Goal: Task Accomplishment & Management: Manage account settings

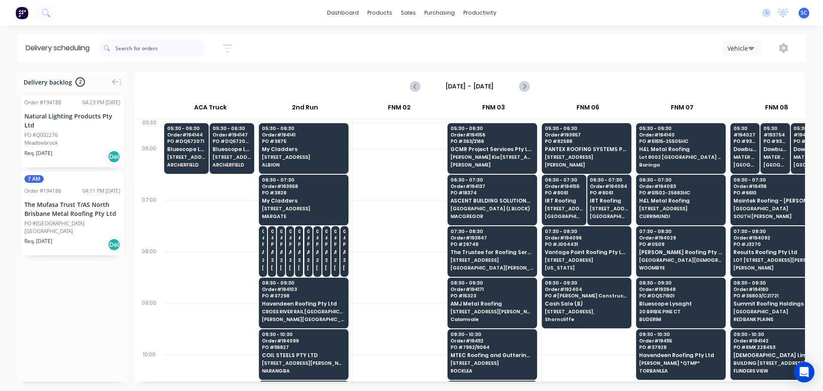
scroll to position [0, 0]
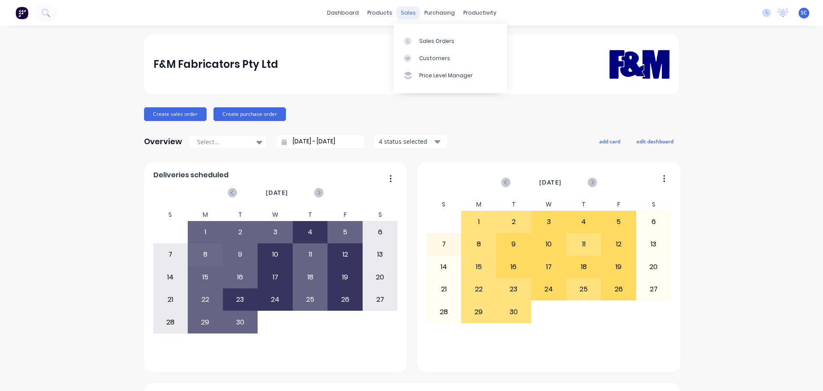
click at [401, 12] on div "sales" at bounding box center [409, 12] width 24 height 13
click at [425, 60] on div "Customers" at bounding box center [434, 58] width 31 height 8
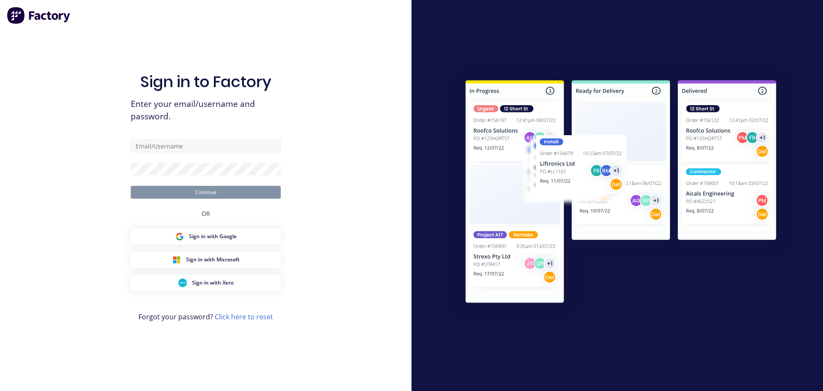
click at [166, 140] on div "Sign in to Factory Enter your email/username and password. Continue OR Sign in …" at bounding box center [206, 204] width 150 height 360
click at [159, 143] on input "text" at bounding box center [206, 145] width 150 height 13
type input "Stephen_Craven@fmfabricators.com.au"
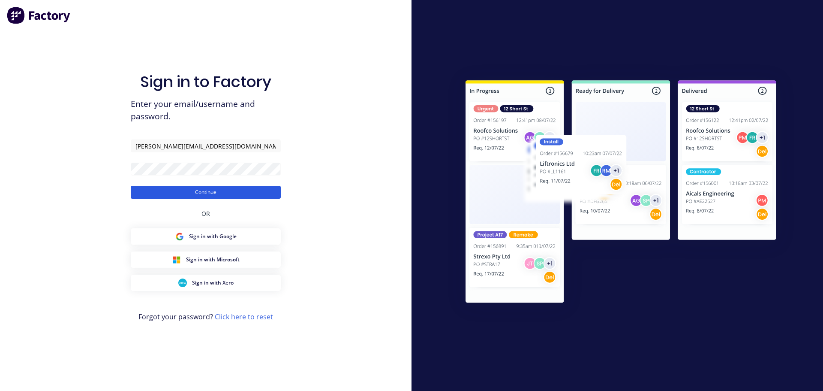
click at [155, 192] on button "Continue" at bounding box center [206, 192] width 150 height 13
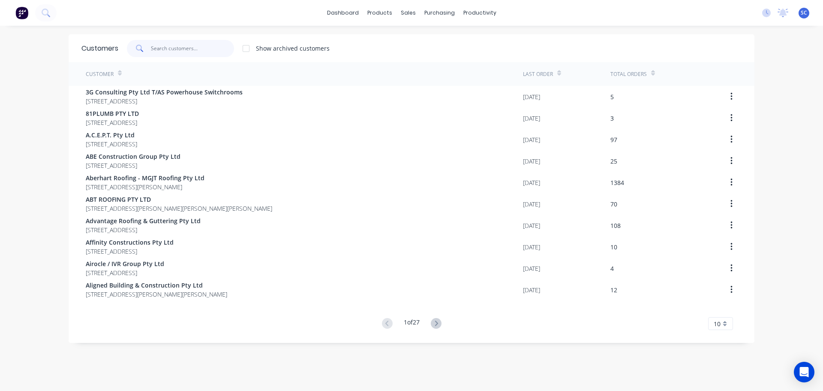
click at [162, 40] on input "text" at bounding box center [193, 48] width 84 height 17
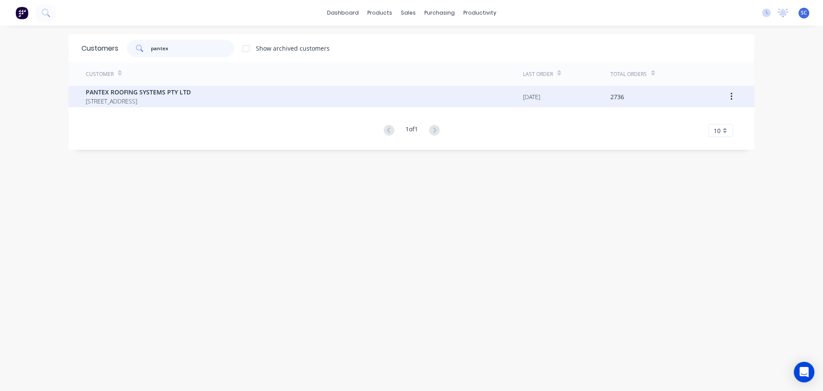
type input "pantex"
click at [138, 96] on span "PO BOX 78 NARANGBA Queensland Australia 4504" at bounding box center [138, 100] width 105 height 9
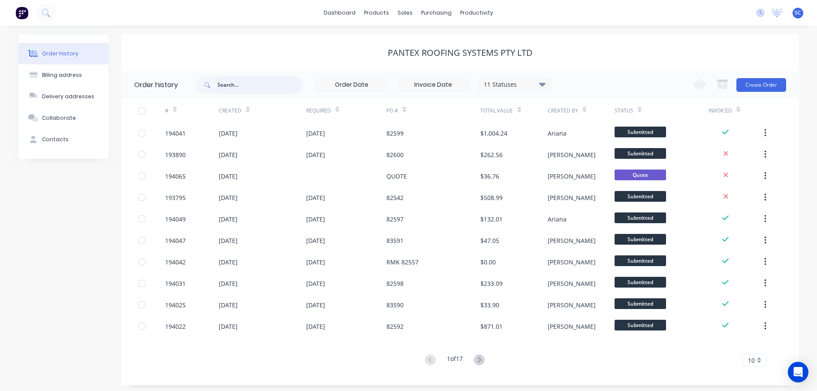
click at [231, 81] on input "text" at bounding box center [259, 84] width 85 height 17
type input "82588"
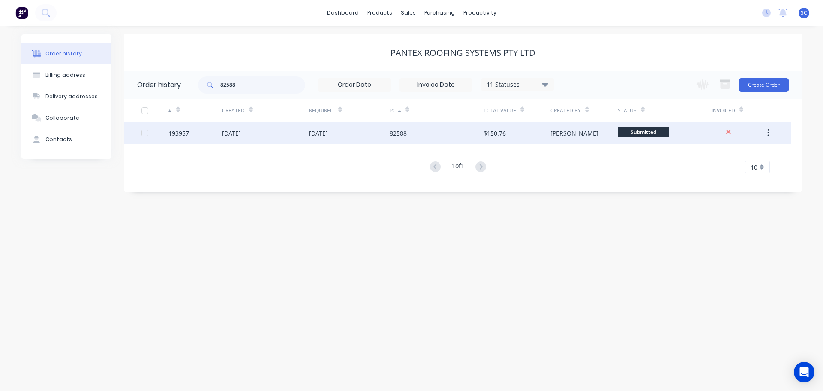
click at [325, 130] on div "30 Sep 2025" at bounding box center [318, 133] width 19 height 9
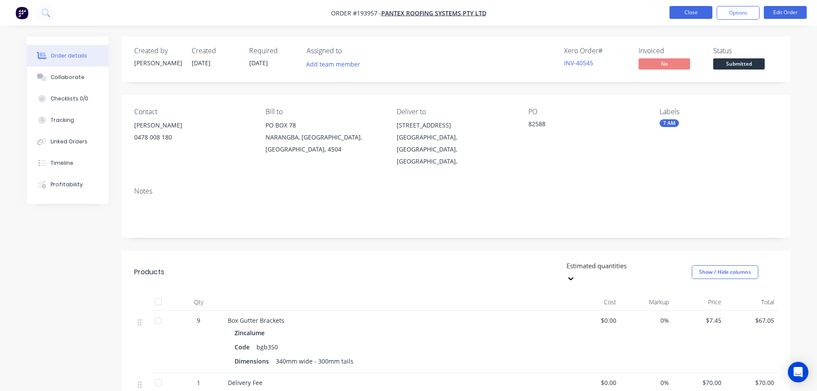
click at [682, 15] on button "Close" at bounding box center [690, 12] width 43 height 13
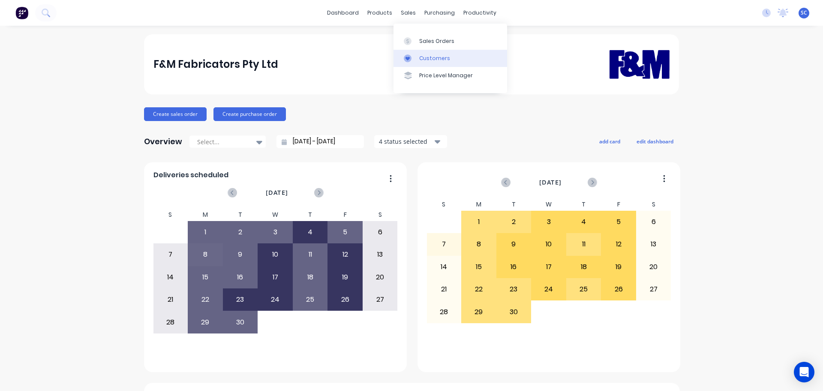
click at [429, 55] on div "Customers" at bounding box center [434, 58] width 31 height 8
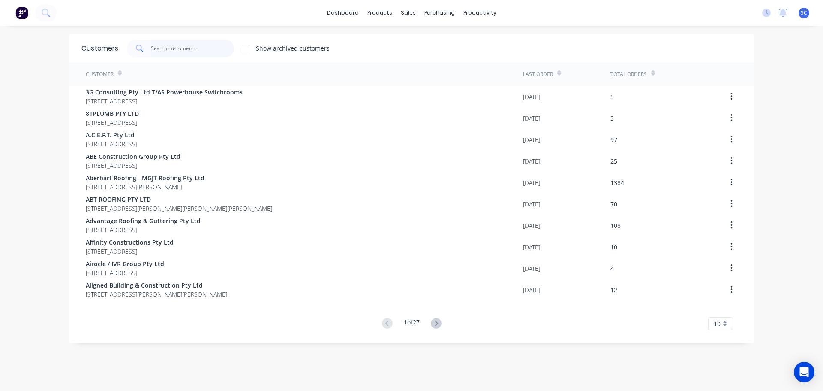
click at [161, 45] on input "text" at bounding box center [193, 48] width 84 height 17
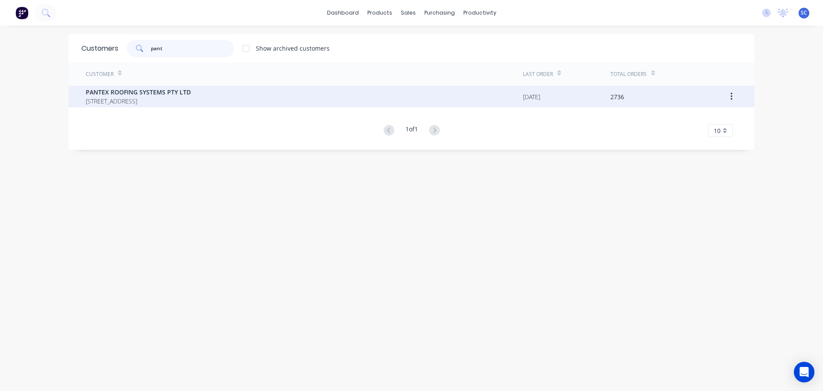
type input "pant"
click at [135, 90] on span "PANTEX ROOFING SYSTEMS PTY LTD" at bounding box center [138, 91] width 105 height 9
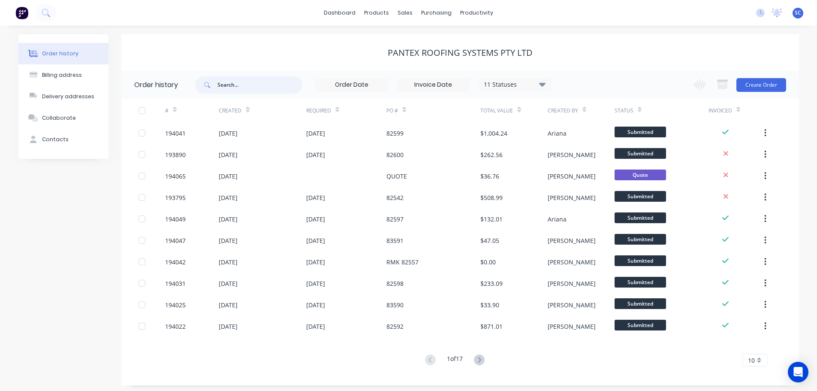
click at [233, 84] on input "text" at bounding box center [259, 84] width 85 height 17
type input "82588"
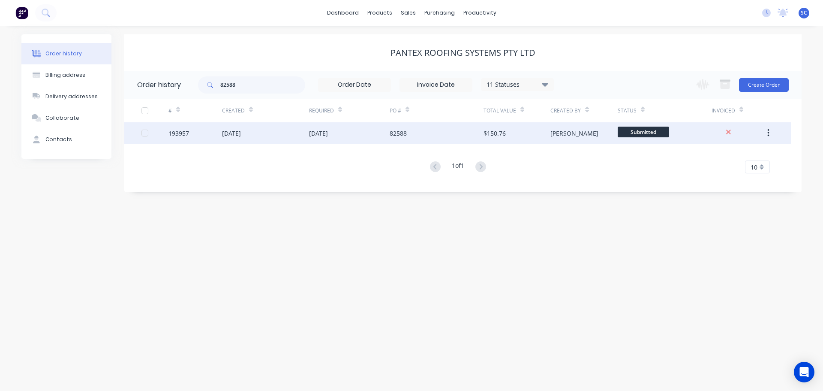
click at [285, 133] on div "26 Sep 2025" at bounding box center [265, 132] width 87 height 21
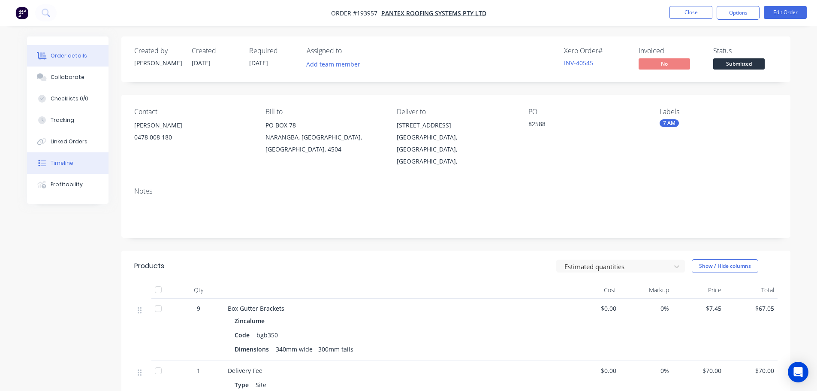
click at [75, 163] on button "Timeline" at bounding box center [67, 162] width 81 height 21
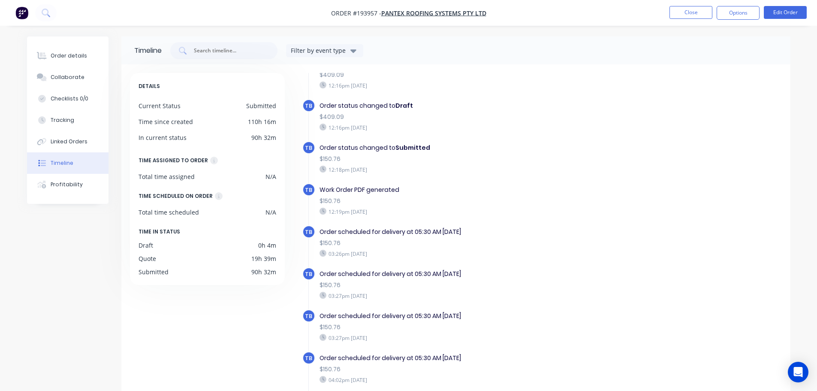
scroll to position [404, 0]
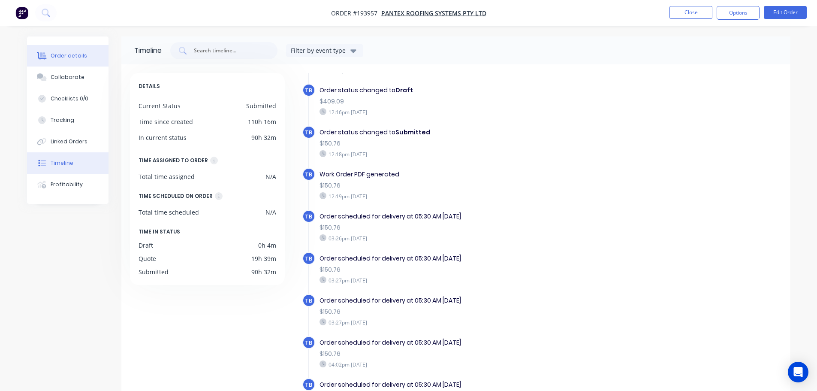
click at [58, 53] on div "Order details" at bounding box center [69, 56] width 36 height 8
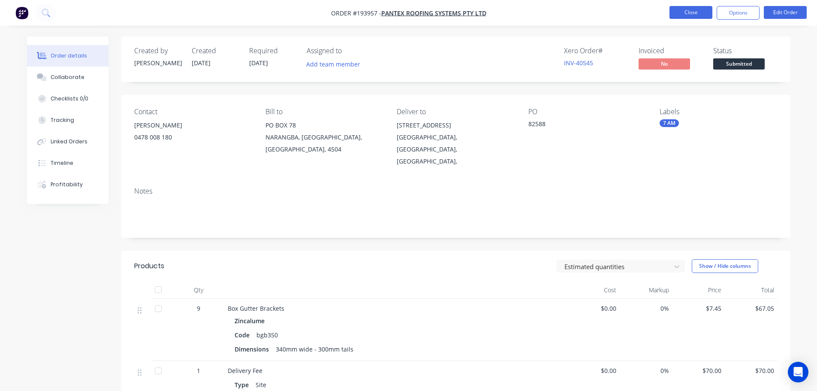
click at [691, 11] on button "Close" at bounding box center [690, 12] width 43 height 13
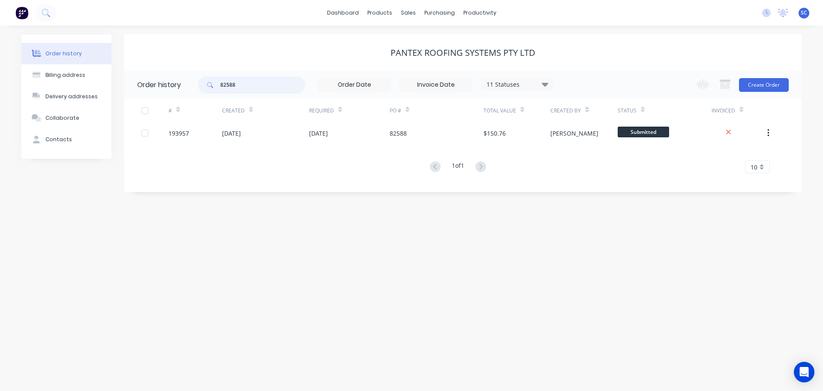
drag, startPoint x: 219, startPoint y: 83, endPoint x: 194, endPoint y: 85, distance: 24.5
click at [194, 85] on header "Order history 82588 11 Statuses Invoice Status Invoiced Not Invoiced Partial Or…" at bounding box center [462, 85] width 677 height 28
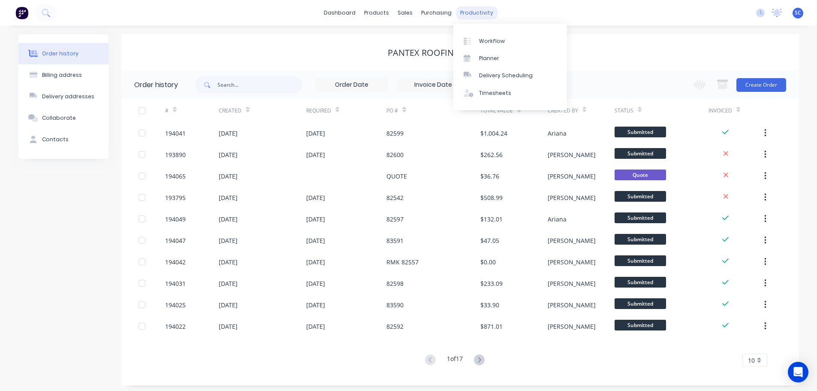
click at [474, 14] on div "productivity" at bounding box center [477, 12] width 42 height 13
click at [506, 78] on div "Delivery Scheduling" at bounding box center [506, 76] width 54 height 8
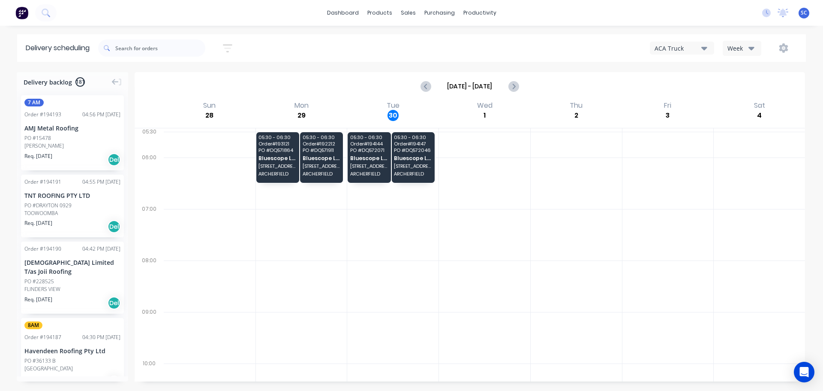
click at [755, 44] on button "Week" at bounding box center [742, 48] width 39 height 15
click at [751, 88] on div "Vehicle" at bounding box center [765, 87] width 85 height 17
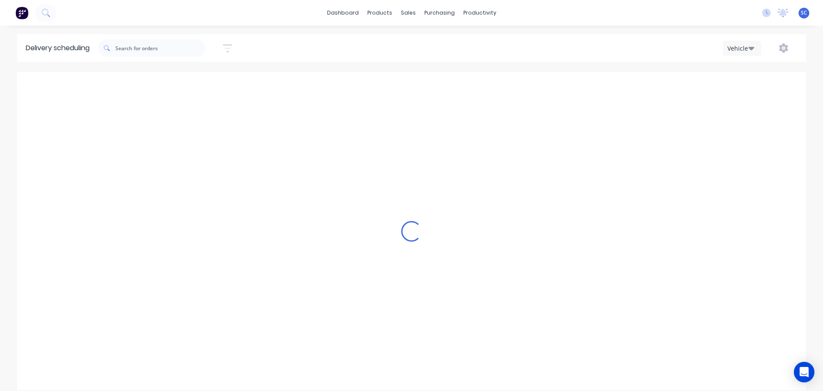
scroll to position [0, 0]
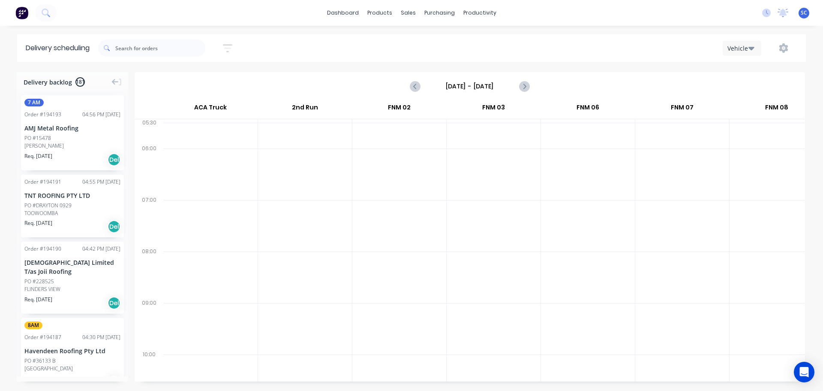
click at [455, 90] on input "Sunday - 28/09/25" at bounding box center [470, 86] width 85 height 13
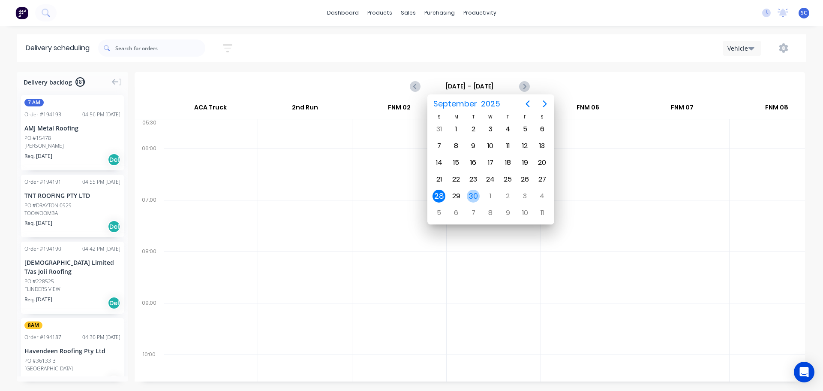
click at [475, 196] on div "30" at bounding box center [473, 196] width 13 height 13
type input "[DATE] - [DATE]"
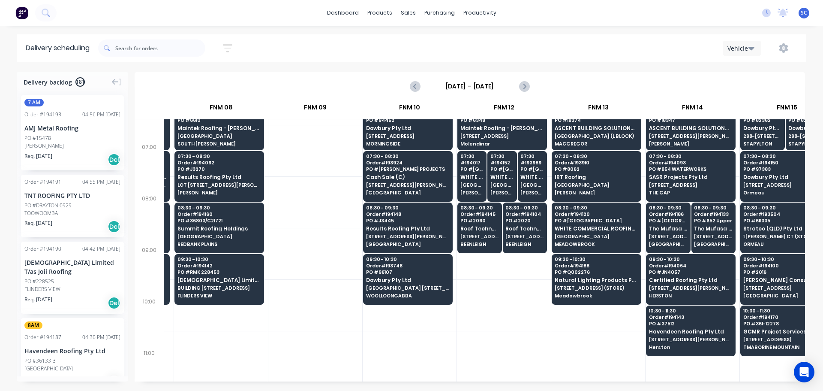
scroll to position [86, 556]
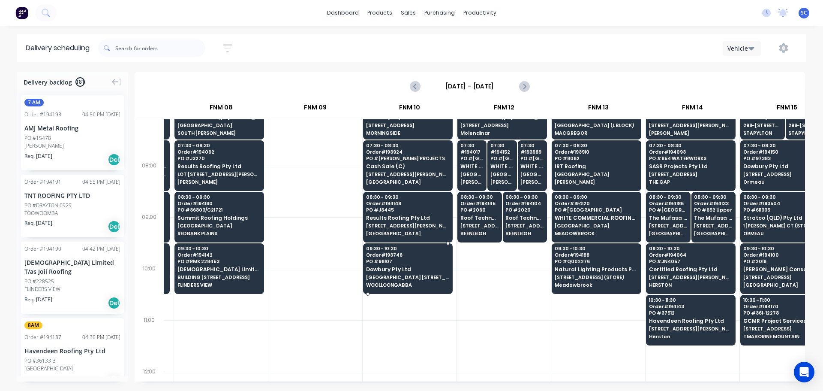
click at [390, 275] on span "WOOLLOONGABBA STATION 871 MAIN ST" at bounding box center [407, 276] width 83 height 5
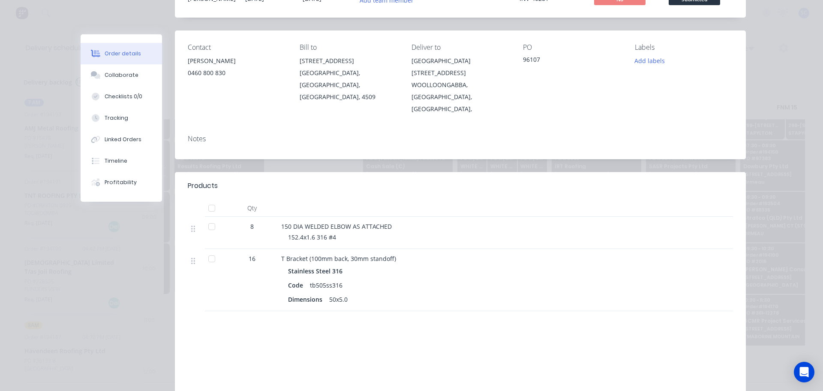
scroll to position [0, 0]
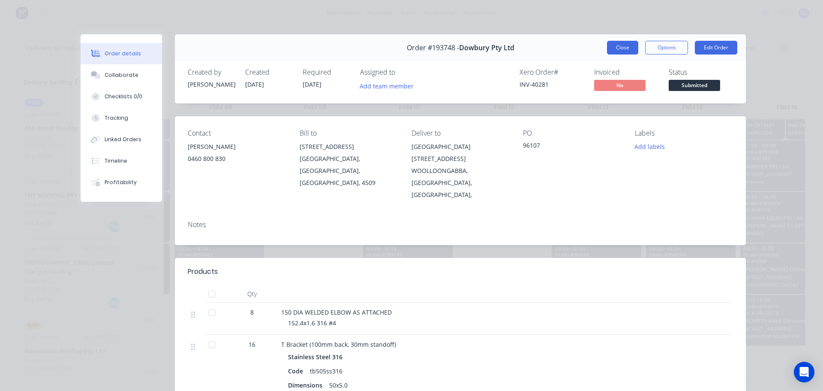
click at [612, 47] on button "Close" at bounding box center [622, 48] width 31 height 14
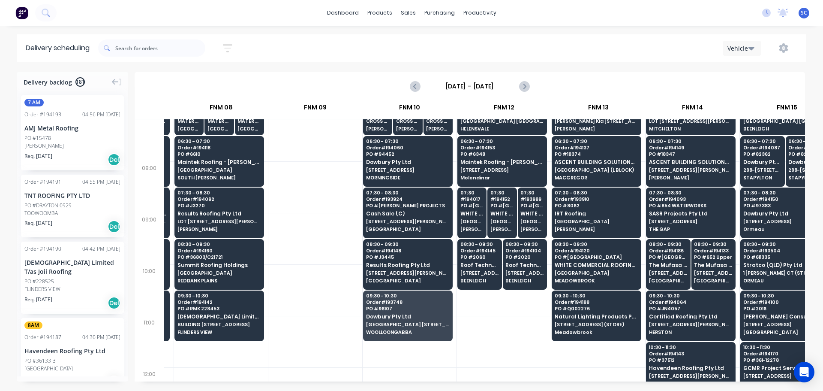
scroll to position [0, 556]
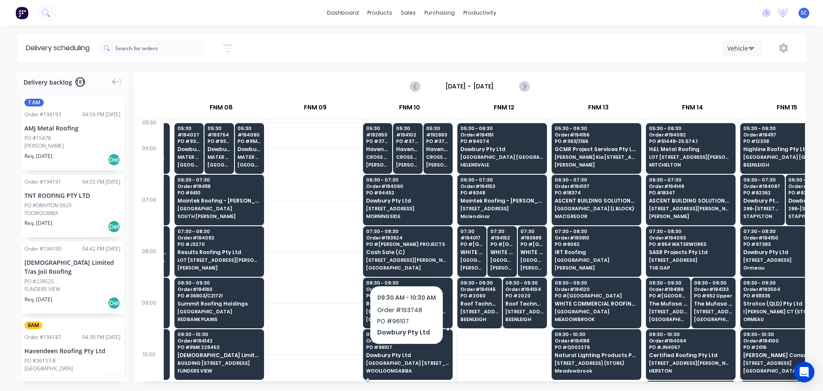
click at [406, 355] on span "Dowbury Pty Ltd" at bounding box center [407, 355] width 83 height 6
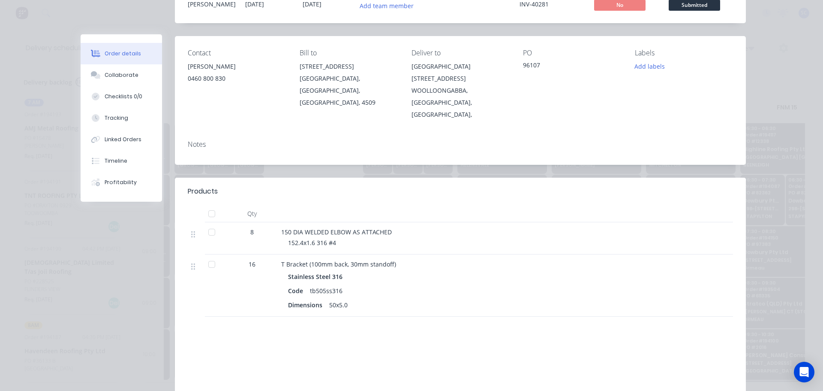
scroll to position [0, 0]
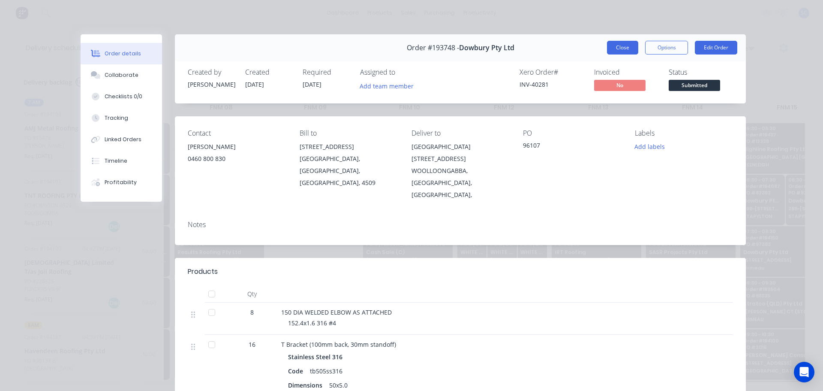
click at [634, 48] on button "Close" at bounding box center [622, 48] width 31 height 14
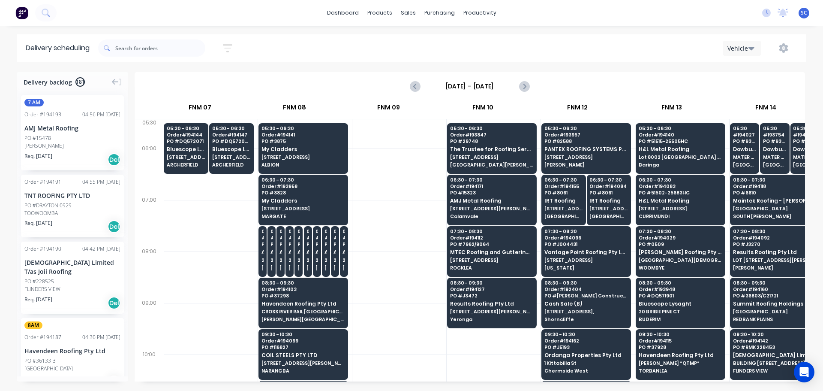
scroll to position [0, 556]
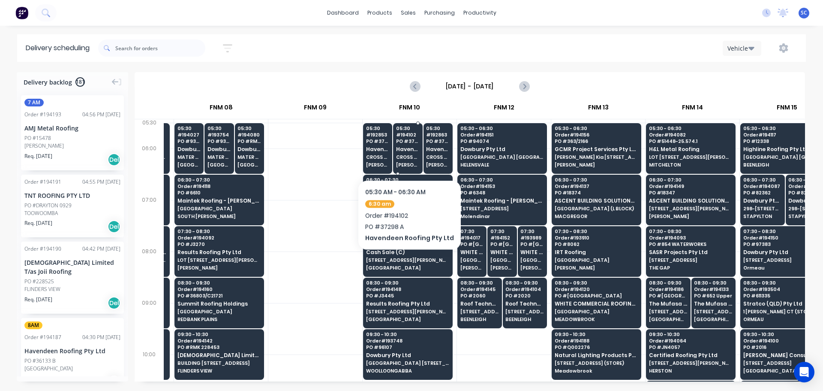
click at [406, 154] on div "05:30 # 194102 PO # 37298 A Havendeen Roofing Pty Ltd CROSS RIVER RAIL BOGGO RD…" at bounding box center [408, 147] width 28 height 48
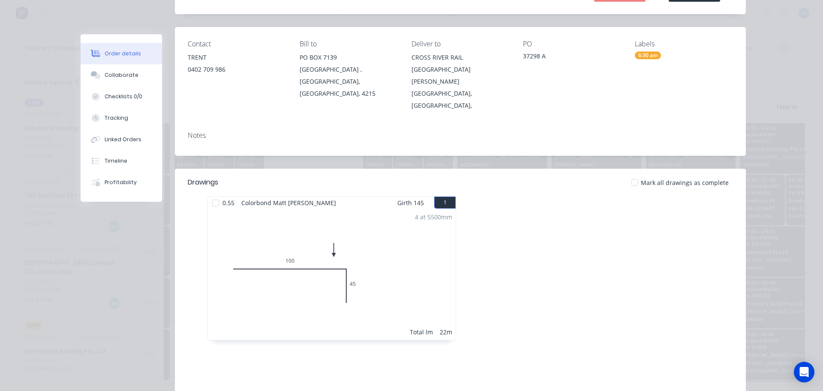
scroll to position [0, 0]
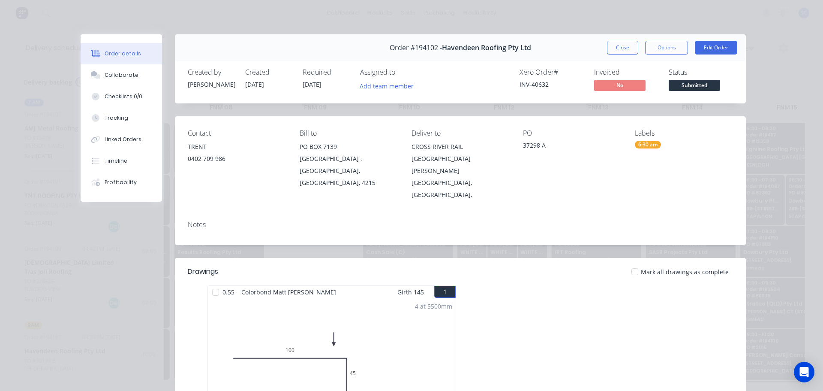
click at [624, 37] on div "Order #194102 - Havendeen Roofing Pty Ltd Close Options Edit Order" at bounding box center [460, 47] width 571 height 27
click at [614, 48] on button "Close" at bounding box center [622, 48] width 31 height 14
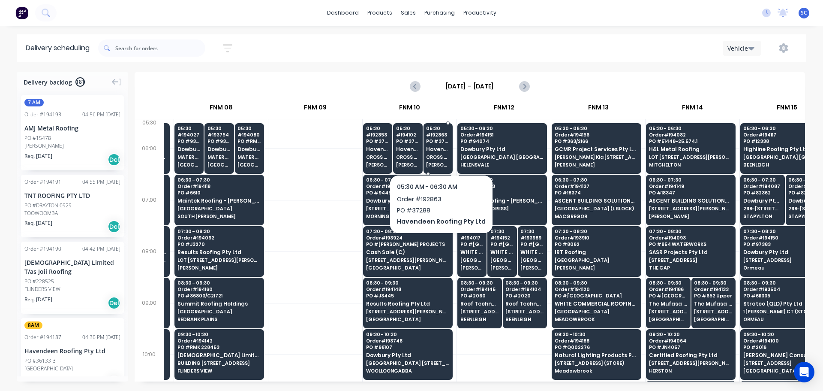
click at [443, 151] on span "Havendeen Roofing Pty Ltd" at bounding box center [438, 149] width 24 height 6
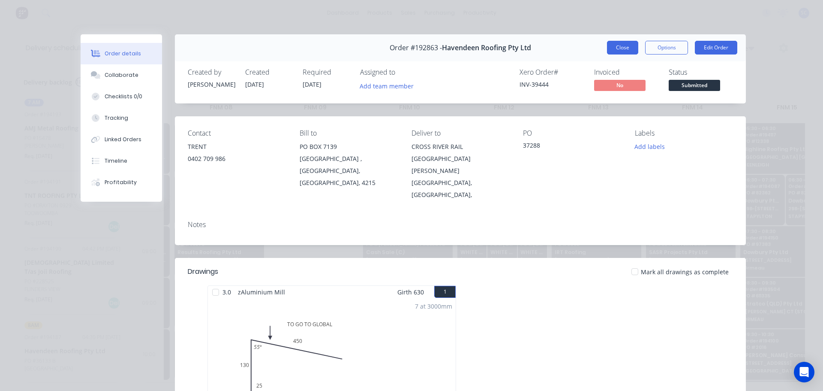
click at [624, 42] on button "Close" at bounding box center [622, 48] width 31 height 14
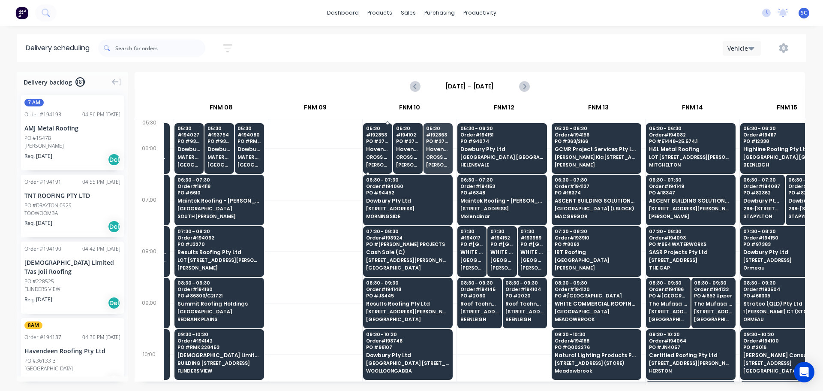
click at [373, 153] on div "05:30 # 192853 PO # 37288 B Havendeen Roofing Pty Ltd CROSS RIVER RAIL BOGGO RD…" at bounding box center [378, 147] width 28 height 48
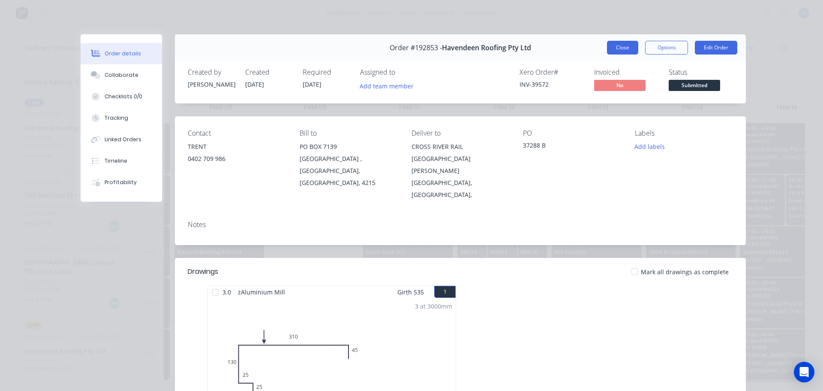
click at [622, 47] on button "Close" at bounding box center [622, 48] width 31 height 14
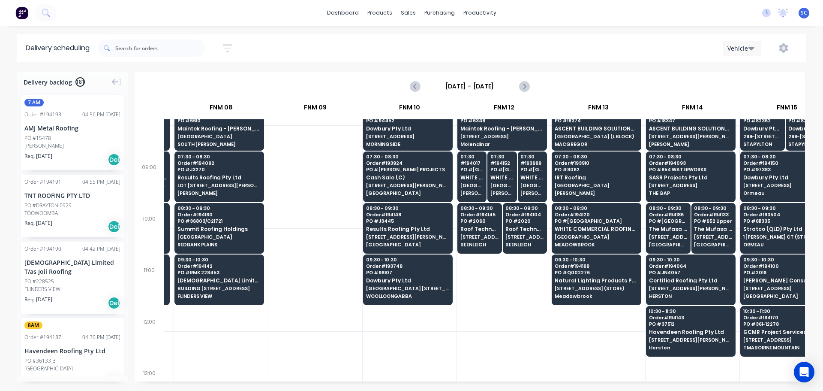
scroll to position [0, 556]
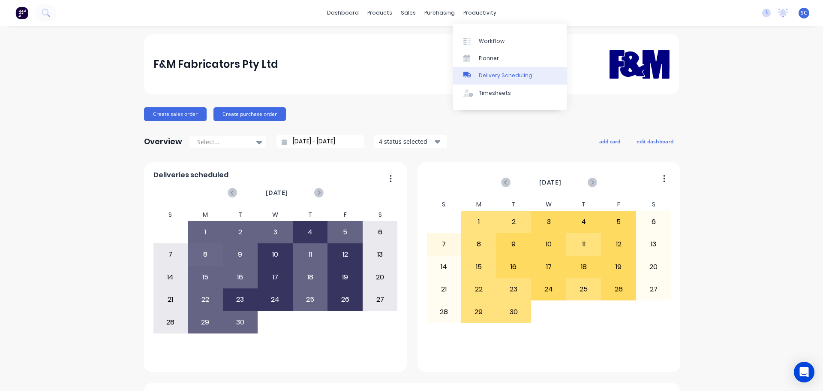
click at [495, 74] on div "Delivery Scheduling" at bounding box center [506, 76] width 54 height 8
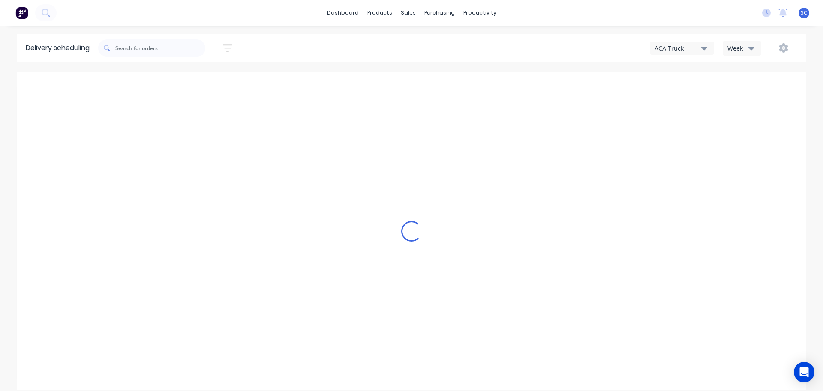
click at [707, 46] on icon "button" at bounding box center [705, 47] width 6 height 9
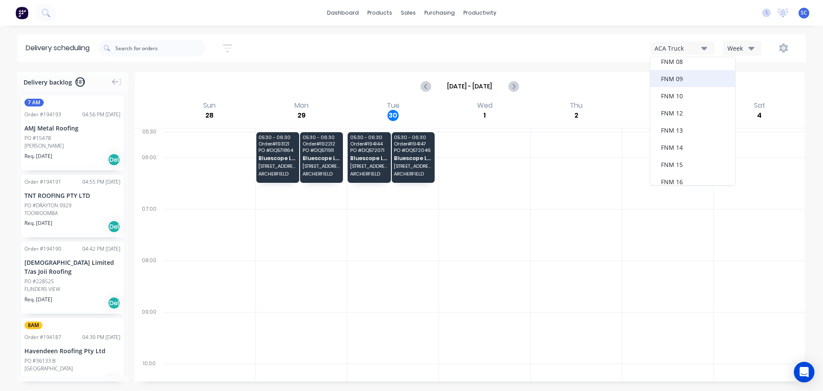
click at [684, 80] on div "FNM 09" at bounding box center [692, 78] width 85 height 17
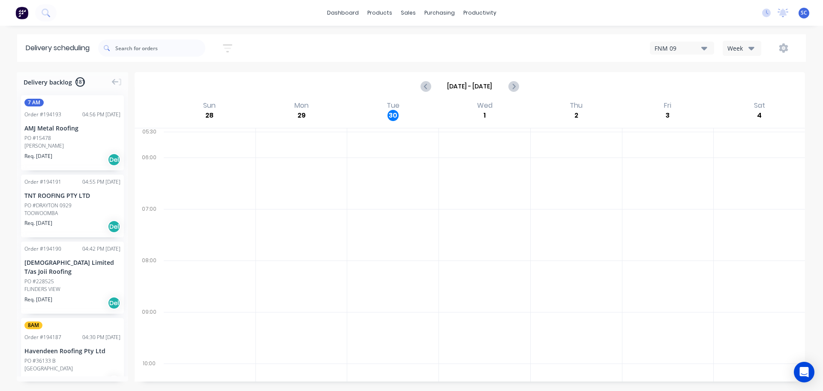
click at [228, 47] on icon "button" at bounding box center [227, 48] width 9 height 11
click at [195, 77] on input at bounding box center [188, 80] width 80 height 13
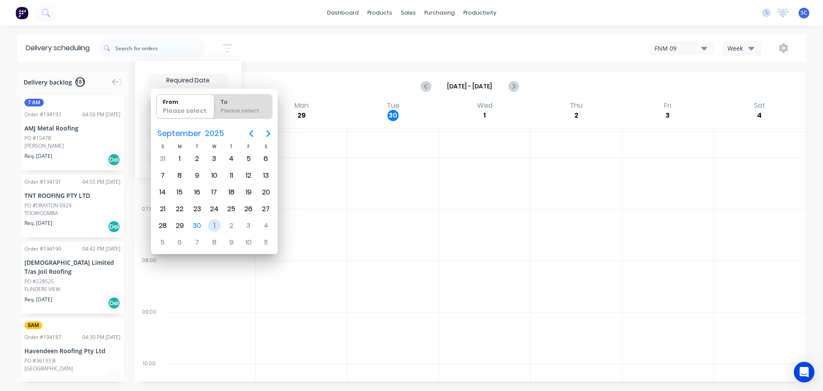
click at [211, 223] on div "1" at bounding box center [214, 225] width 13 height 13
type input "[DATE]"
radio input "false"
radio input "true"
click at [212, 223] on div "1" at bounding box center [214, 225] width 13 height 13
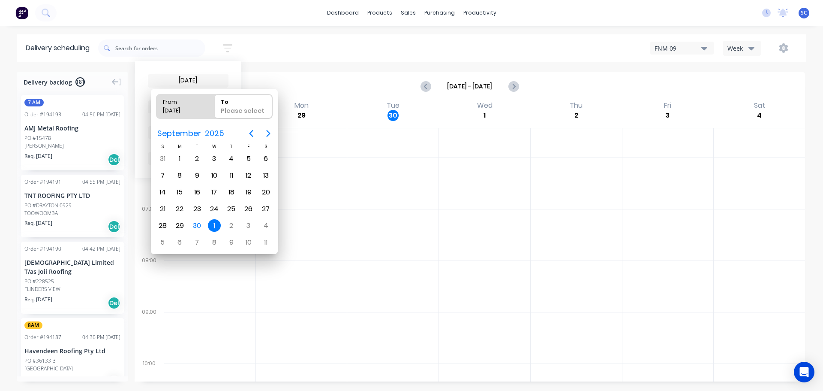
type input "01/10/25 - 01/10/25"
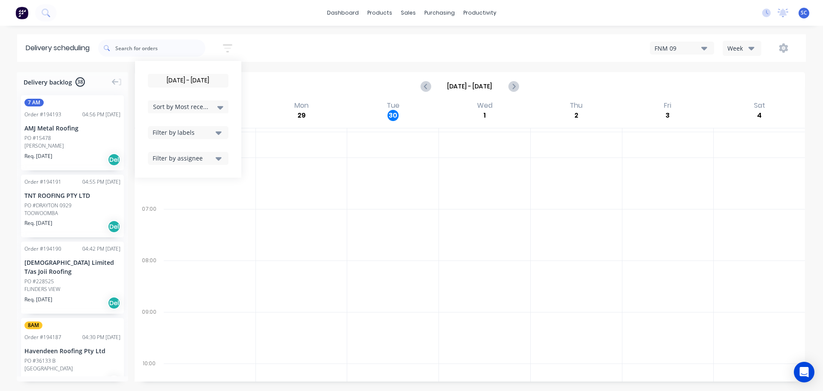
click at [221, 105] on icon at bounding box center [220, 106] width 6 height 9
click at [171, 202] on div "Suburb" at bounding box center [188, 202] width 81 height 15
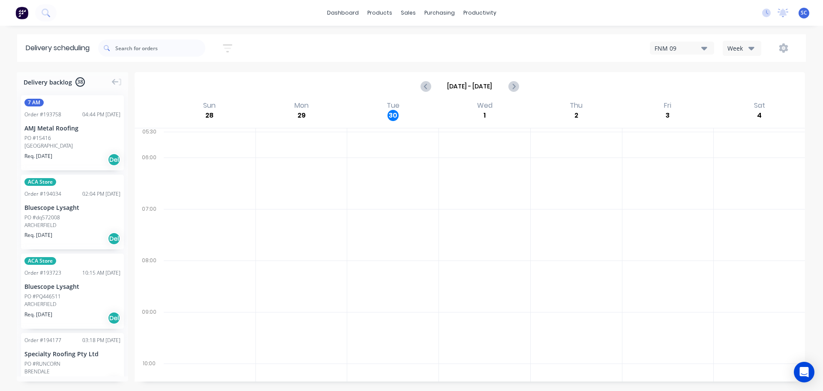
drag, startPoint x: 280, startPoint y: 48, endPoint x: 284, endPoint y: 45, distance: 5.2
click at [280, 47] on div "01/10/25 - 01/10/25 Sort by Suburb Created date Required date Order number Cust…" at bounding box center [452, 48] width 708 height 24
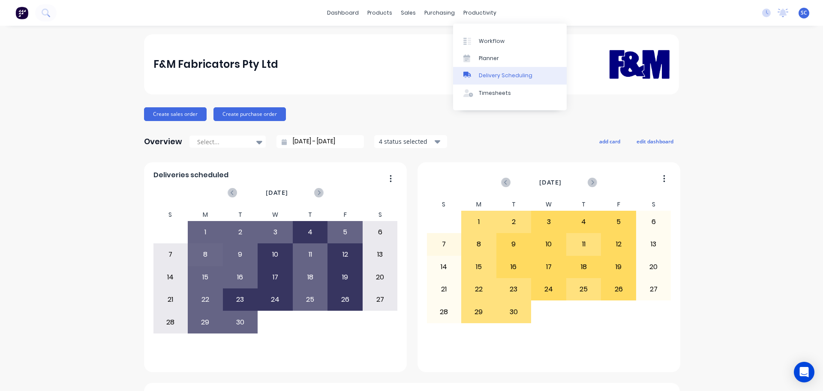
click at [510, 79] on div "Delivery Scheduling" at bounding box center [506, 76] width 54 height 8
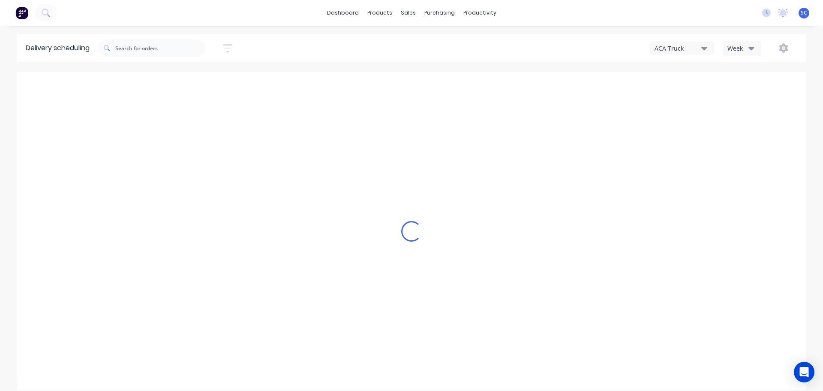
click at [704, 50] on icon "button" at bounding box center [705, 47] width 6 height 9
click at [686, 81] on div "FNM 09" at bounding box center [692, 78] width 85 height 17
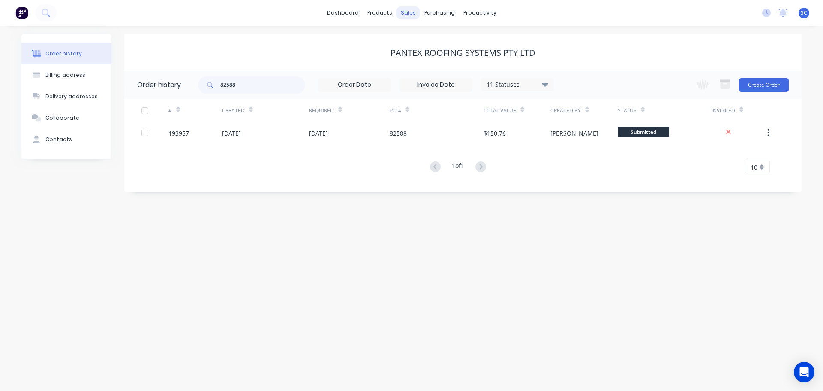
click at [408, 11] on div "sales" at bounding box center [409, 12] width 24 height 13
click at [441, 59] on div "Customers" at bounding box center [437, 58] width 31 height 8
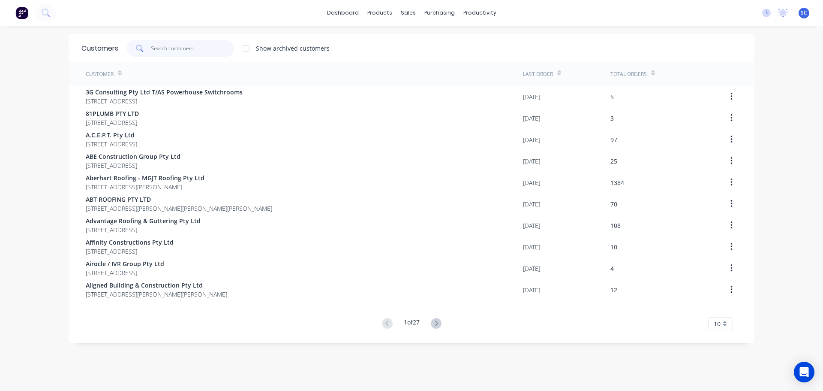
click at [167, 44] on input "text" at bounding box center [193, 48] width 84 height 17
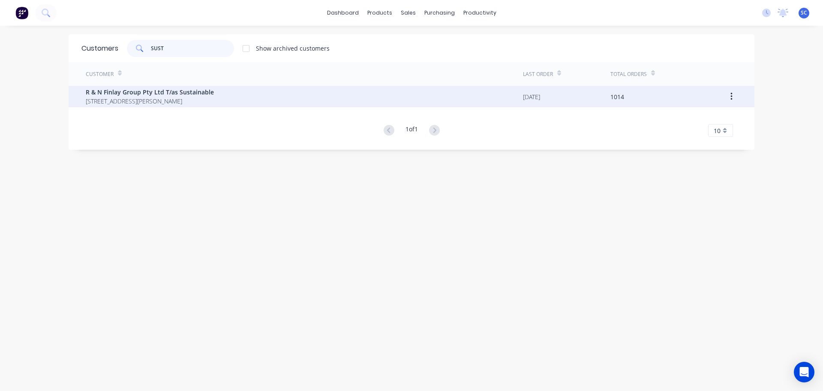
type input "SUST"
click at [139, 96] on span "R & N Finlay Group Pty Ltd T/as Sustainable" at bounding box center [150, 91] width 128 height 9
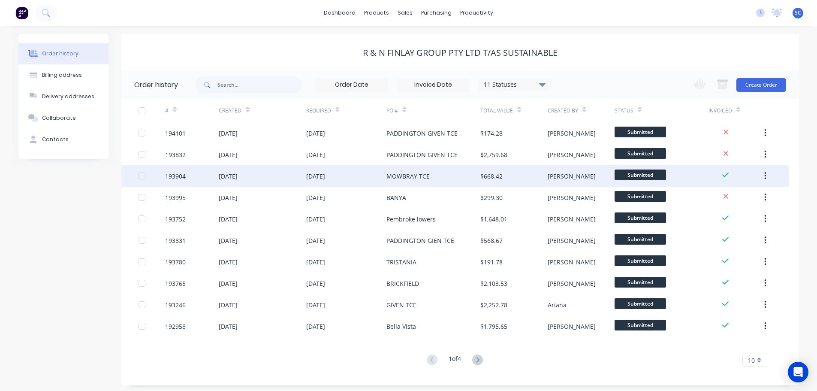
click at [286, 174] on div "25 Sep 2025" at bounding box center [262, 175] width 87 height 21
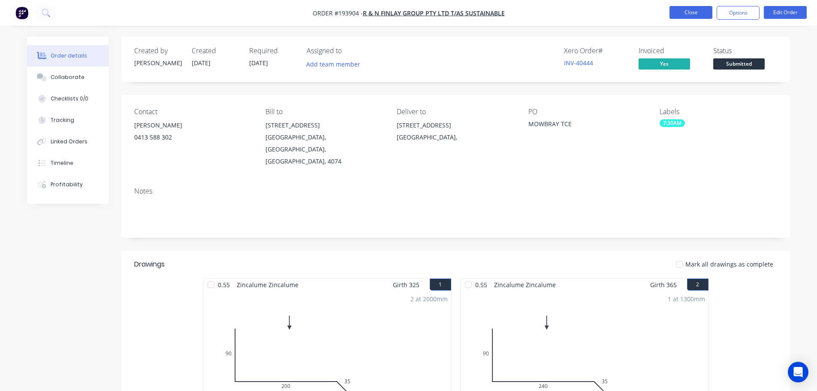
click at [689, 15] on button "Close" at bounding box center [690, 12] width 43 height 13
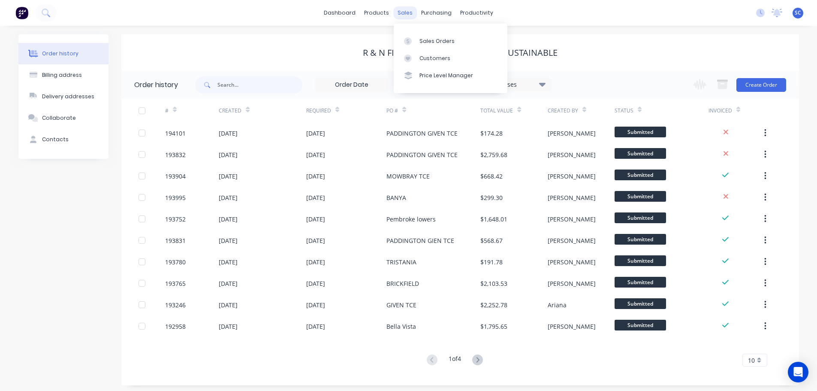
click at [402, 8] on div "sales" at bounding box center [405, 12] width 24 height 13
click at [433, 58] on div "Customers" at bounding box center [434, 58] width 31 height 8
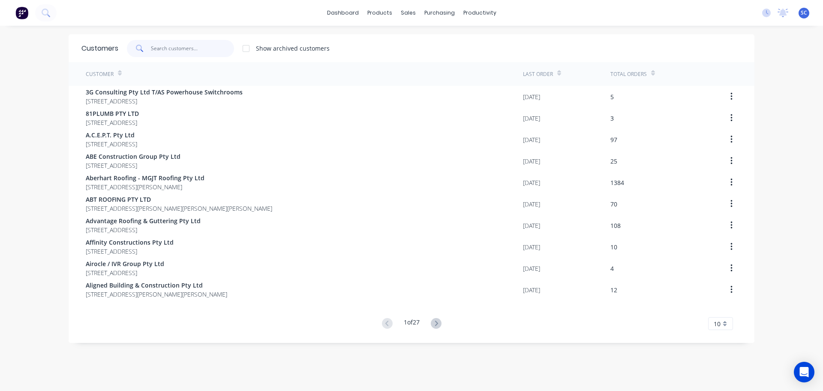
click at [174, 50] on input "text" at bounding box center [193, 48] width 84 height 17
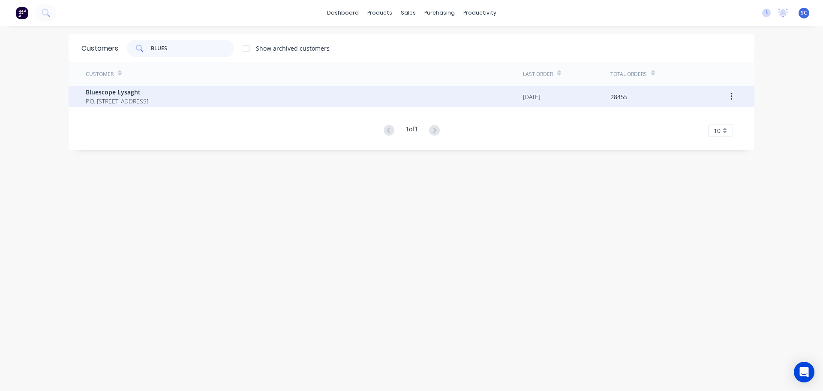
type input "BLUES"
click at [121, 97] on span "P.O. Box 144 Archerfield Australia 4108" at bounding box center [117, 100] width 63 height 9
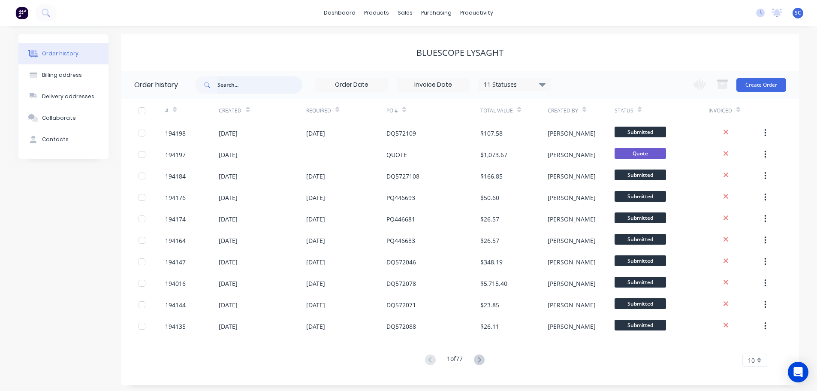
click at [228, 82] on input "text" at bounding box center [259, 84] width 85 height 17
type input "570849"
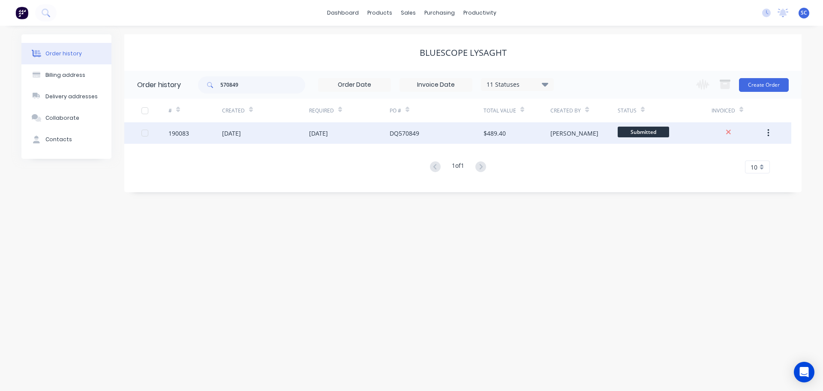
click at [293, 135] on div "15 Sep 2025" at bounding box center [265, 132] width 87 height 21
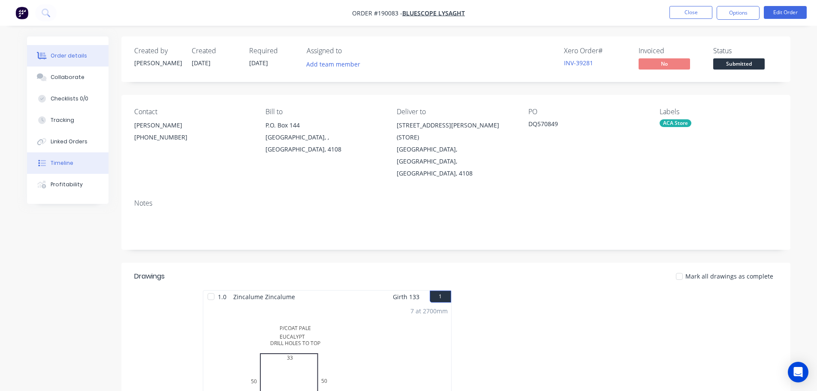
click at [64, 160] on div "Timeline" at bounding box center [62, 163] width 23 height 8
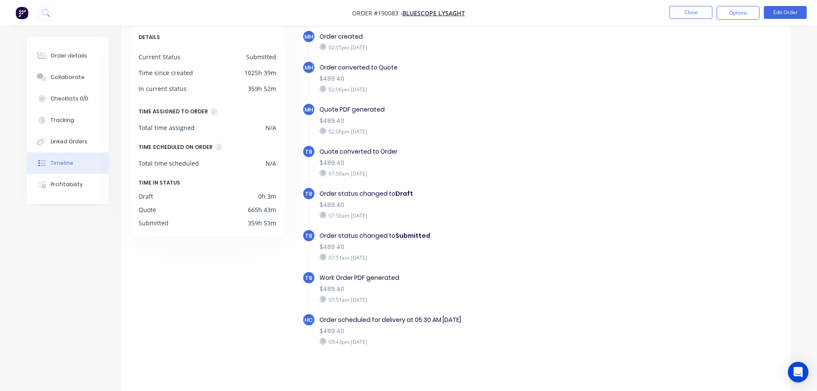
scroll to position [50, 0]
click at [66, 59] on div "Order details" at bounding box center [69, 56] width 36 height 8
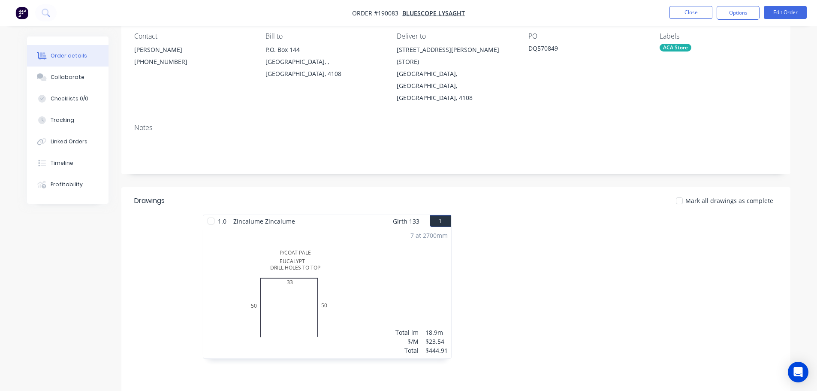
scroll to position [86, 0]
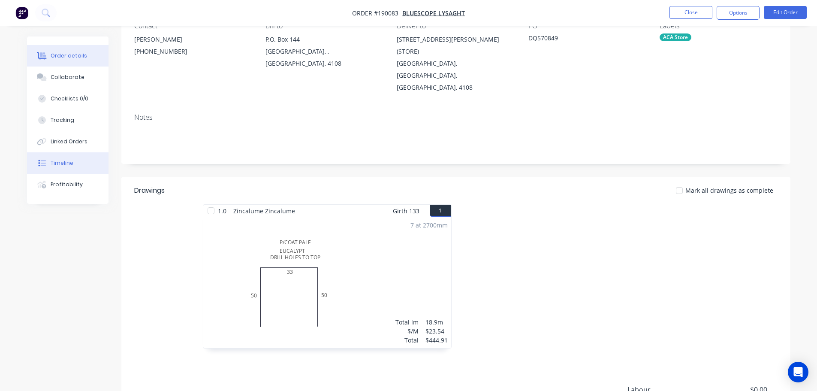
click at [78, 164] on button "Timeline" at bounding box center [67, 162] width 81 height 21
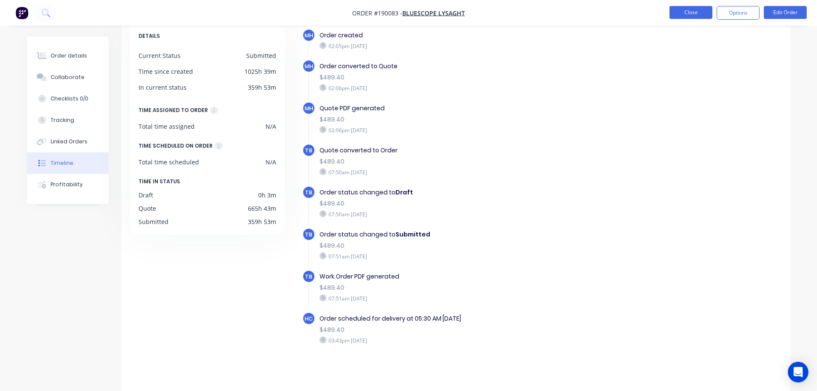
click at [696, 12] on button "Close" at bounding box center [690, 12] width 43 height 13
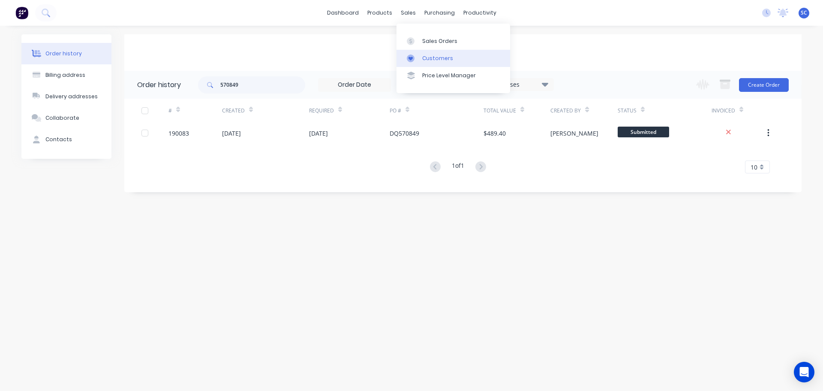
click at [437, 57] on div "Customers" at bounding box center [437, 58] width 31 height 8
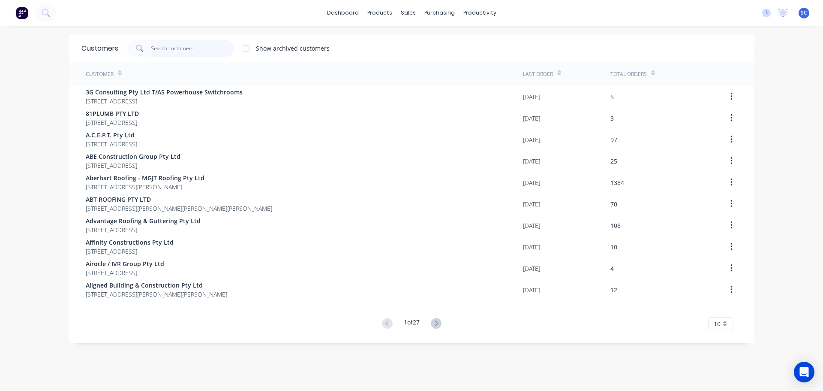
click at [169, 53] on input "text" at bounding box center [193, 48] width 84 height 17
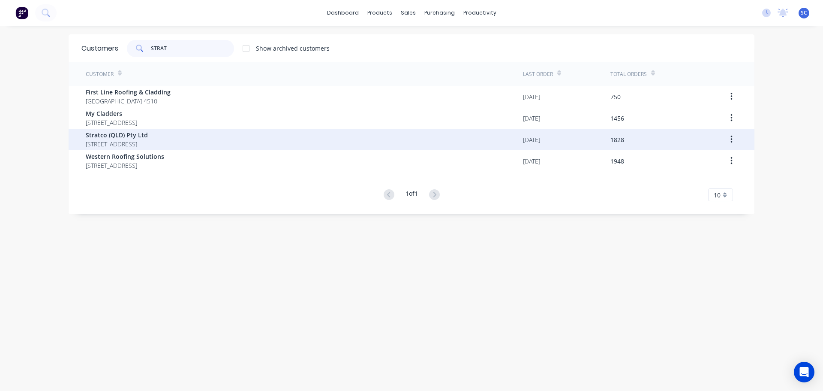
type input "STRAT"
click at [116, 136] on span "Stratco (QLD) Pty Ltd" at bounding box center [117, 134] width 62 height 9
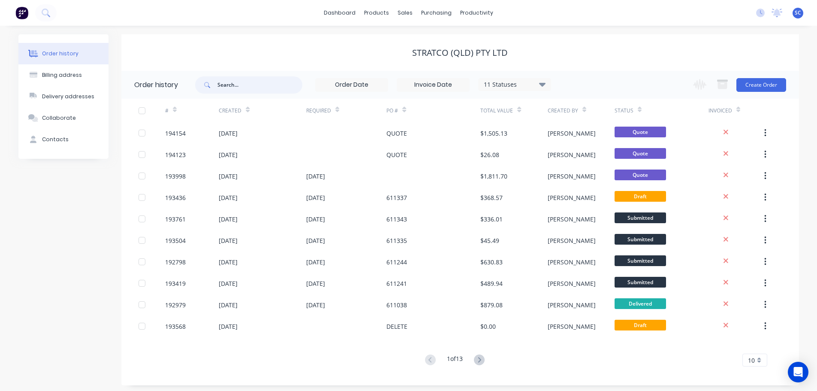
click at [241, 83] on input "text" at bounding box center [259, 84] width 85 height 17
type input "194154"
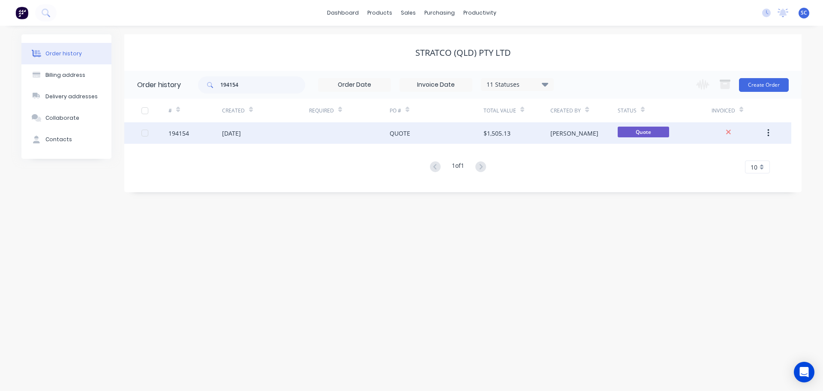
click at [285, 131] on div "29 Sep 2025" at bounding box center [265, 132] width 87 height 21
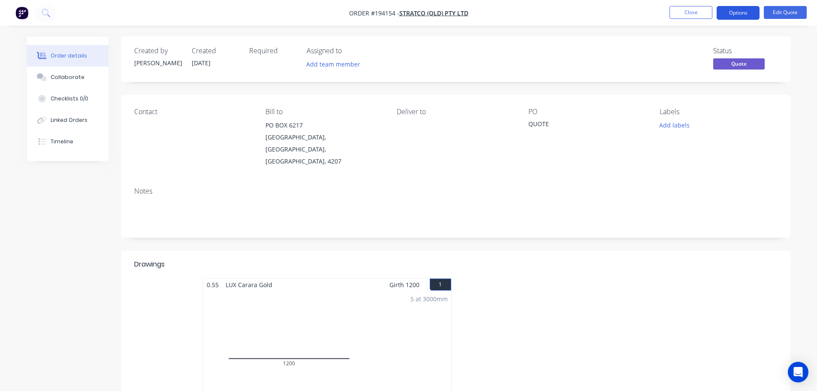
click at [755, 15] on button "Options" at bounding box center [738, 13] width 43 height 14
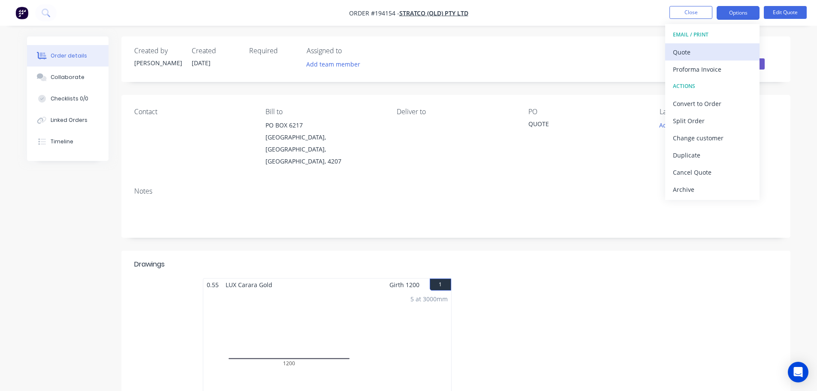
click at [693, 54] on div "Quote" at bounding box center [712, 52] width 79 height 12
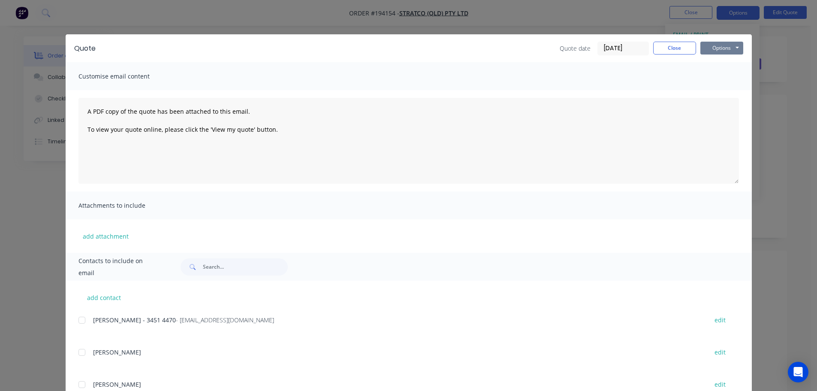
click at [729, 47] on button "Options" at bounding box center [721, 48] width 43 height 13
click at [717, 77] on button "Print" at bounding box center [727, 77] width 55 height 14
click at [667, 51] on button "Close" at bounding box center [674, 48] width 43 height 13
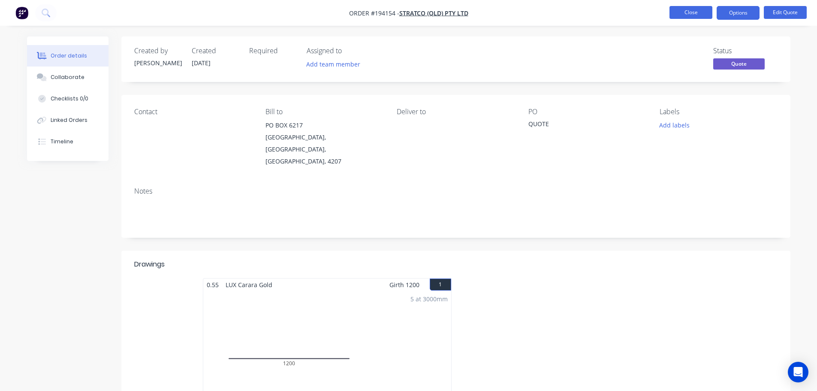
click at [702, 11] on button "Close" at bounding box center [690, 12] width 43 height 13
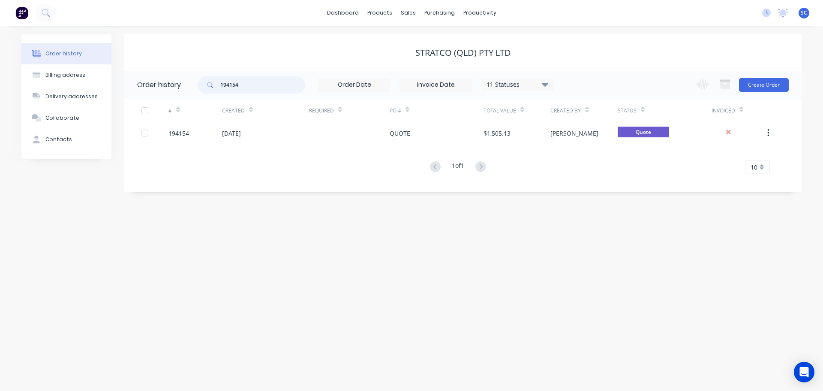
drag, startPoint x: 256, startPoint y: 86, endPoint x: 192, endPoint y: 86, distance: 64.3
click at [192, 86] on header "Order history 194154 11 Statuses Invoice Status Invoiced Not Invoiced Partial O…" at bounding box center [462, 85] width 677 height 28
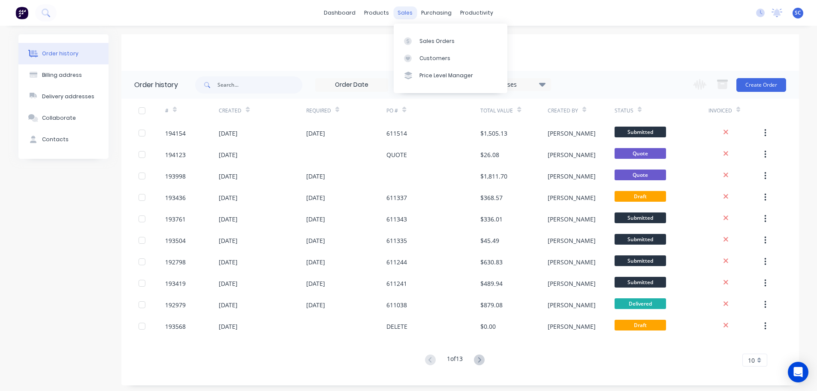
click at [395, 13] on div "sales" at bounding box center [405, 12] width 24 height 13
click at [406, 10] on div "sales" at bounding box center [405, 12] width 24 height 13
click at [424, 62] on link "Customers" at bounding box center [451, 58] width 114 height 17
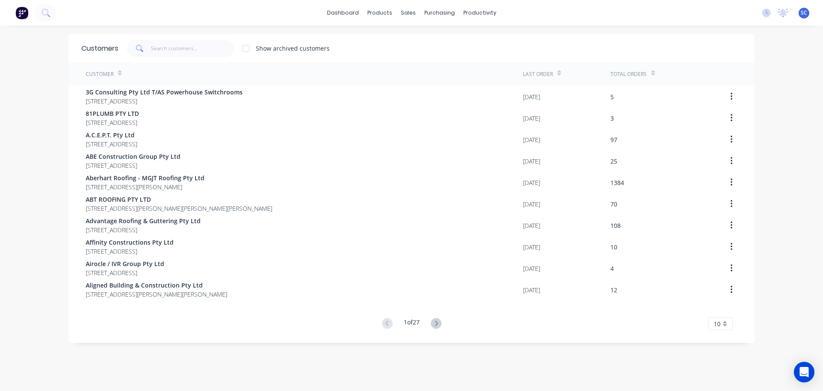
click at [166, 37] on div "Customers Show archived customers" at bounding box center [412, 48] width 686 height 28
click at [158, 50] on input "text" at bounding box center [193, 48] width 84 height 17
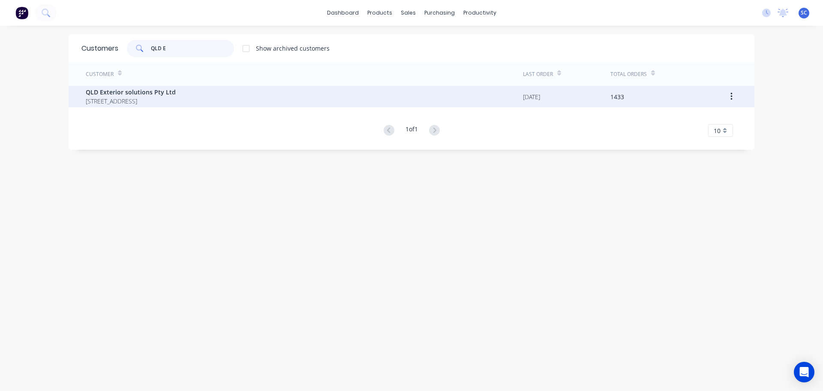
type input "QLD E"
click at [116, 94] on span "QLD Exterior solutions Pty Ltd" at bounding box center [131, 91] width 90 height 9
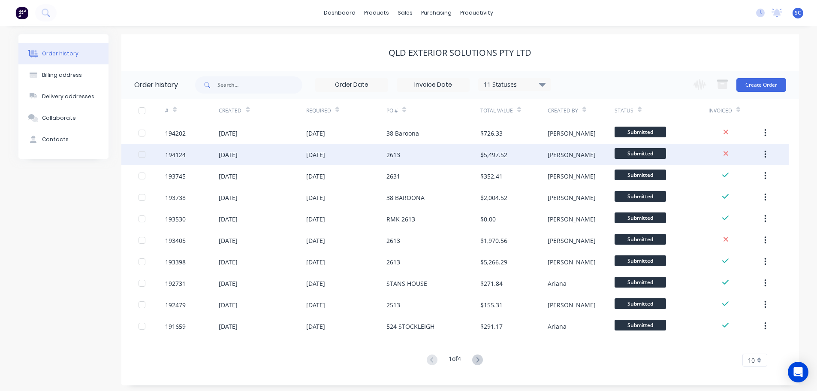
click at [252, 162] on div "[DATE]" at bounding box center [262, 154] width 87 height 21
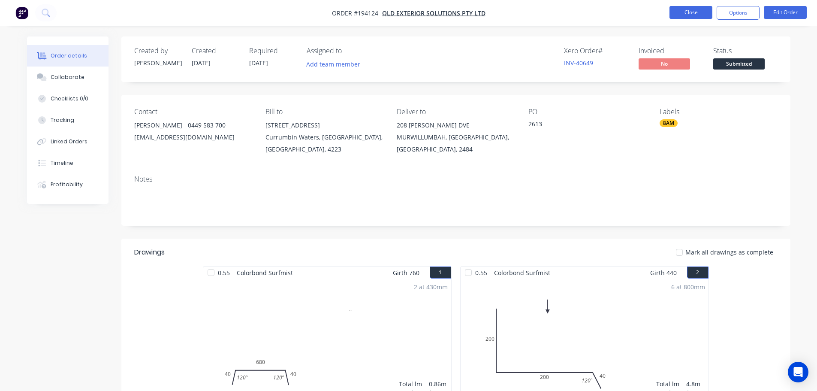
click at [689, 10] on button "Close" at bounding box center [690, 12] width 43 height 13
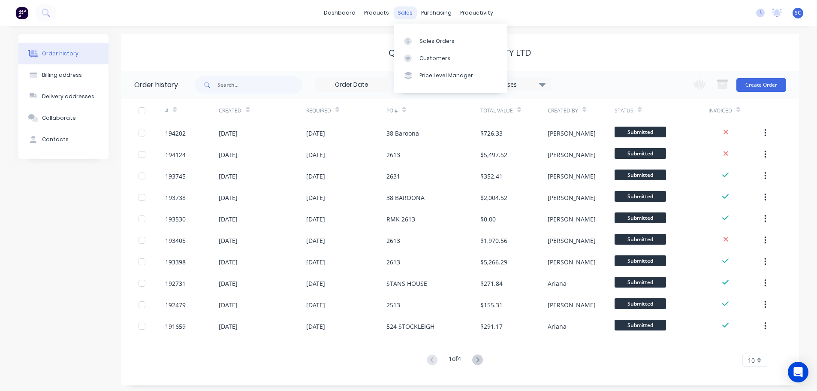
click at [407, 10] on div "sales" at bounding box center [405, 12] width 24 height 13
click at [428, 58] on div "Customers" at bounding box center [434, 58] width 31 height 8
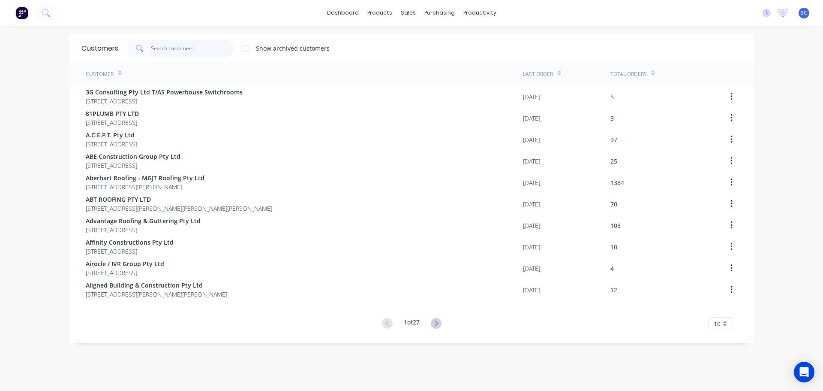
click at [172, 50] on input "text" at bounding box center [193, 48] width 84 height 17
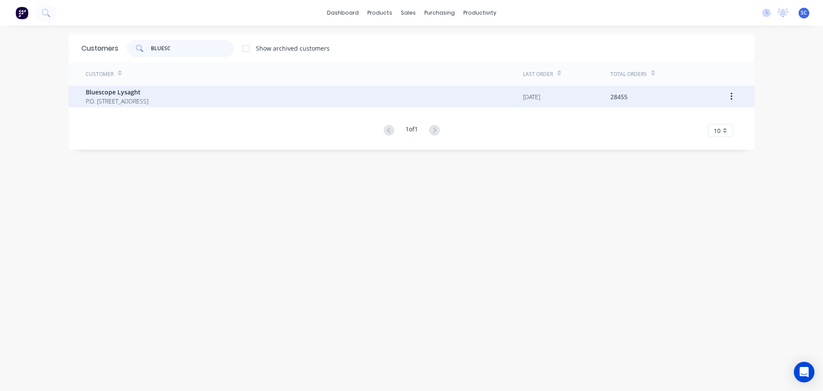
type input "BLUESC"
click at [123, 101] on span "P.O. Box 144 Archerfield Australia 4108" at bounding box center [117, 100] width 63 height 9
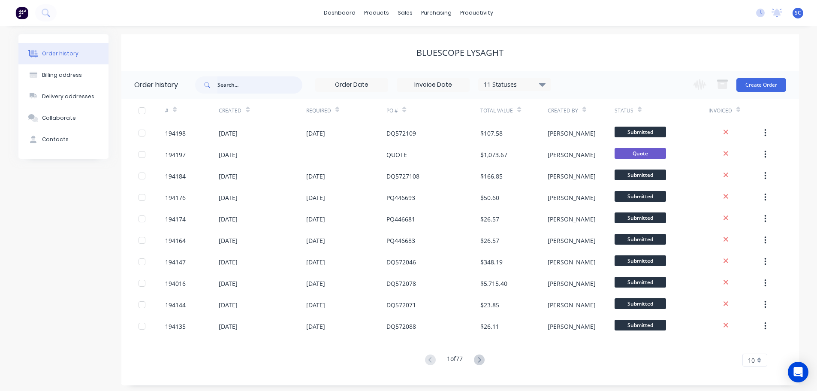
click at [234, 87] on input "text" at bounding box center [259, 84] width 85 height 17
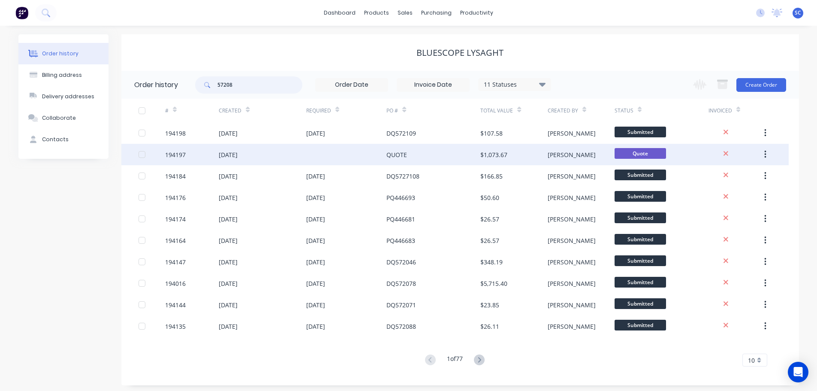
type input "572089"
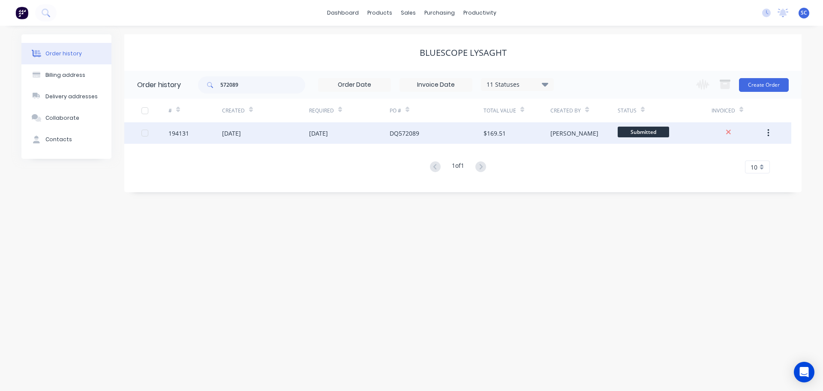
click at [403, 134] on div "DQ572089" at bounding box center [405, 133] width 30 height 9
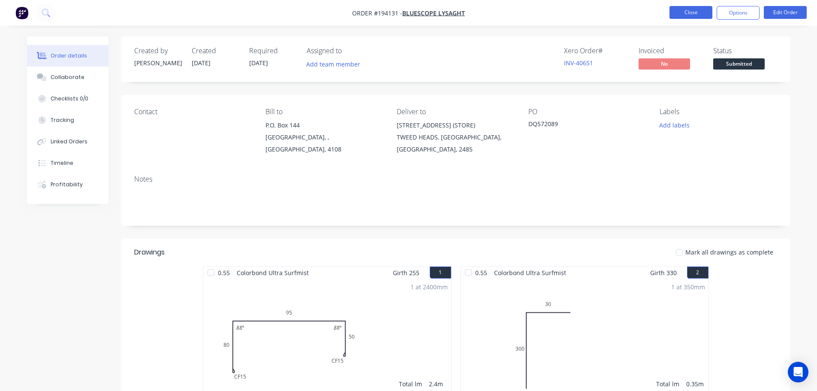
click at [687, 12] on button "Close" at bounding box center [690, 12] width 43 height 13
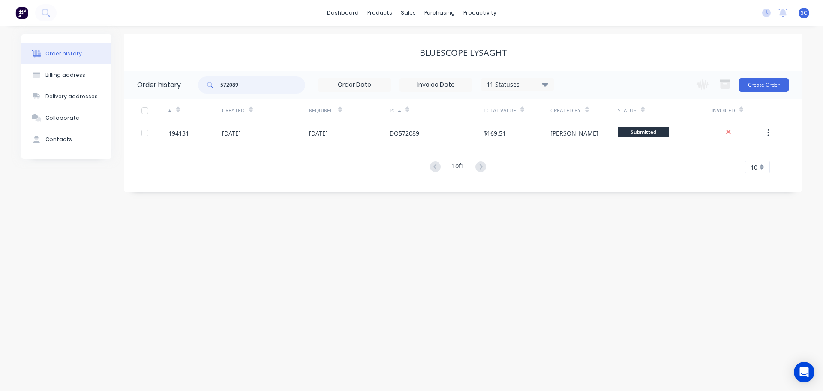
drag, startPoint x: 259, startPoint y: 84, endPoint x: 196, endPoint y: 89, distance: 63.2
click at [196, 89] on header "Order history 572089 11 Statuses Invoice Status Invoiced Not Invoiced Partial O…" at bounding box center [462, 85] width 677 height 28
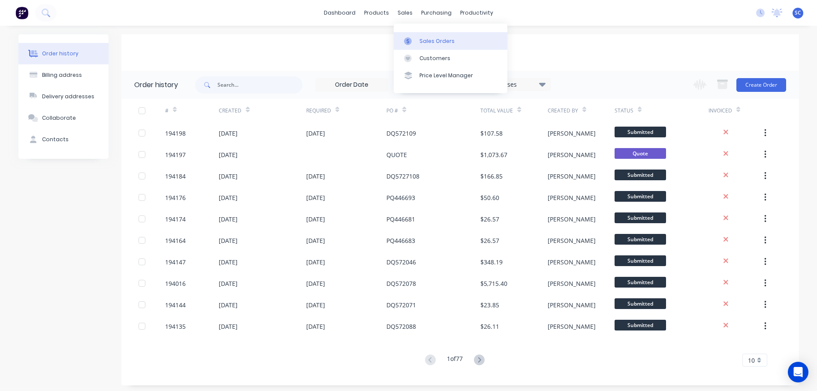
drag, startPoint x: 409, startPoint y: 9, endPoint x: 424, endPoint y: 39, distance: 33.6
click at [409, 9] on div "sales" at bounding box center [405, 12] width 24 height 13
click at [435, 59] on div "Customers" at bounding box center [434, 58] width 31 height 8
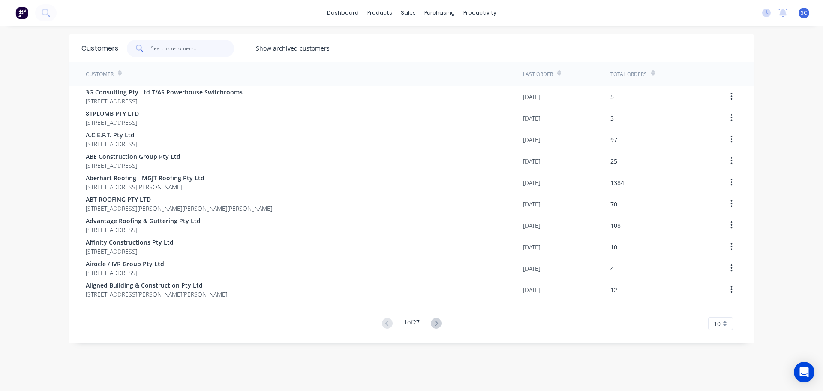
click at [163, 48] on input "text" at bounding box center [193, 48] width 84 height 17
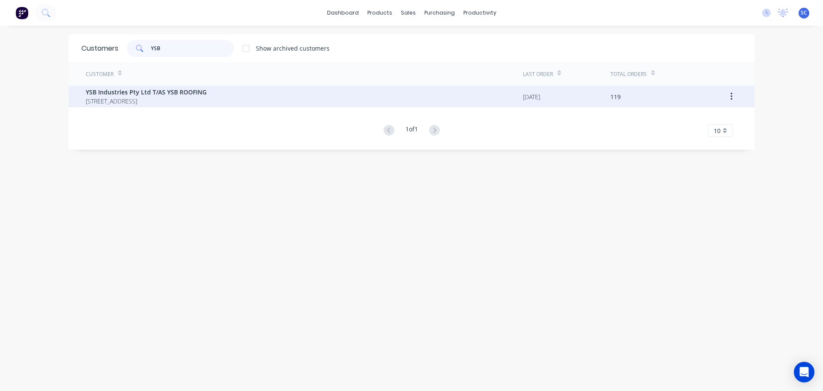
type input "YSB"
click at [110, 96] on div "YSB Industries Pty Ltd T/AS YSB ROOFING 50 Blue Pacific Road Deception Bay Quee…" at bounding box center [146, 96] width 121 height 18
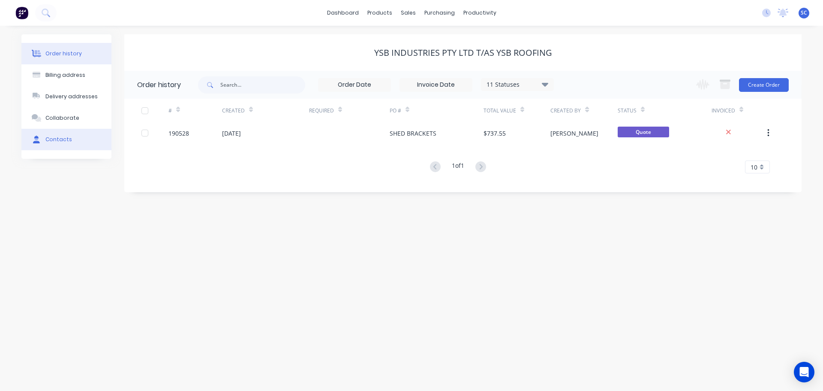
click at [60, 137] on div "Contacts" at bounding box center [58, 139] width 27 height 8
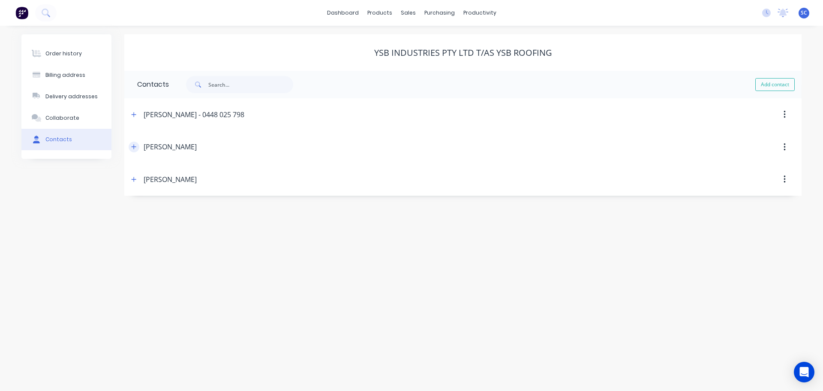
click at [134, 142] on button "button" at bounding box center [134, 147] width 11 height 11
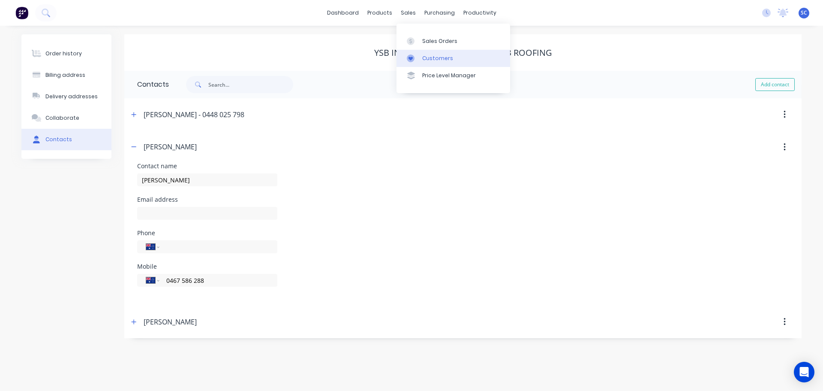
click at [444, 58] on div "Customers" at bounding box center [437, 58] width 31 height 8
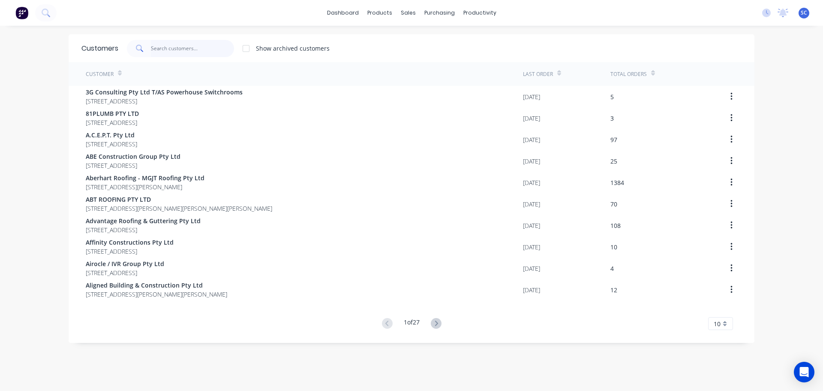
click at [151, 52] on input "text" at bounding box center [193, 48] width 84 height 17
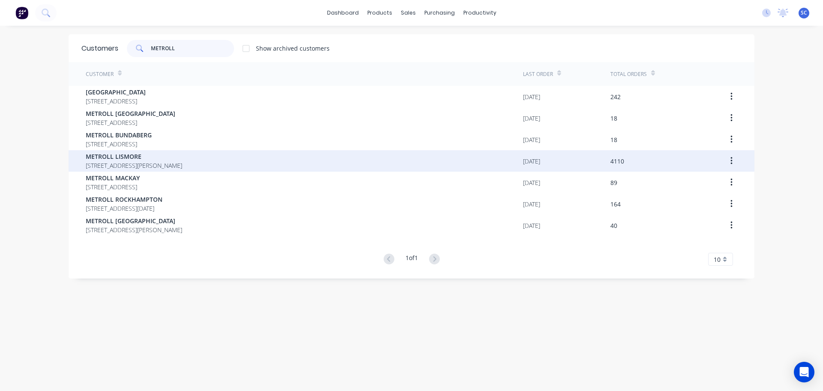
type input "METROLL"
click at [128, 157] on span "METROLL LISMORE" at bounding box center [134, 156] width 96 height 9
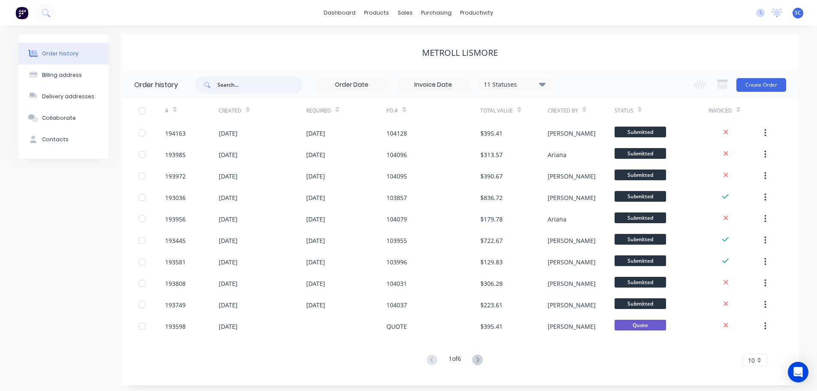
click at [226, 88] on input "text" at bounding box center [259, 84] width 85 height 17
type input "193972"
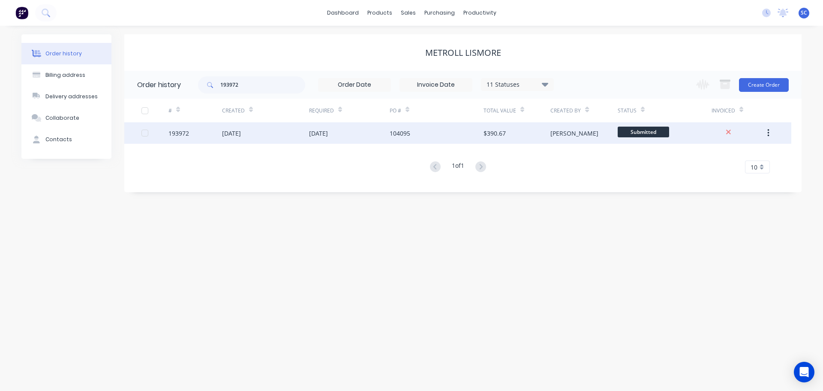
click at [234, 134] on div "26 Sep 2025" at bounding box center [231, 133] width 19 height 9
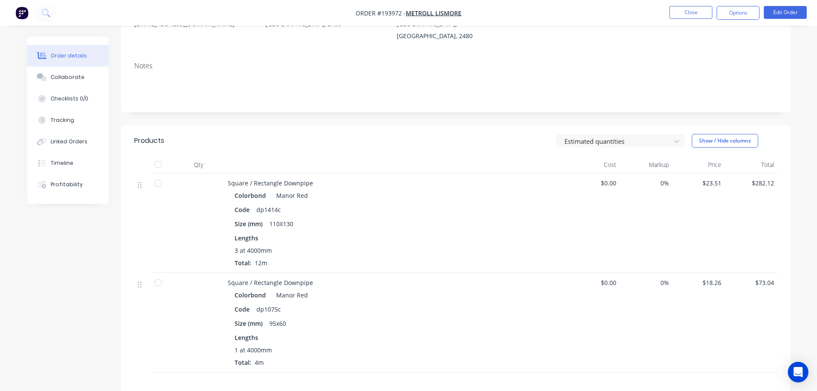
scroll to position [172, 0]
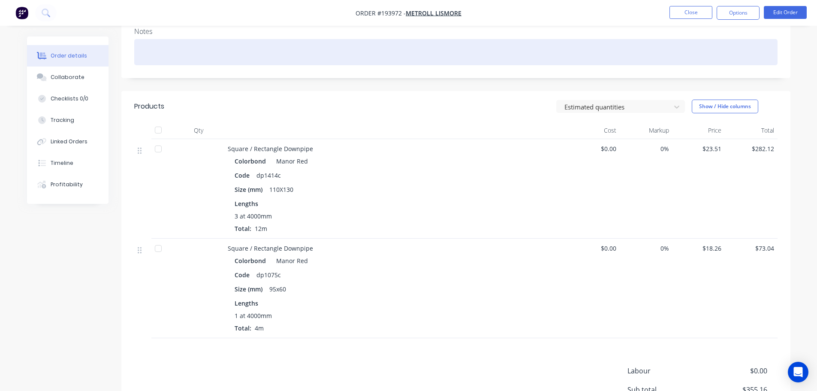
click at [413, 39] on div at bounding box center [455, 52] width 643 height 26
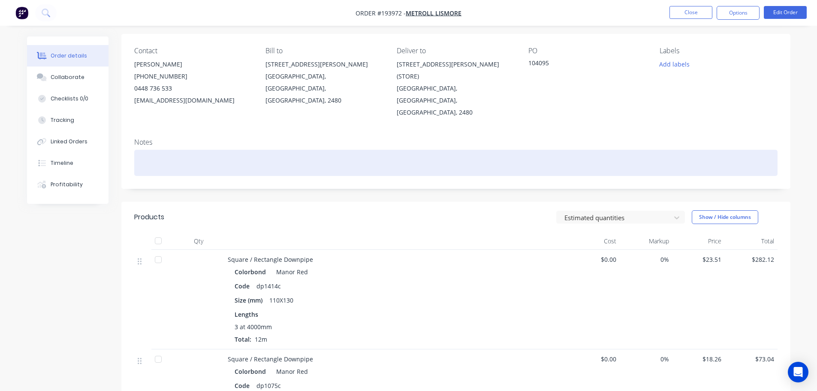
scroll to position [0, 0]
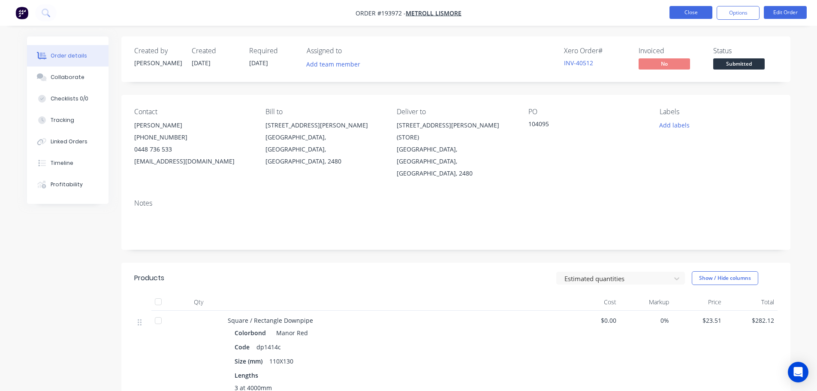
click at [690, 14] on button "Close" at bounding box center [690, 12] width 43 height 13
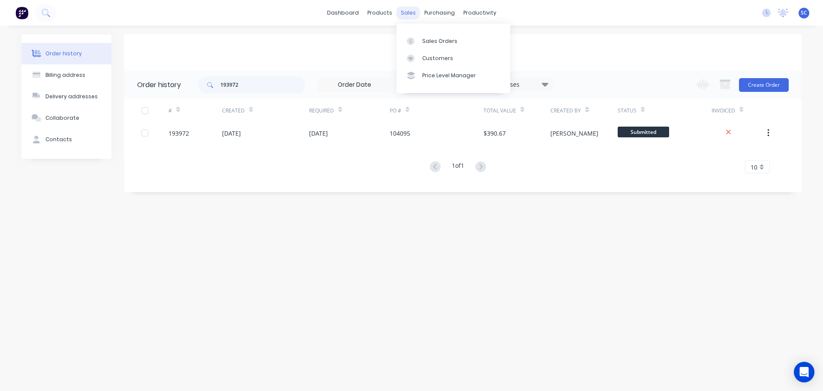
click at [405, 12] on div "sales" at bounding box center [409, 12] width 24 height 13
click at [439, 57] on div "Customers" at bounding box center [437, 58] width 31 height 8
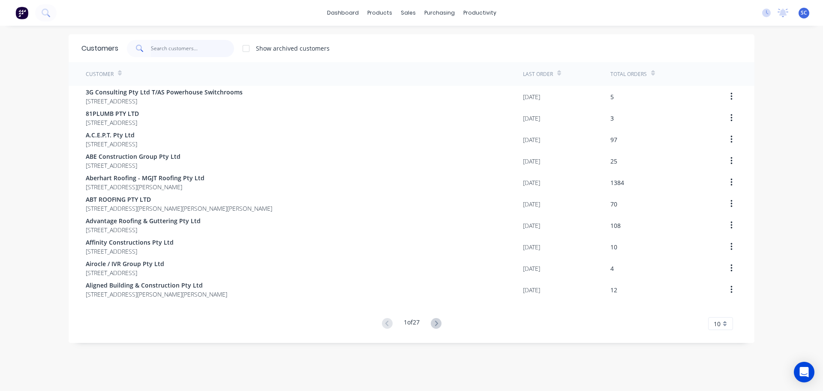
click at [158, 48] on input "text" at bounding box center [193, 48] width 84 height 17
drag, startPoint x: 402, startPoint y: 13, endPoint x: 428, endPoint y: 53, distance: 47.7
click at [403, 14] on div "sales" at bounding box center [409, 12] width 24 height 13
click at [439, 59] on div "Customers" at bounding box center [434, 58] width 31 height 8
click at [439, 60] on div "Customers" at bounding box center [434, 58] width 31 height 8
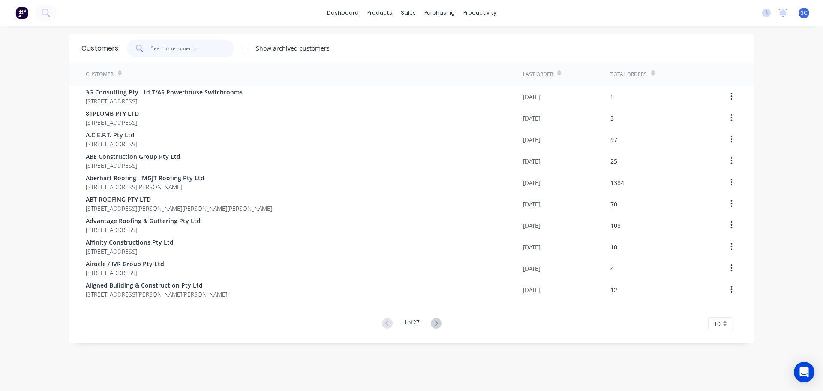
click at [194, 50] on input "text" at bounding box center [193, 48] width 84 height 17
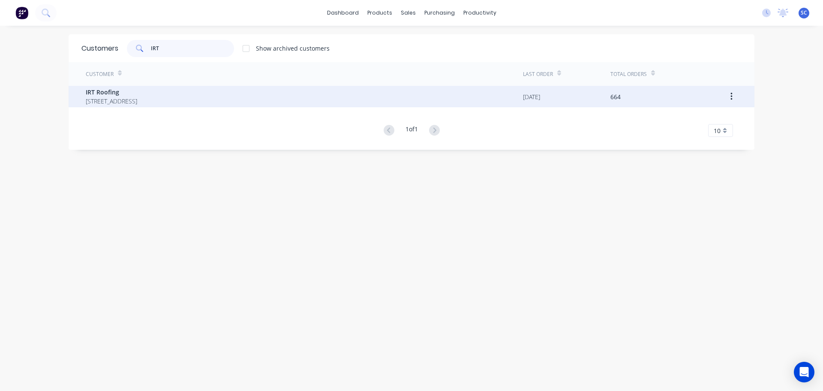
type input "IRT"
click at [132, 99] on span "PO Box 189 Cleveland Queensland Australia 4163" at bounding box center [111, 100] width 51 height 9
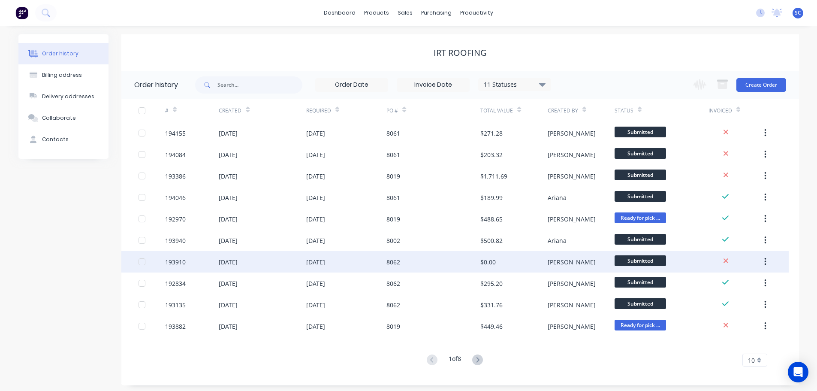
click at [287, 265] on div "25 Sep 2025" at bounding box center [262, 261] width 87 height 21
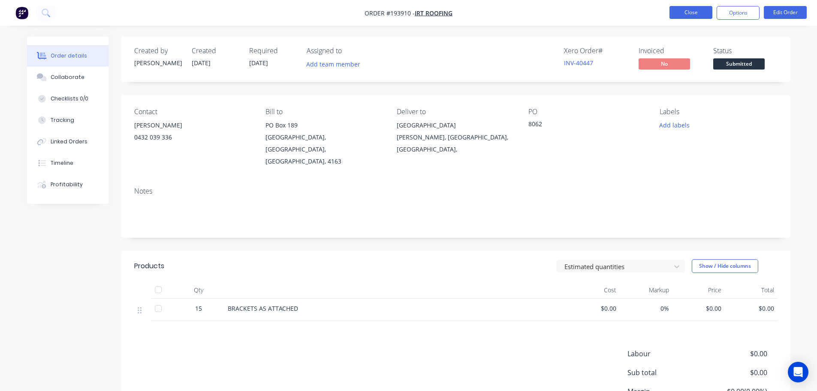
click at [694, 12] on button "Close" at bounding box center [690, 12] width 43 height 13
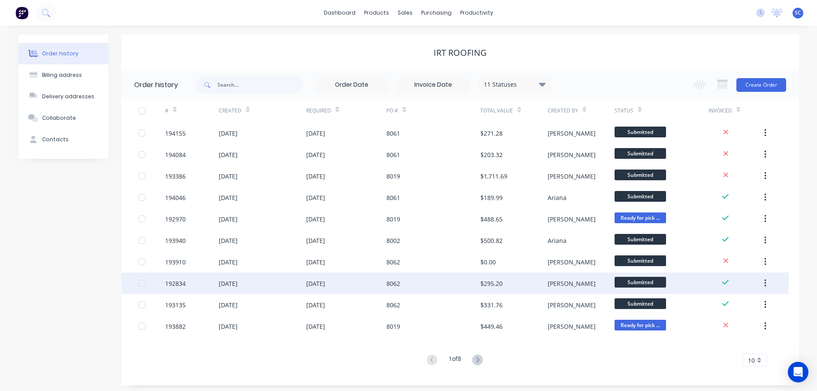
click at [325, 283] on div "19 Sep 2025" at bounding box center [315, 283] width 19 height 9
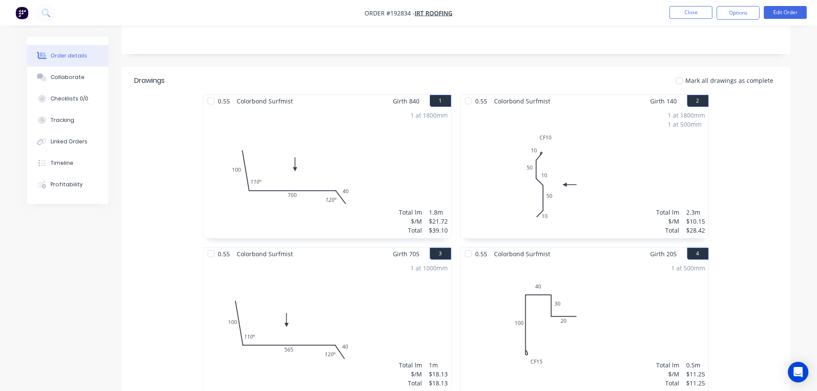
scroll to position [50, 0]
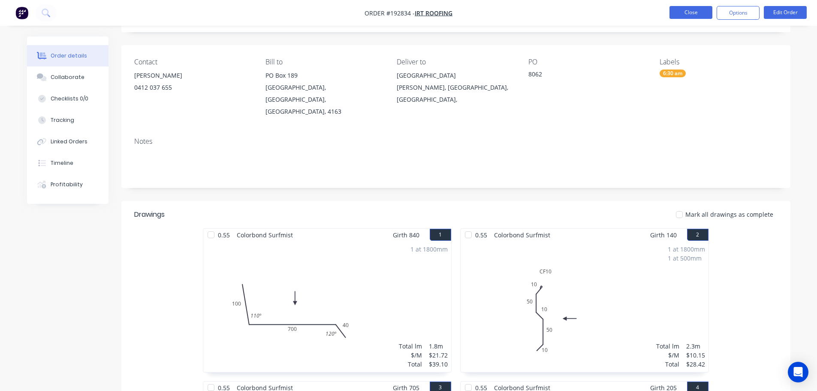
click at [700, 11] on button "Close" at bounding box center [690, 12] width 43 height 13
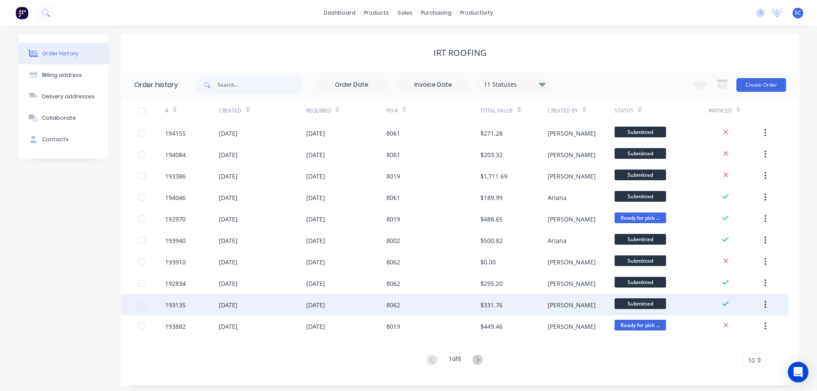
click at [350, 310] on div "19 Sep 2025" at bounding box center [346, 304] width 81 height 21
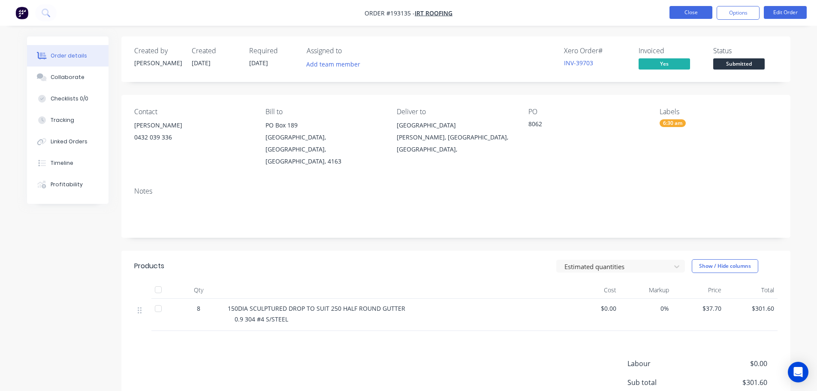
click at [693, 11] on button "Close" at bounding box center [690, 12] width 43 height 13
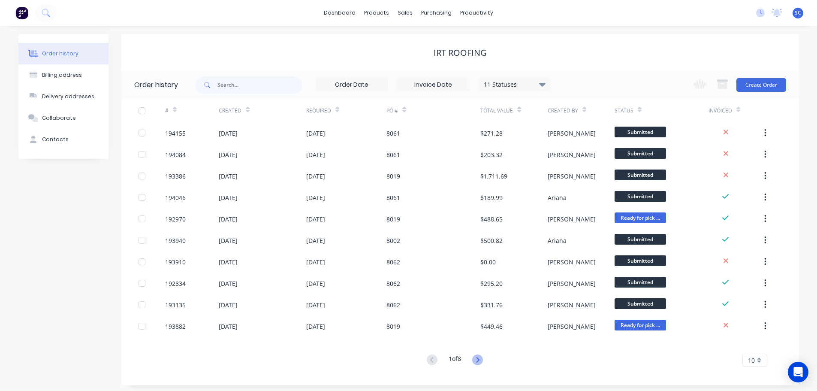
click at [481, 361] on icon at bounding box center [477, 359] width 11 height 11
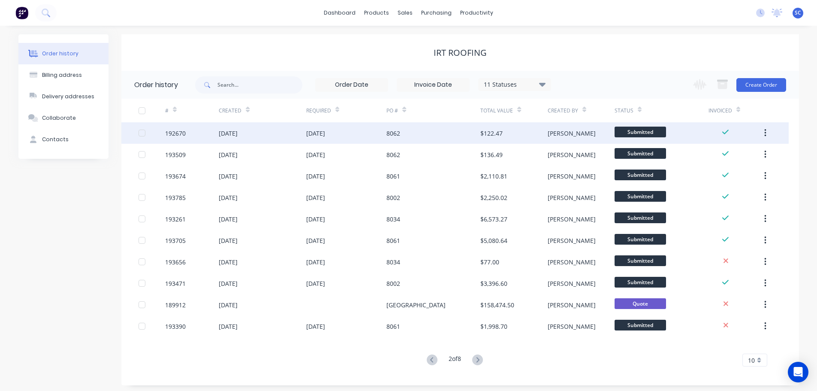
click at [311, 135] on div "16 Sep 2025" at bounding box center [315, 133] width 19 height 9
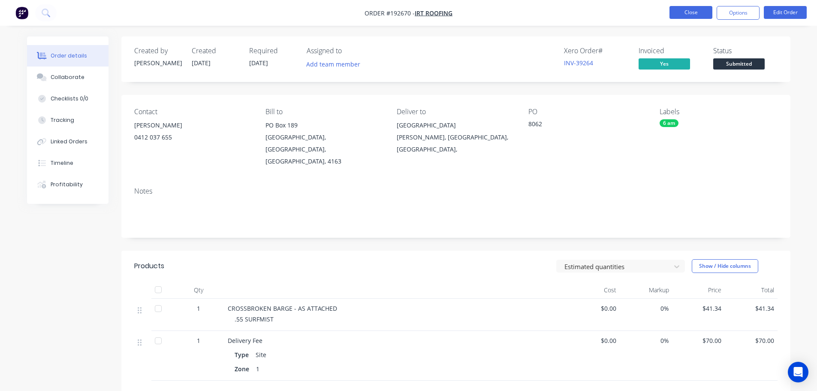
click at [687, 15] on button "Close" at bounding box center [690, 12] width 43 height 13
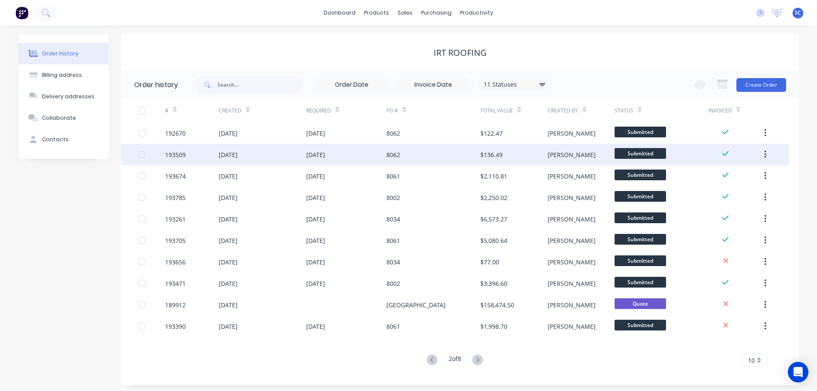
click at [370, 150] on div "25 Sep 2025" at bounding box center [346, 154] width 81 height 21
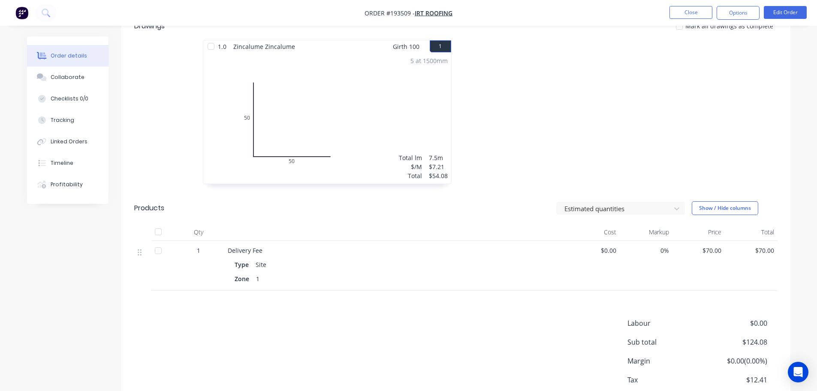
scroll to position [257, 0]
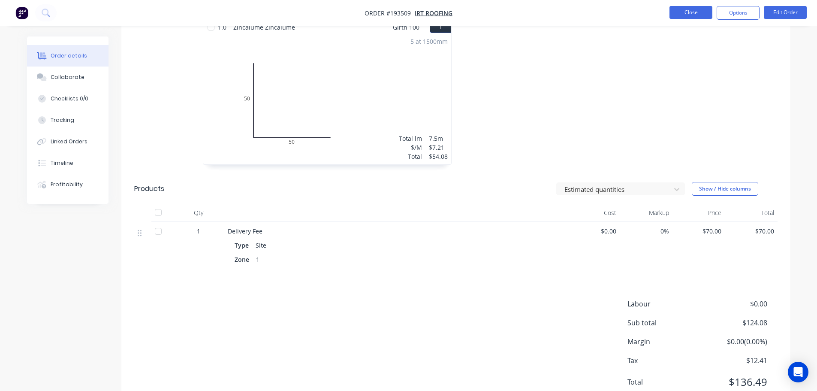
click at [694, 15] on button "Close" at bounding box center [690, 12] width 43 height 13
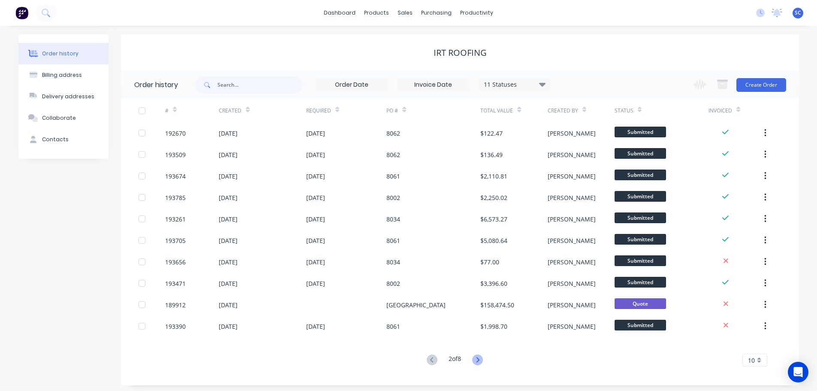
click at [479, 359] on icon at bounding box center [477, 359] width 3 height 5
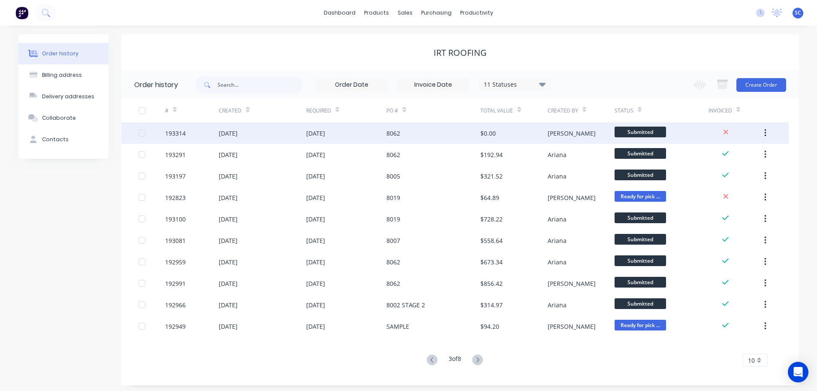
click at [350, 136] on div "[DATE]" at bounding box center [346, 132] width 81 height 21
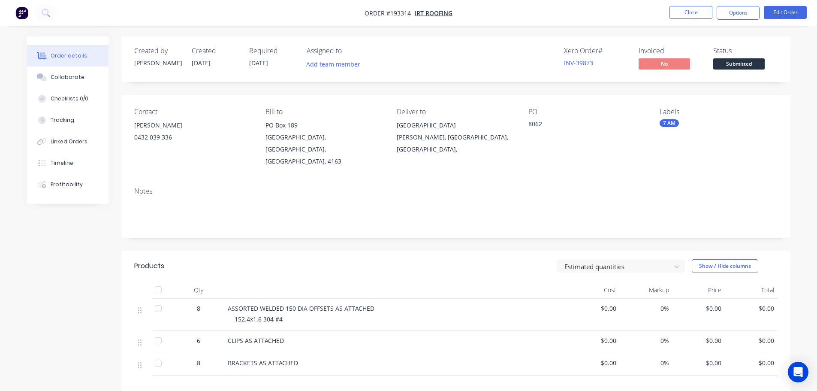
click at [423, 67] on div "Xero Order # INV-39873 Invoiced No Status Submitted" at bounding box center [584, 59] width 385 height 25
click at [675, 11] on button "Close" at bounding box center [690, 12] width 43 height 13
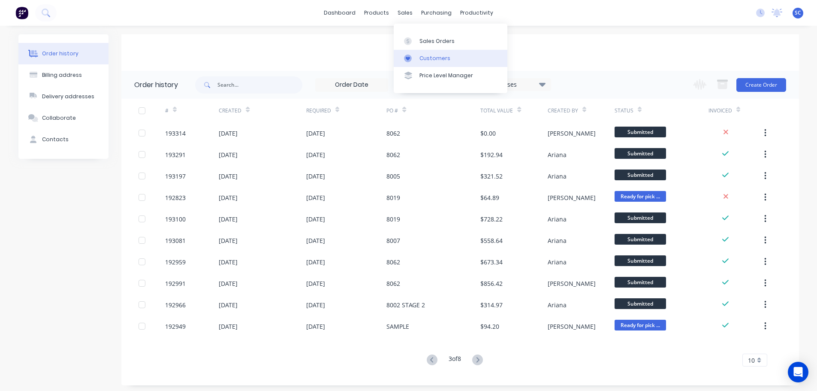
click at [439, 59] on div "Customers" at bounding box center [434, 58] width 31 height 8
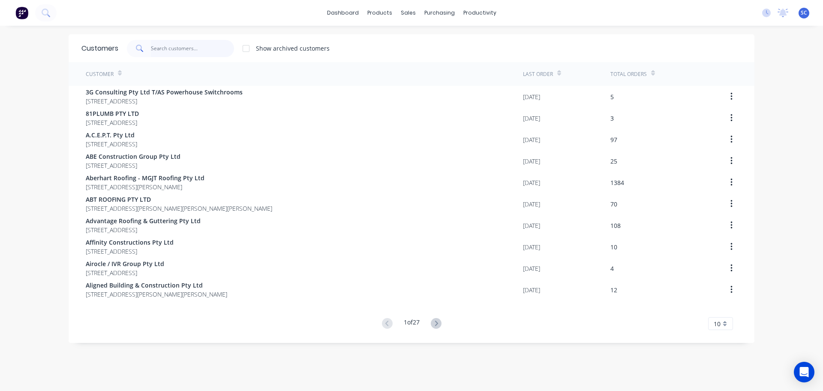
click at [168, 55] on input "text" at bounding box center [193, 48] width 84 height 17
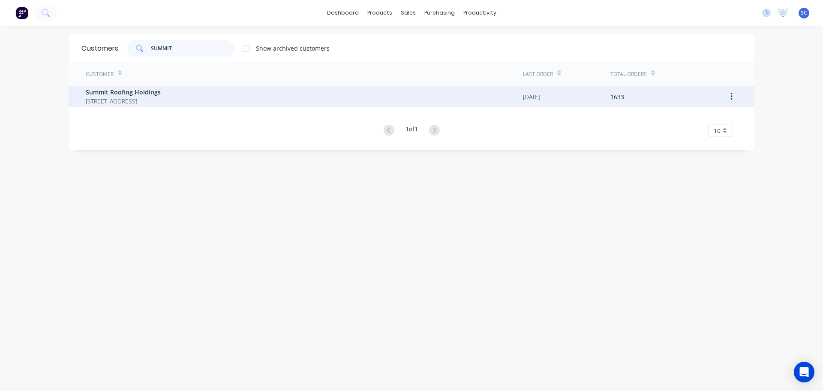
type input "SUMMIT"
click at [102, 99] on span "UNIT 2/38 LIMESTONE ST DARRA Queensland Australia 4076" at bounding box center [123, 100] width 75 height 9
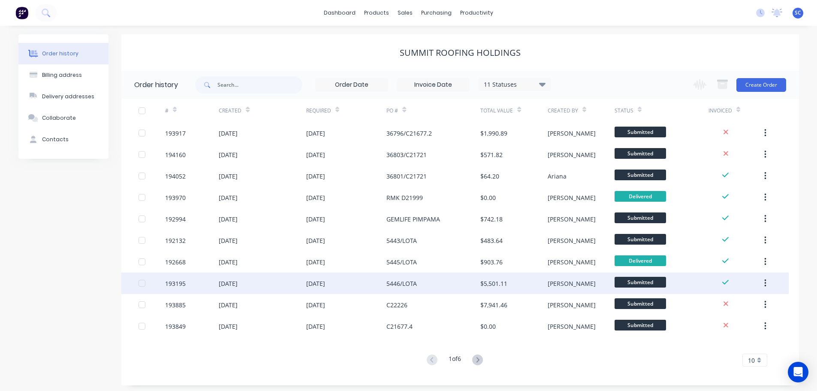
click at [275, 286] on div "[DATE]" at bounding box center [262, 282] width 87 height 21
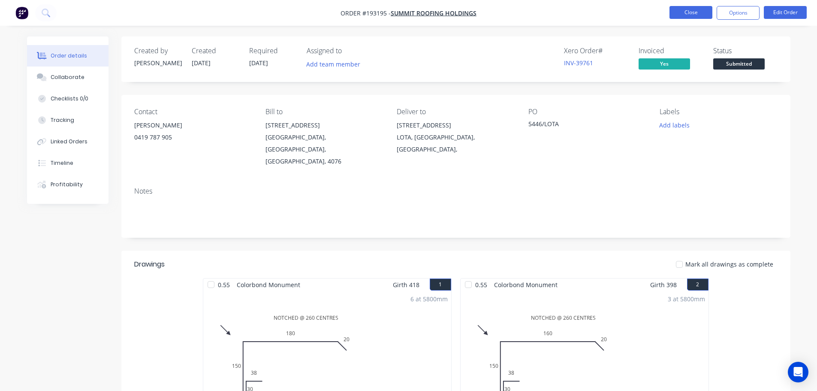
click at [698, 11] on button "Close" at bounding box center [690, 12] width 43 height 13
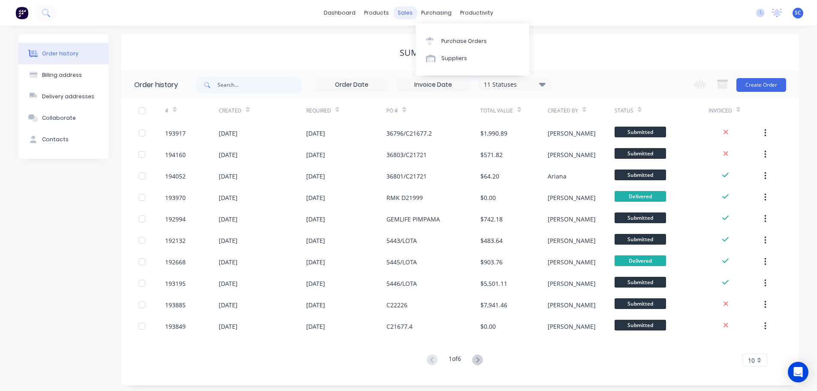
click at [412, 17] on div "sales" at bounding box center [405, 12] width 24 height 13
click at [441, 64] on link "Customers" at bounding box center [451, 58] width 114 height 17
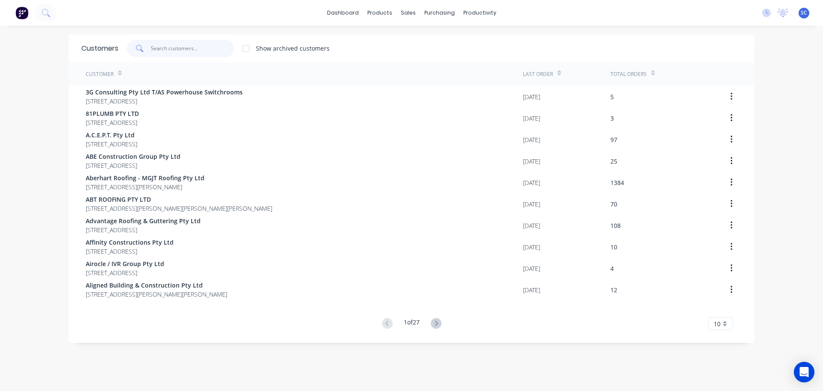
click at [168, 48] on input "text" at bounding box center [193, 48] width 84 height 17
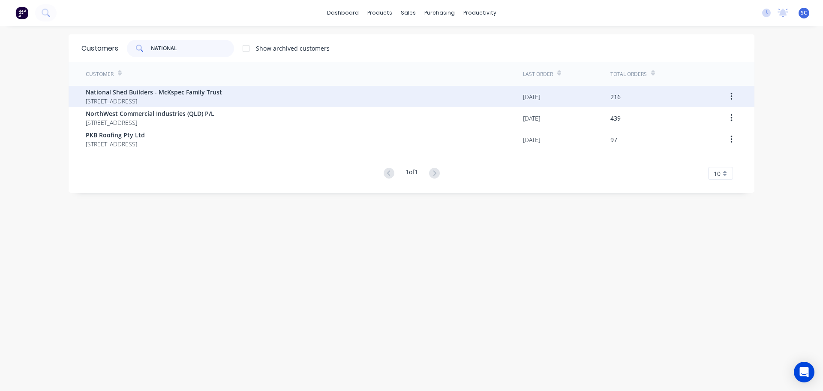
type input "NATIONAL"
click at [123, 94] on span "National Shed Builders - McKspec Family Trust" at bounding box center [154, 91] width 136 height 9
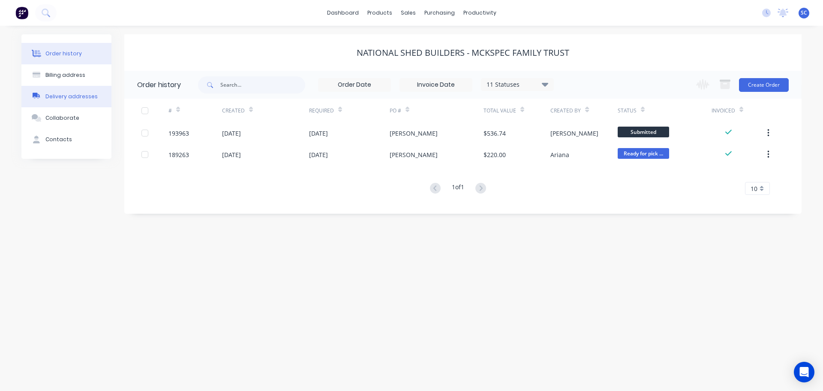
click at [64, 97] on div "Delivery addresses" at bounding box center [71, 97] width 52 height 8
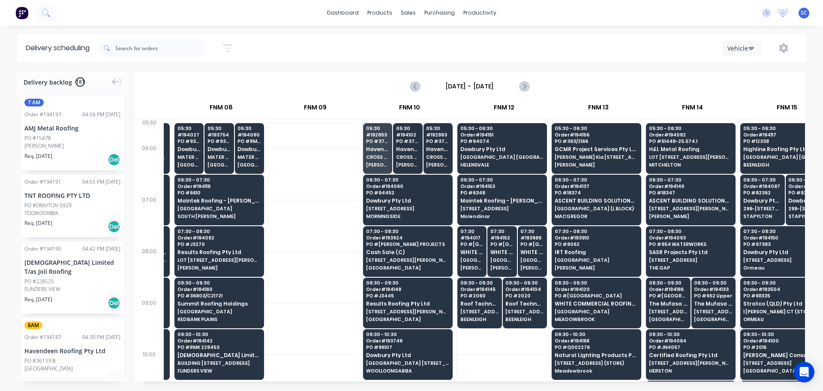
scroll to position [0, 1112]
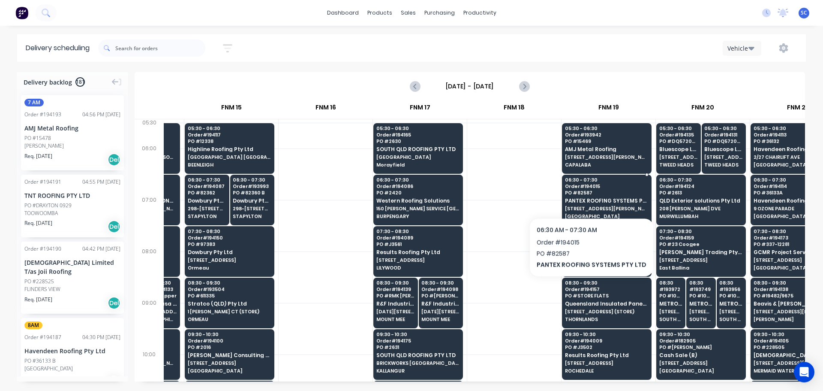
click at [590, 194] on span "PO # 82587" at bounding box center [606, 192] width 83 height 5
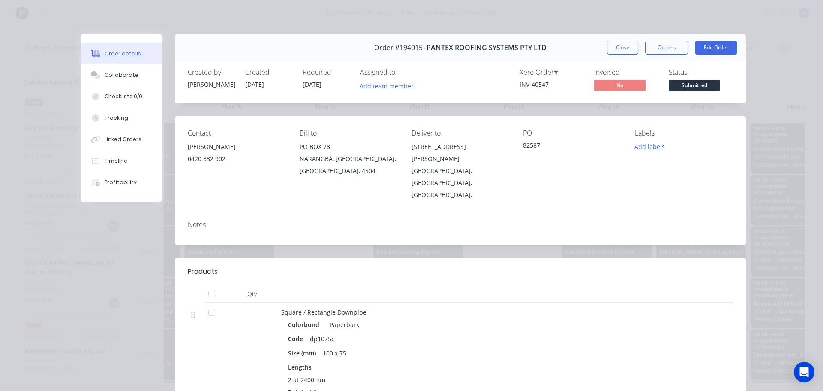
click at [619, 40] on div "Order #194015 - PANTEX ROOFING SYSTEMS PTY LTD Close Options Edit Order" at bounding box center [460, 47] width 571 height 27
click at [619, 45] on button "Close" at bounding box center [622, 48] width 31 height 14
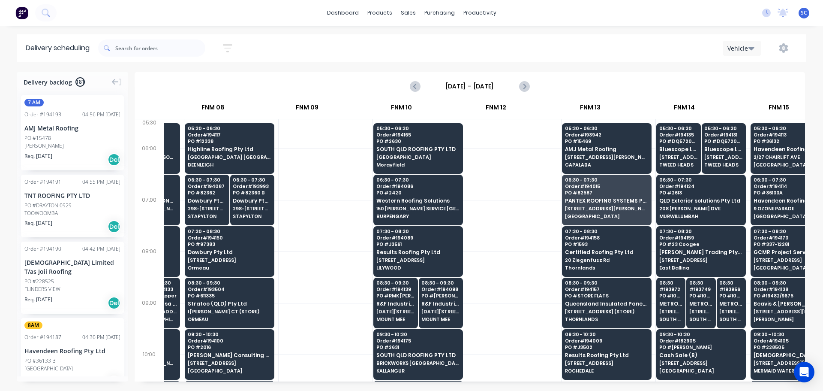
scroll to position [0, 556]
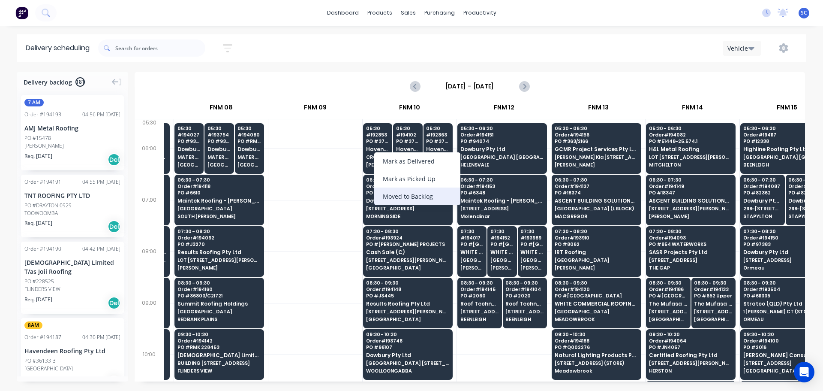
click at [418, 196] on div "Moved to Backlog" at bounding box center [417, 196] width 86 height 18
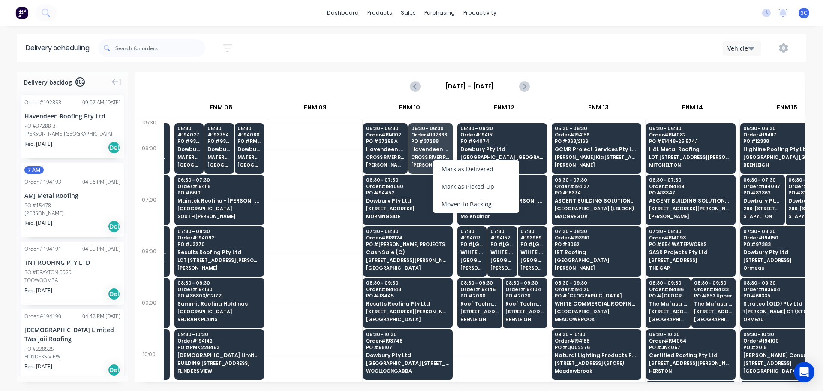
click at [473, 202] on div "Moved to Backlog" at bounding box center [476, 204] width 86 height 18
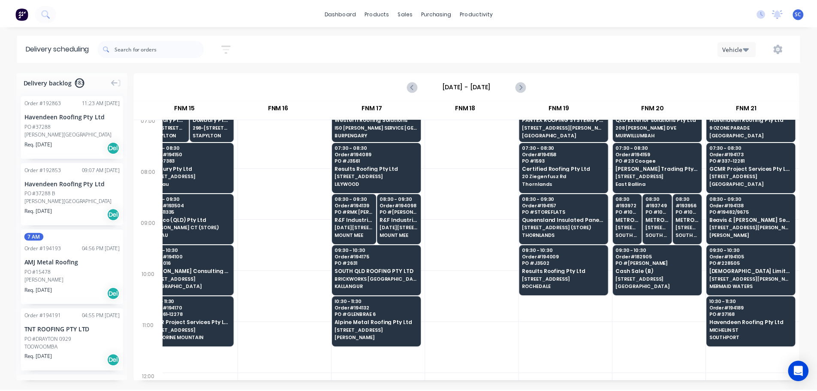
scroll to position [86, 1157]
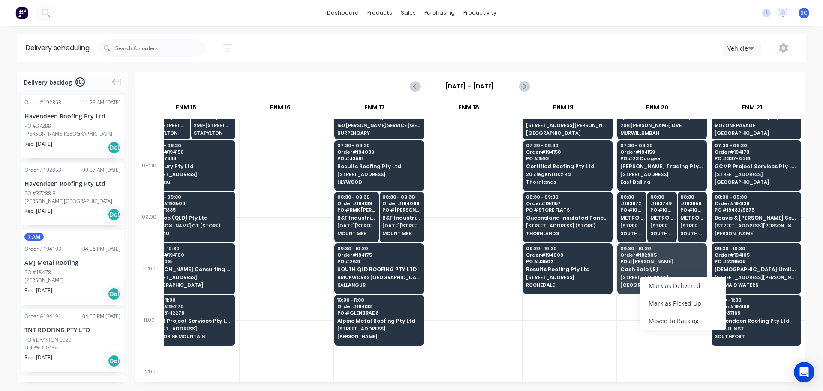
click at [678, 322] on div "Moved to Backlog" at bounding box center [683, 321] width 86 height 18
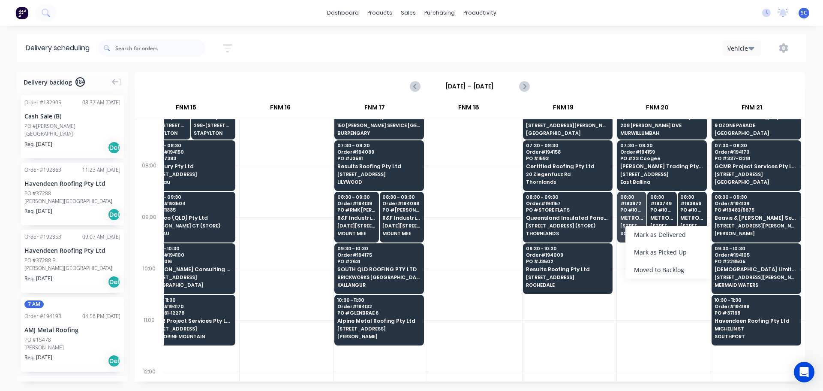
click at [676, 270] on div "Moved to Backlog" at bounding box center [669, 270] width 86 height 18
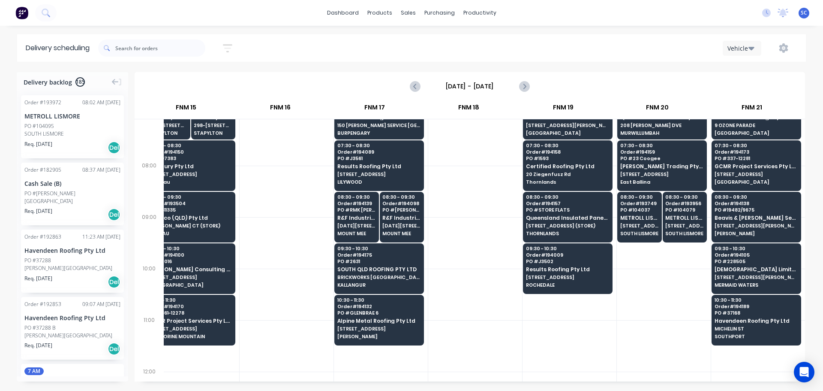
click at [54, 127] on div "PO #104095" at bounding box center [39, 126] width 30 height 8
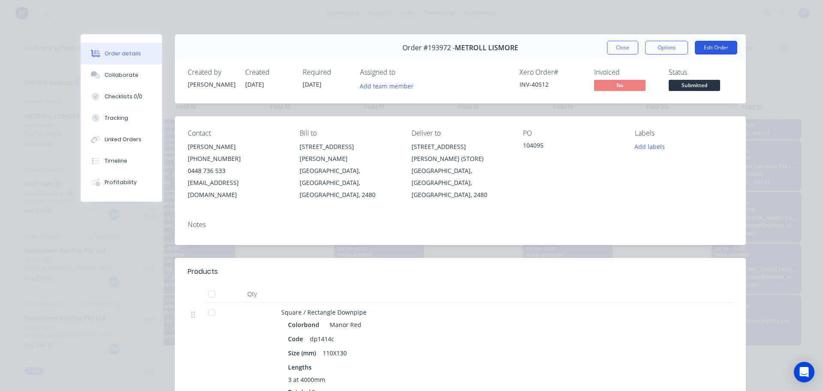
click at [714, 44] on button "Edit Order" at bounding box center [716, 48] width 42 height 14
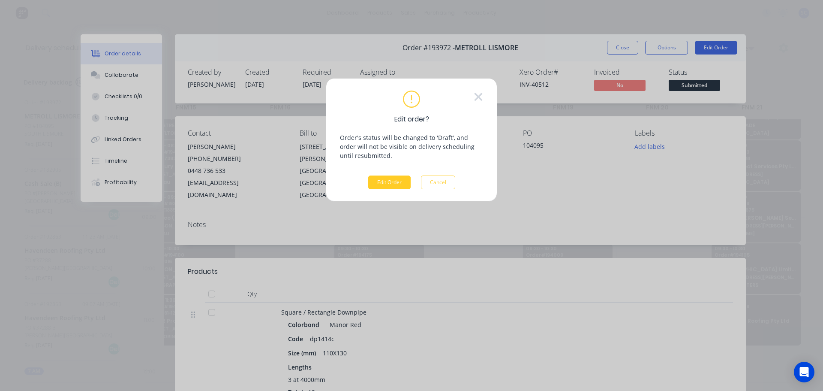
click at [387, 181] on button "Edit Order" at bounding box center [389, 182] width 42 height 14
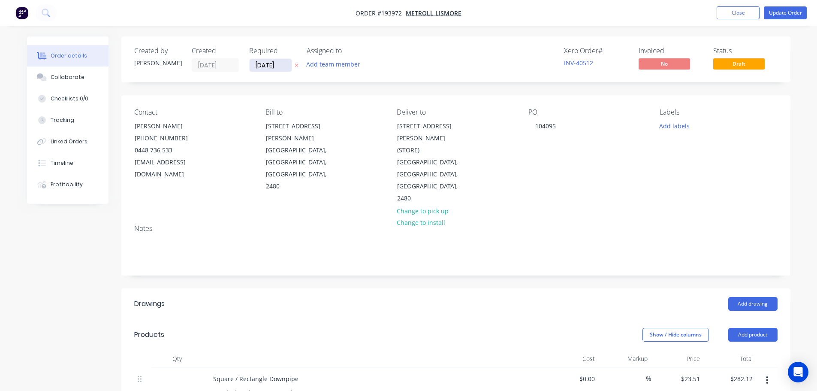
click at [271, 68] on input "[DATE]" at bounding box center [271, 65] width 42 height 13
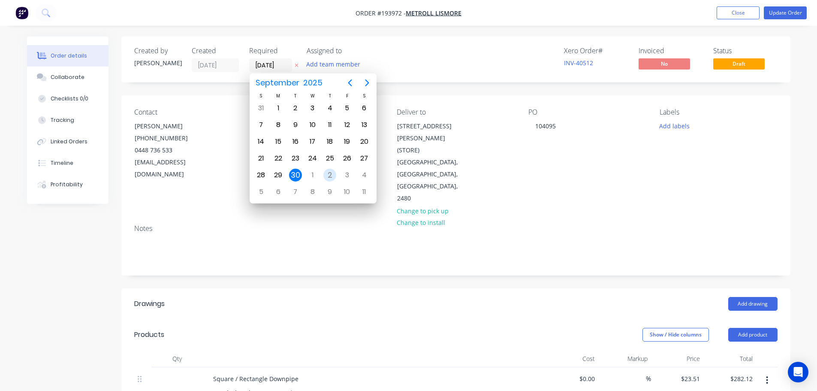
click at [328, 176] on div "2" at bounding box center [329, 175] width 13 height 13
type input "02/10/25"
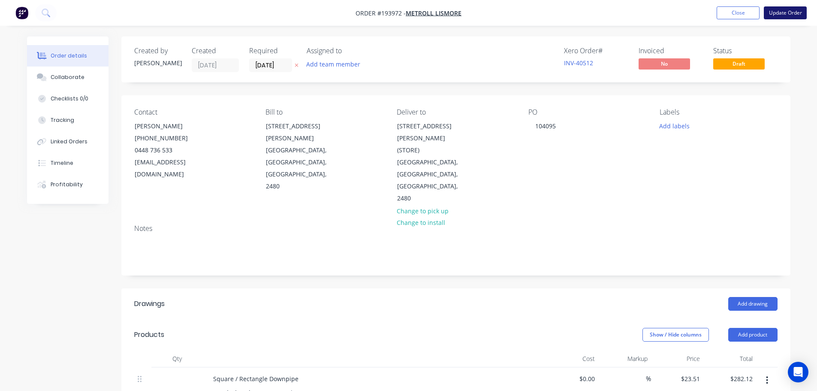
click at [791, 7] on button "Update Order" at bounding box center [785, 12] width 43 height 13
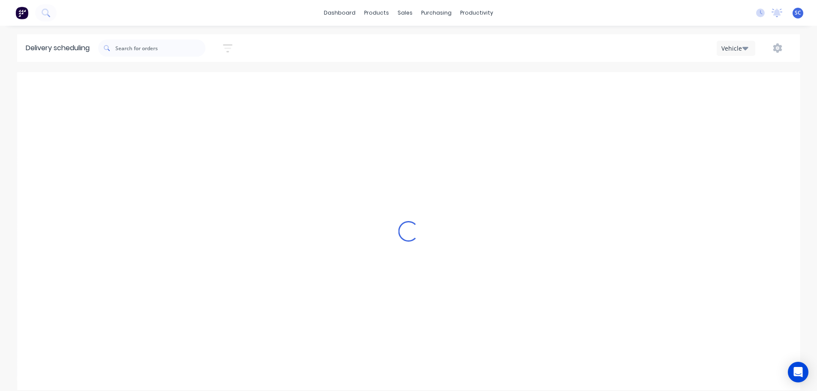
type input "Tuesday - 30/09/25"
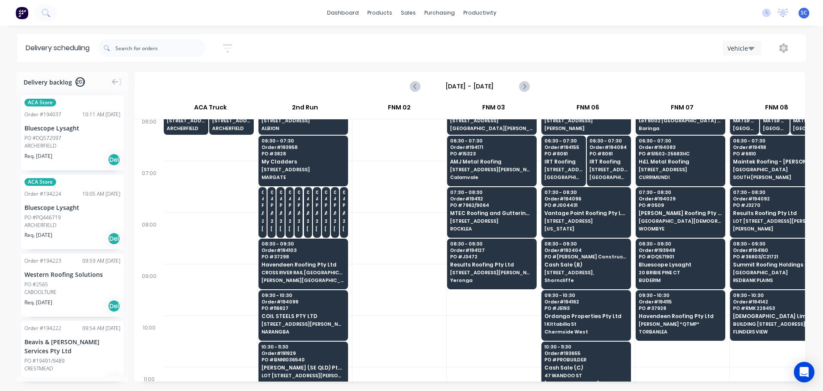
scroll to position [0, 0]
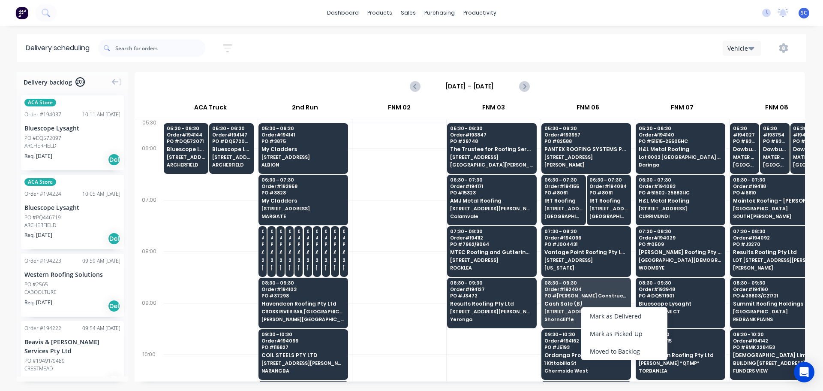
click at [617, 349] on div "Moved to Backlog" at bounding box center [624, 351] width 86 height 18
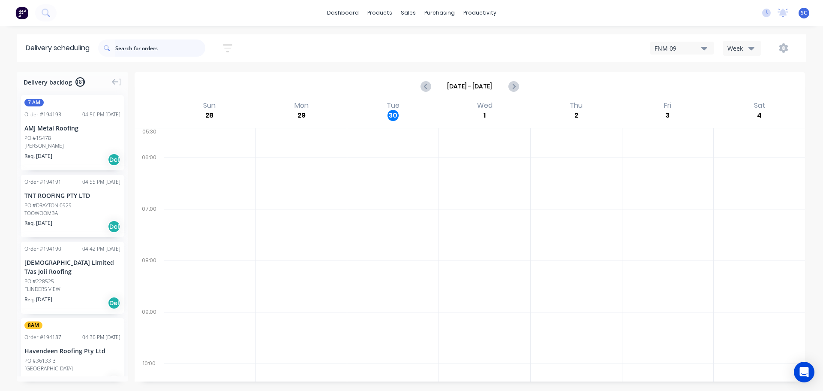
click at [155, 55] on input "text" at bounding box center [160, 47] width 90 height 17
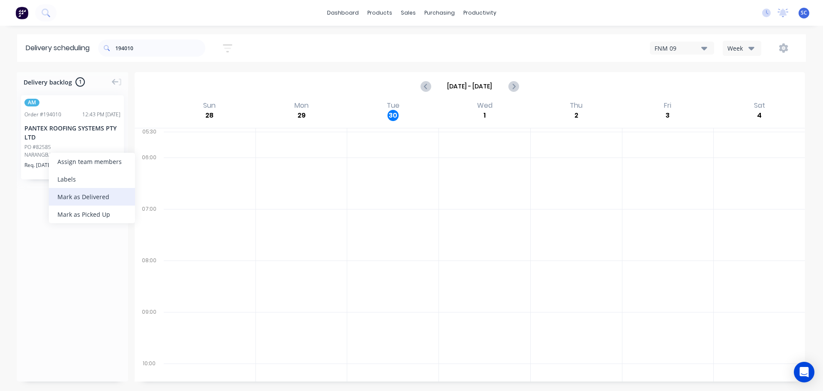
click at [74, 198] on div "Mark as Delivered" at bounding box center [92, 197] width 86 height 18
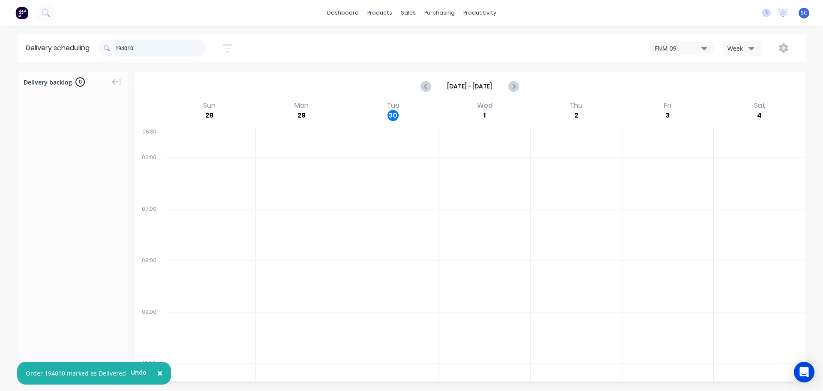
click at [148, 49] on input "194010" at bounding box center [160, 47] width 90 height 17
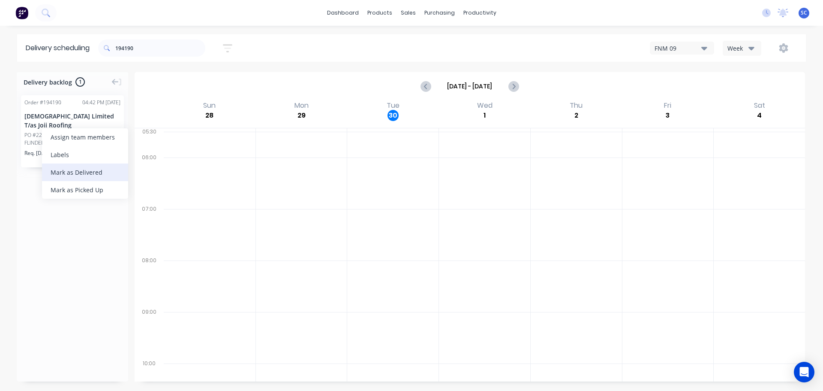
click at [69, 171] on div "Mark as Delivered" at bounding box center [85, 172] width 86 height 18
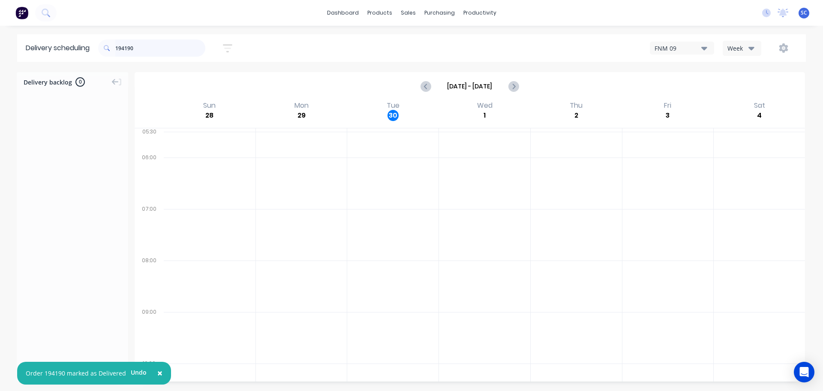
click at [158, 45] on input "194190" at bounding box center [160, 47] width 90 height 17
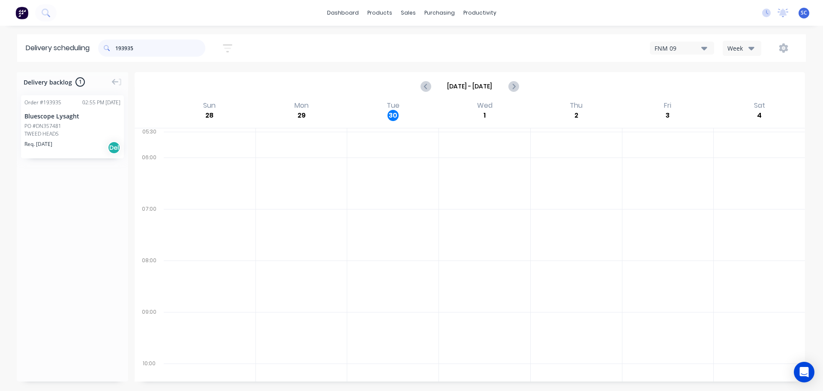
type input "193935"
click at [77, 176] on div "Mark as Delivered" at bounding box center [87, 175] width 86 height 18
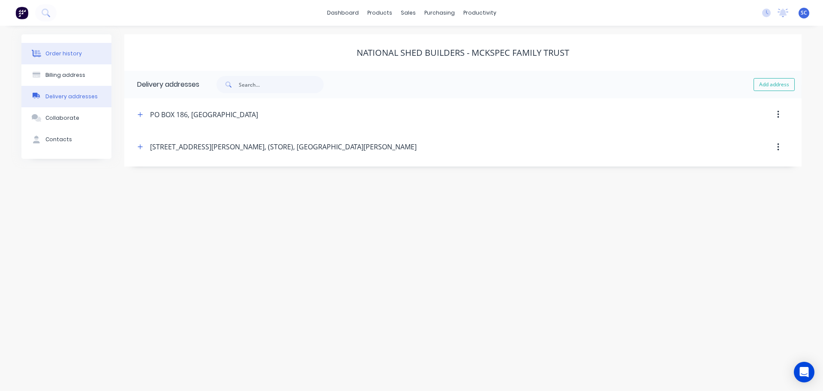
click at [64, 53] on div "Order history" at bounding box center [63, 54] width 36 height 8
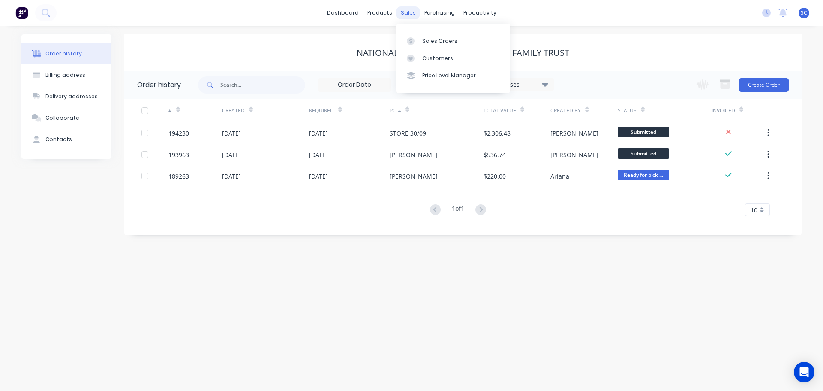
drag, startPoint x: 409, startPoint y: 12, endPoint x: 416, endPoint y: 33, distance: 22.9
click at [410, 12] on div "sales" at bounding box center [409, 12] width 24 height 13
click at [435, 60] on div "Customers" at bounding box center [437, 58] width 31 height 8
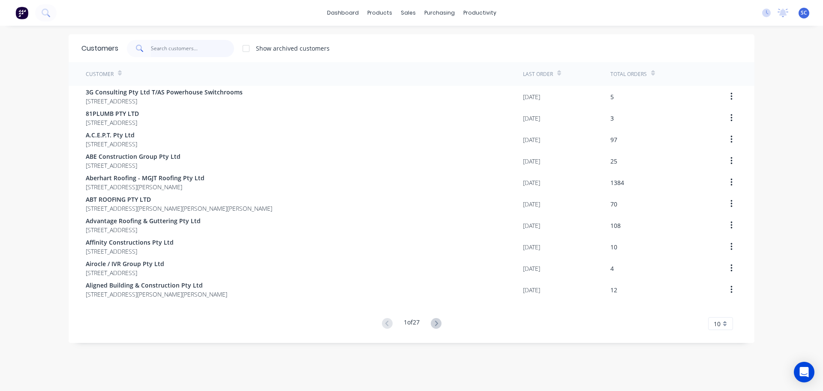
click at [196, 52] on input "text" at bounding box center [193, 48] width 84 height 17
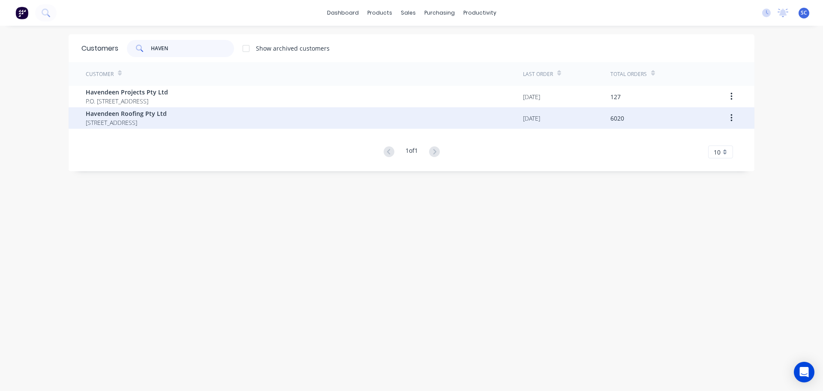
type input "HAVEN"
click at [136, 118] on span "[STREET_ADDRESS]" at bounding box center [126, 122] width 81 height 9
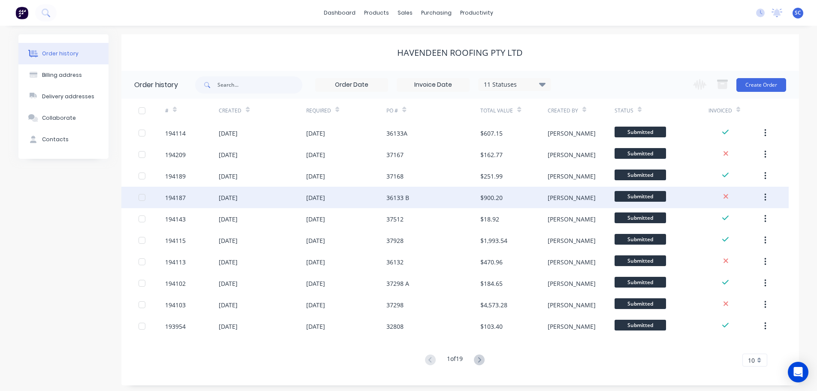
click at [380, 199] on div "[DATE]" at bounding box center [346, 197] width 81 height 21
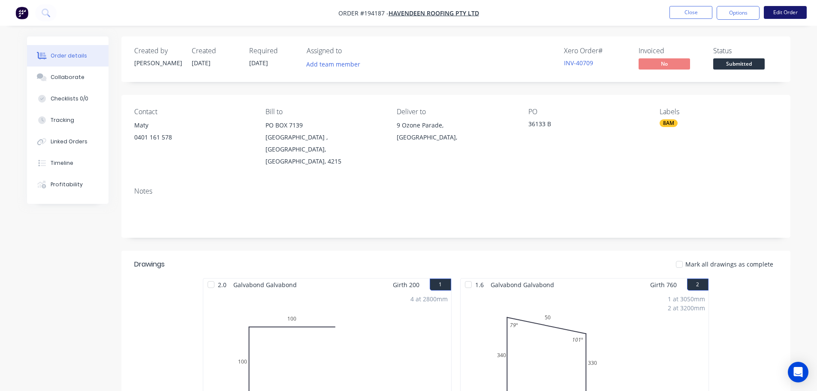
click at [797, 15] on button "Edit Order" at bounding box center [785, 12] width 43 height 13
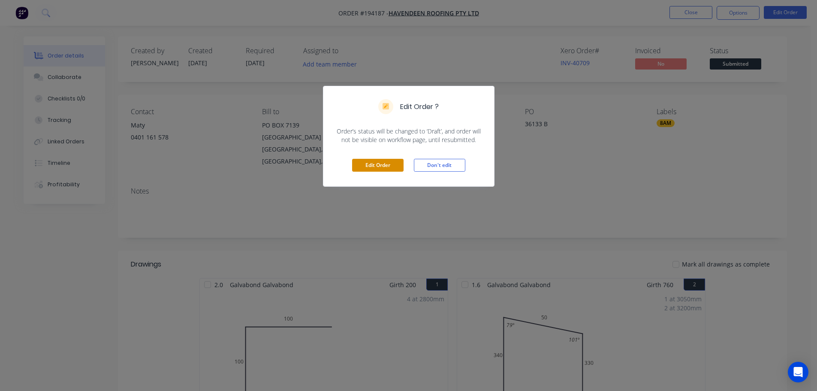
click at [378, 164] on button "Edit Order" at bounding box center [377, 165] width 51 height 13
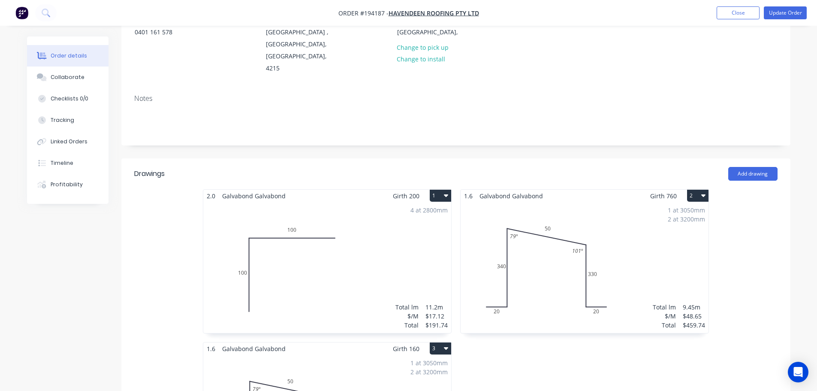
scroll to position [129, 0]
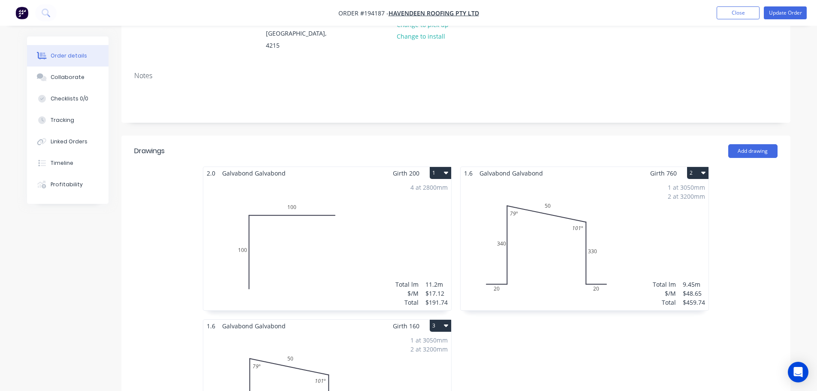
click at [703, 172] on icon "button" at bounding box center [703, 173] width 4 height 3
click at [649, 222] on div "Delete" at bounding box center [668, 228] width 66 height 12
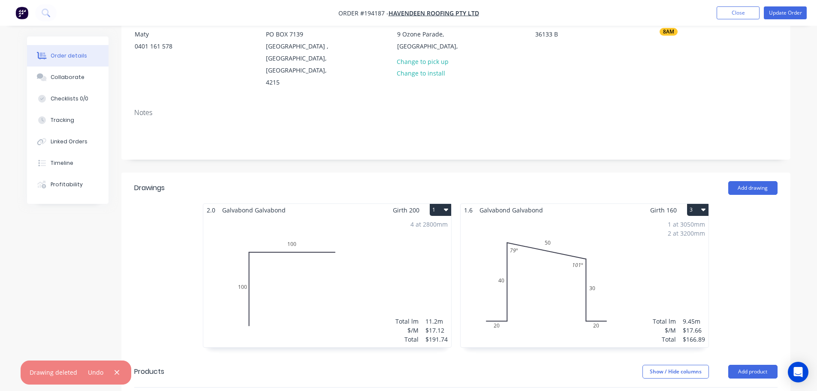
scroll to position [0, 0]
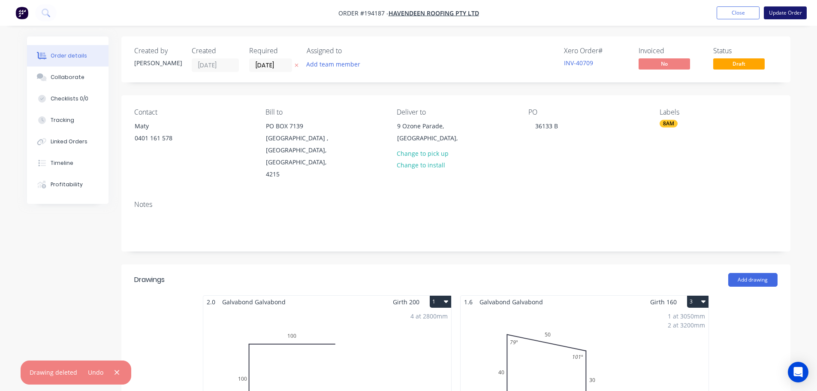
click at [785, 12] on button "Update Order" at bounding box center [785, 12] width 43 height 13
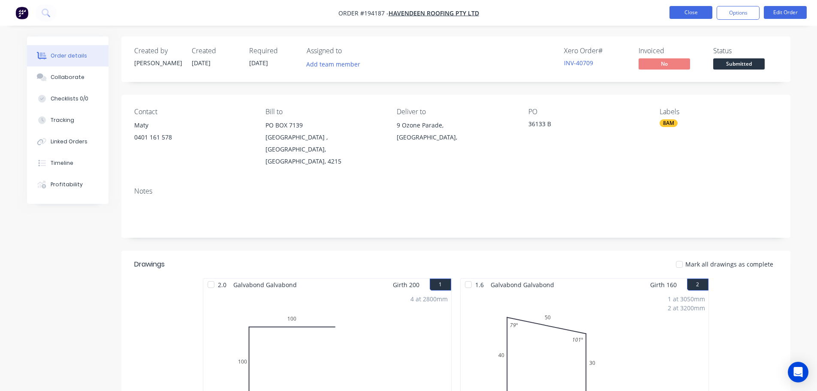
click at [695, 12] on button "Close" at bounding box center [690, 12] width 43 height 13
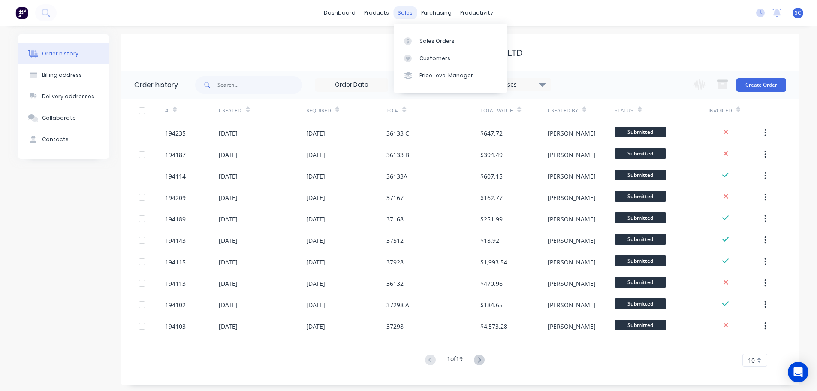
click at [407, 11] on div "sales" at bounding box center [405, 12] width 24 height 13
click at [436, 59] on div "Customers" at bounding box center [434, 58] width 31 height 8
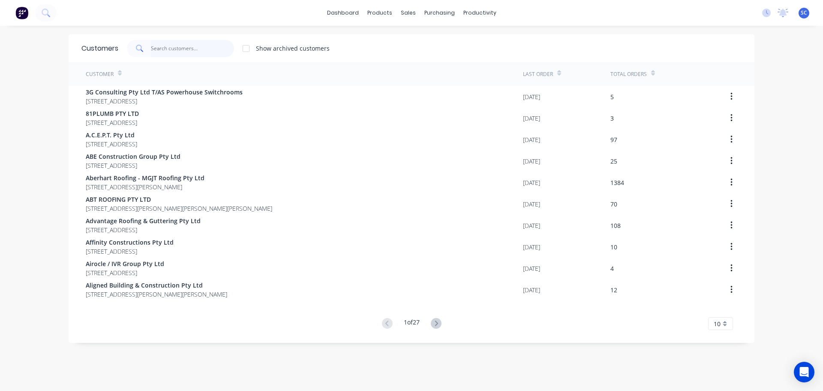
click at [182, 50] on input "text" at bounding box center [193, 48] width 84 height 17
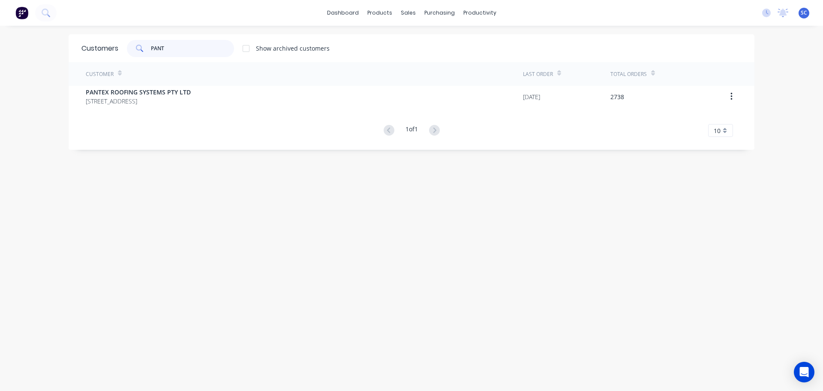
type input "PANT"
click at [118, 85] on div "Customer" at bounding box center [304, 74] width 437 height 24
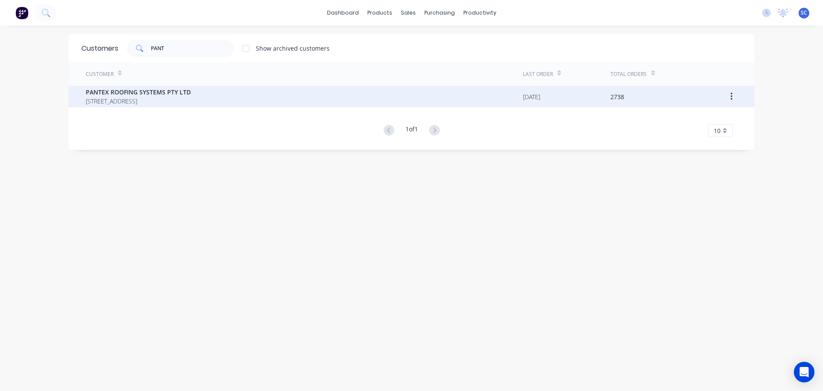
click at [114, 91] on span "PANTEX ROOFING SYSTEMS PTY LTD" at bounding box center [138, 91] width 105 height 9
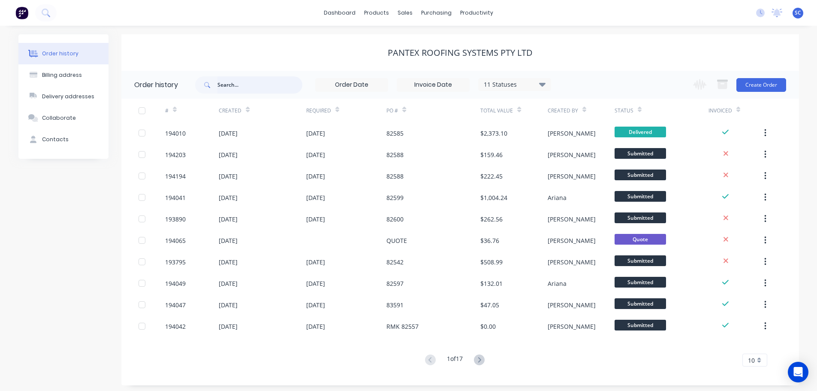
click at [240, 82] on input "text" at bounding box center [259, 84] width 85 height 17
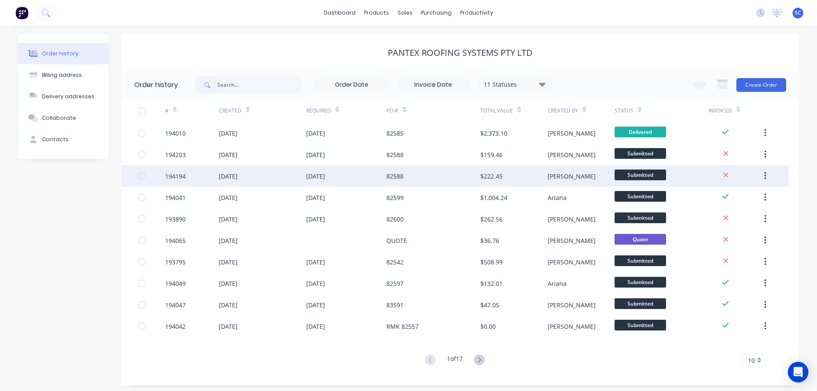
click at [320, 176] on div "30 Sep 2025" at bounding box center [315, 176] width 19 height 9
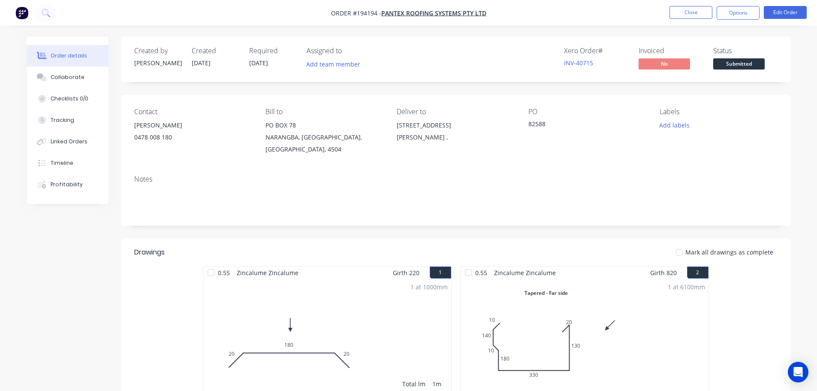
click at [695, 5] on nav "Order #194194 - PANTEX ROOFING SYSTEMS PTY LTD Close Options Edit Order" at bounding box center [408, 13] width 817 height 26
click at [692, 9] on button "Close" at bounding box center [690, 12] width 43 height 13
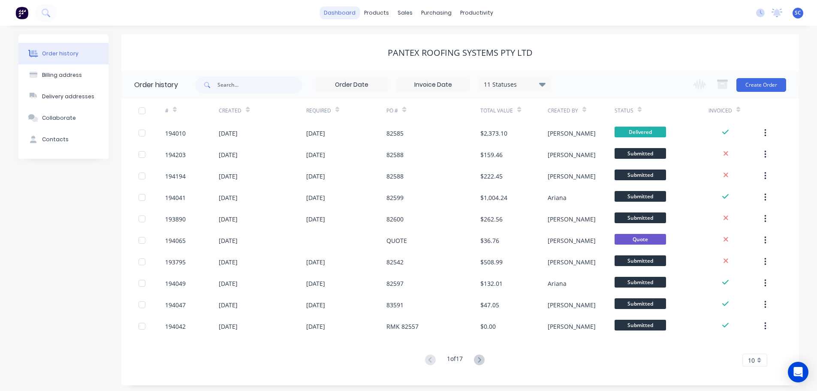
click at [345, 11] on link "dashboard" at bounding box center [339, 12] width 40 height 13
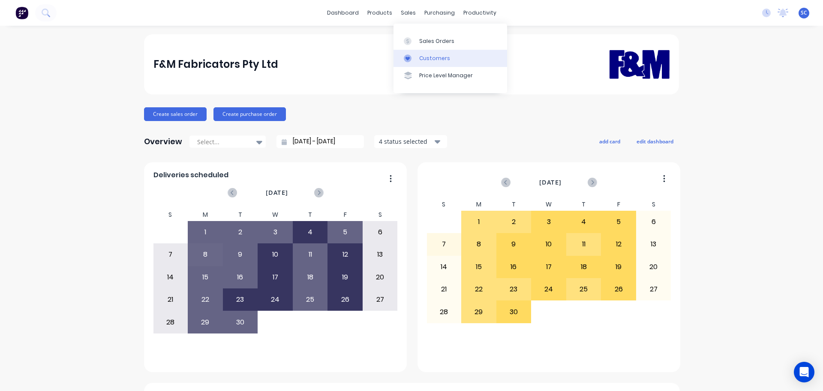
click at [424, 57] on div "Customers" at bounding box center [434, 58] width 31 height 8
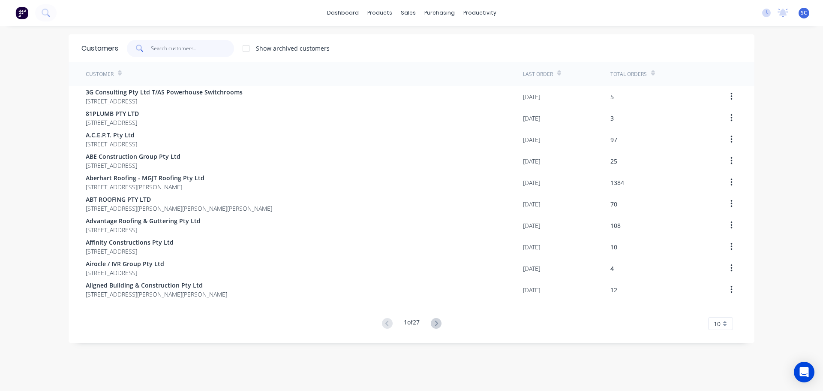
click at [209, 48] on input "text" at bounding box center [193, 48] width 84 height 17
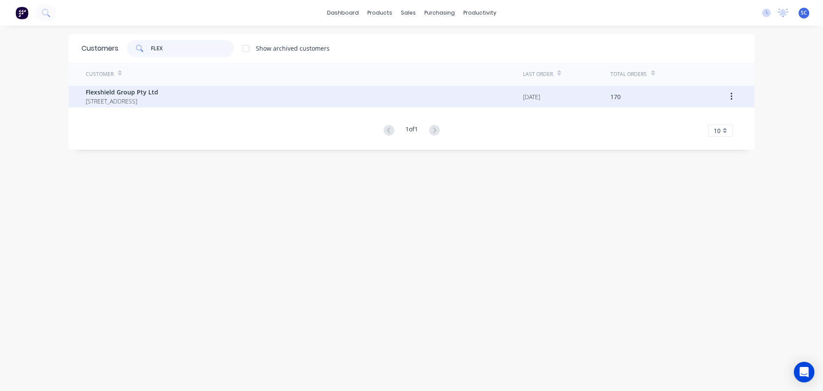
type input "FLEX"
click at [130, 98] on span "PO BOX 243 DRAYTON NORTH Queensland Australia 4350" at bounding box center [122, 100] width 72 height 9
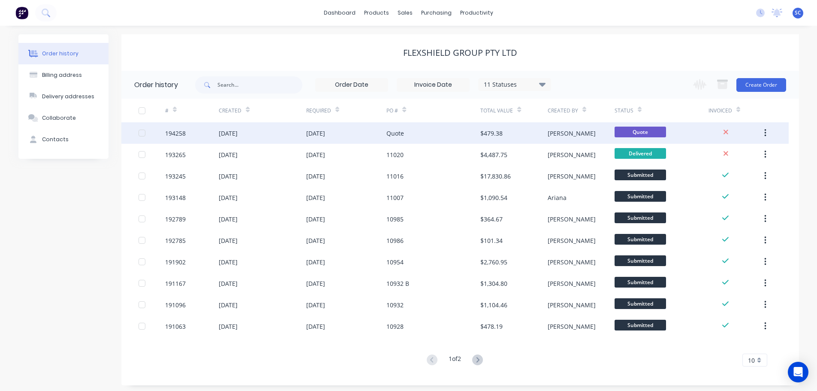
click at [324, 132] on div "30 Sep 2025" at bounding box center [315, 133] width 19 height 9
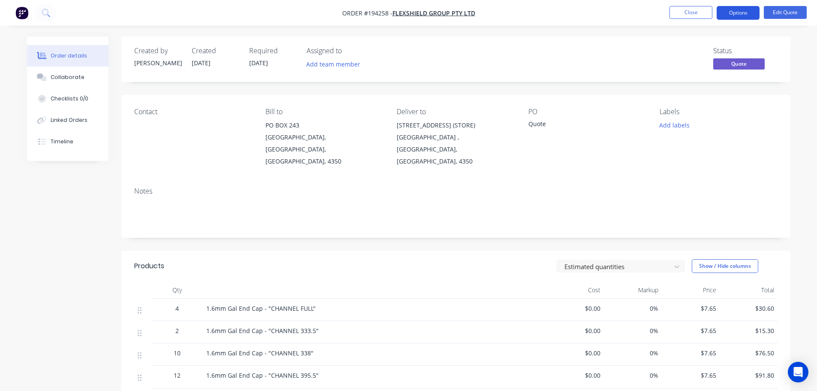
click at [745, 9] on button "Options" at bounding box center [738, 13] width 43 height 14
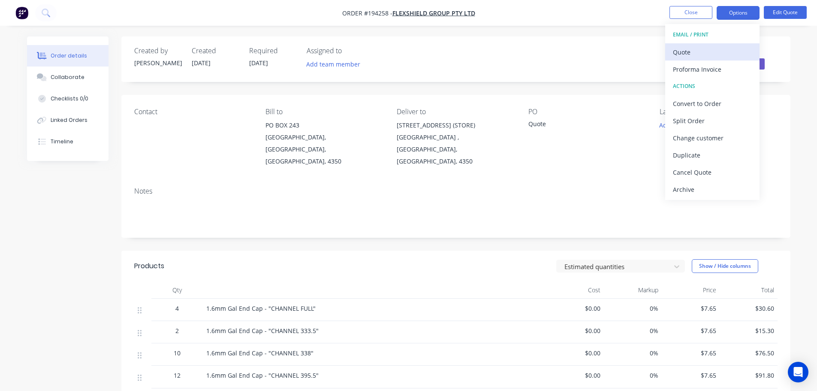
click at [708, 50] on div "Quote" at bounding box center [712, 52] width 79 height 12
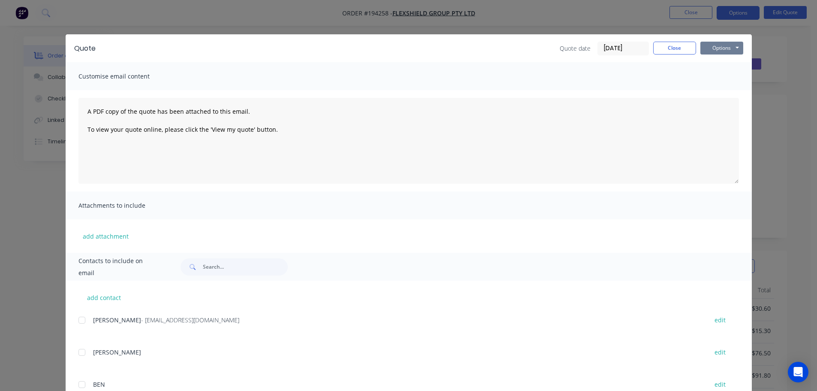
click at [729, 48] on button "Options" at bounding box center [721, 48] width 43 height 13
click at [721, 75] on button "Print" at bounding box center [727, 77] width 55 height 14
click at [660, 45] on button "Close" at bounding box center [674, 48] width 43 height 13
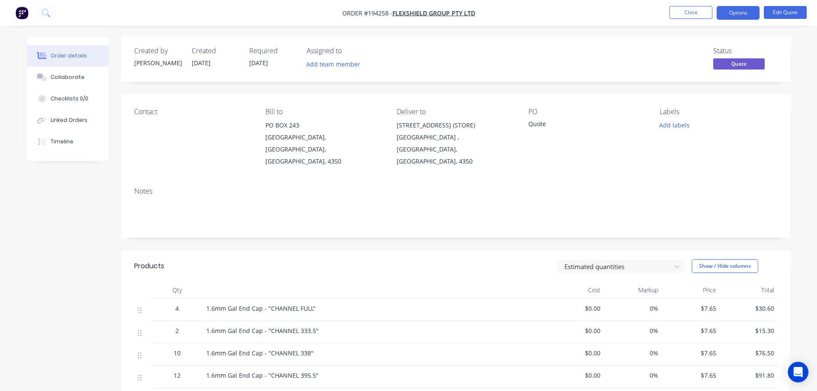
click at [439, 52] on div "Status Quote" at bounding box center [584, 59] width 385 height 25
click at [693, 9] on button "Close" at bounding box center [690, 12] width 43 height 13
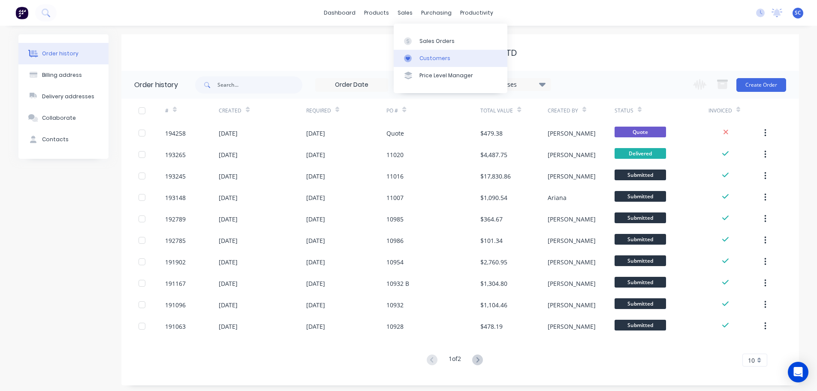
drag, startPoint x: 407, startPoint y: 10, endPoint x: 434, endPoint y: 50, distance: 47.7
click at [411, 19] on div "sales" at bounding box center [405, 12] width 24 height 13
click at [437, 57] on div "Customers" at bounding box center [434, 58] width 31 height 8
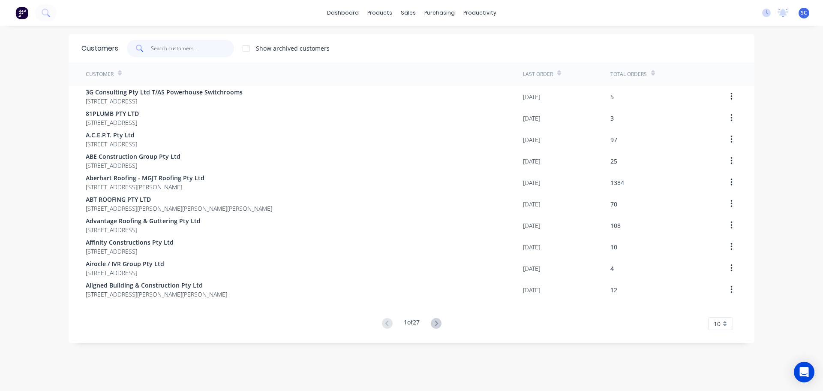
click at [180, 45] on input "text" at bounding box center [193, 48] width 84 height 17
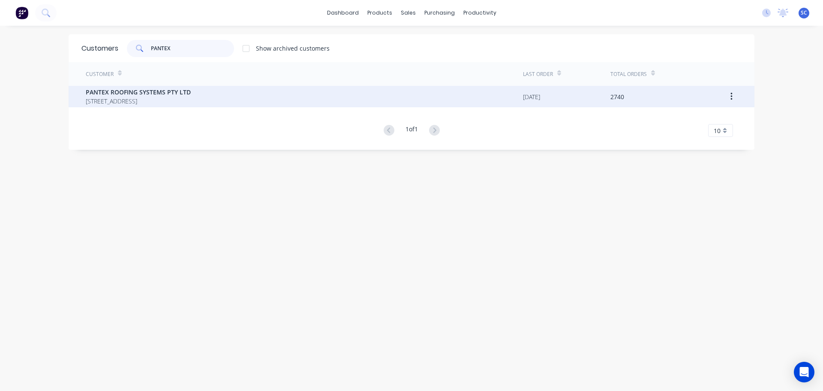
type input "PANTEX"
click at [145, 102] on span "PO BOX 78 NARANGBA Queensland Australia 4504" at bounding box center [138, 100] width 105 height 9
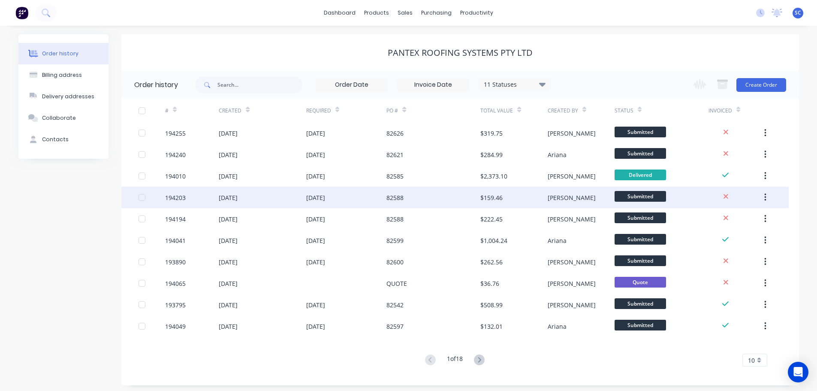
click at [187, 197] on div "194203" at bounding box center [192, 197] width 54 height 21
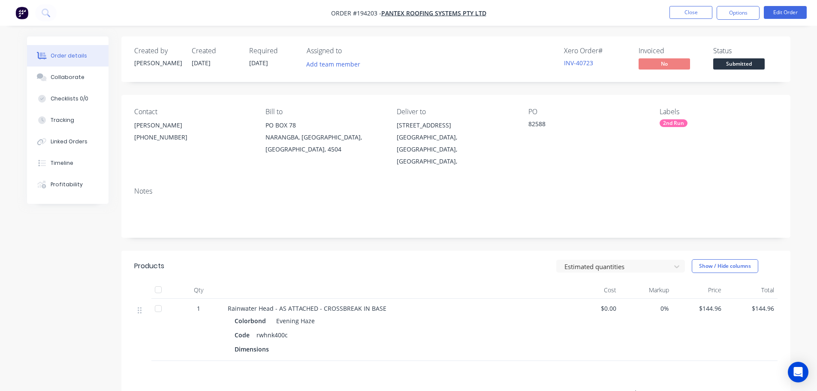
click at [671, 123] on div "2nd Run" at bounding box center [673, 123] width 28 height 8
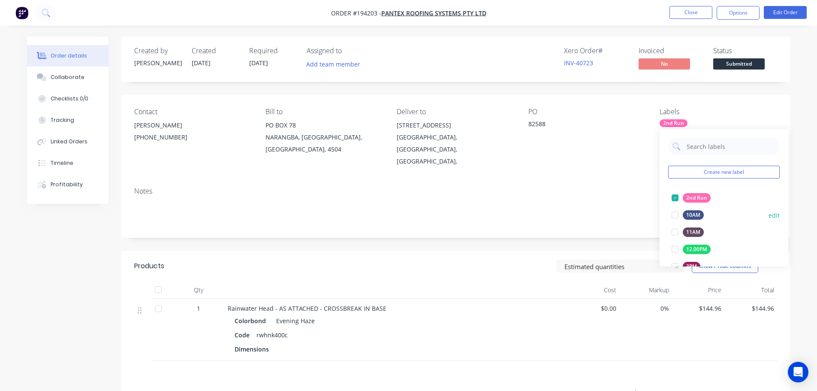
click at [674, 195] on div at bounding box center [674, 197] width 17 height 17
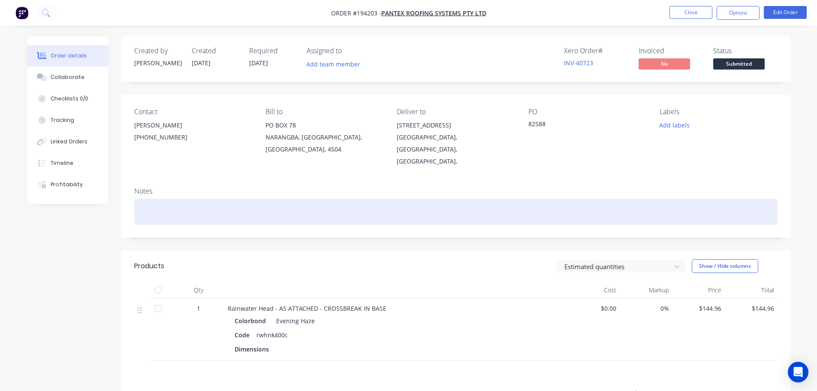
click at [530, 199] on div at bounding box center [455, 212] width 643 height 26
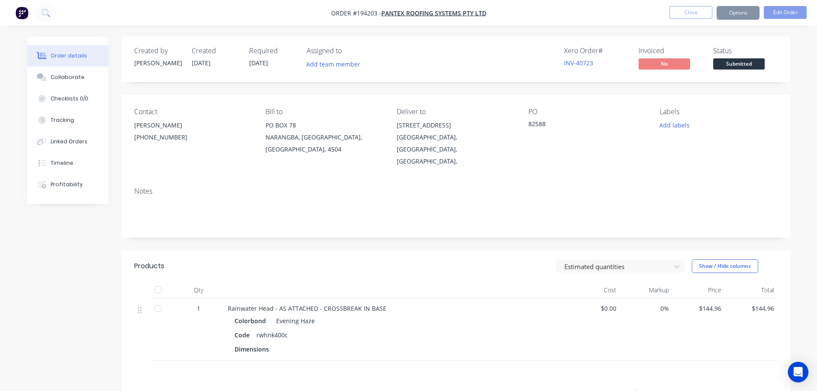
click at [549, 157] on div "Contact MAKAYLA BRUNT (07) 3897 8200 Bill to PO BOX 78 NARANGBA, Queensland, Au…" at bounding box center [455, 137] width 669 height 85
click at [585, 180] on div "Notes" at bounding box center [455, 208] width 669 height 57
click at [694, 9] on button "Close" at bounding box center [690, 12] width 43 height 13
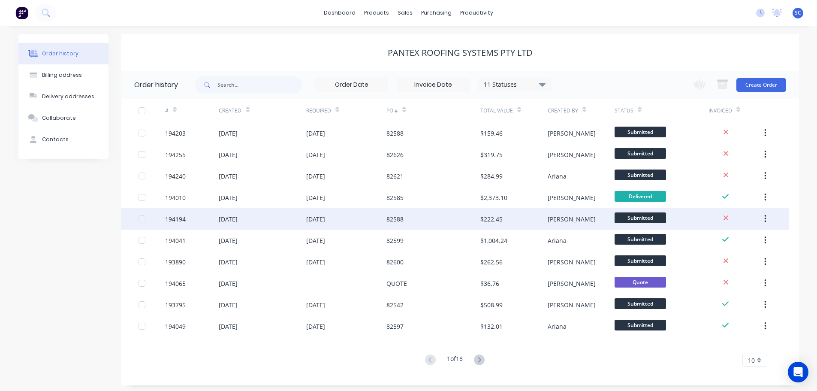
click at [310, 216] on div "[DATE]" at bounding box center [315, 218] width 19 height 9
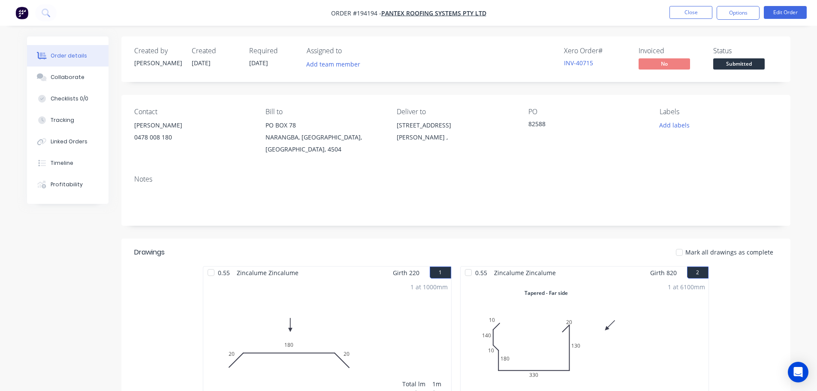
scroll to position [86, 0]
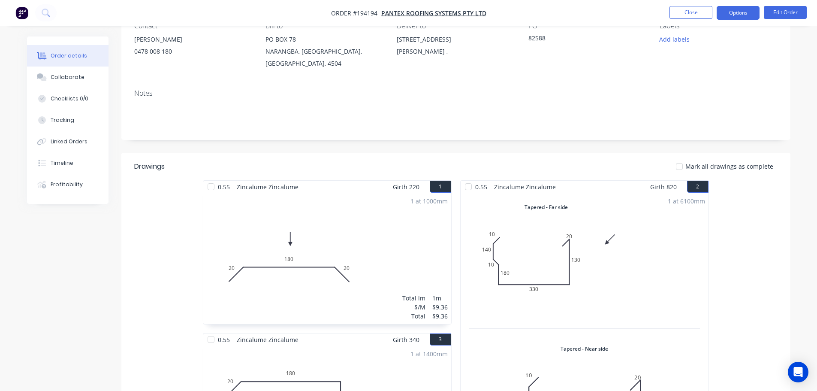
click at [745, 9] on button "Options" at bounding box center [738, 13] width 43 height 14
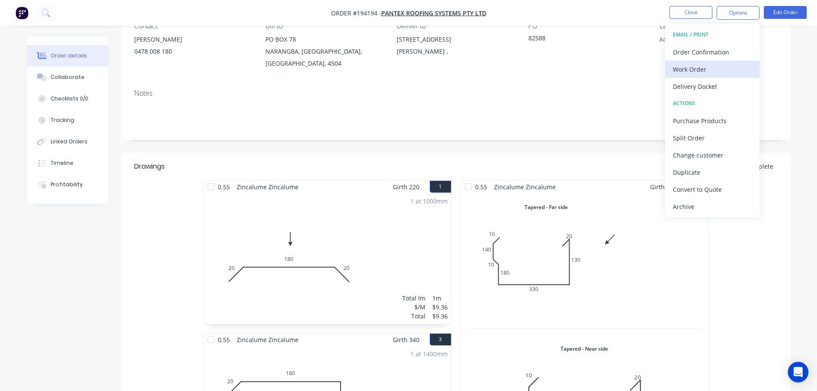
click at [704, 72] on div "Work Order" at bounding box center [712, 69] width 79 height 12
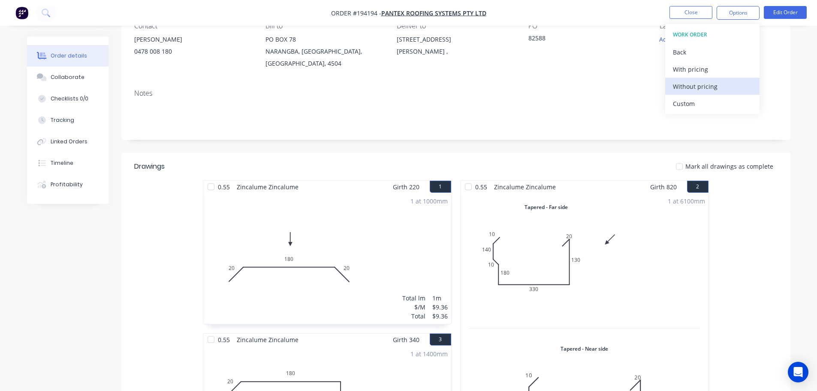
click at [702, 87] on div "Without pricing" at bounding box center [712, 86] width 79 height 12
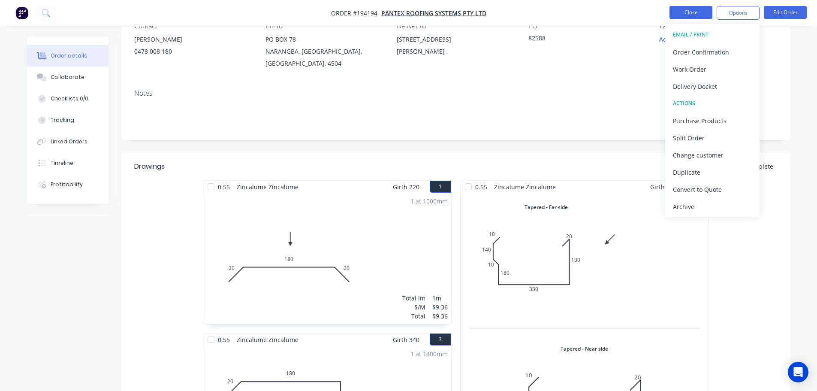
drag, startPoint x: 696, startPoint y: 8, endPoint x: 703, endPoint y: 9, distance: 7.4
click at [703, 9] on button "Close" at bounding box center [690, 12] width 43 height 13
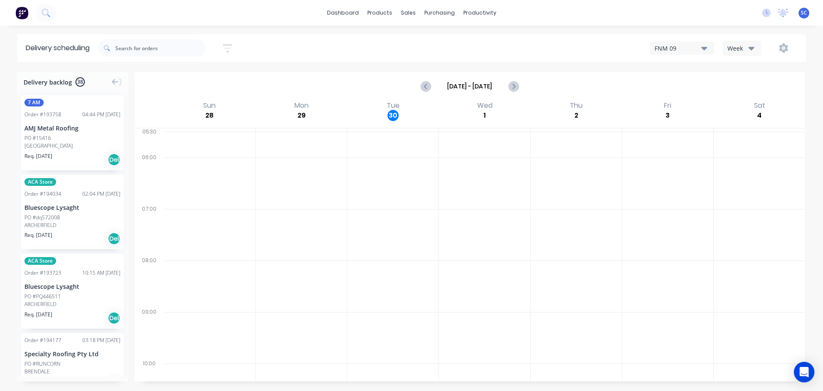
click at [236, 48] on button "button" at bounding box center [227, 48] width 27 height 17
drag, startPoint x: 187, startPoint y: 89, endPoint x: 191, endPoint y: 87, distance: 4.6
click at [189, 87] on div "[DATE] - [DATE] Sort by Suburb Created date Required date Order number Customer…" at bounding box center [188, 119] width 81 height 91
click at [195, 83] on input "[DATE] - [DATE]" at bounding box center [188, 80] width 80 height 13
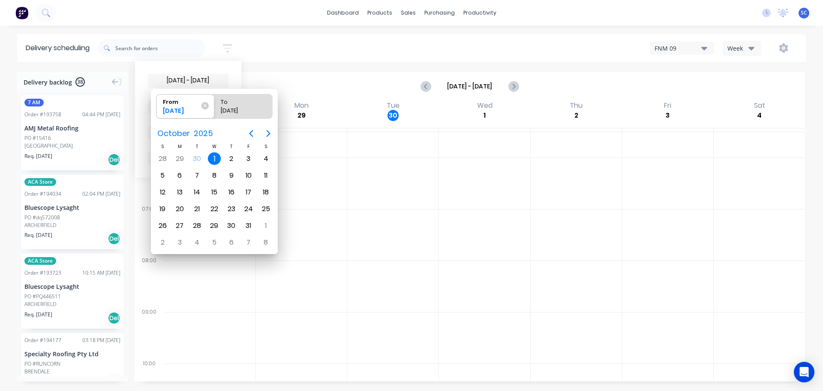
click at [211, 159] on div "1" at bounding box center [214, 158] width 13 height 13
radio input "false"
radio input "true"
click at [211, 159] on div "1" at bounding box center [214, 158] width 13 height 13
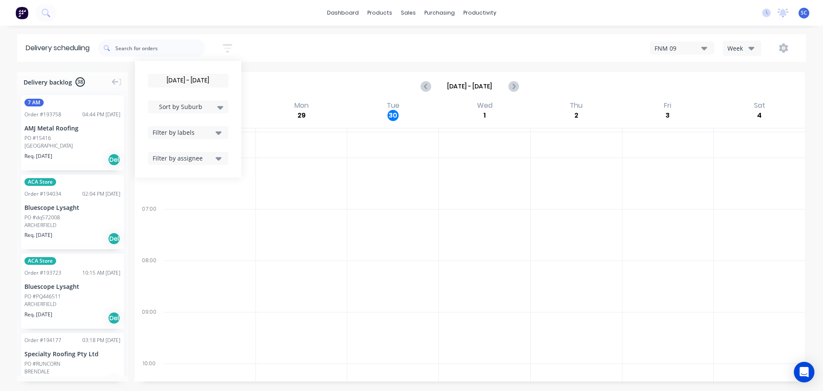
click at [198, 105] on span "Sort by Suburb" at bounding box center [181, 106] width 56 height 9
click at [175, 196] on div "Suburb" at bounding box center [188, 202] width 81 height 15
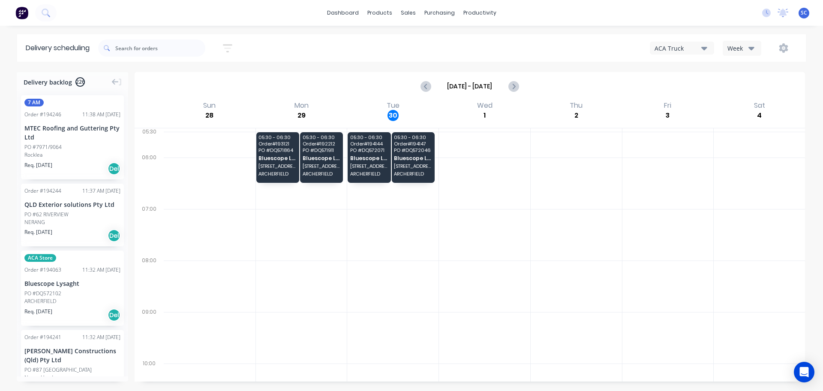
drag, startPoint x: 317, startPoint y: 237, endPoint x: 286, endPoint y: 195, distance: 52.5
click at [316, 234] on div at bounding box center [301, 234] width 91 height 51
drag, startPoint x: 225, startPoint y: 43, endPoint x: 228, endPoint y: 82, distance: 39.2
click at [225, 43] on button "button" at bounding box center [227, 48] width 27 height 17
drag, startPoint x: 205, startPoint y: 84, endPoint x: 218, endPoint y: 93, distance: 16.6
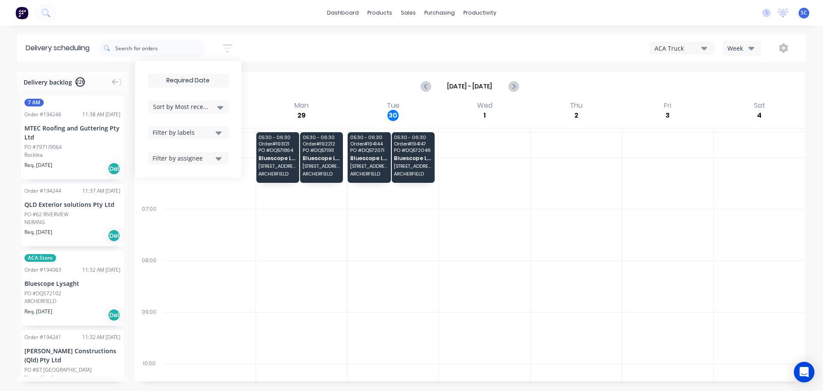
click at [205, 84] on input at bounding box center [188, 80] width 80 height 13
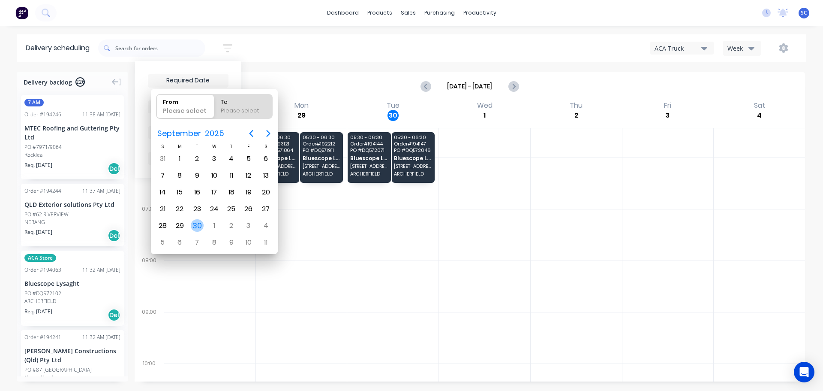
click at [199, 223] on div "30" at bounding box center [197, 225] width 13 height 13
type input "30/09/25"
radio input "false"
radio input "true"
click at [199, 223] on div "30" at bounding box center [197, 225] width 13 height 13
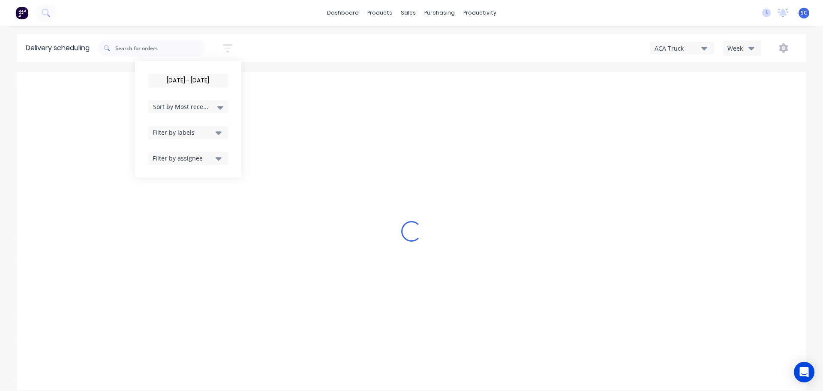
click at [212, 79] on input "30/09/25 - 30/09/25" at bounding box center [188, 80] width 80 height 13
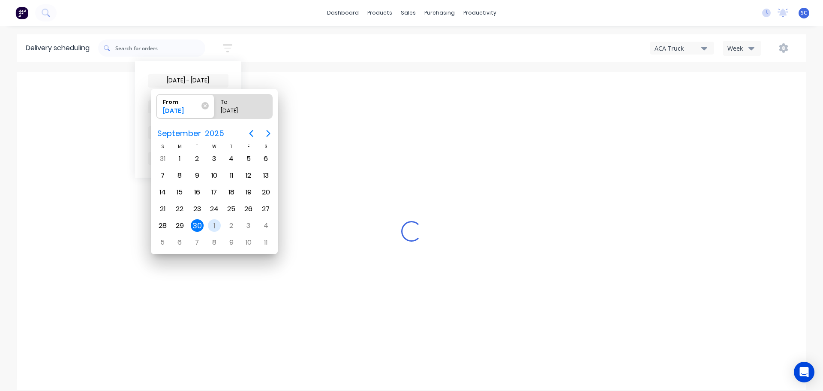
click at [219, 226] on div "1" at bounding box center [214, 225] width 13 height 13
type input "[DATE]"
radio input "false"
radio input "true"
click at [219, 226] on div "1" at bounding box center [214, 225] width 13 height 13
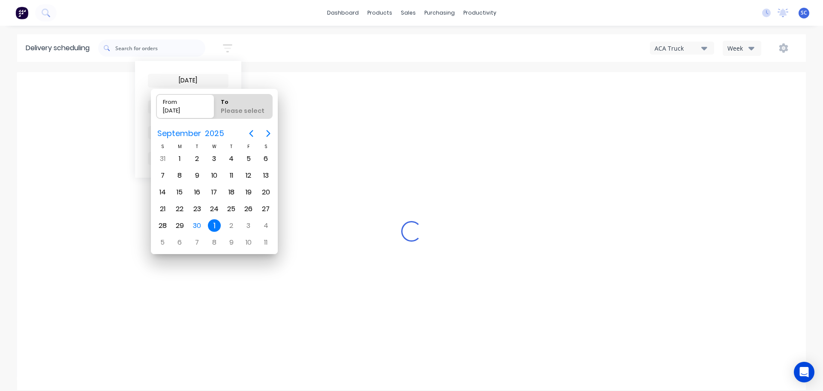
type input "01/10/25 - 01/10/25"
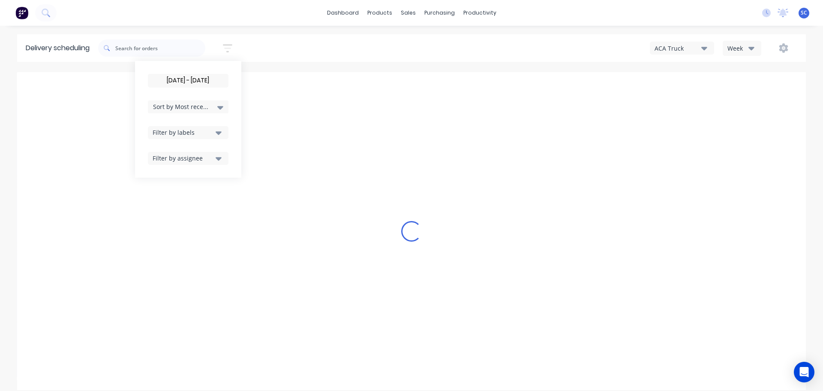
click at [202, 109] on span "Sort by Most recent" at bounding box center [181, 106] width 56 height 9
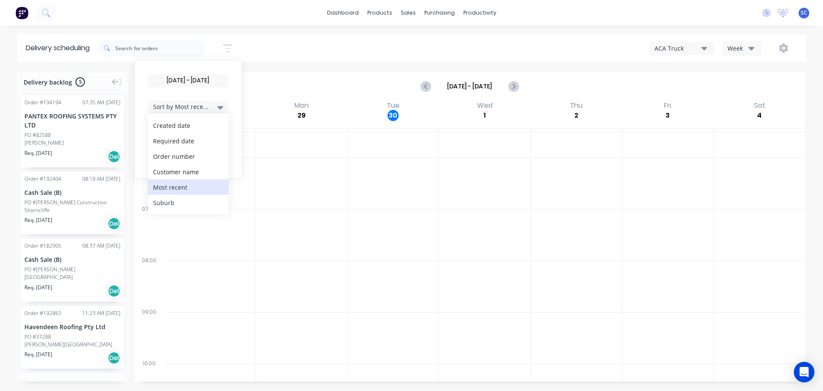
click at [184, 200] on div "Suburb" at bounding box center [188, 202] width 81 height 15
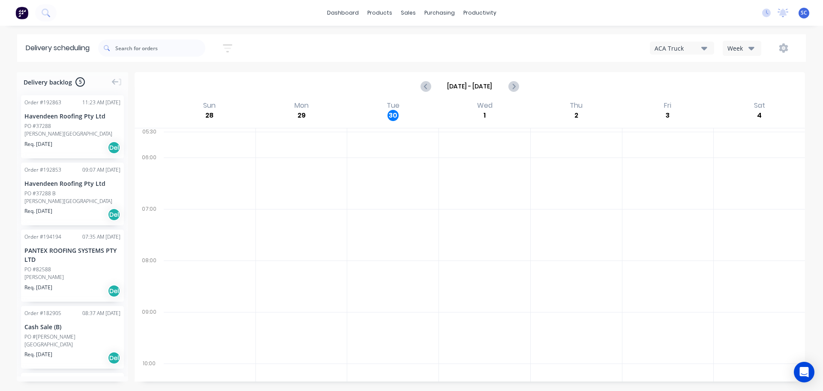
click at [250, 252] on div at bounding box center [210, 234] width 92 height 51
click at [232, 51] on icon "button" at bounding box center [227, 48] width 9 height 11
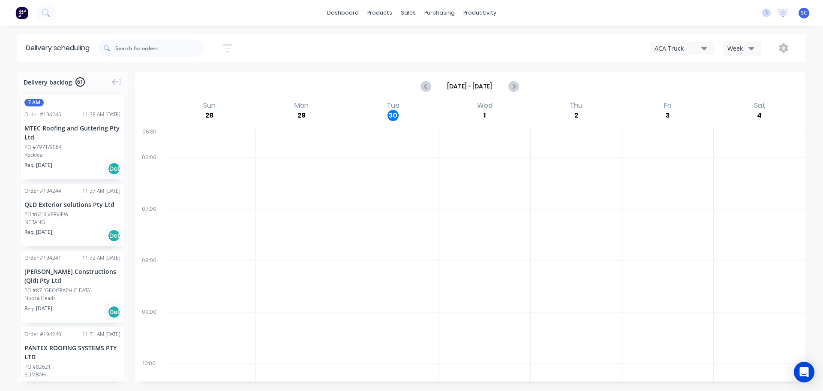
click at [290, 256] on div at bounding box center [301, 234] width 91 height 51
drag, startPoint x: 231, startPoint y: 46, endPoint x: 241, endPoint y: 68, distance: 23.6
click at [232, 46] on icon "button" at bounding box center [227, 48] width 9 height 11
drag, startPoint x: 180, startPoint y: 105, endPoint x: 196, endPoint y: 112, distance: 17.3
click at [186, 105] on span "Sort by Suburb" at bounding box center [181, 106] width 56 height 9
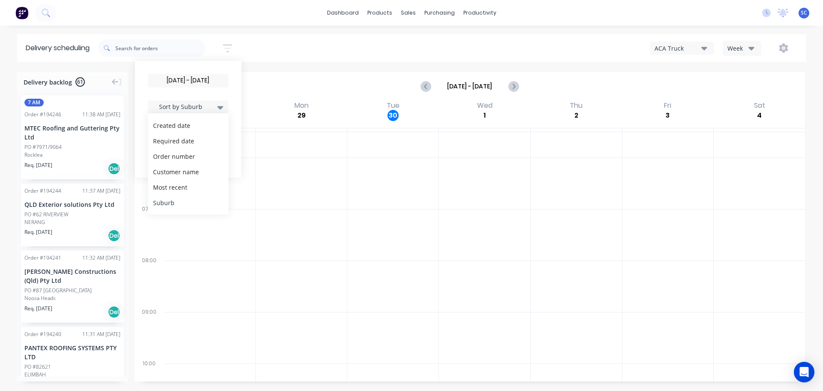
click at [188, 208] on div "Suburb" at bounding box center [188, 202] width 81 height 15
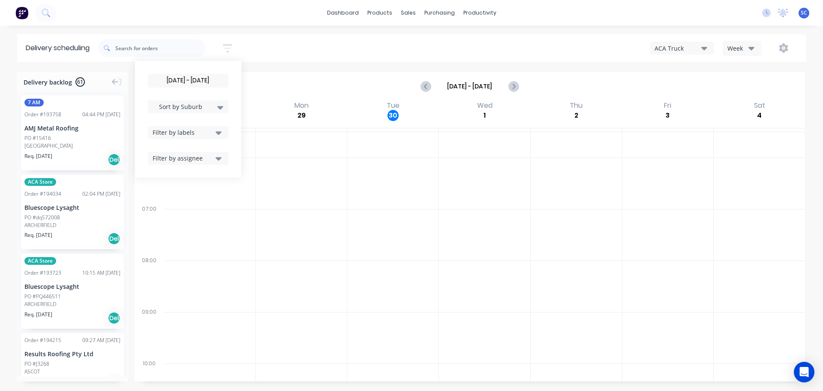
drag, startPoint x: 221, startPoint y: 240, endPoint x: 217, endPoint y: 237, distance: 5.0
click at [220, 238] on div at bounding box center [210, 234] width 92 height 51
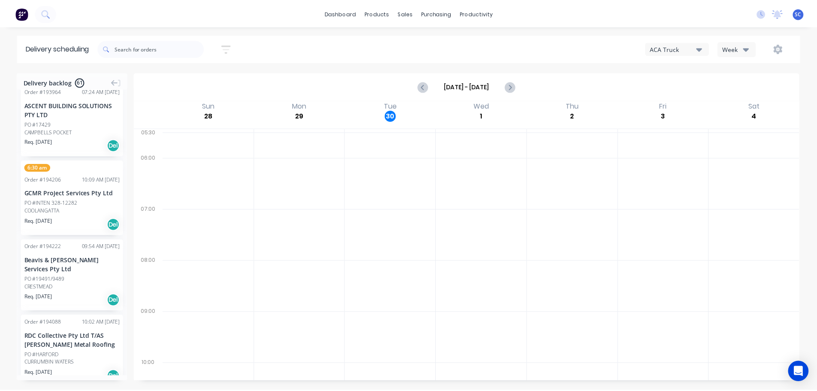
scroll to position [879, 0]
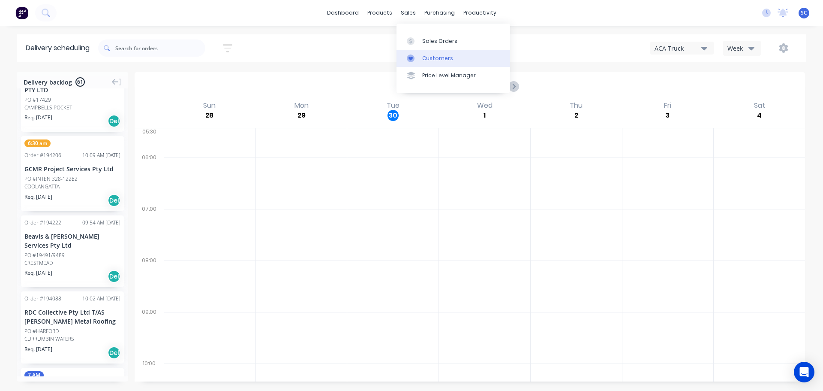
click at [437, 62] on link "Customers" at bounding box center [454, 58] width 114 height 17
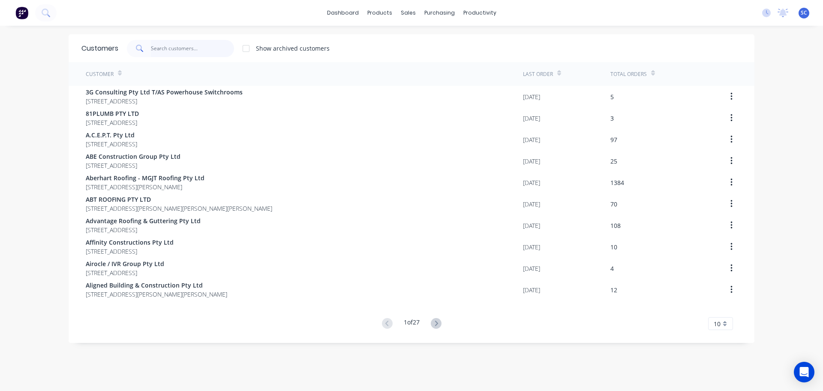
click at [185, 48] on input "text" at bounding box center [193, 48] width 84 height 17
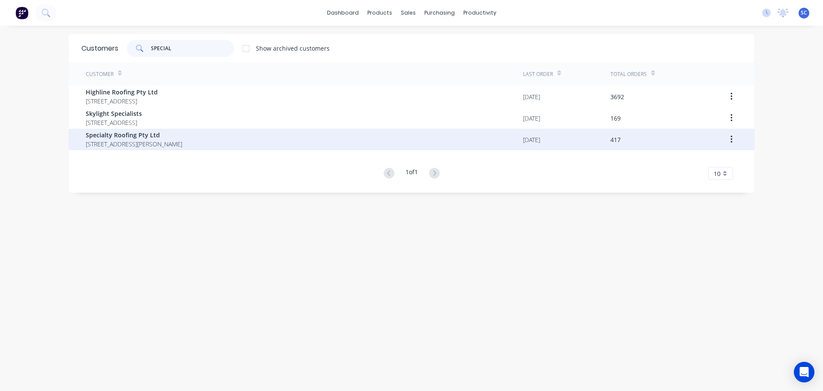
type input "SPECIAL"
click at [96, 146] on span "351 Melton Road Northgate Queensland Australia 4013" at bounding box center [134, 143] width 96 height 9
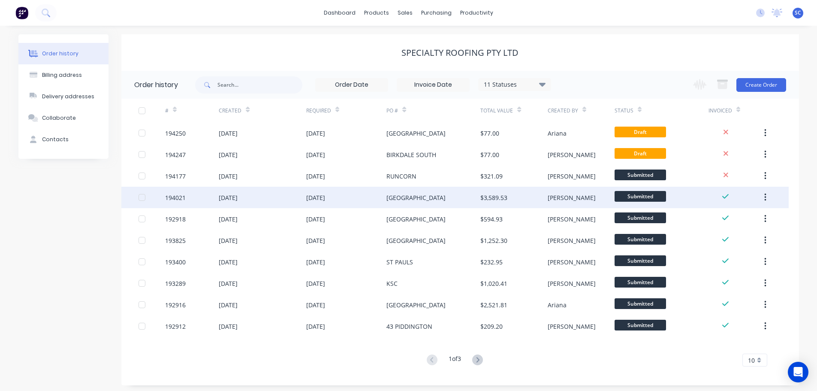
click at [439, 203] on div "KINGSTON COLLEGE" at bounding box center [433, 197] width 94 height 21
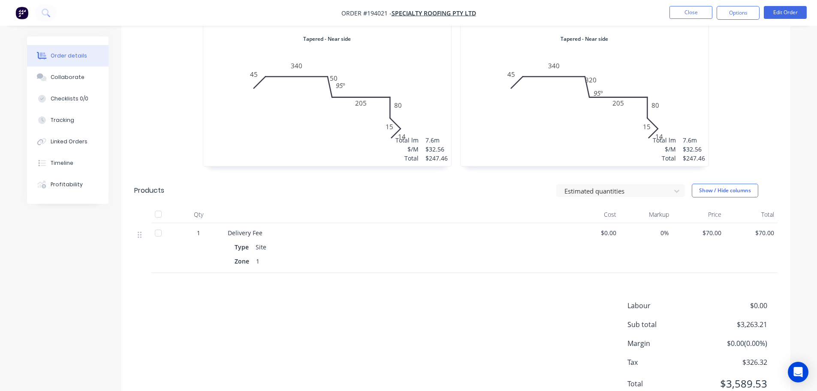
scroll to position [1040, 0]
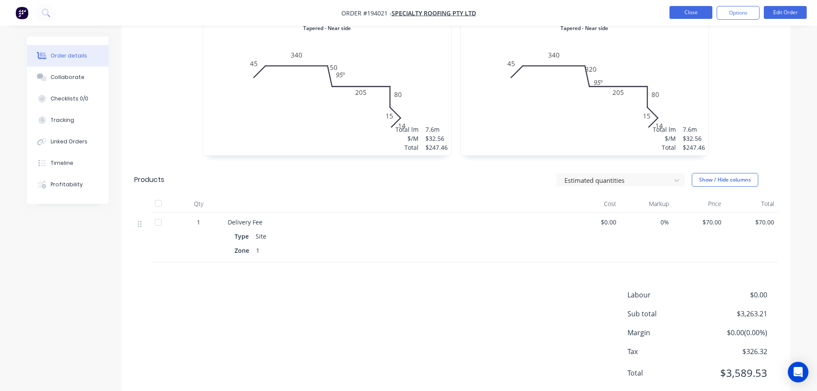
click at [688, 11] on button "Close" at bounding box center [690, 12] width 43 height 13
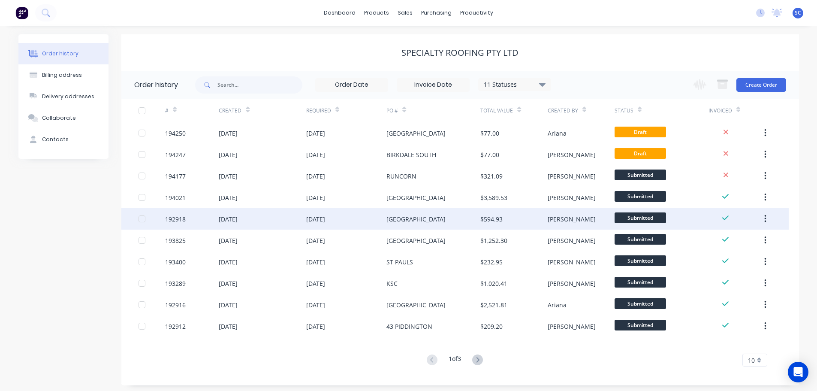
click at [451, 220] on div "KINGSTON COLLEGE" at bounding box center [433, 218] width 94 height 21
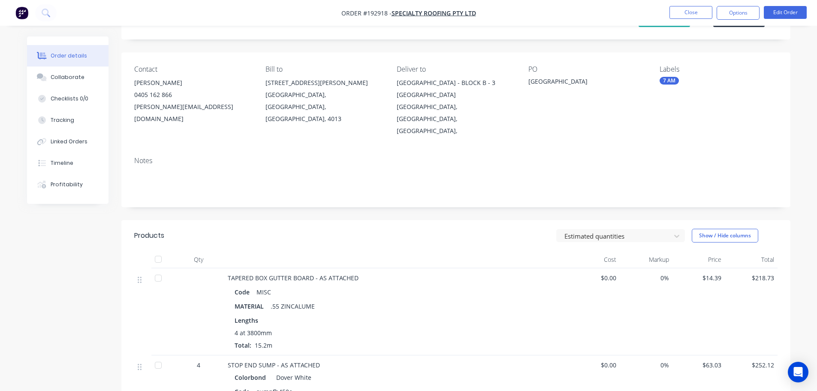
scroll to position [43, 0]
click at [693, 11] on button "Close" at bounding box center [690, 12] width 43 height 13
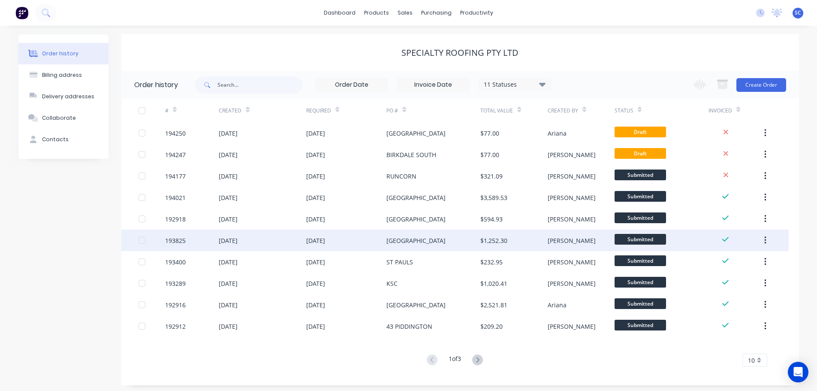
click at [427, 239] on div "Kingston College" at bounding box center [415, 240] width 59 height 9
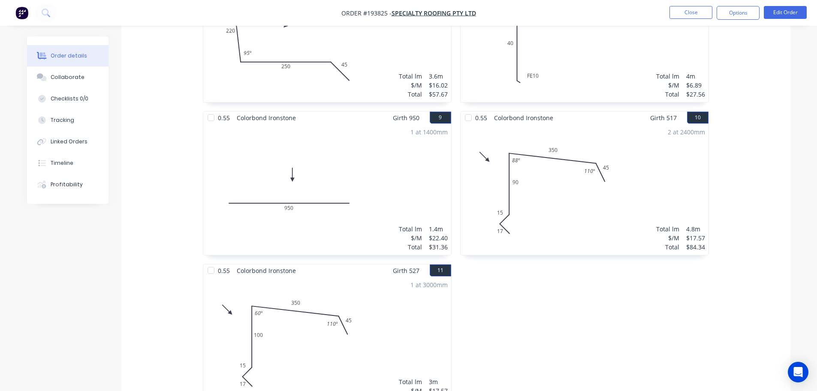
scroll to position [858, 0]
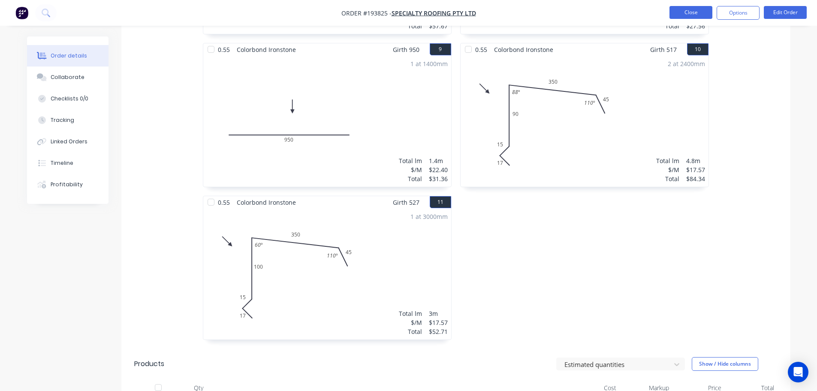
click at [696, 15] on button "Close" at bounding box center [690, 12] width 43 height 13
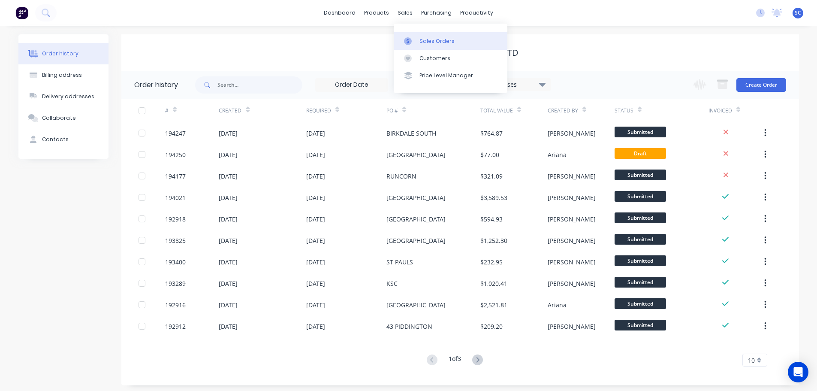
click at [418, 37] on link "Sales Orders" at bounding box center [451, 40] width 114 height 17
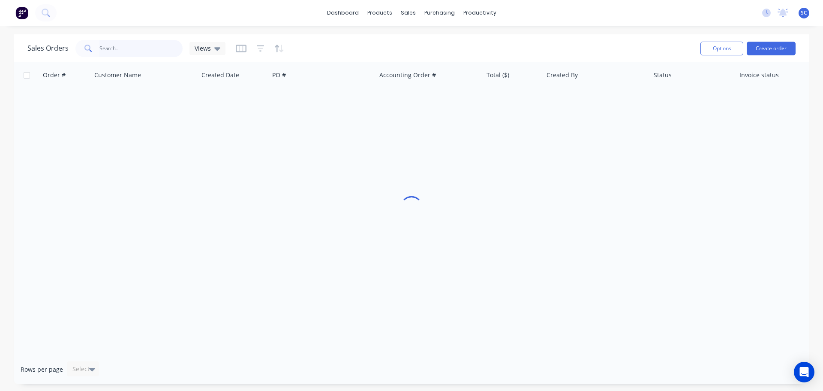
click at [148, 51] on input "text" at bounding box center [141, 48] width 84 height 17
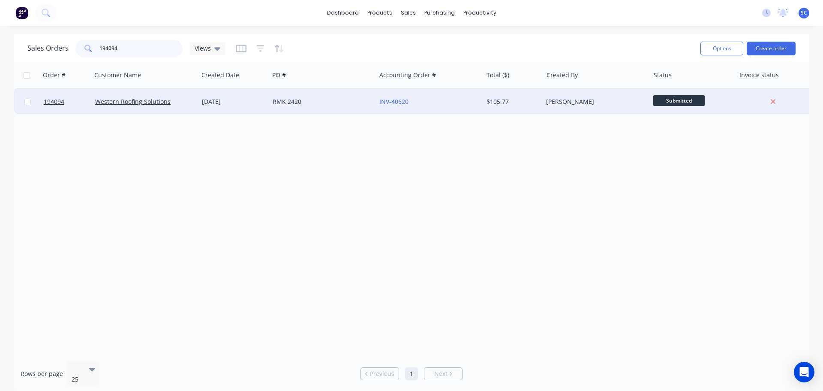
type input "194094"
click at [334, 107] on div "RMK 2420" at bounding box center [322, 102] width 107 height 26
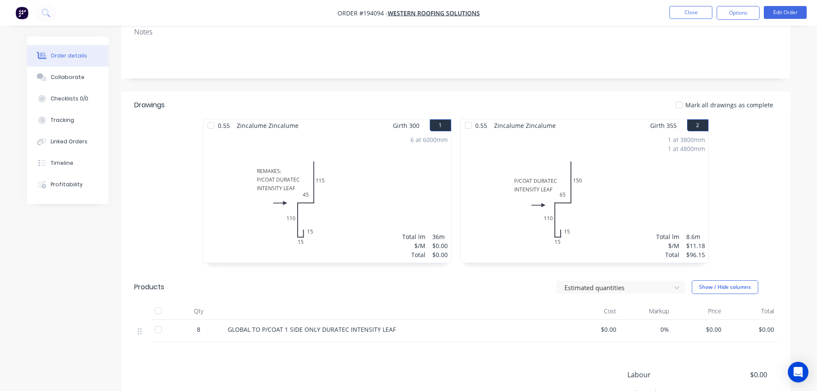
scroll to position [172, 0]
click at [690, 13] on button "Close" at bounding box center [690, 12] width 43 height 13
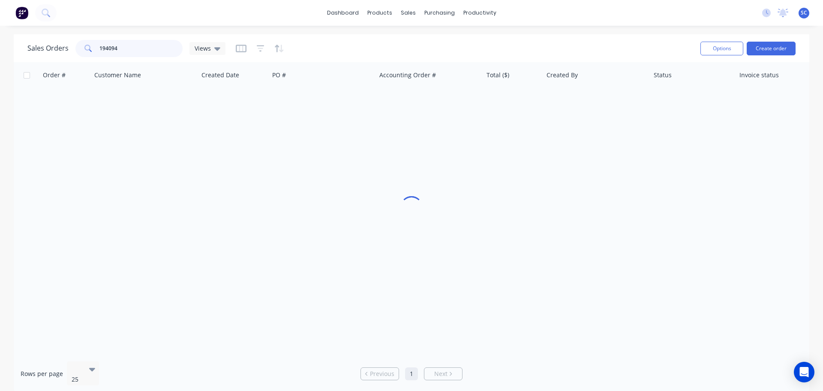
drag, startPoint x: 126, startPoint y: 50, endPoint x: 83, endPoint y: 58, distance: 44.5
click at [29, 32] on div "dashboard products sales purchasing productivity dashboard products Product Cat…" at bounding box center [411, 195] width 823 height 391
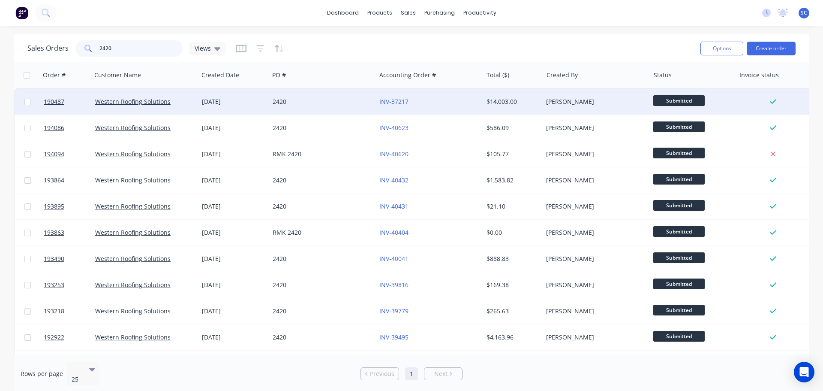
type input "2420"
click at [446, 105] on div "INV-37217" at bounding box center [429, 102] width 107 height 26
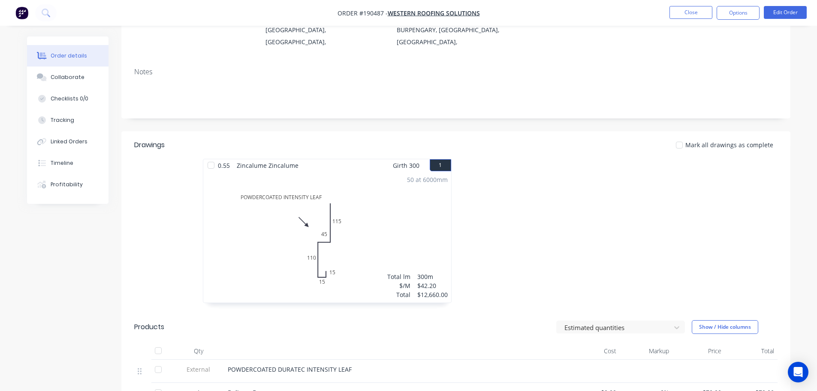
scroll to position [172, 0]
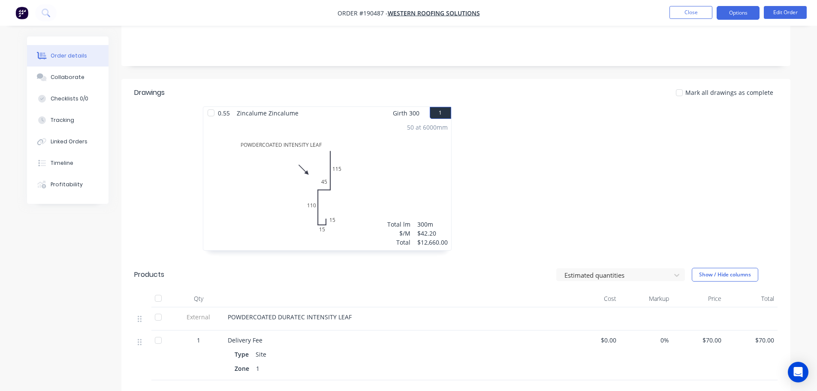
drag, startPoint x: 741, startPoint y: 12, endPoint x: 762, endPoint y: 31, distance: 27.6
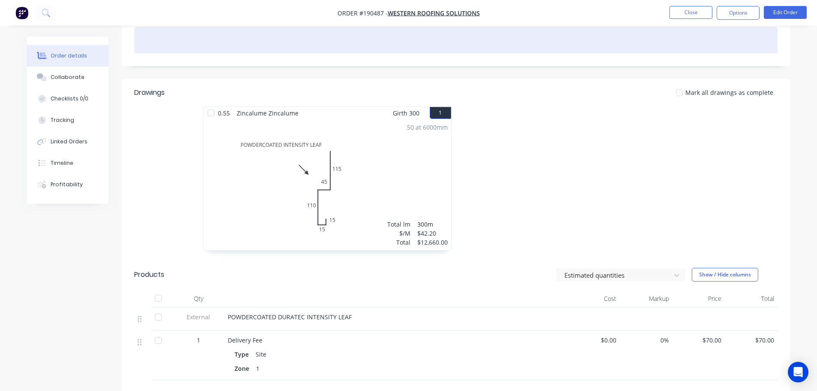
click at [742, 12] on button "Options" at bounding box center [738, 13] width 43 height 14
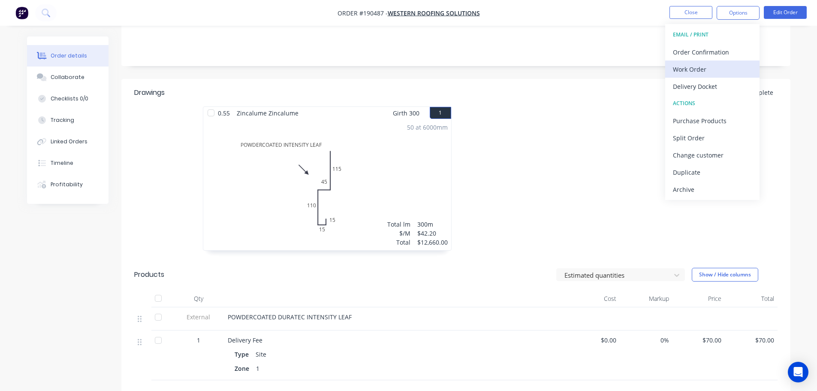
click at [700, 73] on div "Work Order" at bounding box center [712, 69] width 79 height 12
click at [702, 74] on div "With pricing" at bounding box center [712, 69] width 79 height 12
drag, startPoint x: 507, startPoint y: 87, endPoint x: 524, endPoint y: 83, distance: 16.7
click at [524, 83] on header "Drawings Mark all drawings as complete" at bounding box center [455, 92] width 669 height 27
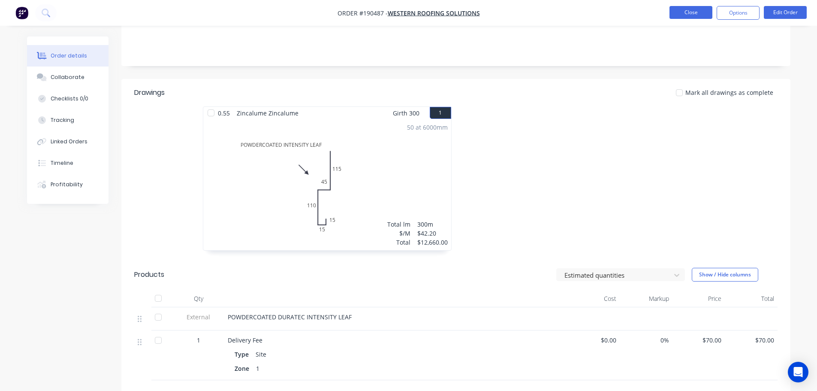
click at [687, 9] on button "Close" at bounding box center [690, 12] width 43 height 13
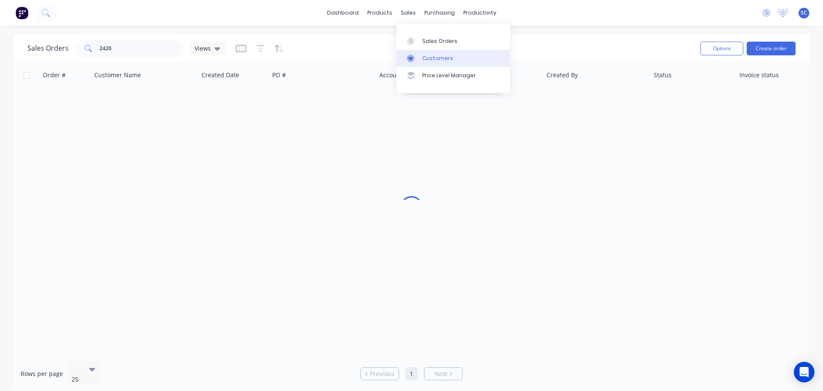
click at [440, 59] on div "Customers" at bounding box center [437, 58] width 31 height 8
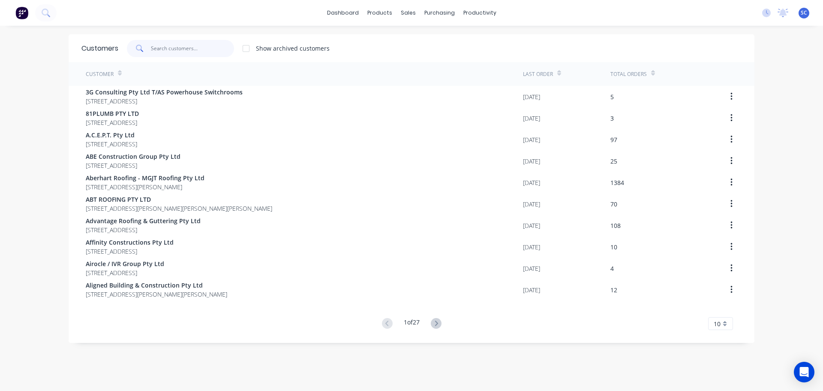
drag, startPoint x: 199, startPoint y: 45, endPoint x: 226, endPoint y: 39, distance: 27.2
click at [202, 45] on input "text" at bounding box center [193, 48] width 84 height 17
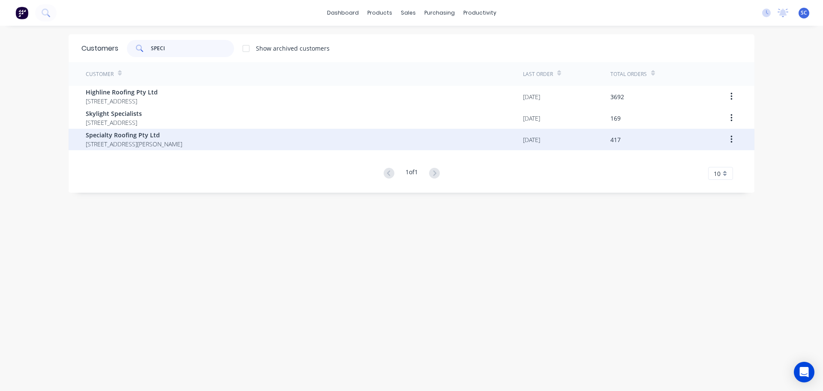
type input "SPECI"
click at [144, 147] on span "351 Melton Road Northgate Queensland Australia 4013" at bounding box center [134, 143] width 96 height 9
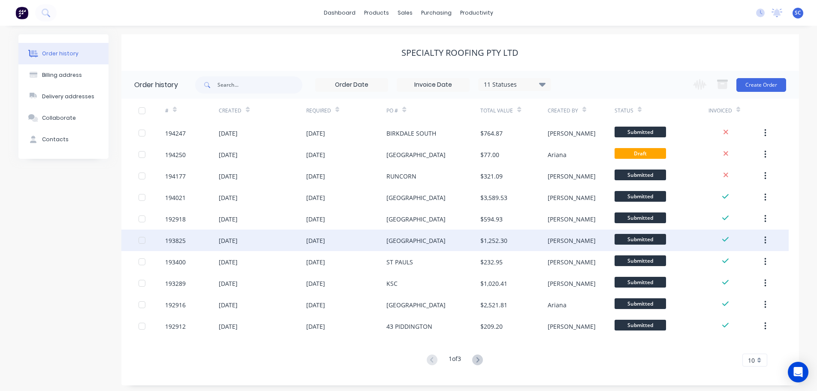
click at [419, 243] on div "Kingston College" at bounding box center [415, 240] width 59 height 9
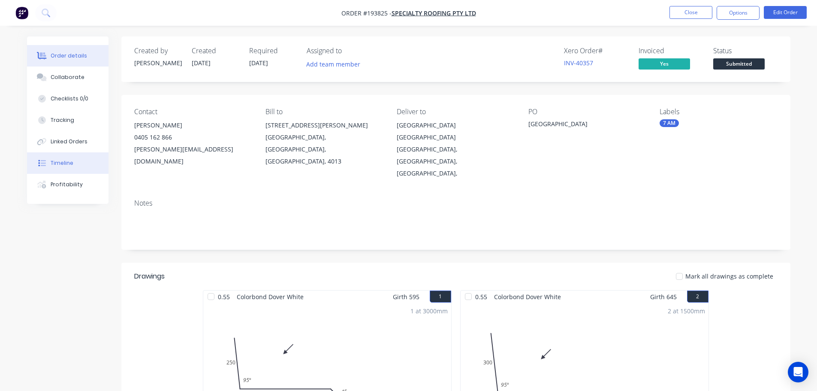
drag, startPoint x: 72, startPoint y: 160, endPoint x: 96, endPoint y: 153, distance: 25.5
click at [72, 159] on div "Timeline" at bounding box center [62, 163] width 23 height 8
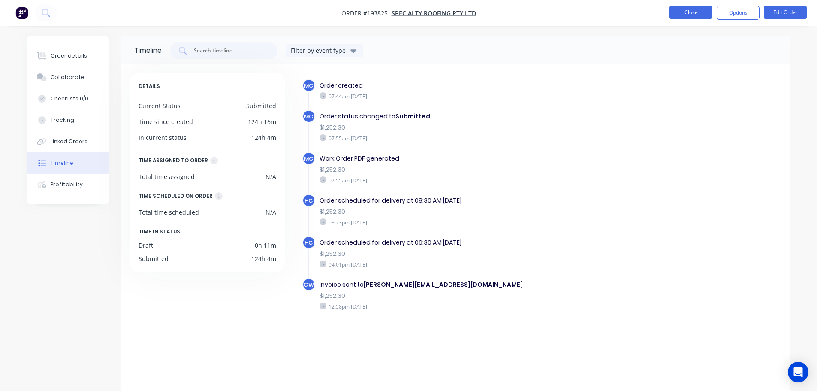
click at [694, 12] on button "Close" at bounding box center [690, 12] width 43 height 13
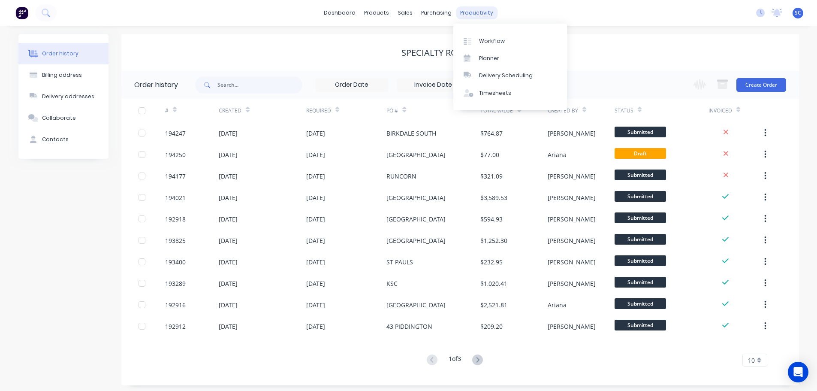
click at [480, 8] on div "productivity" at bounding box center [477, 12] width 42 height 13
click at [511, 80] on link "Delivery Scheduling" at bounding box center [510, 75] width 114 height 17
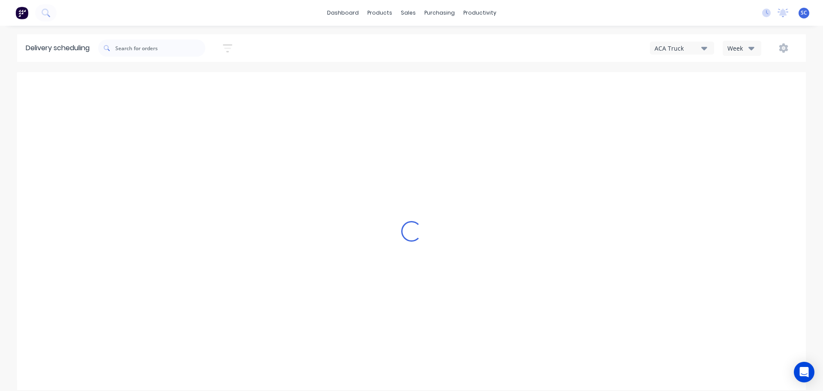
click at [695, 47] on div "ACA Truck" at bounding box center [678, 48] width 47 height 9
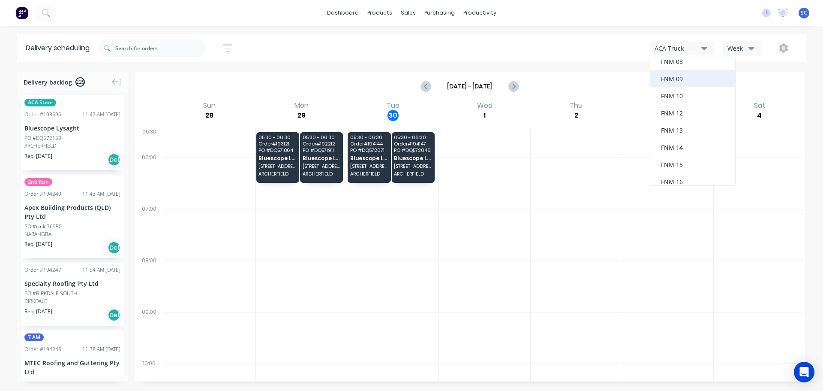
click at [676, 78] on div "FNM 09" at bounding box center [692, 78] width 85 height 17
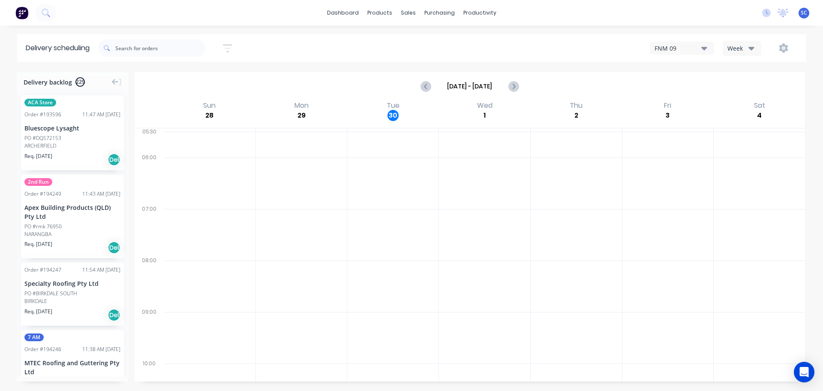
click at [229, 45] on icon "button" at bounding box center [227, 48] width 9 height 8
click at [190, 71] on div "Sort by Suburb Created date Required date Order number Customer name Most recen…" at bounding box center [188, 119] width 106 height 117
click at [187, 77] on input at bounding box center [188, 80] width 80 height 13
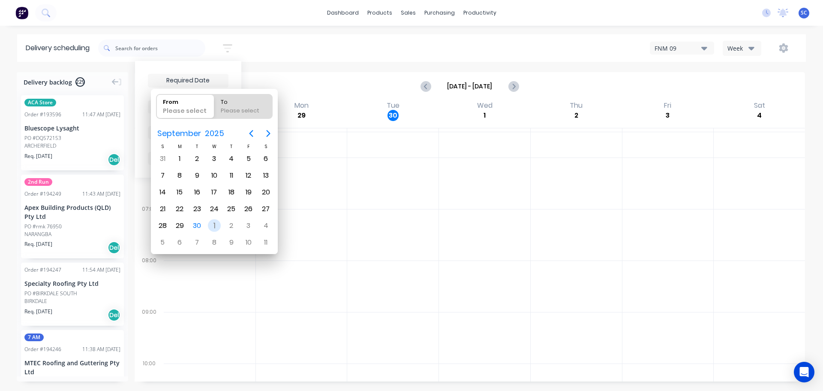
click at [213, 223] on div "1" at bounding box center [214, 225] width 13 height 13
type input "[DATE]"
radio input "false"
radio input "true"
click at [214, 226] on div "1" at bounding box center [214, 225] width 13 height 13
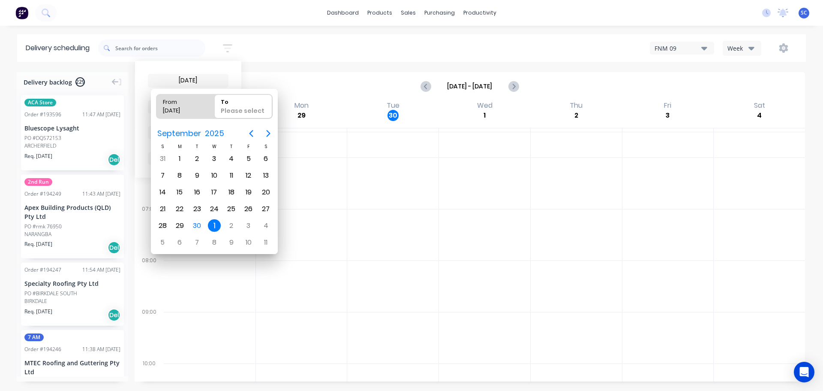
type input "01/10/25 - 01/10/25"
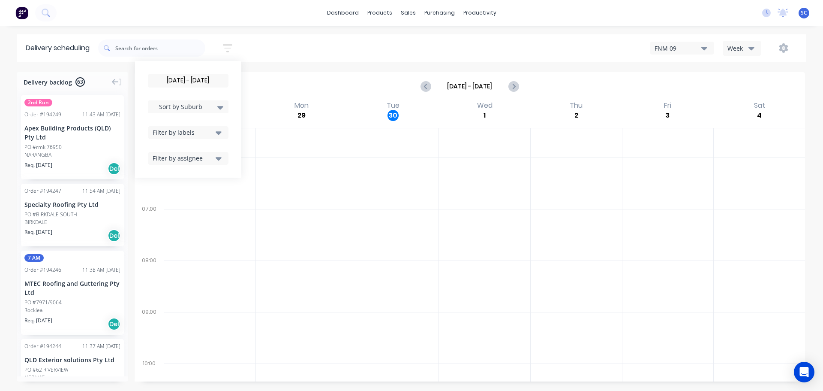
drag, startPoint x: 222, startPoint y: 105, endPoint x: 220, endPoint y: 112, distance: 6.6
click at [222, 105] on icon at bounding box center [220, 106] width 6 height 9
click at [175, 205] on div "Suburb" at bounding box center [188, 202] width 81 height 15
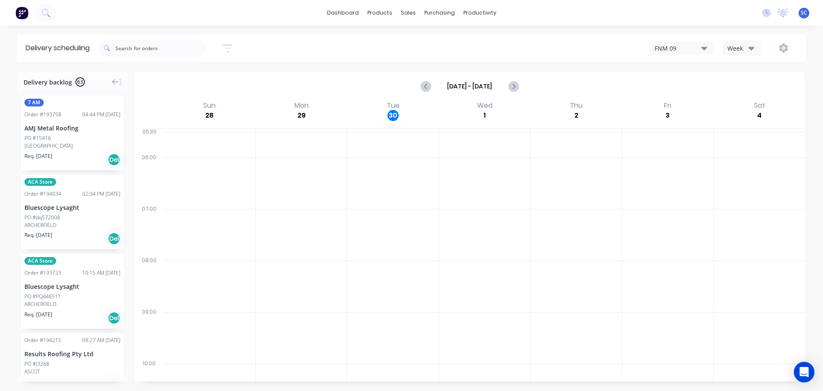
click at [283, 45] on div "01/10/25 - 01/10/25 Sort by Suburb Created date Required date Order number Cust…" at bounding box center [452, 48] width 708 height 24
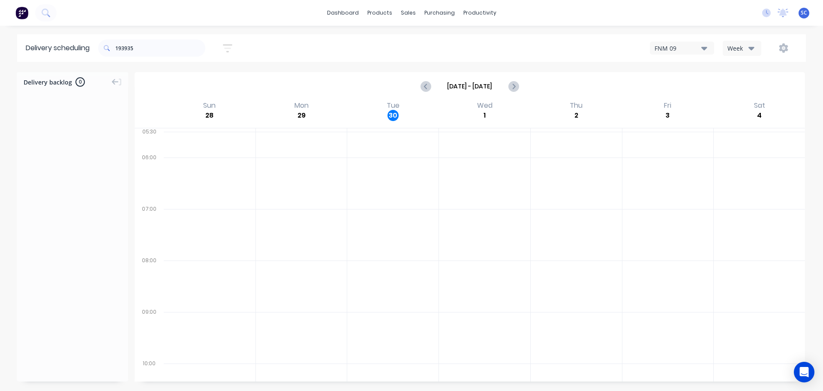
click at [761, 52] on button "Week" at bounding box center [742, 48] width 39 height 15
click at [753, 52] on button "Week" at bounding box center [742, 48] width 39 height 15
drag, startPoint x: 751, startPoint y: 47, endPoint x: 755, endPoint y: 54, distance: 8.1
click at [753, 48] on icon "button" at bounding box center [752, 48] width 6 height 3
click at [739, 90] on div "Vehicle" at bounding box center [765, 87] width 85 height 17
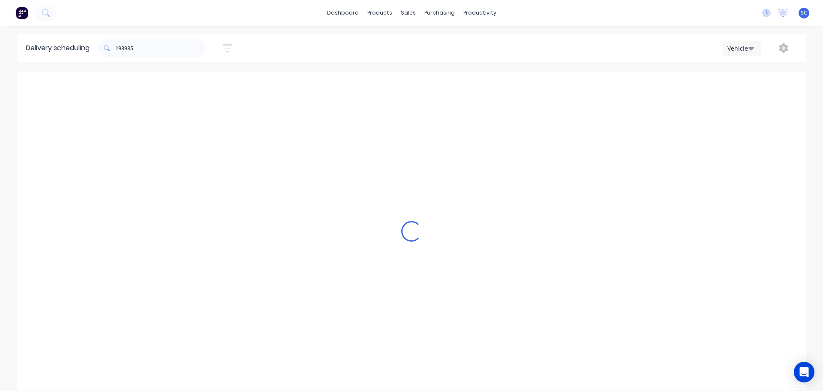
scroll to position [0, 0]
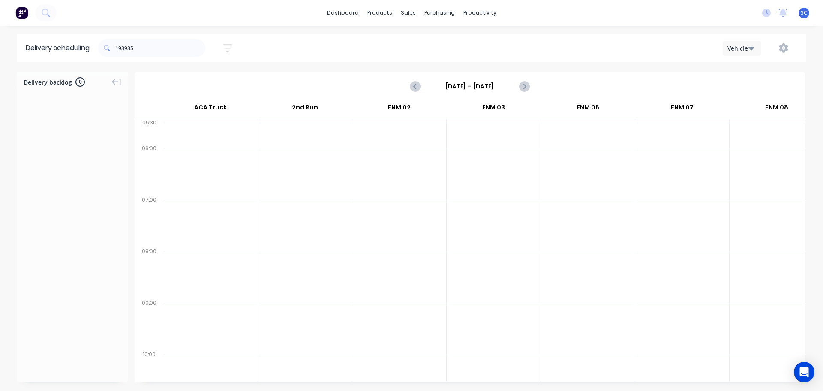
click at [485, 82] on input "[DATE] - [DATE]" at bounding box center [470, 86] width 85 height 13
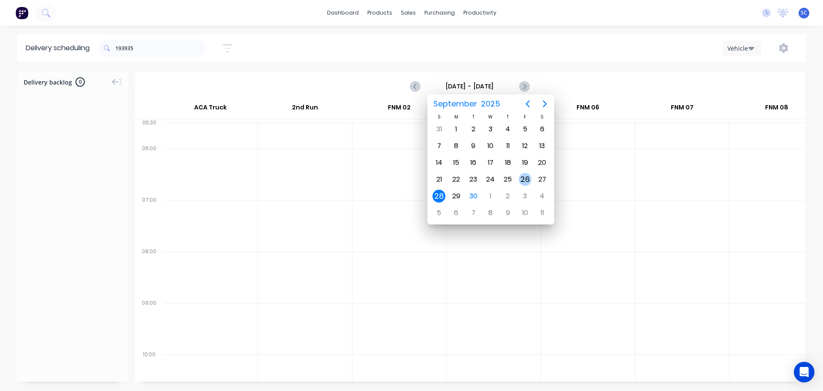
click at [523, 179] on div "26" at bounding box center [525, 179] width 13 height 13
type input "[DATE] - [DATE]"
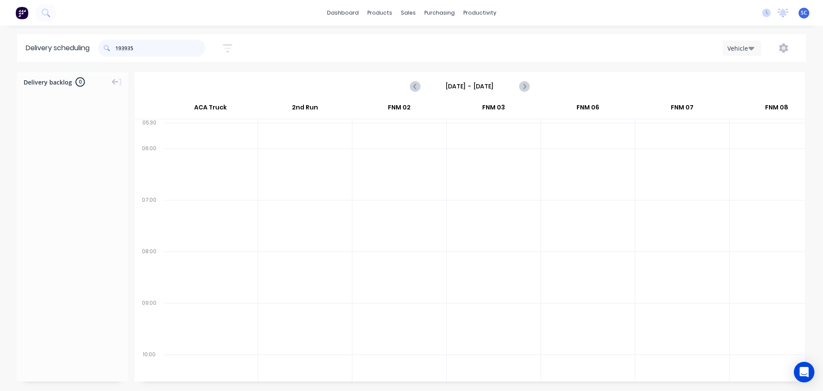
click at [133, 45] on input "193935" at bounding box center [160, 47] width 90 height 17
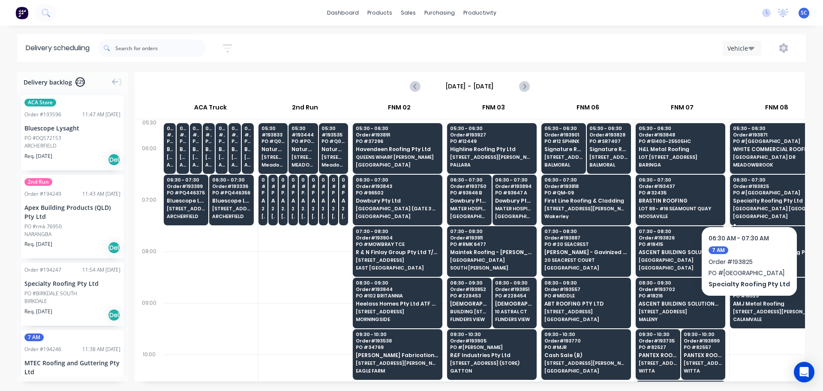
click at [755, 206] on span "KINGSTON STATE COLLEGE West Bega Rd" at bounding box center [774, 208] width 83 height 5
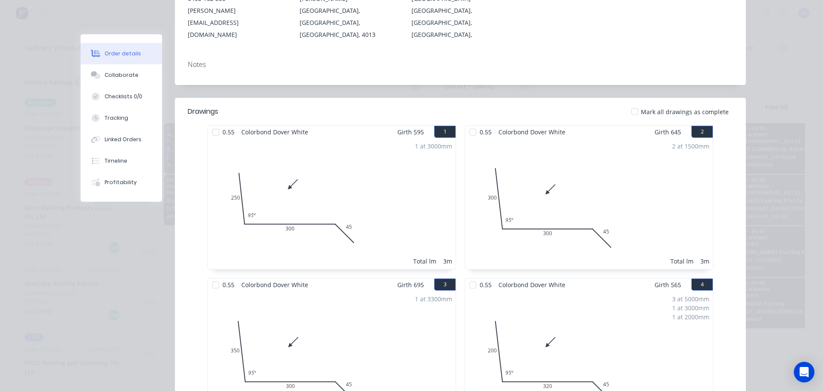
scroll to position [0, 0]
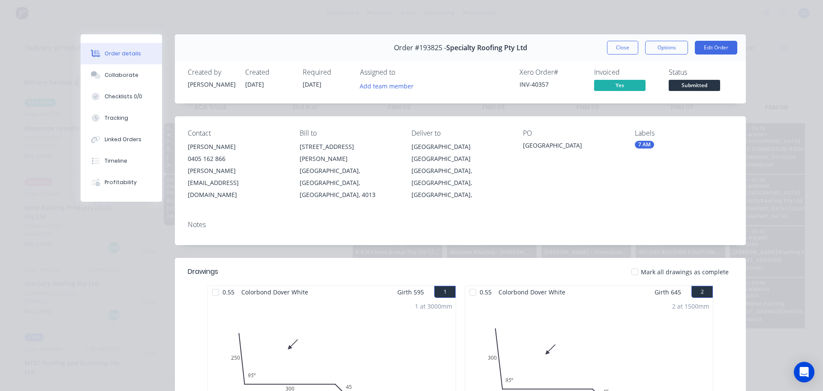
drag, startPoint x: 619, startPoint y: 51, endPoint x: 821, endPoint y: 42, distance: 202.1
click at [620, 50] on button "Close" at bounding box center [622, 48] width 31 height 14
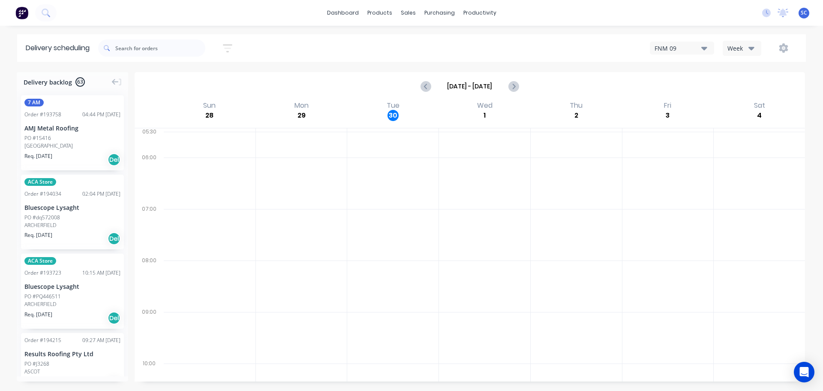
click at [227, 43] on icon "button" at bounding box center [227, 48] width 9 height 11
click at [186, 81] on input "[DATE] - [DATE]" at bounding box center [188, 80] width 80 height 13
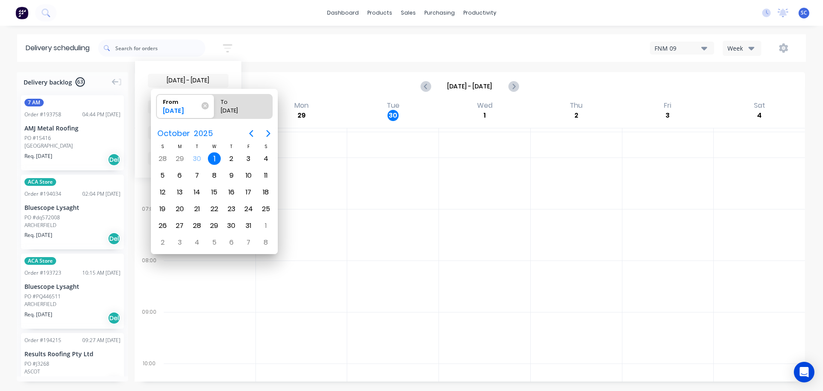
click at [276, 50] on div "[DATE] - [DATE] Sort by Suburb Created date Required date Order number Customer…" at bounding box center [452, 48] width 708 height 24
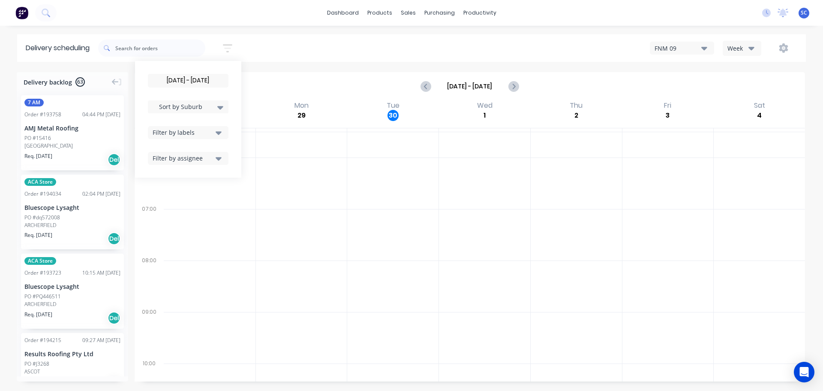
click at [222, 129] on icon "button" at bounding box center [219, 132] width 6 height 9
click at [169, 267] on div "button" at bounding box center [162, 264] width 17 height 17
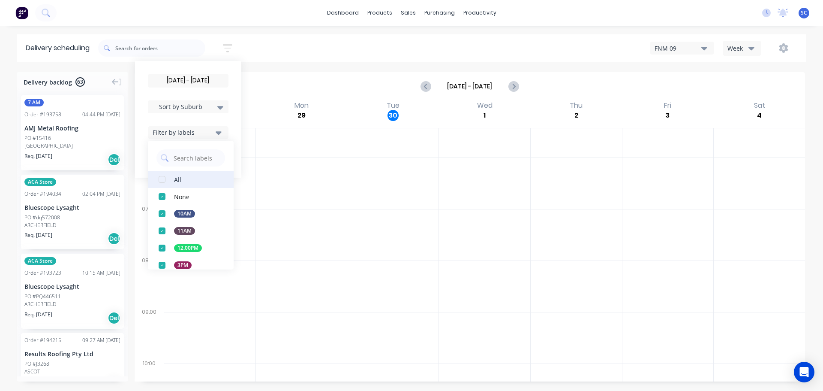
click at [165, 179] on div "button" at bounding box center [162, 179] width 17 height 17
click at [292, 45] on div "[DATE] - [DATE] Sort by Suburb Created date Required date Order number Customer…" at bounding box center [452, 48] width 708 height 24
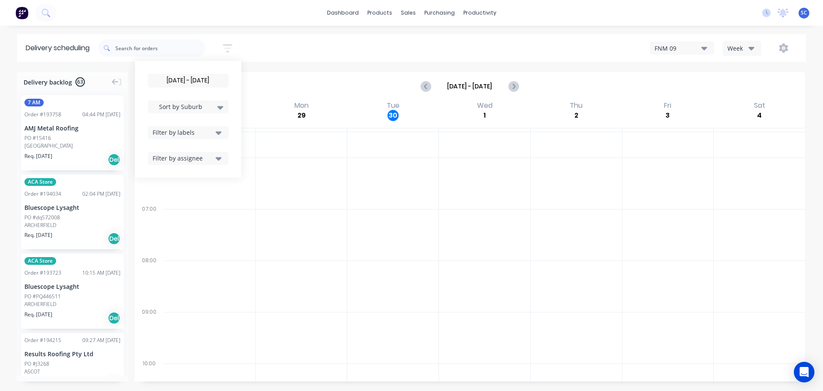
drag, startPoint x: 217, startPoint y: 131, endPoint x: 216, endPoint y: 136, distance: 4.9
click at [217, 132] on button "Filter by labels" at bounding box center [188, 132] width 81 height 13
drag, startPoint x: 283, startPoint y: 30, endPoint x: 265, endPoint y: 47, distance: 24.9
click at [273, 38] on div "dashboard products sales purchasing productivity dashboard products Product Cat…" at bounding box center [411, 195] width 823 height 391
click at [179, 81] on input "01/10/25 - 01/10/25" at bounding box center [188, 80] width 80 height 13
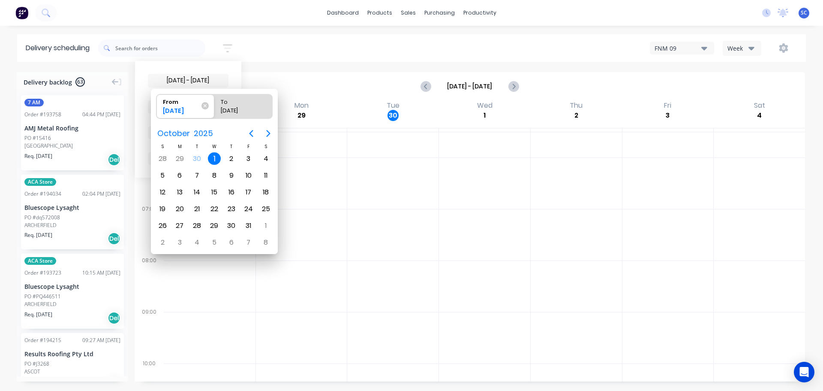
click at [217, 160] on div "1" at bounding box center [214, 158] width 13 height 13
radio input "false"
radio input "true"
click at [215, 158] on div "1" at bounding box center [214, 158] width 13 height 13
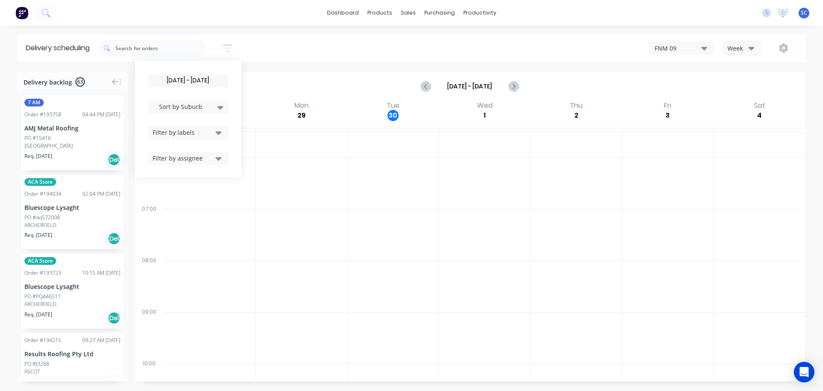
click at [277, 39] on div "01/10/25 - 01/10/25 Sort by Suburb Created date Required date Order number Cust…" at bounding box center [452, 48] width 708 height 24
click at [222, 131] on icon "button" at bounding box center [219, 132] width 6 height 9
click at [162, 263] on div "button" at bounding box center [162, 264] width 17 height 17
click at [277, 46] on div "01/10/25 - 01/10/25 Sort by Suburb Created date Required date Order number Cust…" at bounding box center [452, 48] width 708 height 24
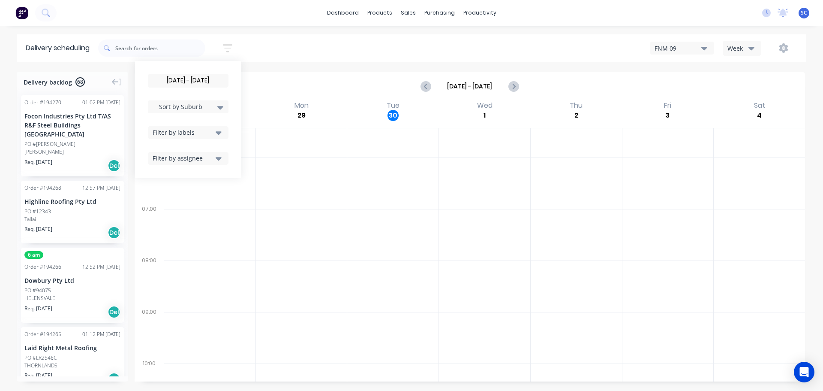
click at [220, 132] on icon "button" at bounding box center [219, 132] width 6 height 3
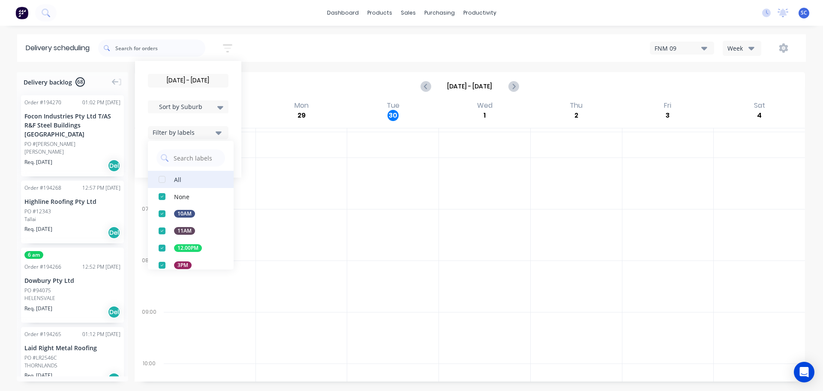
click at [166, 179] on div "button" at bounding box center [162, 179] width 17 height 17
click at [274, 47] on div "01/10/25 - 01/10/25 Sort by Suburb Created date Required date Order number Cust…" at bounding box center [452, 48] width 708 height 24
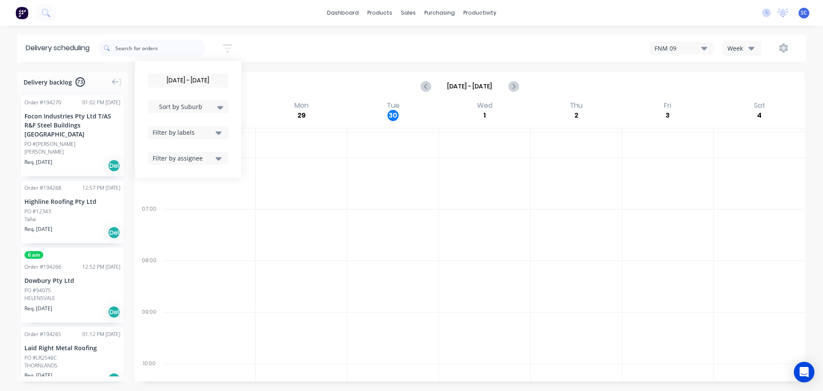
click at [217, 130] on button "Filter by labels" at bounding box center [188, 132] width 81 height 13
click at [169, 265] on div "button" at bounding box center [162, 264] width 17 height 17
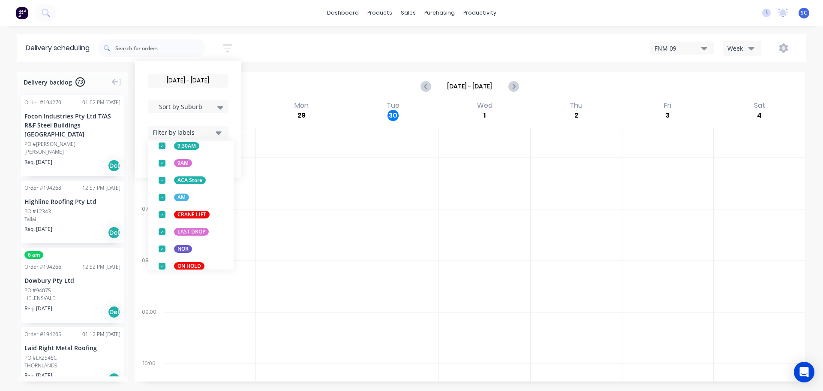
scroll to position [337, 0]
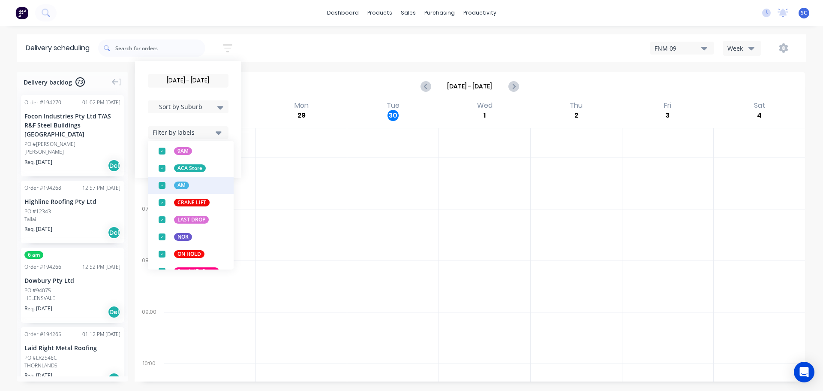
drag, startPoint x: 163, startPoint y: 169, endPoint x: 167, endPoint y: 170, distance: 4.5
click at [163, 168] on div "button" at bounding box center [162, 168] width 17 height 17
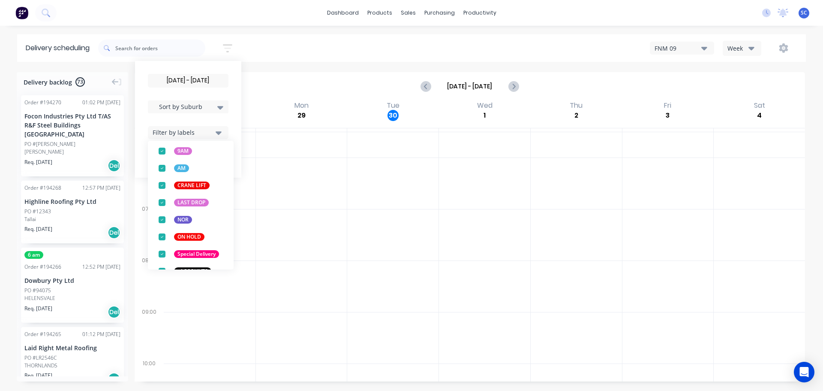
click at [279, 42] on div "01/10/25 - 01/10/25 Sort by Suburb Created date Required date Order number Cust…" at bounding box center [452, 48] width 708 height 24
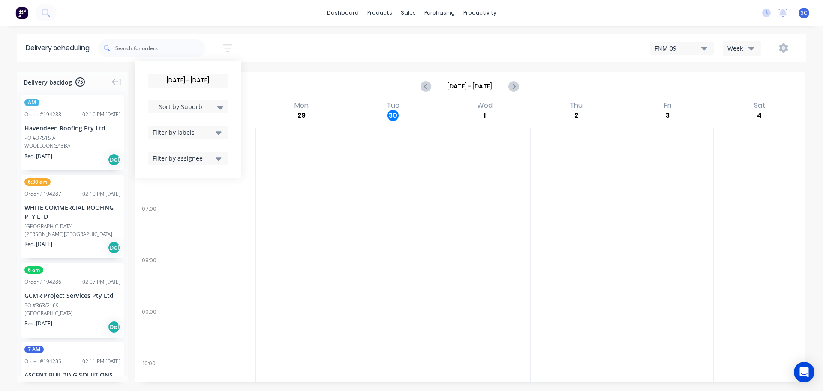
click at [222, 132] on icon "button" at bounding box center [219, 132] width 6 height 3
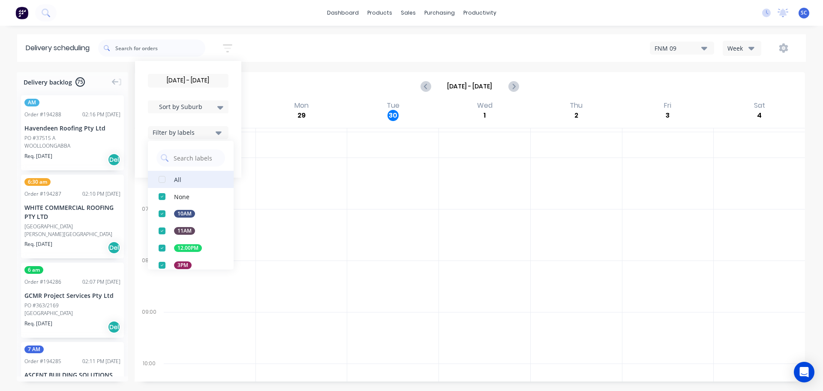
click at [164, 179] on div "button" at bounding box center [162, 179] width 17 height 17
click at [271, 46] on div "01/10/25 - 01/10/25 Sort by Suburb Created date Required date Order number Cust…" at bounding box center [452, 48] width 708 height 24
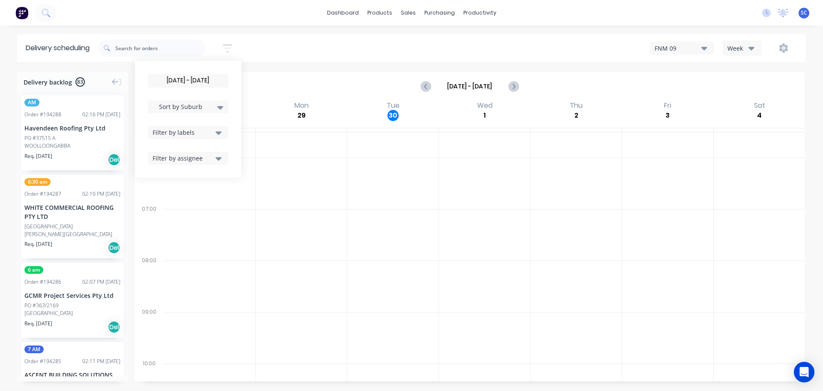
click at [222, 105] on icon at bounding box center [220, 106] width 6 height 9
click at [171, 200] on div "Suburb" at bounding box center [188, 202] width 81 height 15
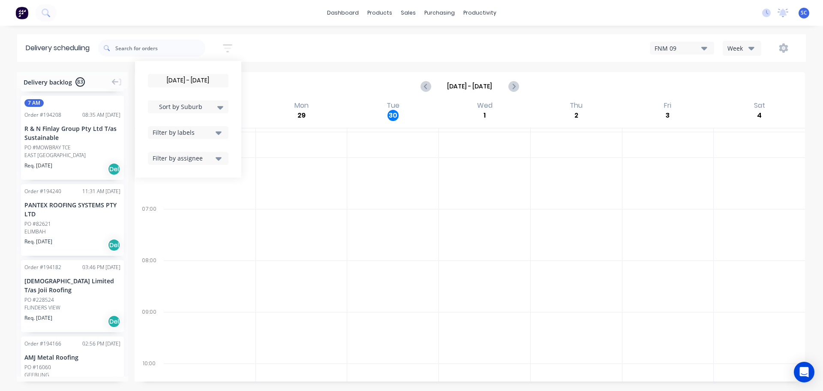
scroll to position [0, 0]
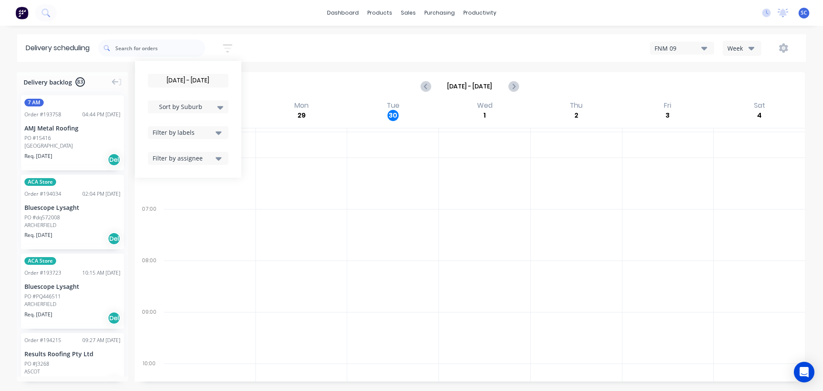
click at [214, 11] on div "dashboard products sales purchasing productivity dashboard products Product Cat…" at bounding box center [411, 13] width 823 height 26
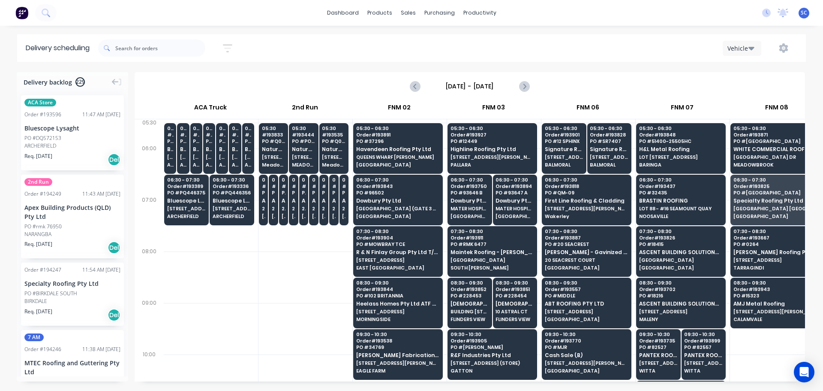
scroll to position [0, 0]
click at [764, 43] on div "Vehicle" at bounding box center [621, 47] width 354 height 15
click at [748, 47] on button "Vehicle" at bounding box center [742, 48] width 39 height 15
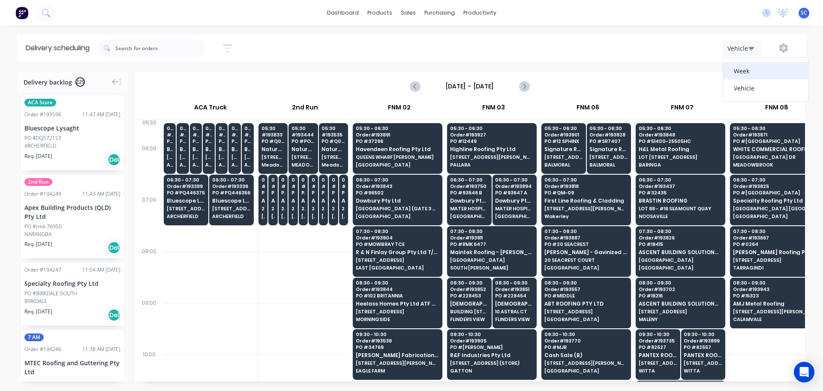
click at [747, 69] on div "Week" at bounding box center [765, 70] width 85 height 17
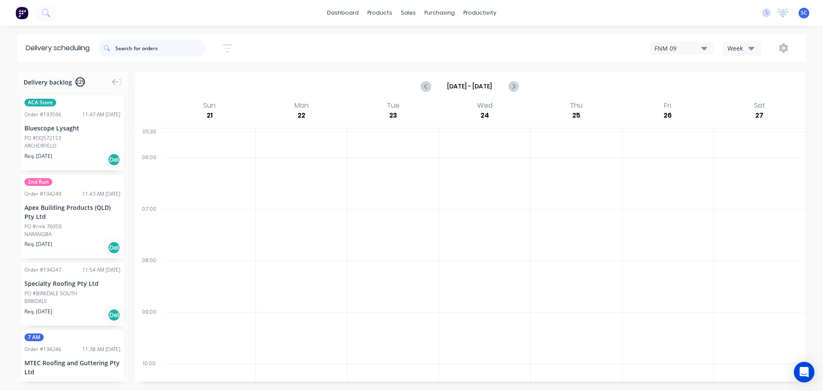
click at [129, 46] on input "text" at bounding box center [160, 47] width 90 height 17
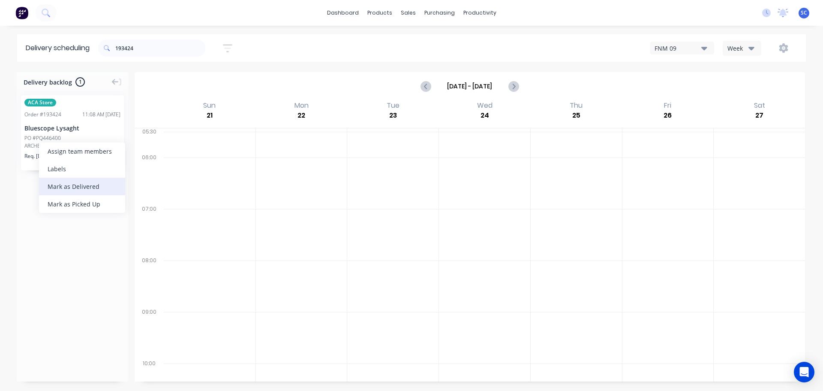
click at [75, 187] on div "Mark as Delivered" at bounding box center [82, 187] width 86 height 18
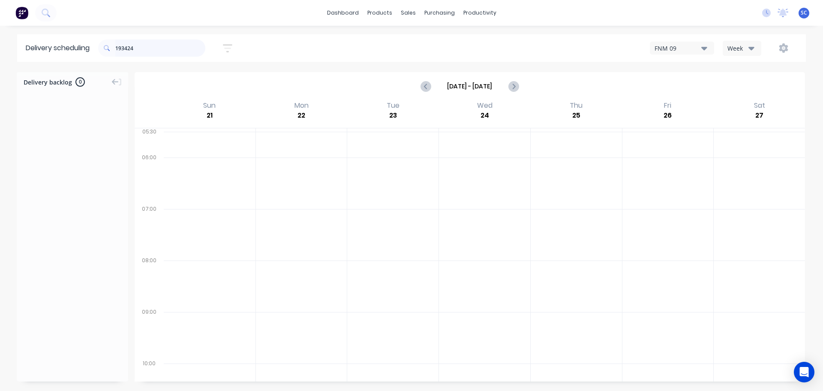
click at [159, 48] on input "193424" at bounding box center [160, 47] width 90 height 17
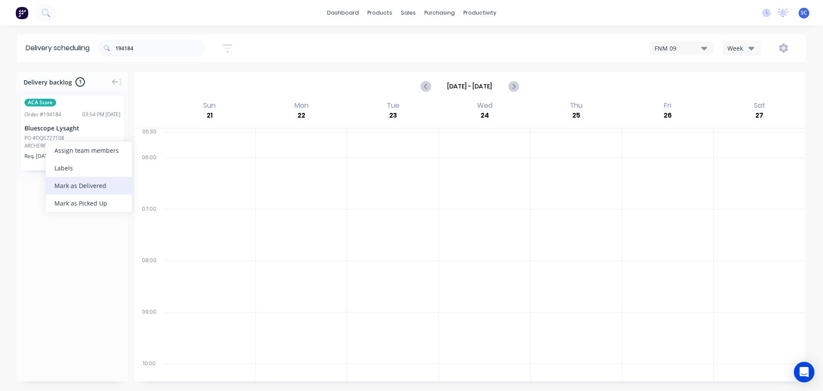
click at [81, 182] on div "Mark as Delivered" at bounding box center [89, 186] width 86 height 18
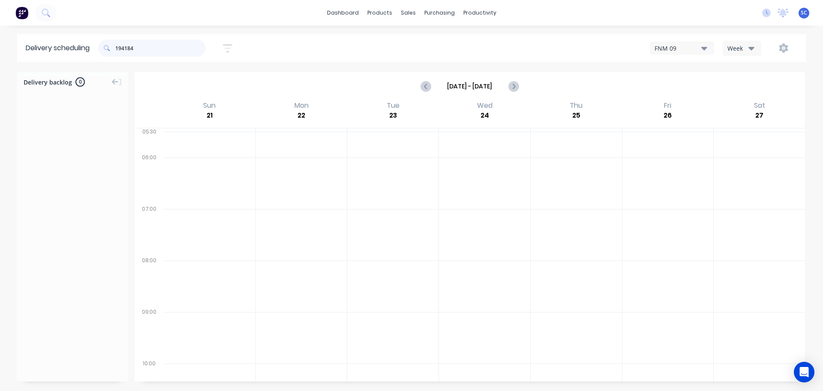
click at [150, 54] on input "194184" at bounding box center [160, 47] width 90 height 17
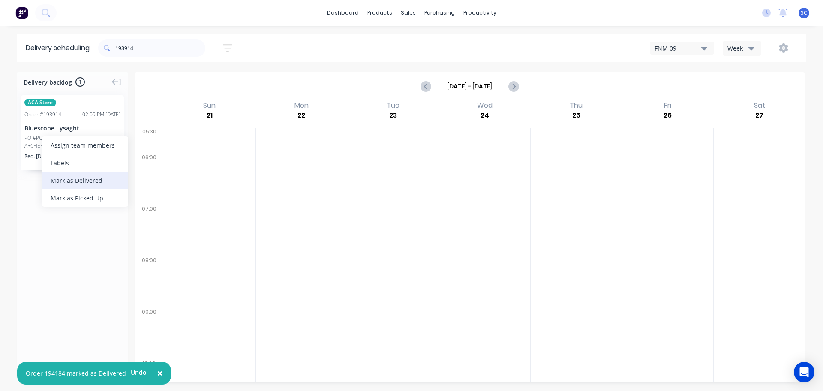
click at [68, 179] on div "Mark as Delivered" at bounding box center [85, 181] width 86 height 18
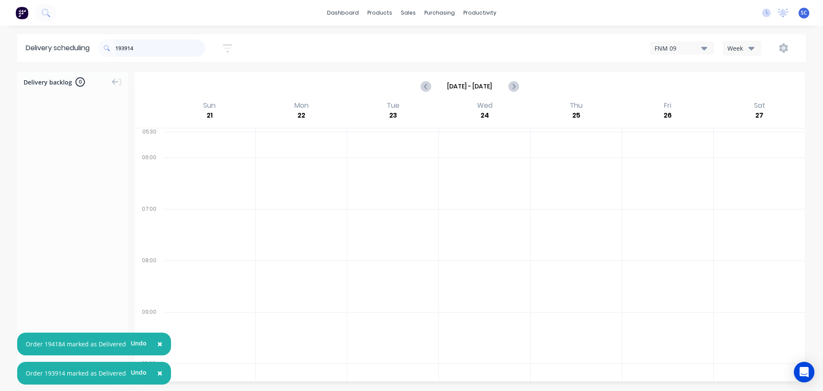
click at [142, 50] on input "193914" at bounding box center [160, 47] width 90 height 17
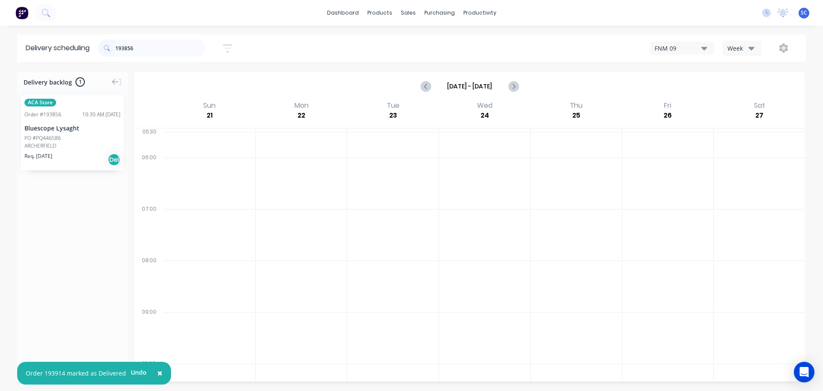
drag, startPoint x: 45, startPoint y: 142, endPoint x: 51, endPoint y: 144, distance: 6.1
click at [82, 183] on div "Mark as Delivered" at bounding box center [93, 189] width 86 height 18
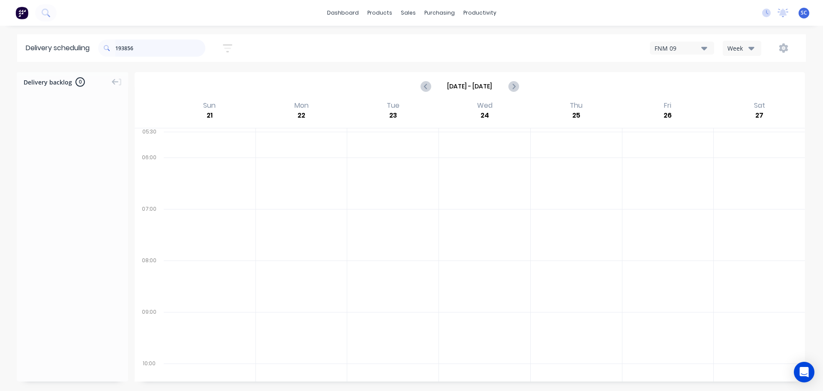
click at [148, 48] on input "193856" at bounding box center [160, 47] width 90 height 17
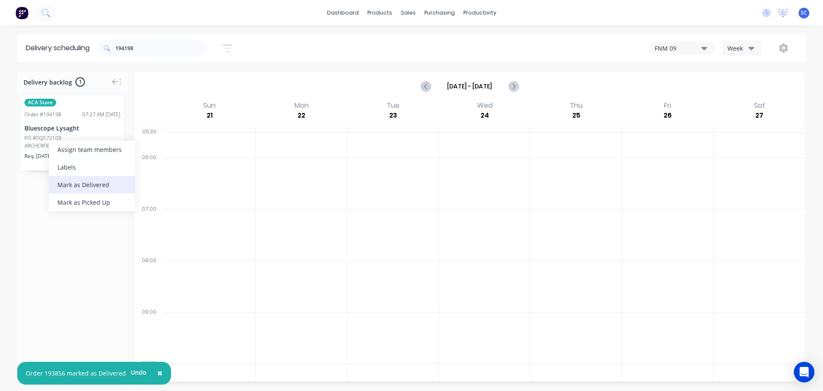
click at [85, 190] on div "Mark as Delivered" at bounding box center [92, 185] width 86 height 18
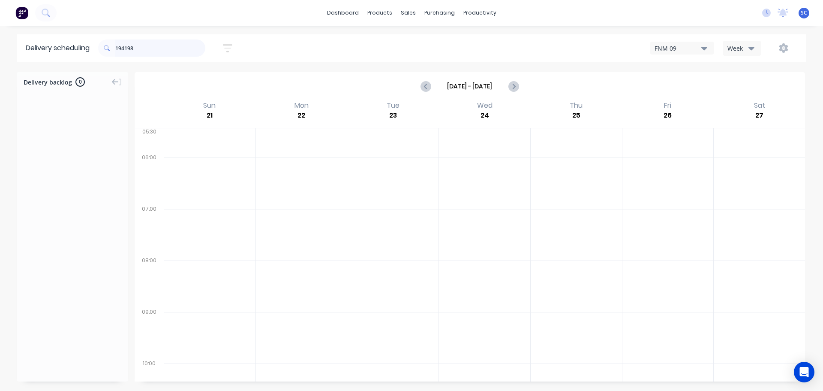
click at [141, 46] on input "194198" at bounding box center [160, 47] width 90 height 17
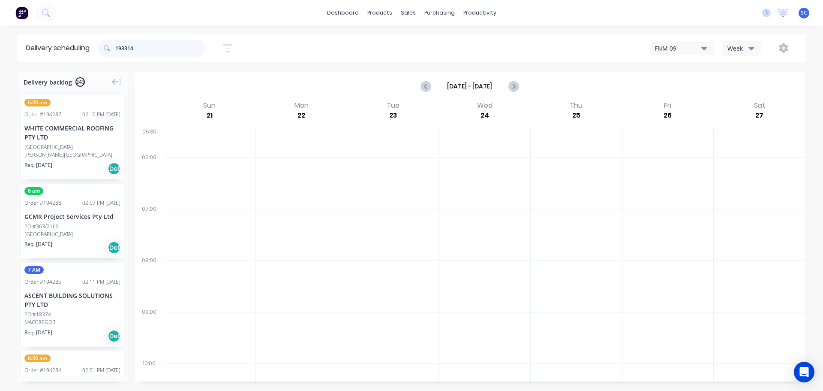
click at [143, 49] on input "193314" at bounding box center [160, 47] width 90 height 17
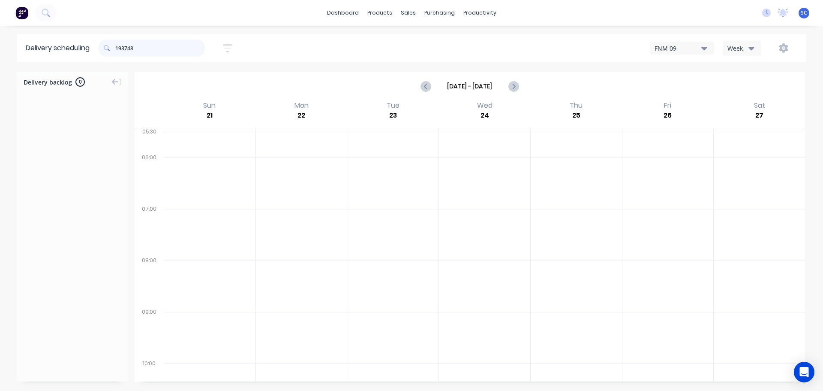
drag, startPoint x: 148, startPoint y: 48, endPoint x: 132, endPoint y: 49, distance: 15.9
click at [148, 49] on input "193748" at bounding box center [160, 47] width 90 height 17
drag, startPoint x: 53, startPoint y: 138, endPoint x: 59, endPoint y: 140, distance: 6.6
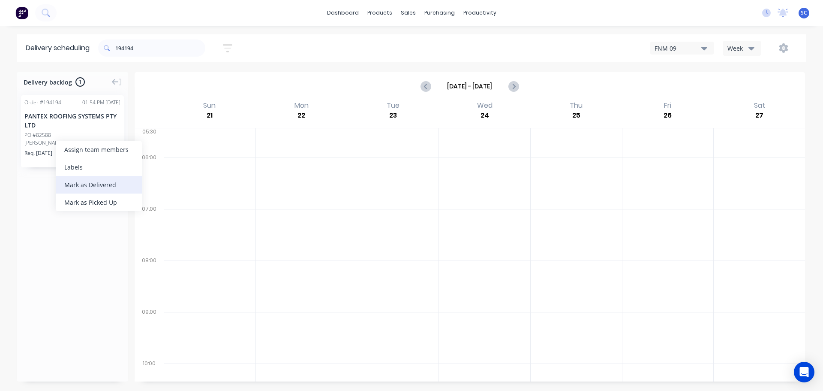
click at [95, 185] on div "Mark as Delivered" at bounding box center [99, 185] width 86 height 18
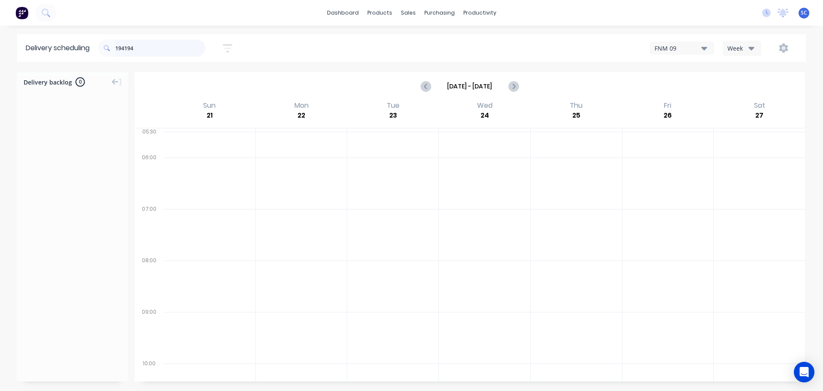
click at [140, 49] on input "194194" at bounding box center [160, 47] width 90 height 17
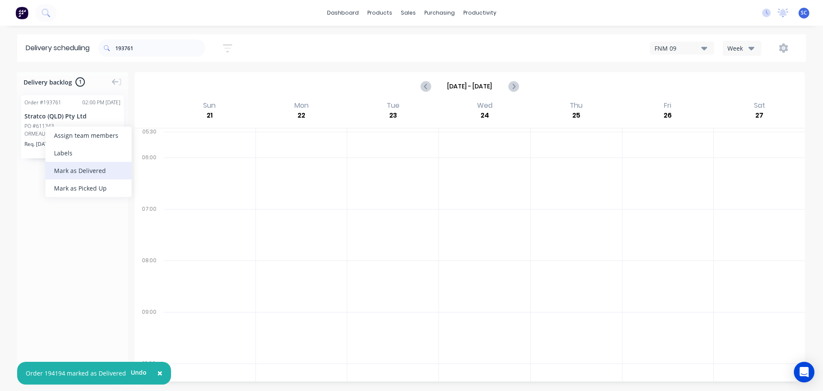
click at [77, 170] on div "Mark as Delivered" at bounding box center [88, 171] width 86 height 18
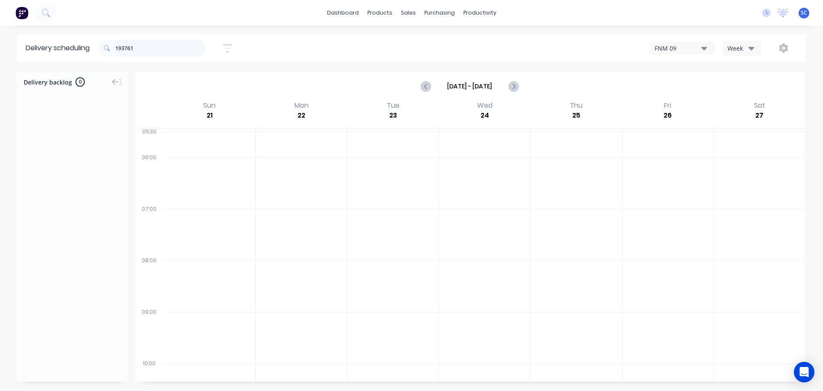
click at [148, 45] on input "193761" at bounding box center [160, 47] width 90 height 17
type input "194154"
click at [64, 167] on div "Mark as Delivered" at bounding box center [77, 168] width 86 height 18
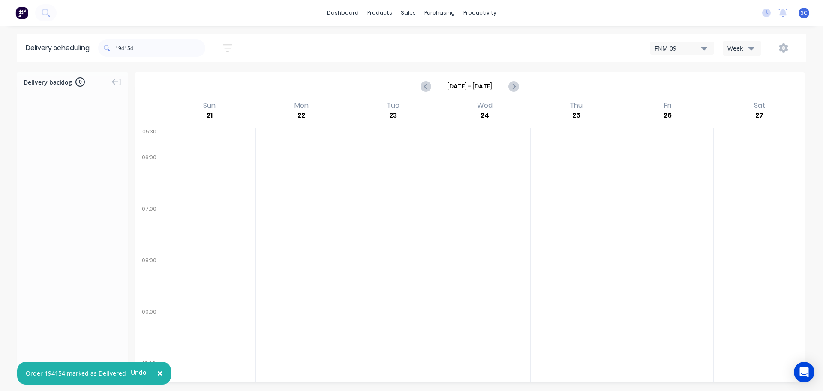
drag, startPoint x: 154, startPoint y: 37, endPoint x: 158, endPoint y: 42, distance: 6.4
click at [155, 39] on div "194154" at bounding box center [151, 48] width 107 height 24
drag, startPoint x: 154, startPoint y: 47, endPoint x: 141, endPoint y: 50, distance: 13.7
click at [117, 50] on div "194154" at bounding box center [151, 47] width 107 height 17
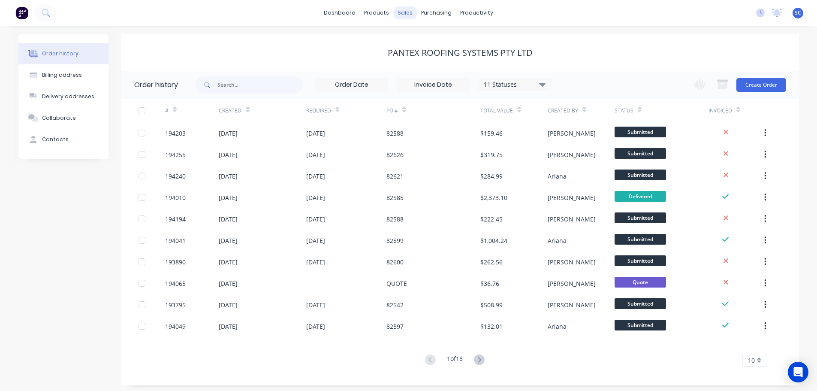
click at [400, 9] on div "sales" at bounding box center [405, 12] width 24 height 13
click at [436, 61] on div "Customers" at bounding box center [434, 58] width 31 height 8
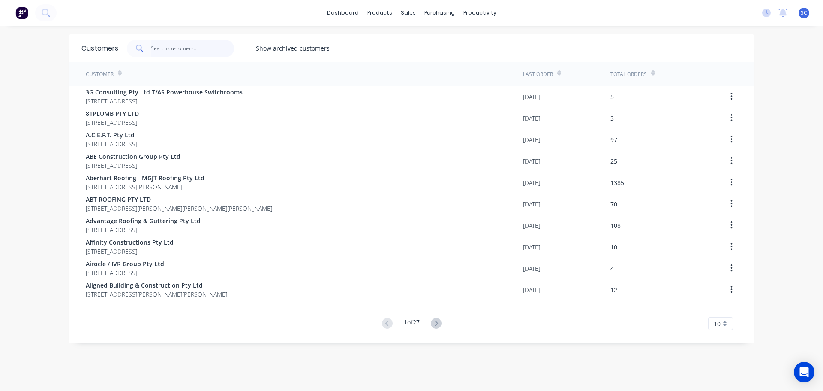
click at [166, 48] on input "text" at bounding box center [193, 48] width 84 height 17
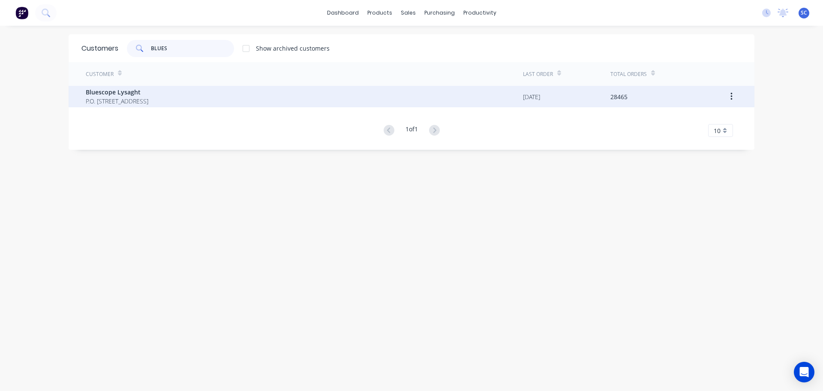
type input "BLUES"
click at [144, 96] on span "Bluescope Lysaght" at bounding box center [117, 91] width 63 height 9
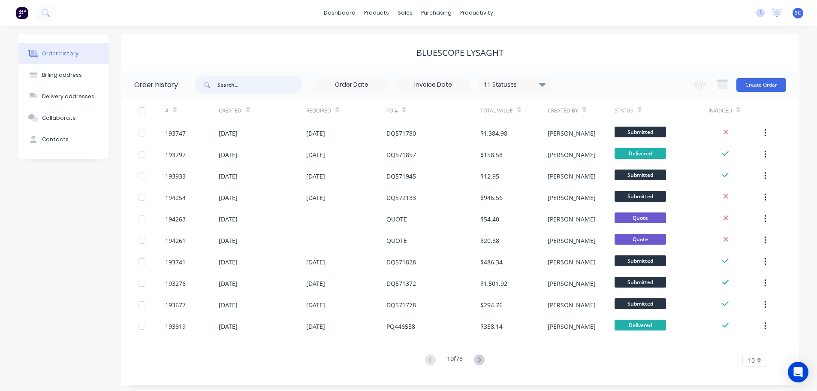
click at [227, 82] on input "text" at bounding box center [259, 84] width 85 height 17
type input "190083"
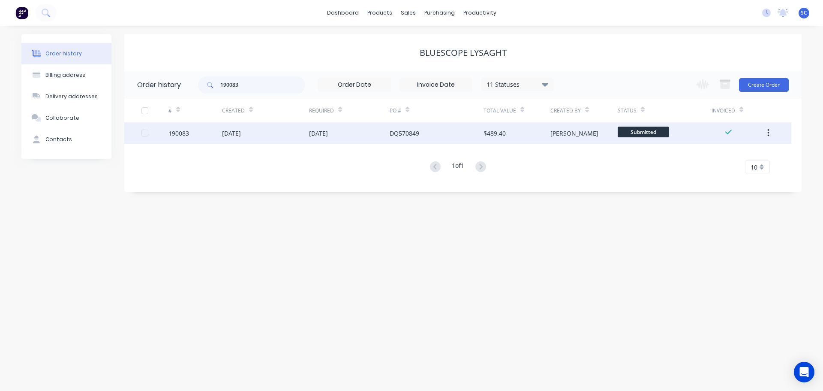
click at [261, 134] on div "[DATE]" at bounding box center [265, 132] width 87 height 21
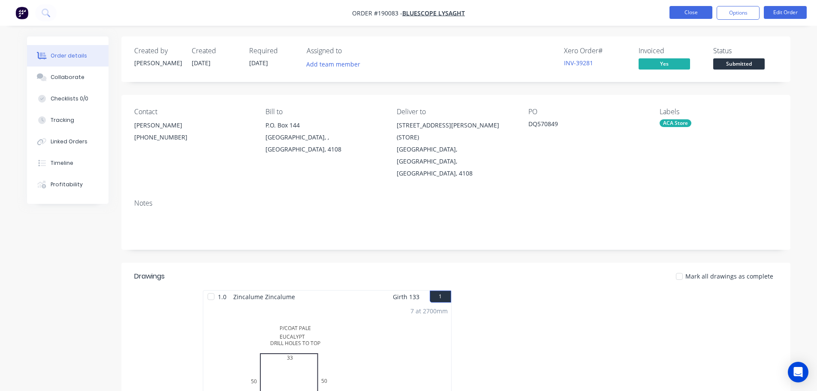
click at [686, 12] on button "Close" at bounding box center [690, 12] width 43 height 13
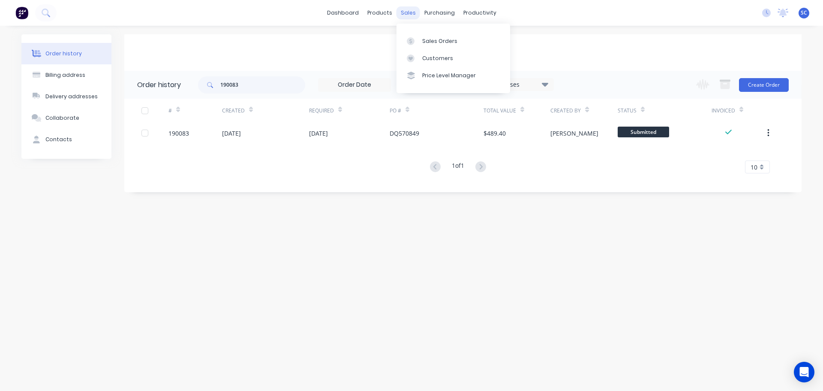
click at [417, 11] on div "sales" at bounding box center [409, 12] width 24 height 13
click at [407, 11] on div "sales" at bounding box center [409, 12] width 24 height 13
click at [441, 56] on div "Customers" at bounding box center [437, 58] width 31 height 8
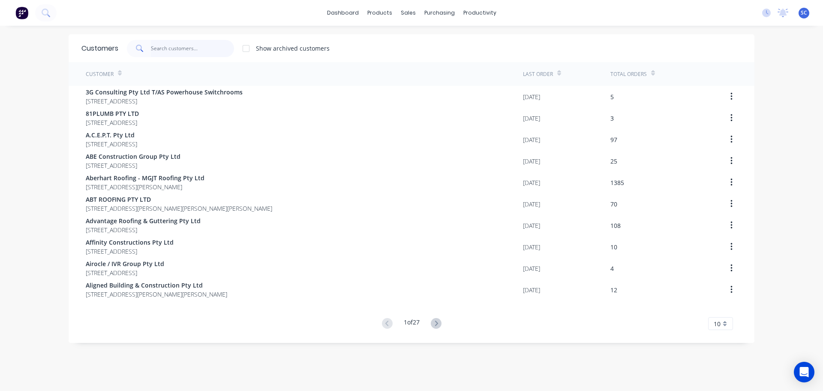
click at [169, 49] on input "text" at bounding box center [193, 48] width 84 height 17
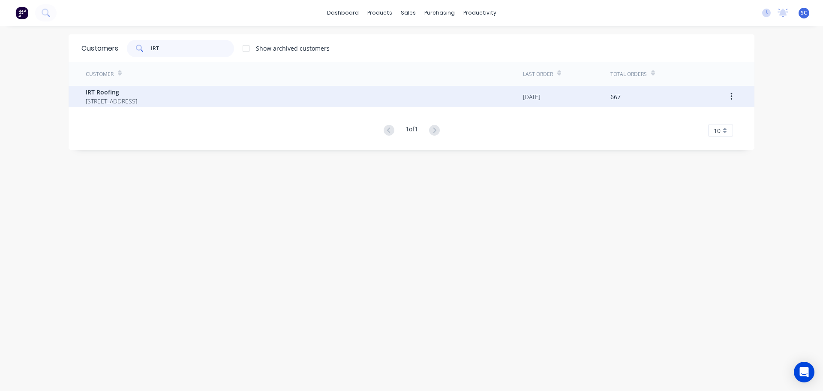
type input "IRT"
click at [96, 93] on span "IRT Roofing" at bounding box center [111, 91] width 51 height 9
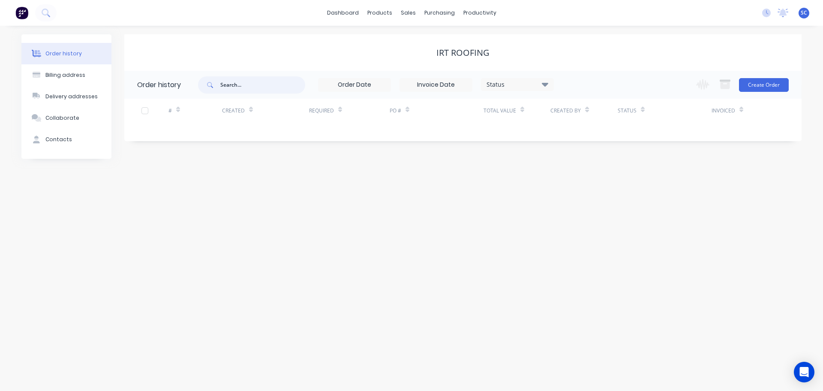
click at [235, 84] on input "text" at bounding box center [262, 84] width 85 height 17
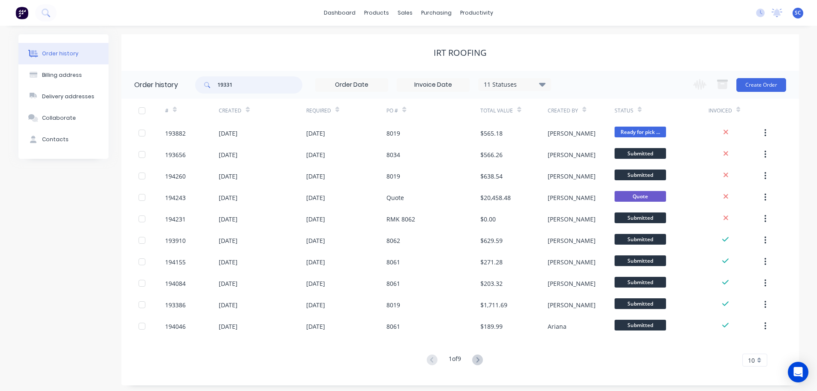
type input "193314"
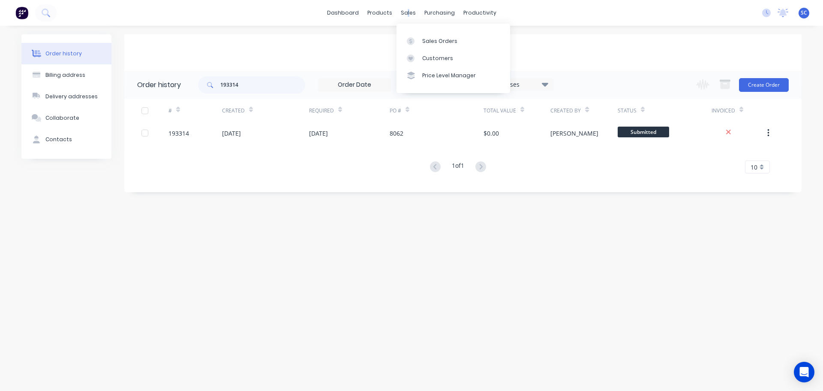
drag, startPoint x: 408, startPoint y: 12, endPoint x: 419, endPoint y: 22, distance: 15.2
click at [409, 12] on div "sales" at bounding box center [409, 12] width 24 height 13
click at [437, 56] on div "Customers" at bounding box center [437, 58] width 31 height 8
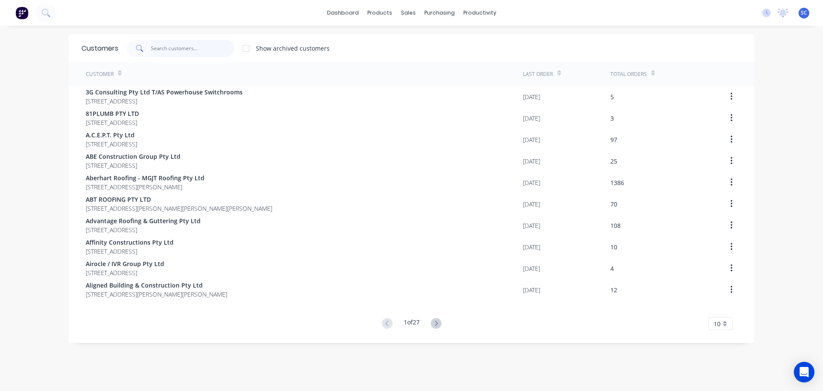
click at [159, 49] on input "text" at bounding box center [193, 48] width 84 height 17
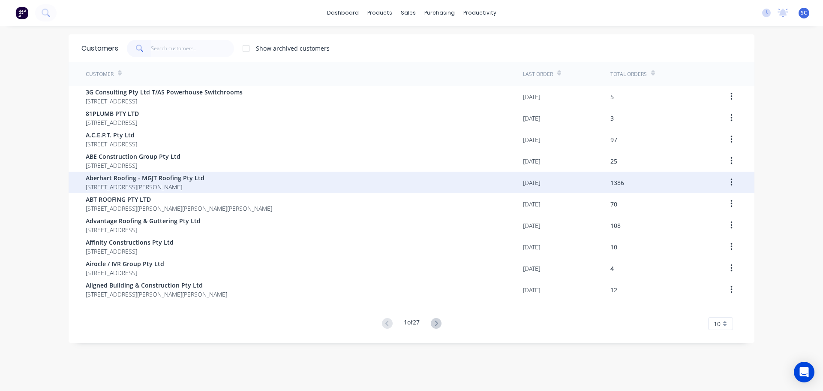
click at [95, 181] on span "Aberhart Roofing - MGJT Roofing Pty Ltd" at bounding box center [145, 177] width 119 height 9
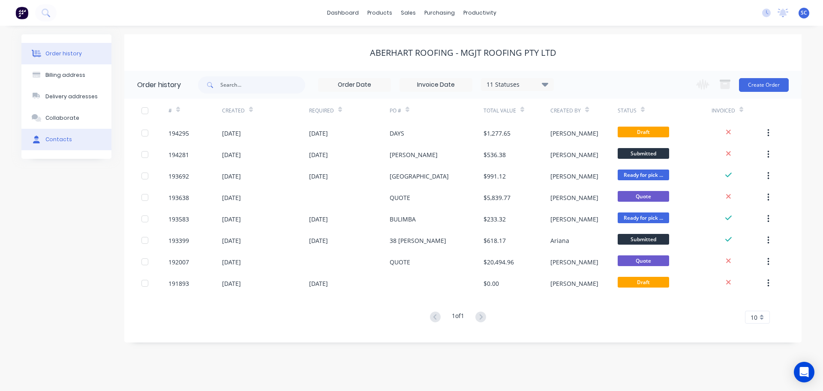
click at [59, 141] on div "Contacts" at bounding box center [58, 139] width 27 height 8
select select "AU"
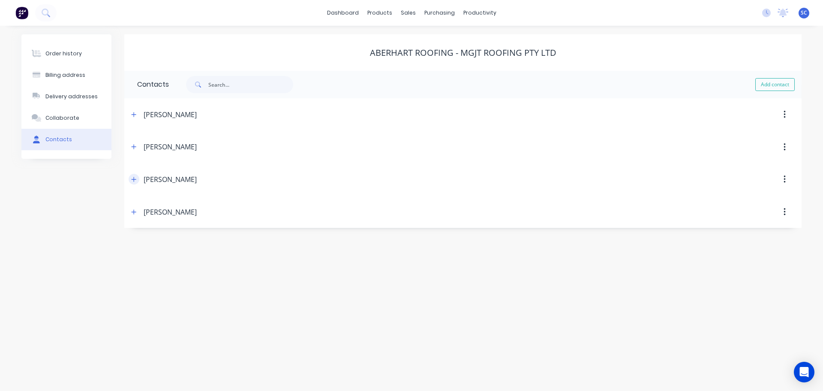
click at [131, 179] on button "button" at bounding box center [134, 179] width 11 height 11
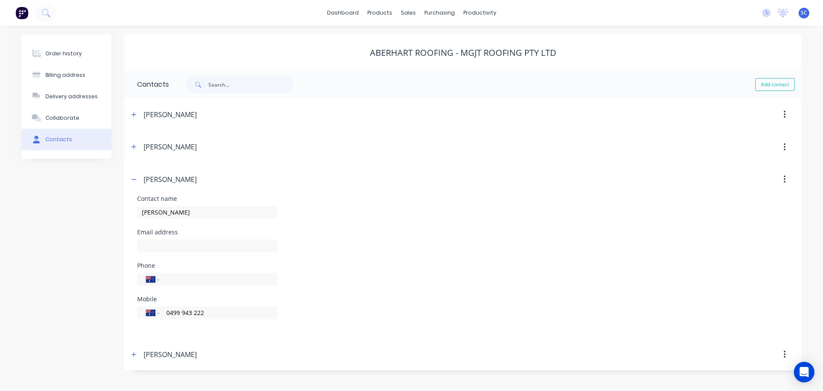
click at [219, 55] on div "Aberhart Roofing - MGJT Roofing Pty Ltd" at bounding box center [462, 53] width 677 height 10
click at [410, 9] on div "sales" at bounding box center [409, 12] width 24 height 13
click at [436, 57] on div "Customers" at bounding box center [437, 58] width 31 height 8
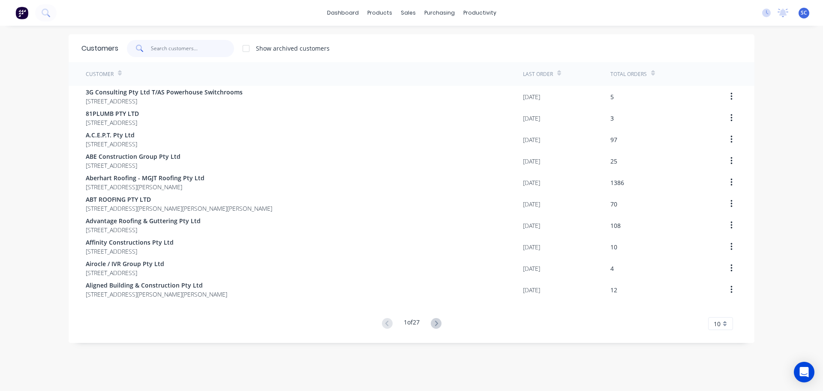
click at [167, 45] on input "text" at bounding box center [193, 48] width 84 height 17
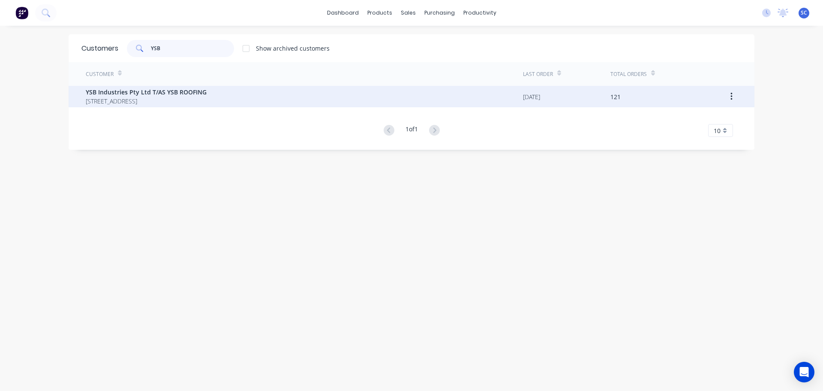
type input "YSB"
click at [125, 96] on div "YSB Industries Pty Ltd T/AS YSB ROOFING [STREET_ADDRESS]" at bounding box center [146, 96] width 121 height 18
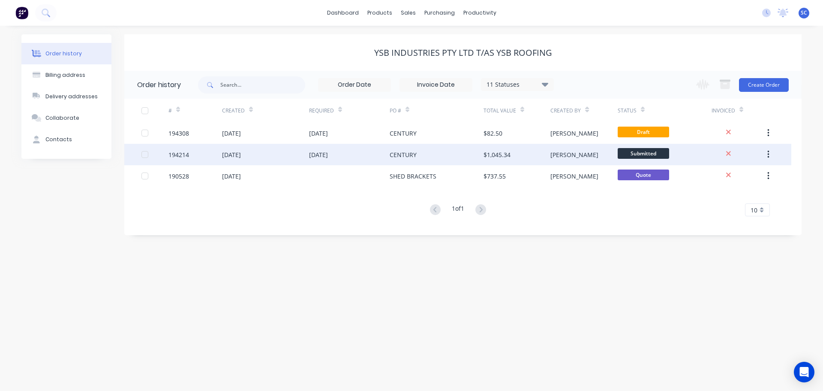
click at [328, 153] on div "[DATE]" at bounding box center [318, 154] width 19 height 9
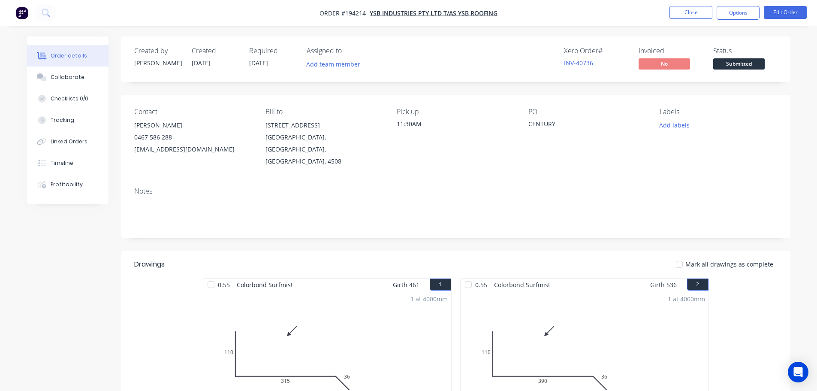
click at [786, 5] on nav "Order #194214 - YSB Industries Pty Ltd T/AS YSB ROOFING Close Options Edit Order" at bounding box center [408, 13] width 817 height 26
click at [786, 10] on button "Edit Order" at bounding box center [785, 12] width 43 height 13
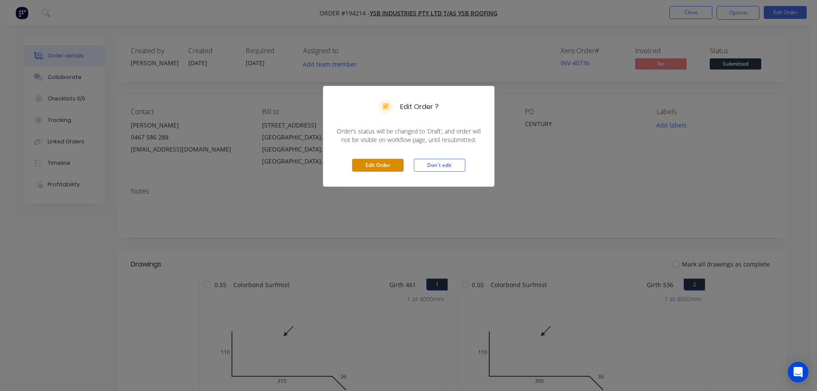
click at [378, 160] on button "Edit Order" at bounding box center [377, 165] width 51 height 13
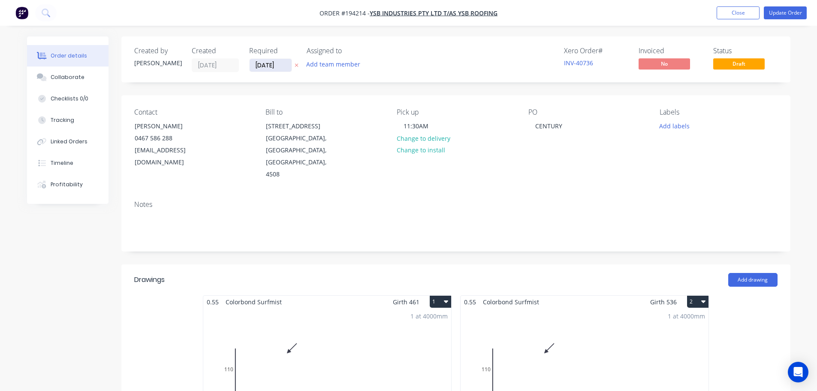
click at [266, 62] on input "[DATE]" at bounding box center [271, 65] width 42 height 13
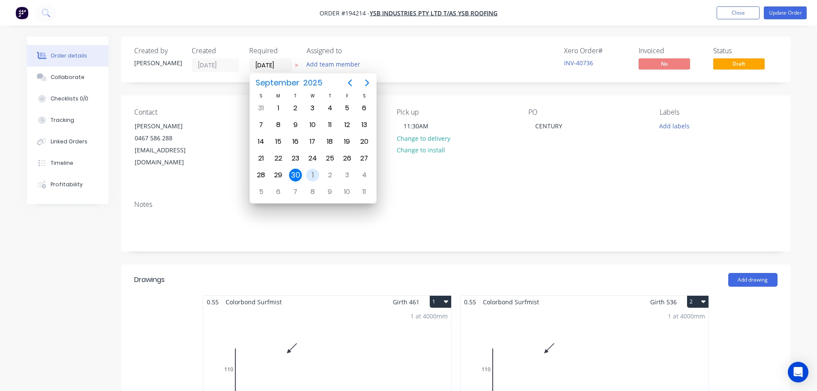
click at [309, 175] on div "1" at bounding box center [312, 175] width 13 height 13
type input "[DATE]"
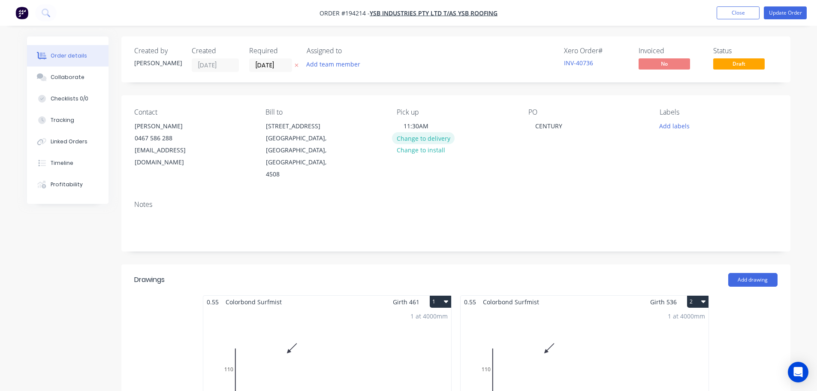
click at [425, 135] on button "Change to delivery" at bounding box center [423, 138] width 63 height 12
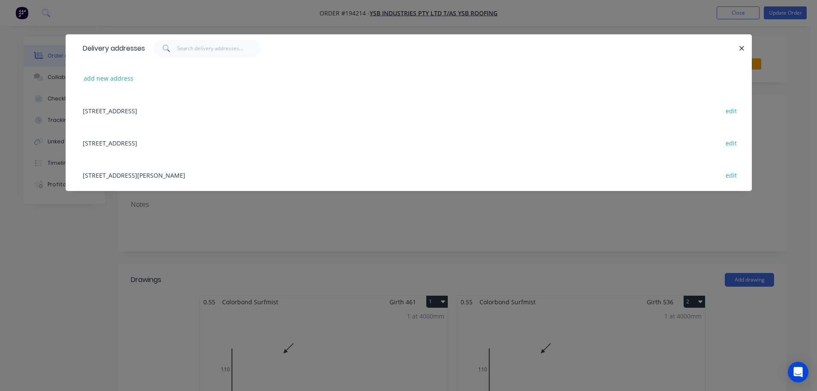
click at [124, 173] on div "49 Cobalt St, CAROLE PARK, Queensland, Australia edit" at bounding box center [408, 175] width 660 height 32
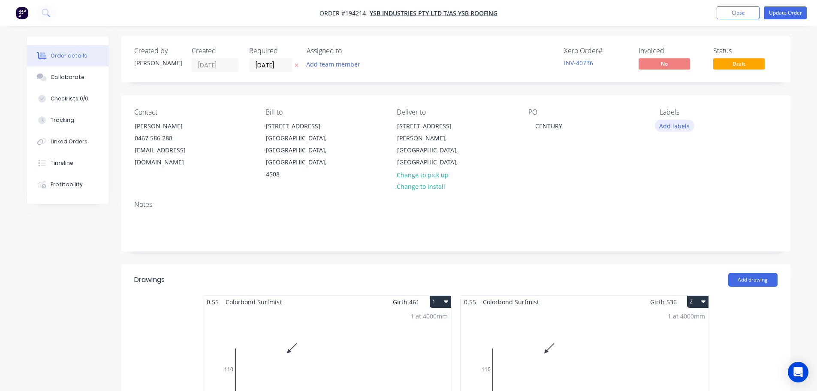
click at [679, 125] on button "Add labels" at bounding box center [674, 126] width 39 height 12
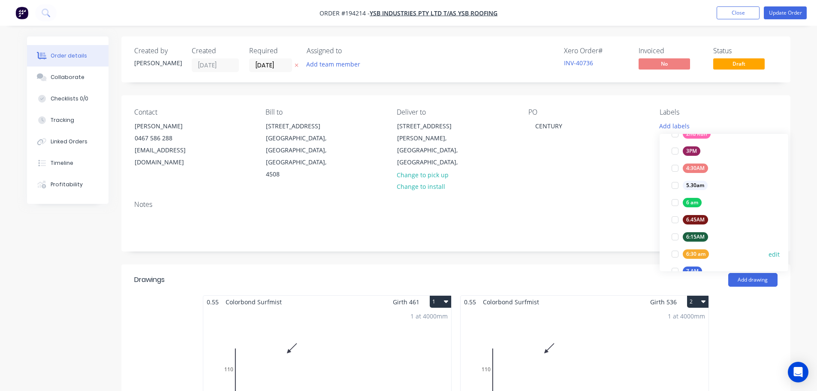
click at [675, 253] on div at bounding box center [674, 253] width 17 height 17
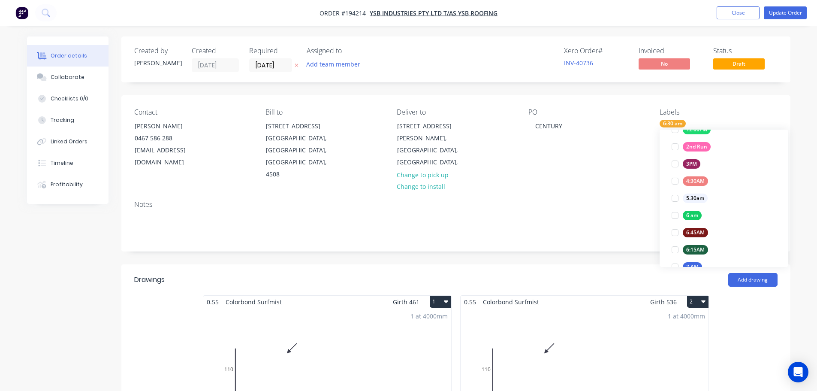
scroll to position [0, 0]
click at [546, 200] on div "Notes" at bounding box center [455, 204] width 643 height 8
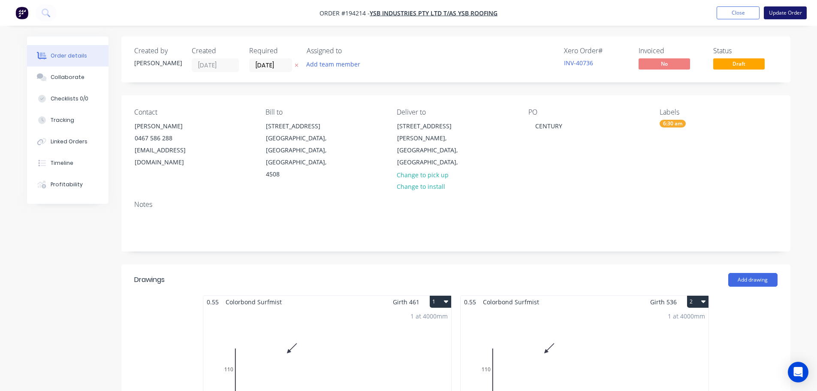
click at [792, 14] on button "Update Order" at bounding box center [785, 12] width 43 height 13
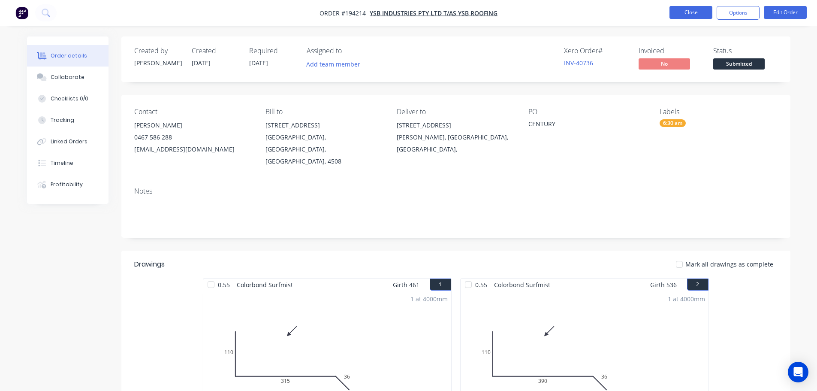
click at [699, 12] on button "Close" at bounding box center [690, 12] width 43 height 13
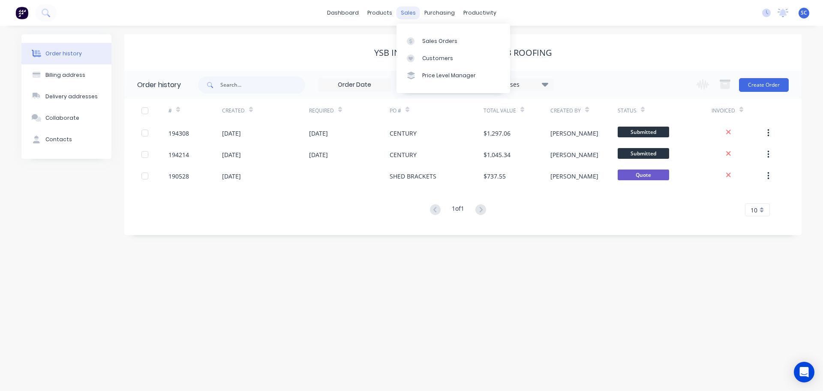
click at [406, 14] on div "sales" at bounding box center [409, 12] width 24 height 13
click at [440, 52] on link "Customers" at bounding box center [454, 58] width 114 height 17
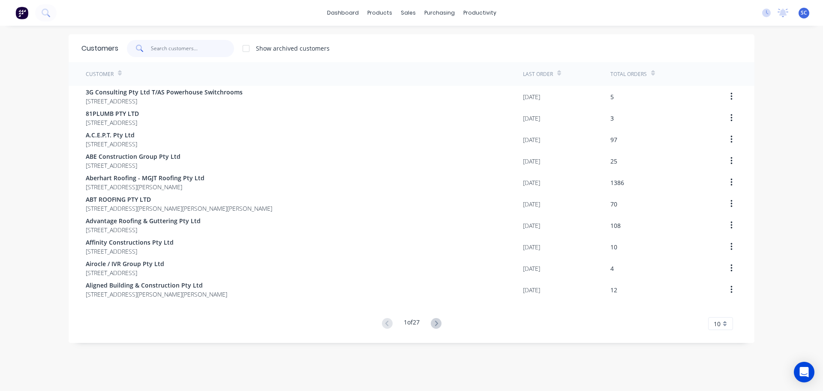
click at [162, 53] on input "text" at bounding box center [193, 48] width 84 height 17
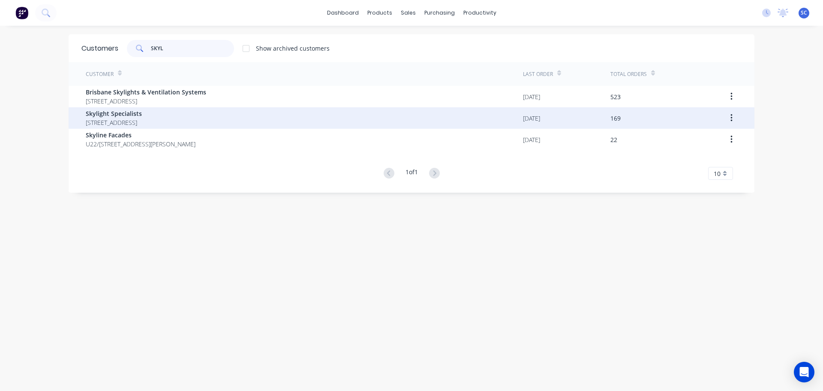
type input "SKYL"
click at [123, 119] on span "6 Timbarra Crt Capalaba Queensland Australia 4157" at bounding box center [114, 122] width 56 height 9
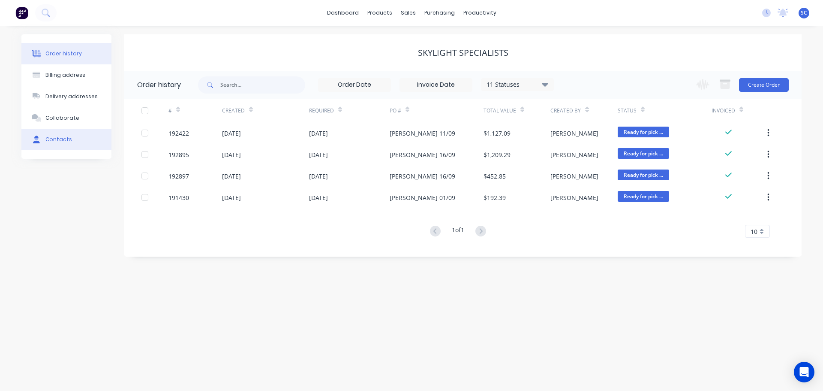
click at [57, 141] on div "Contacts" at bounding box center [58, 139] width 27 height 8
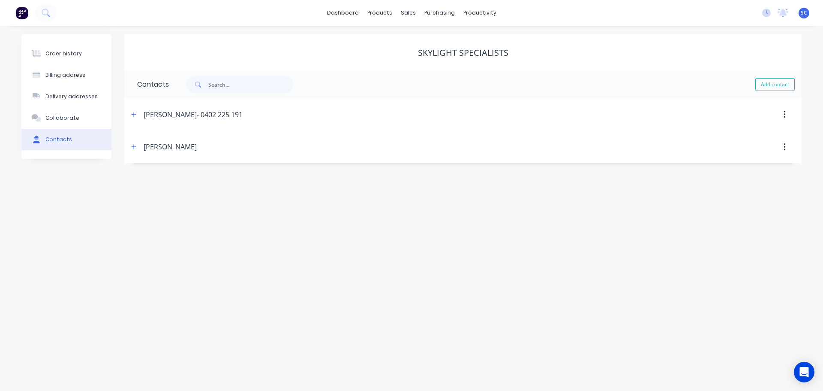
click at [144, 152] on div "Ron" at bounding box center [170, 147] width 53 height 10
click at [137, 147] on button "button" at bounding box center [134, 147] width 11 height 11
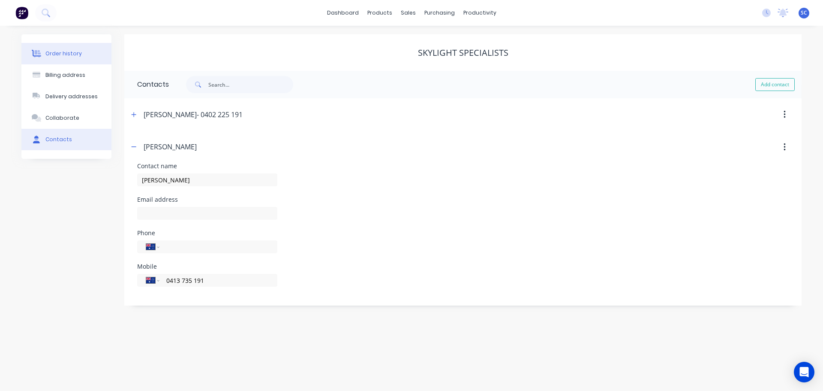
click at [64, 50] on div "Order history" at bounding box center [63, 54] width 36 height 8
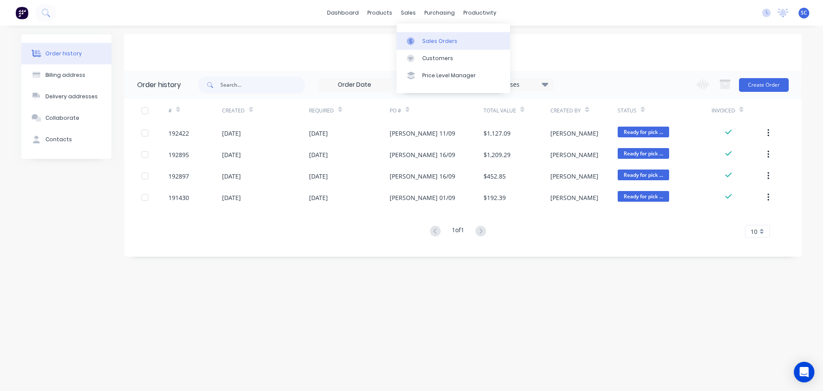
drag, startPoint x: 406, startPoint y: 9, endPoint x: 421, endPoint y: 39, distance: 33.9
click at [406, 9] on div "sales" at bounding box center [409, 12] width 24 height 13
click at [431, 57] on div "Customers" at bounding box center [437, 58] width 31 height 8
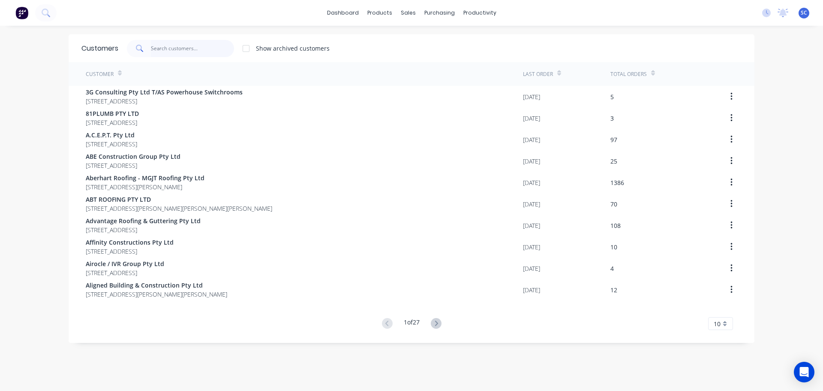
click at [166, 48] on input "text" at bounding box center [193, 48] width 84 height 17
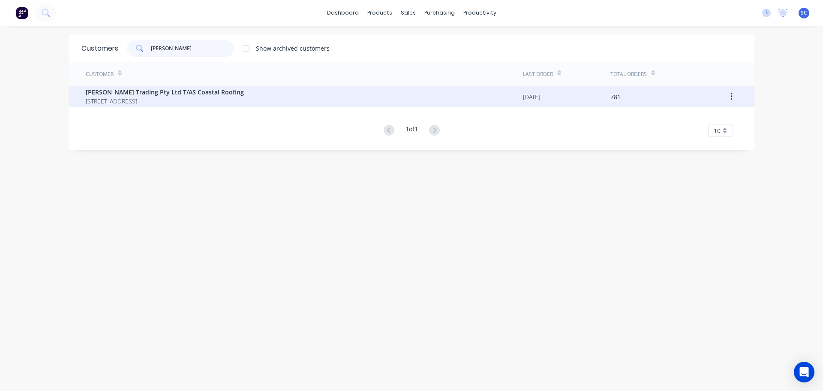
type input "CONNORS"
click at [129, 98] on span "10 Newcastle Drive POTTSVILLE New South Wales Australia 2489" at bounding box center [165, 100] width 158 height 9
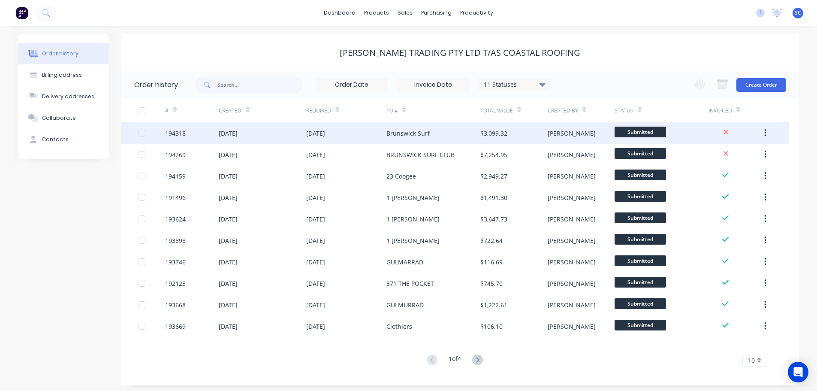
click at [325, 133] on div "01 Oct 2025" at bounding box center [315, 133] width 19 height 9
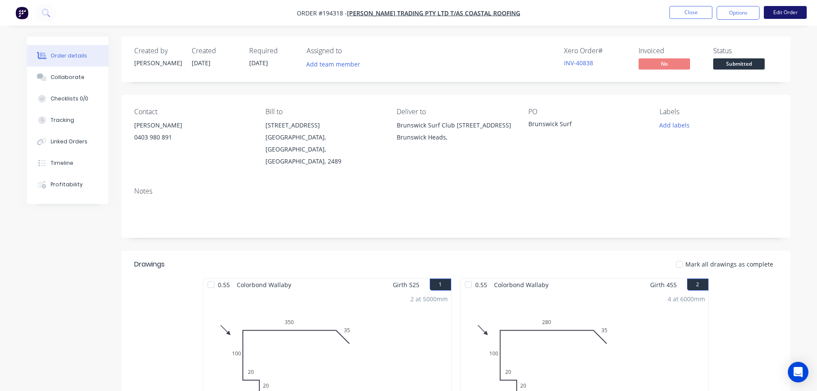
click at [797, 9] on button "Edit Order" at bounding box center [785, 12] width 43 height 13
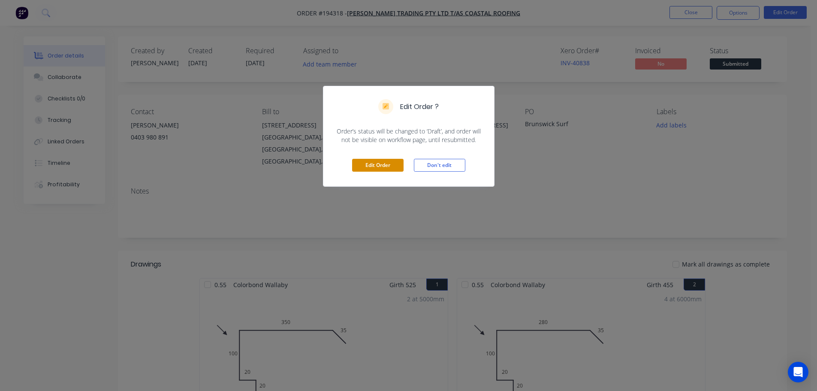
click at [376, 164] on button "Edit Order" at bounding box center [377, 165] width 51 height 13
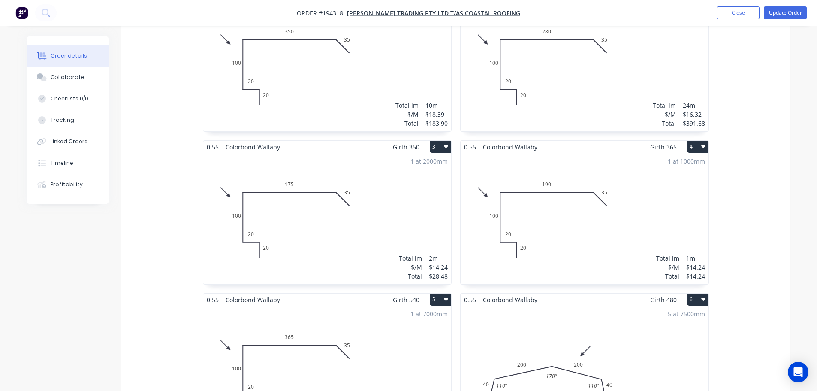
scroll to position [343, 0]
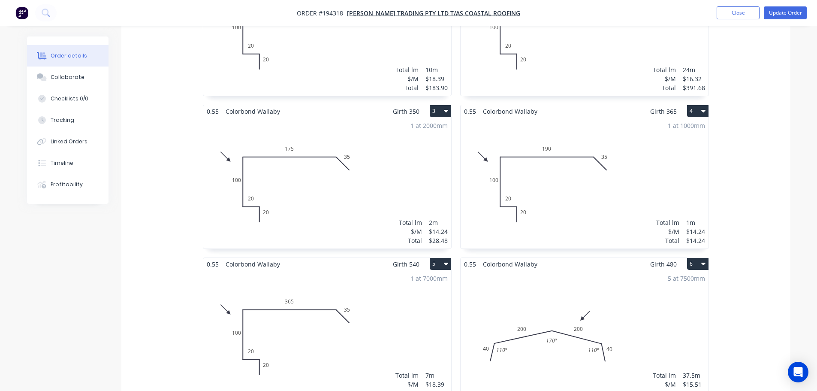
click at [549, 117] on div "1 at 1000mm Total lm $/M Total 1m $14.24 $14.24" at bounding box center [585, 182] width 248 height 131
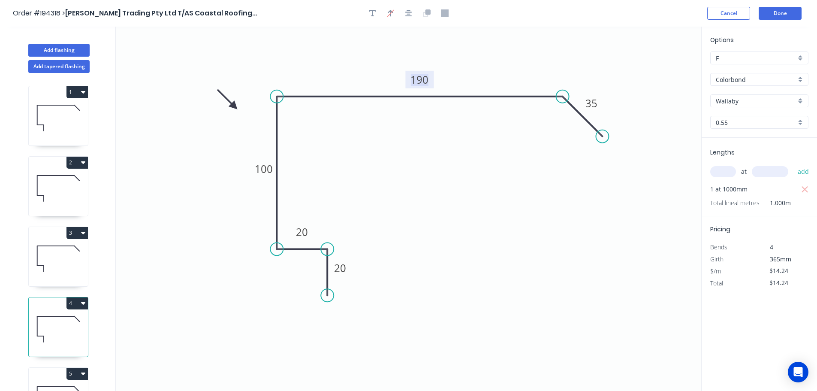
click at [415, 78] on tspan "190" at bounding box center [419, 79] width 18 height 14
click at [784, 16] on button "Done" at bounding box center [780, 13] width 43 height 13
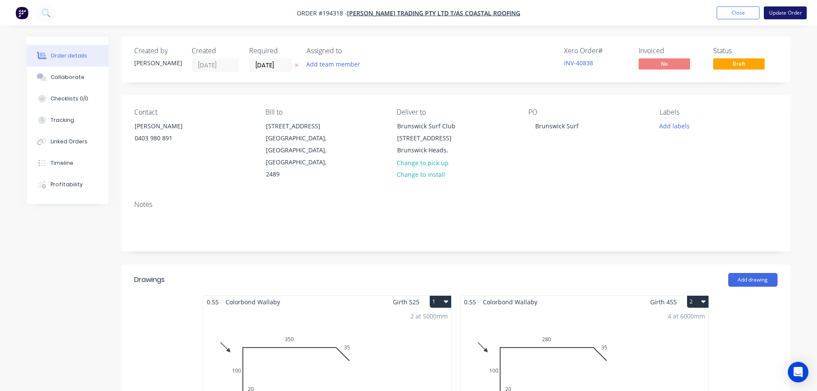
click at [780, 11] on button "Update Order" at bounding box center [785, 12] width 43 height 13
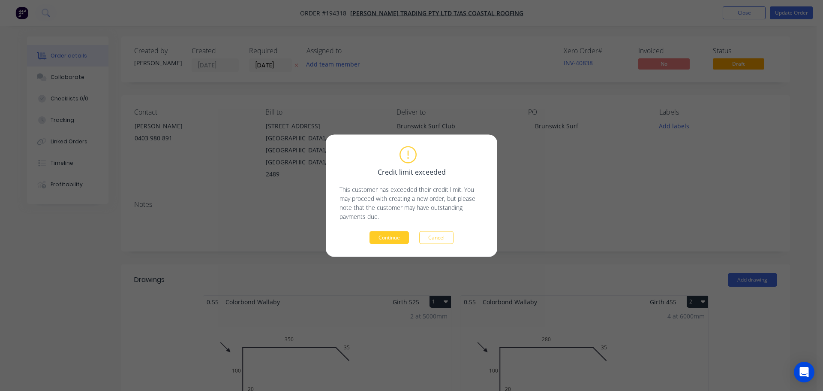
click at [388, 239] on button "Continue" at bounding box center [389, 237] width 39 height 13
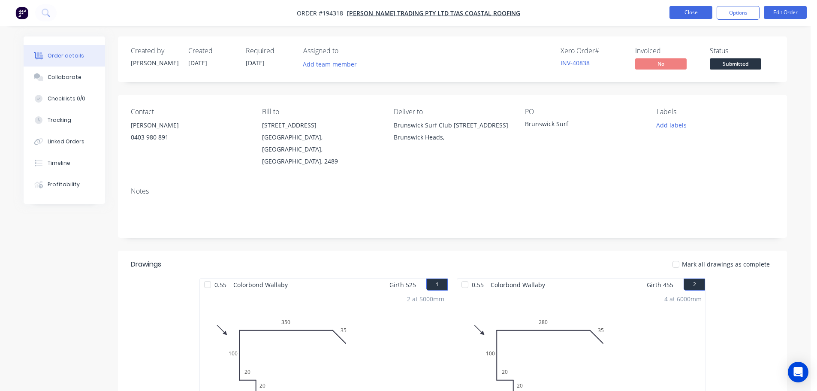
click at [693, 13] on button "Close" at bounding box center [690, 12] width 43 height 13
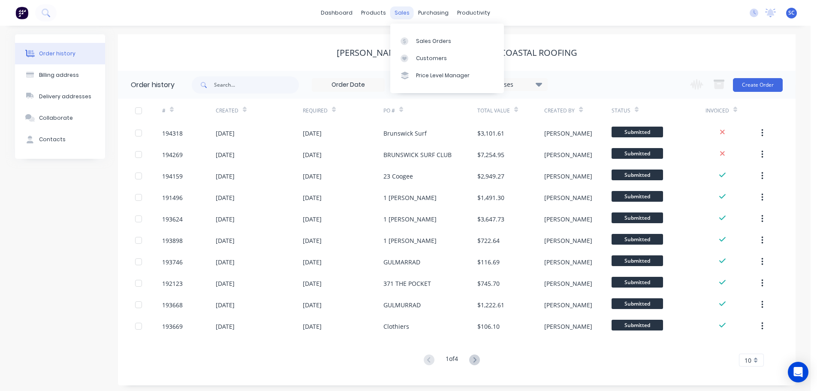
click at [403, 9] on div "sales" at bounding box center [402, 12] width 24 height 13
click at [425, 57] on div "Customers" at bounding box center [431, 58] width 31 height 8
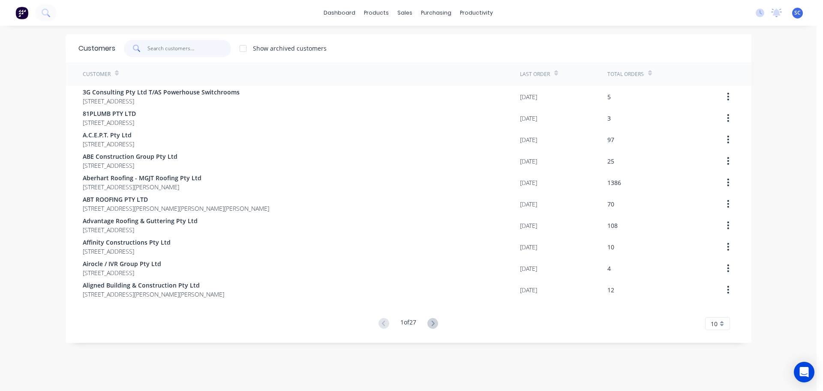
click at [148, 49] on input "text" at bounding box center [190, 48] width 84 height 17
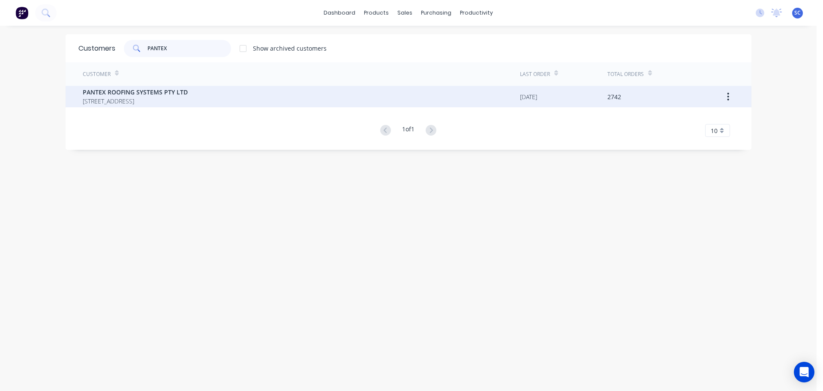
type input "PANTEX"
click at [123, 100] on span "PO BOX 78 NARANGBA Queensland Australia 4504" at bounding box center [135, 100] width 105 height 9
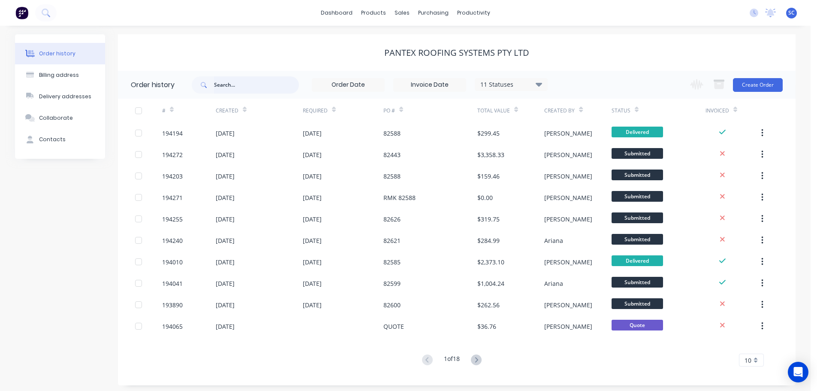
click at [234, 84] on input "text" at bounding box center [256, 84] width 85 height 17
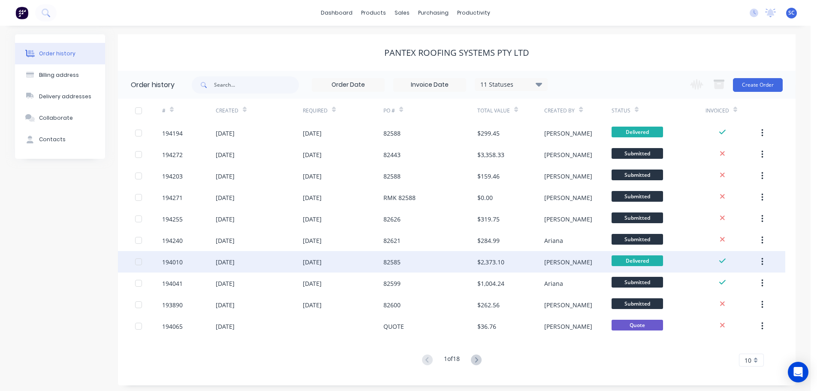
click at [295, 261] on div "26 Sep 2025" at bounding box center [259, 261] width 87 height 21
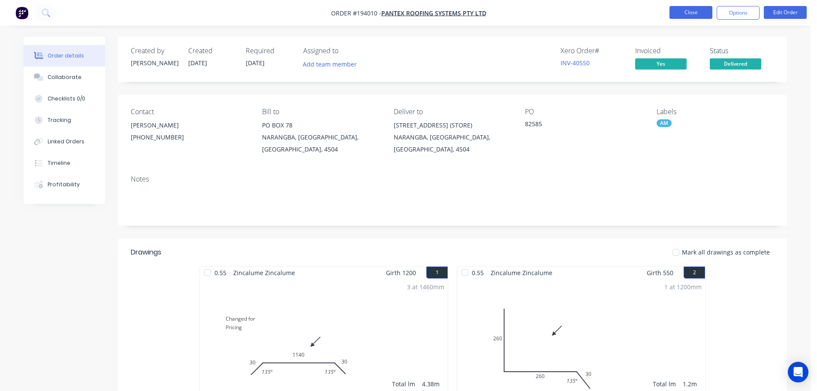
click at [689, 8] on button "Close" at bounding box center [690, 12] width 43 height 13
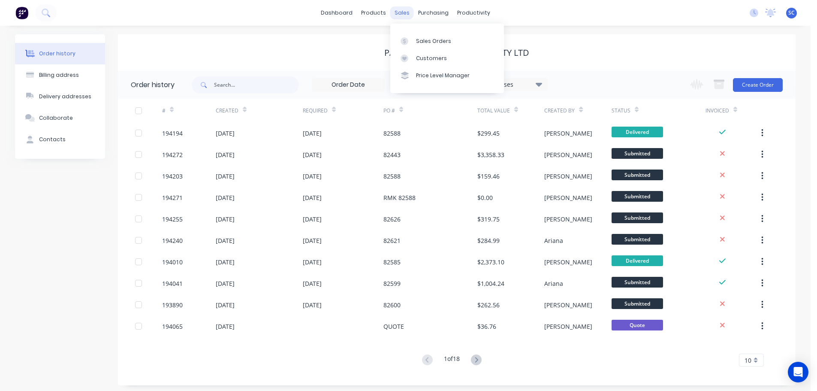
click at [395, 11] on div "sales" at bounding box center [402, 12] width 24 height 13
click at [427, 55] on div "Customers" at bounding box center [431, 58] width 31 height 8
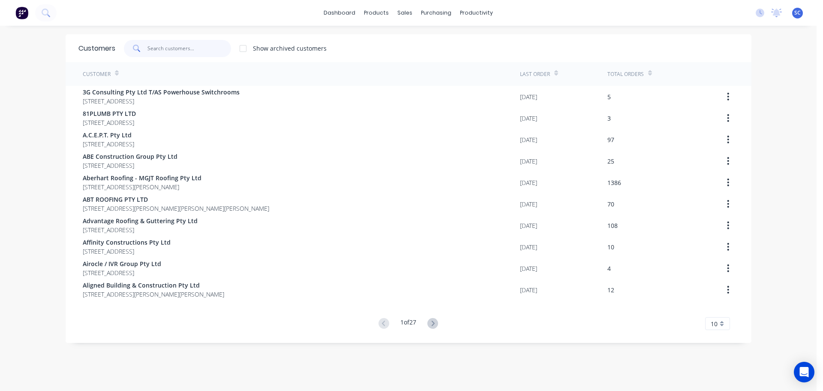
click at [173, 45] on input "text" at bounding box center [190, 48] width 84 height 17
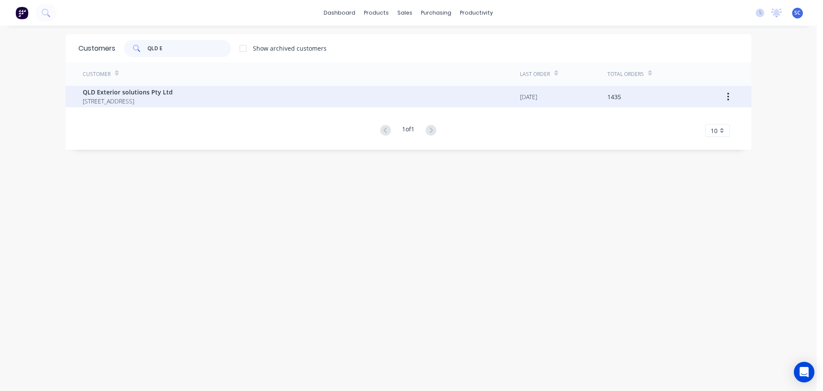
type input "QLD E"
click at [126, 94] on span "QLD Exterior solutions Pty Ltd" at bounding box center [128, 91] width 90 height 9
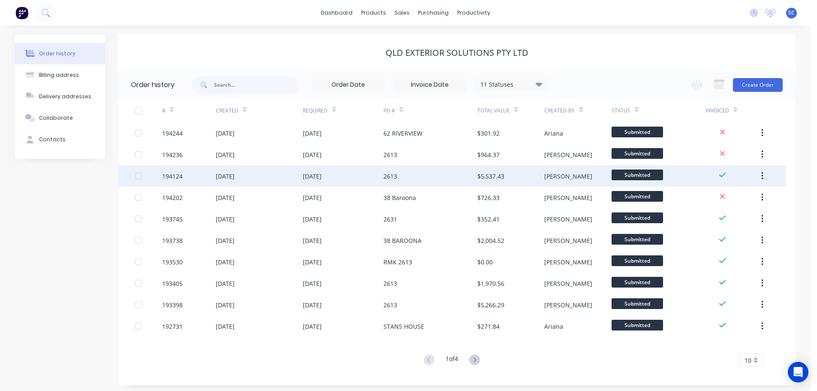
click at [255, 174] on div "29 Sep 2025" at bounding box center [259, 175] width 87 height 21
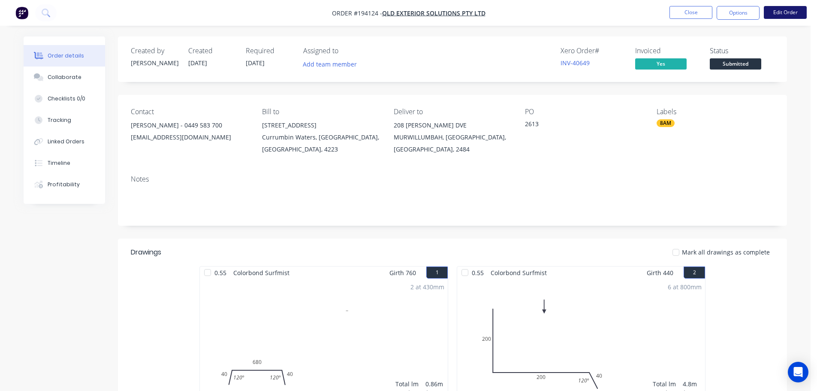
click at [784, 7] on button "Edit Order" at bounding box center [785, 12] width 43 height 13
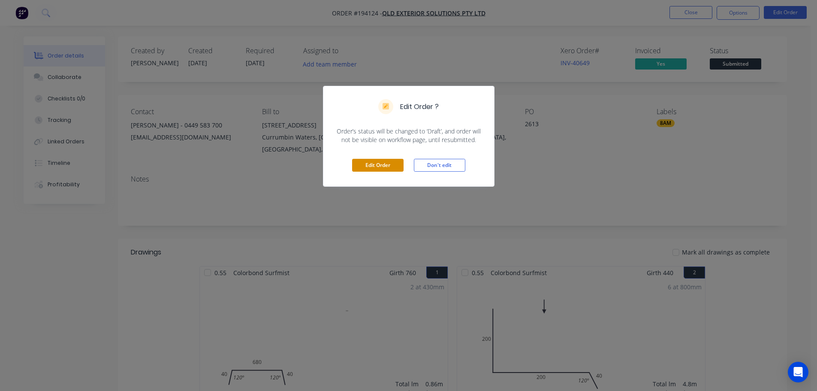
click at [384, 166] on button "Edit Order" at bounding box center [377, 165] width 51 height 13
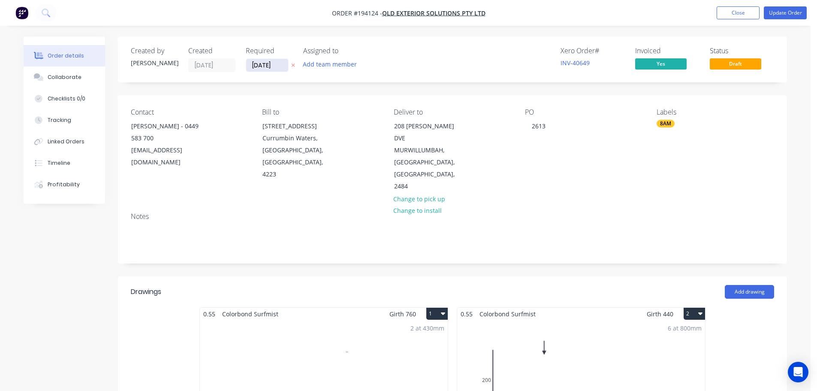
click at [261, 63] on input "[DATE]" at bounding box center [267, 65] width 42 height 13
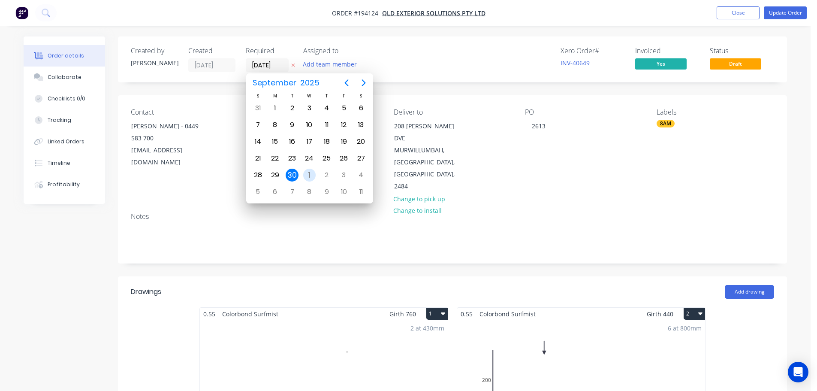
click at [310, 174] on div "1" at bounding box center [309, 175] width 13 height 13
type input "[DATE]"
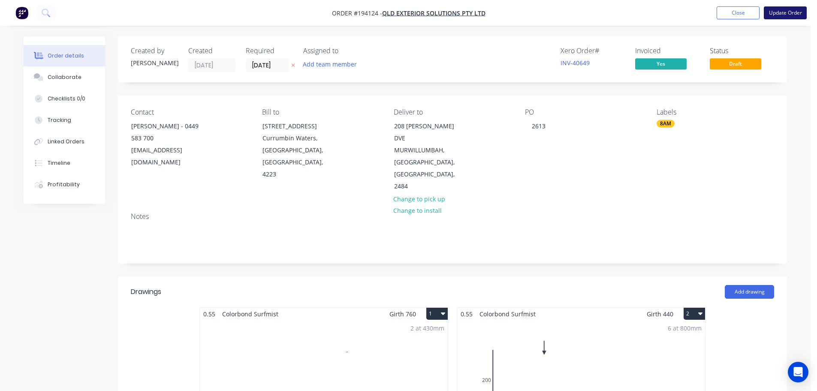
click at [782, 12] on button "Update Order" at bounding box center [785, 12] width 43 height 13
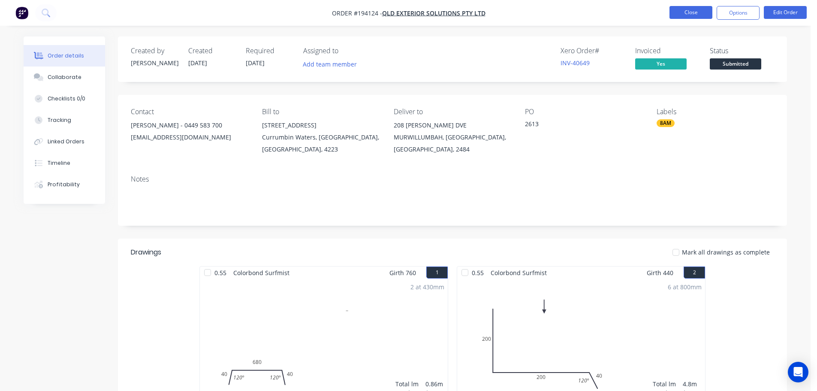
click at [698, 12] on button "Close" at bounding box center [690, 12] width 43 height 13
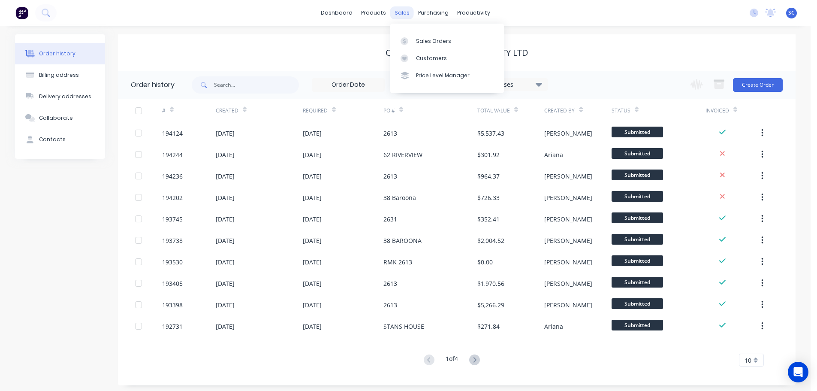
click at [403, 10] on div "sales" at bounding box center [402, 12] width 24 height 13
click at [427, 40] on div "Sales Orders" at bounding box center [433, 41] width 35 height 8
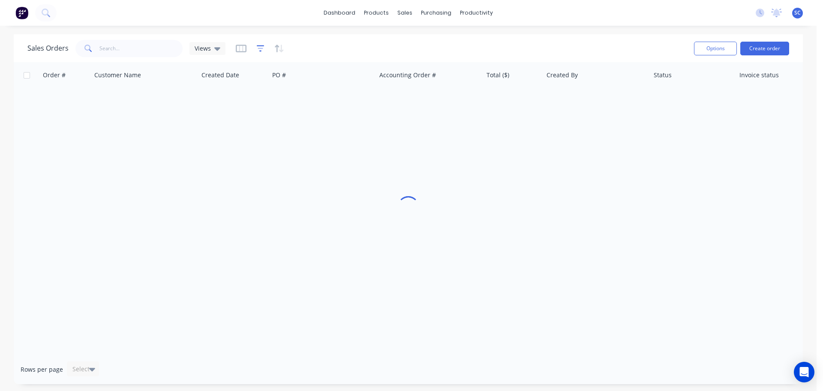
click at [257, 47] on icon "button" at bounding box center [261, 48] width 8 height 9
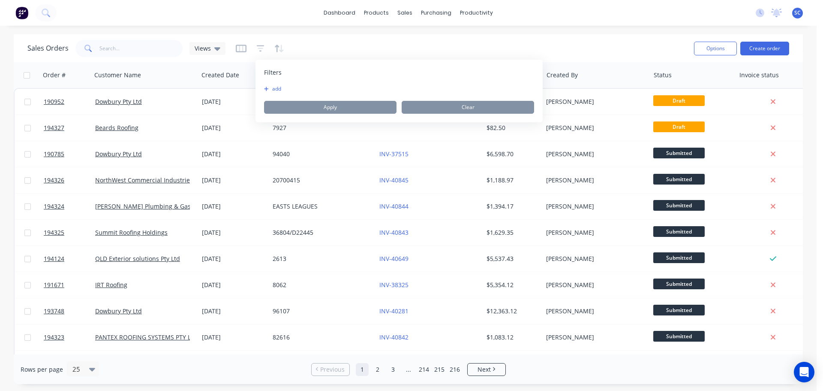
click at [276, 88] on button "add" at bounding box center [274, 88] width 21 height 7
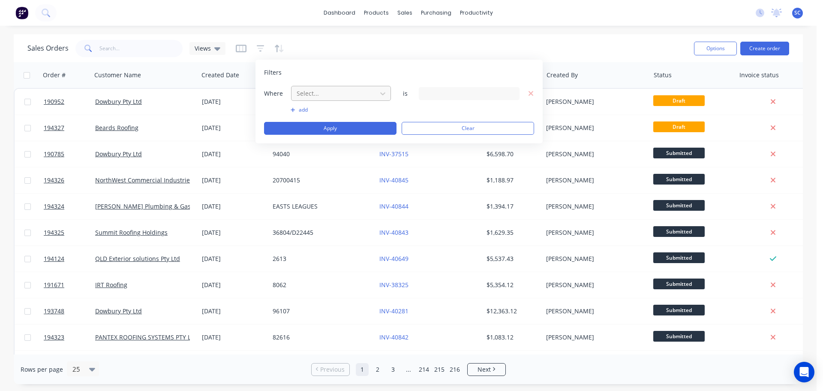
click at [332, 91] on div at bounding box center [334, 93] width 77 height 11
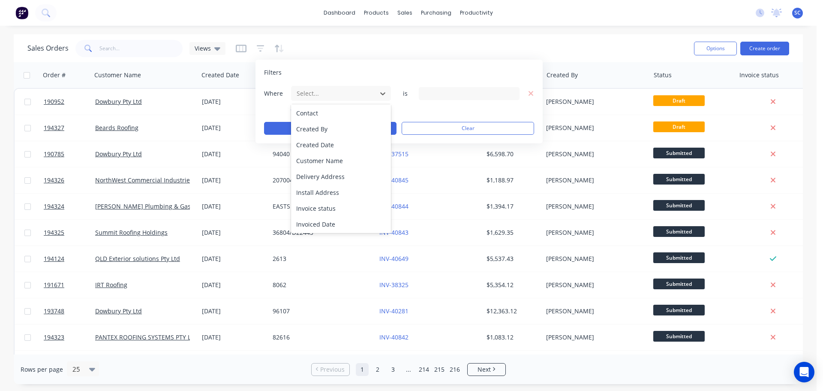
scroll to position [208, 0]
click at [314, 221] on div "Status" at bounding box center [341, 223] width 100 height 16
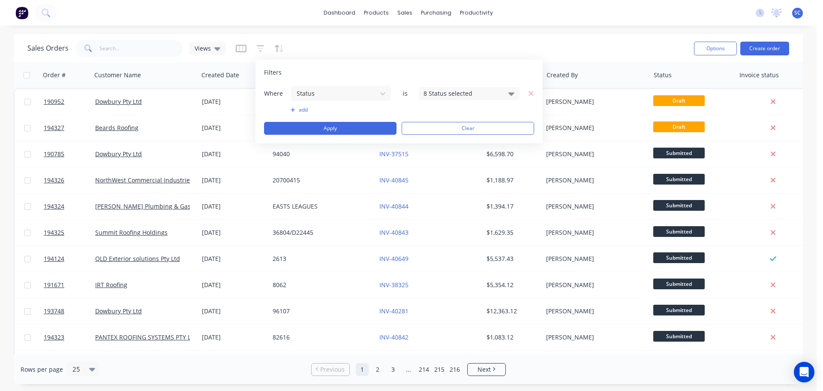
click at [512, 93] on icon at bounding box center [512, 93] width 6 height 3
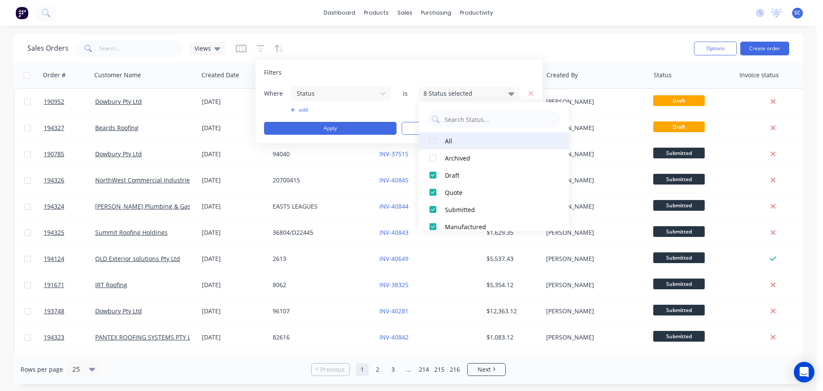
click at [437, 141] on div at bounding box center [433, 140] width 17 height 17
click at [432, 139] on div at bounding box center [433, 140] width 17 height 17
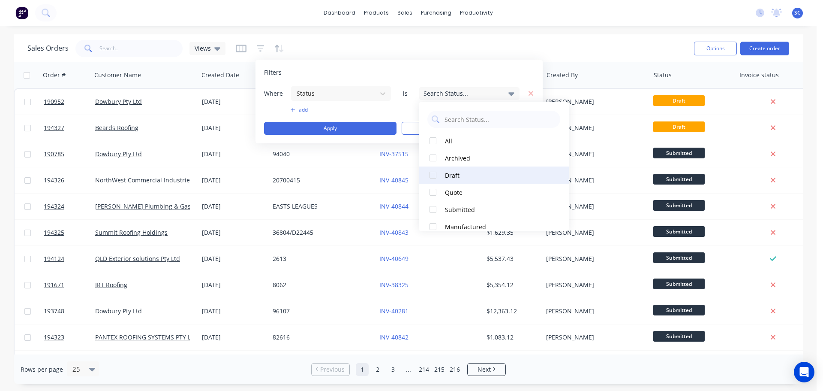
click at [433, 176] on div at bounding box center [433, 174] width 17 height 17
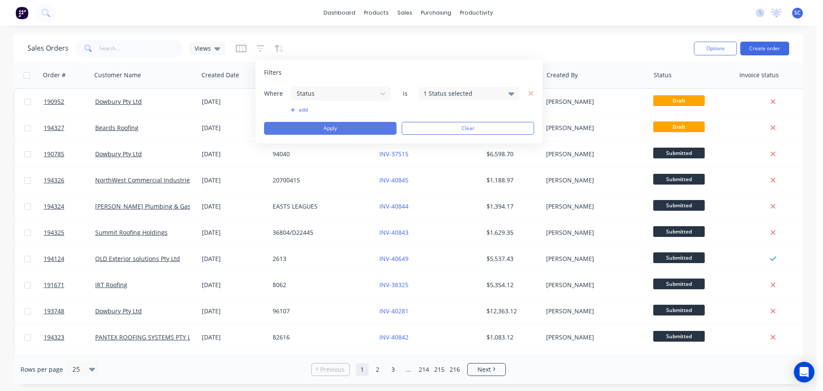
click at [315, 127] on button "Apply" at bounding box center [330, 128] width 132 height 13
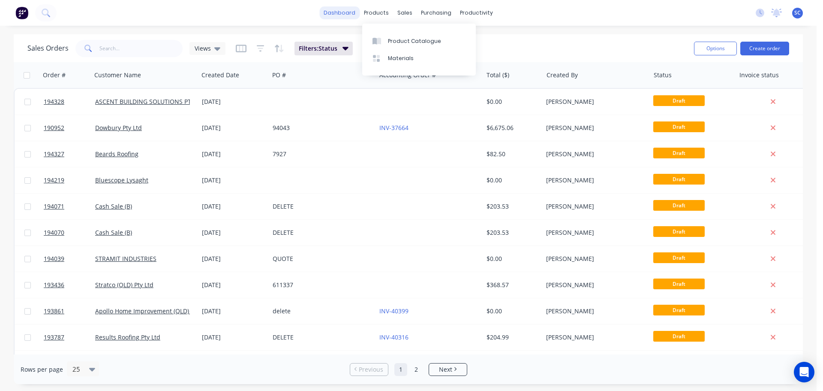
click at [344, 12] on link "dashboard" at bounding box center [339, 12] width 40 height 13
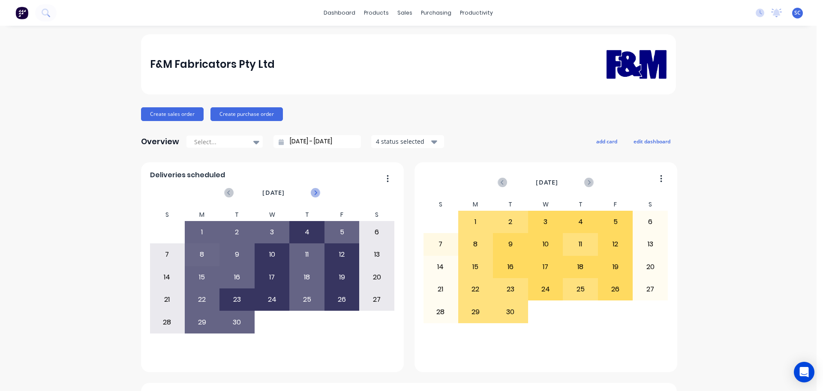
click at [312, 192] on icon at bounding box center [315, 192] width 9 height 9
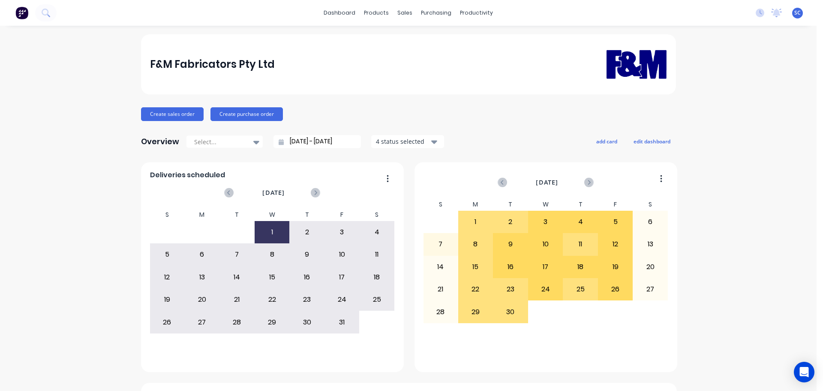
click at [419, 49] on div "F&M Fabricators Pty Ltd" at bounding box center [408, 64] width 517 height 54
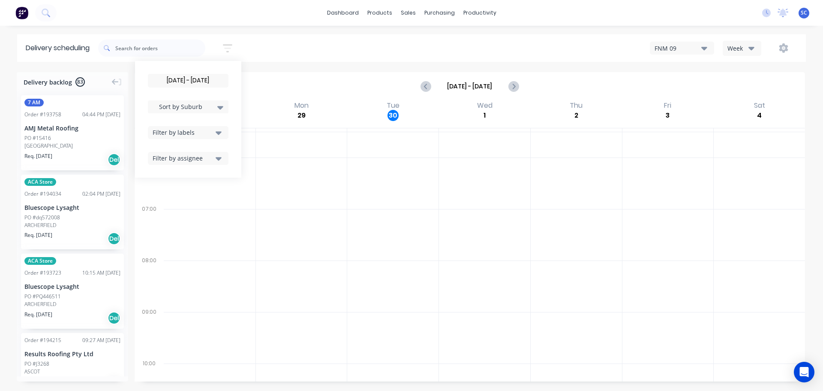
click at [198, 133] on div "Filter by labels" at bounding box center [183, 132] width 60 height 9
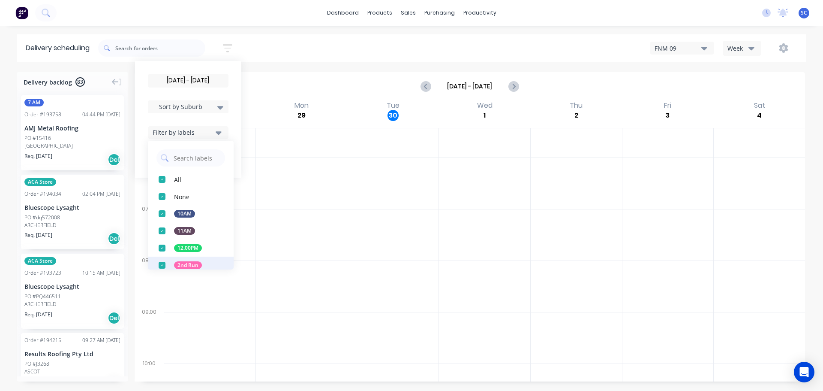
click at [165, 265] on div "button" at bounding box center [162, 264] width 17 height 17
click at [288, 52] on div "[DATE] - [DATE] Sort by Suburb Created date Required date Order number Customer…" at bounding box center [452, 48] width 708 height 24
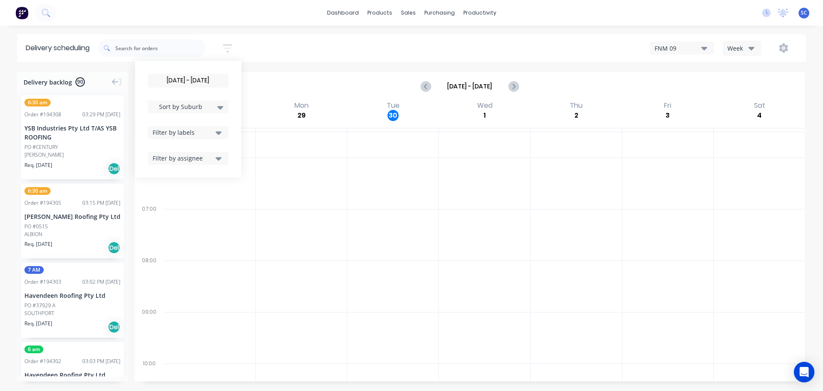
click at [222, 133] on icon "button" at bounding box center [219, 132] width 6 height 3
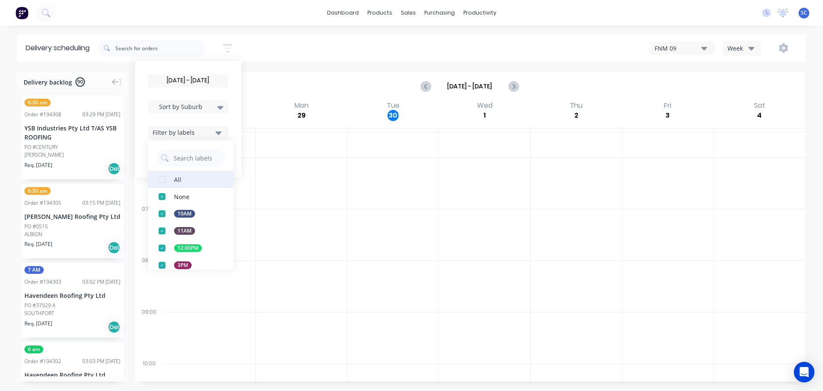
click at [163, 175] on div "button" at bounding box center [162, 179] width 17 height 17
click at [273, 44] on div "[DATE] - [DATE] Sort by Suburb Created date Required date Order number Customer…" at bounding box center [452, 48] width 708 height 24
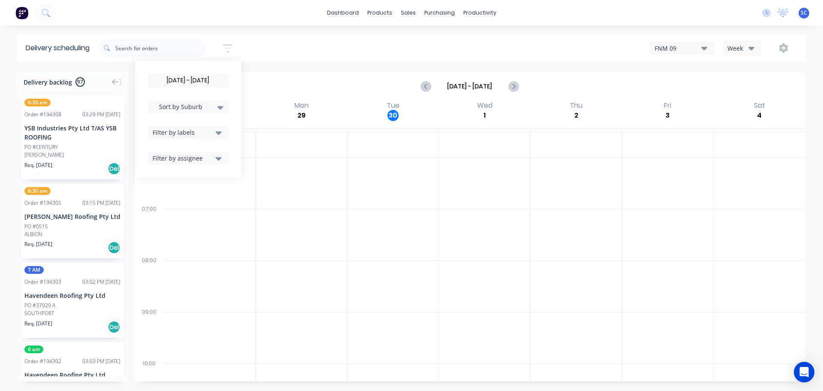
click at [223, 108] on icon at bounding box center [220, 107] width 6 height 3
click at [184, 206] on div "Suburb" at bounding box center [188, 202] width 81 height 15
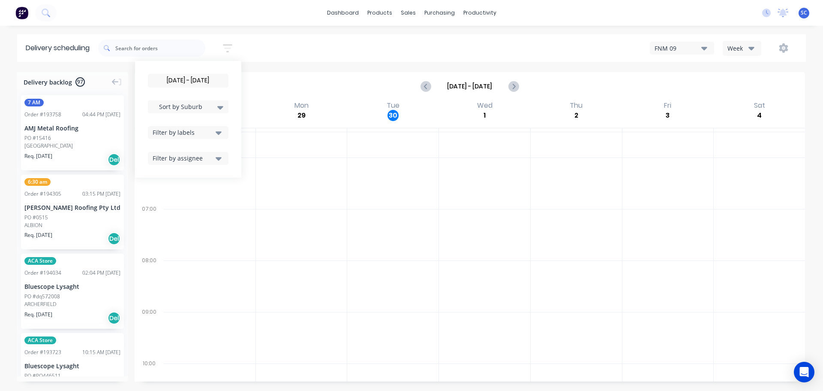
click at [274, 49] on div "01/10/25 - 01/10/25 Sort by Suburb Created date Required date Order number Cust…" at bounding box center [452, 48] width 708 height 24
click at [281, 50] on div "01/10/25 - 01/10/25 Sort by Suburb Created date Required date Order number Cust…" at bounding box center [452, 48] width 708 height 24
click at [213, 131] on div "Filter by labels" at bounding box center [183, 132] width 60 height 9
click at [162, 263] on div "button" at bounding box center [162, 264] width 17 height 17
click at [289, 42] on div "[DATE] - [DATE] Sort by Suburb Created date Required date Order number Customer…" at bounding box center [452, 48] width 708 height 24
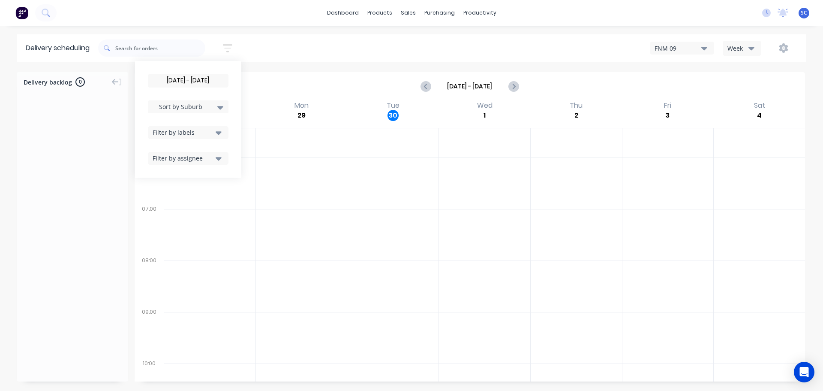
click at [225, 133] on button "Filter by labels" at bounding box center [188, 132] width 81 height 13
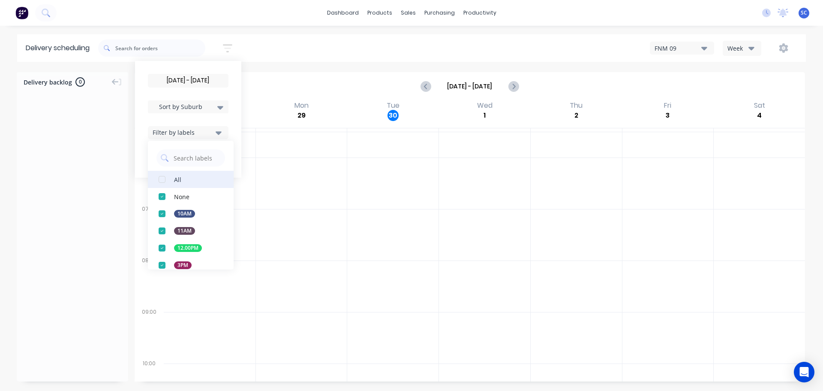
click at [169, 180] on div "button" at bounding box center [162, 179] width 17 height 17
drag, startPoint x: 281, startPoint y: 53, endPoint x: 287, endPoint y: 52, distance: 6.4
click at [283, 53] on div "[DATE] - [DATE] Sort by Suburb Created date Required date Order number Customer…" at bounding box center [452, 48] width 708 height 24
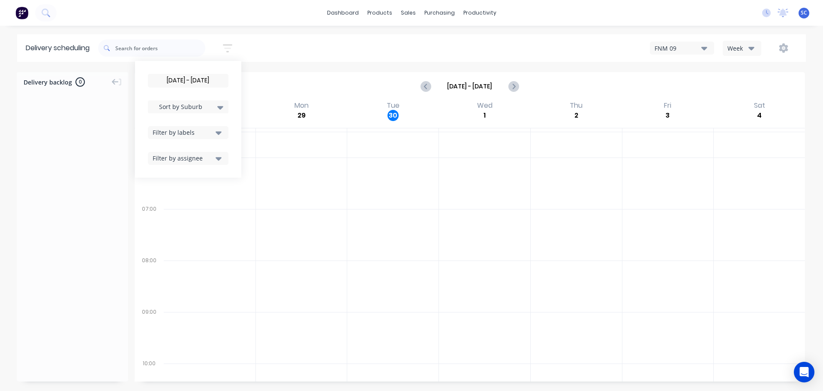
click at [756, 47] on button "Week" at bounding box center [742, 48] width 39 height 15
click at [751, 86] on div "Vehicle" at bounding box center [765, 87] width 85 height 17
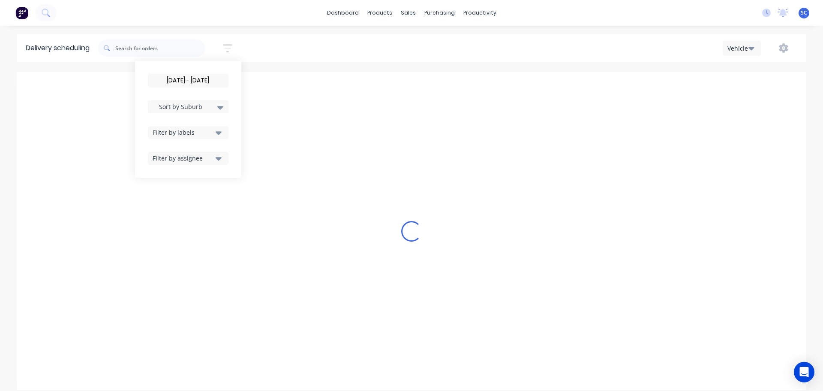
scroll to position [0, 0]
click at [175, 81] on input "[DATE] - [DATE]" at bounding box center [188, 80] width 80 height 13
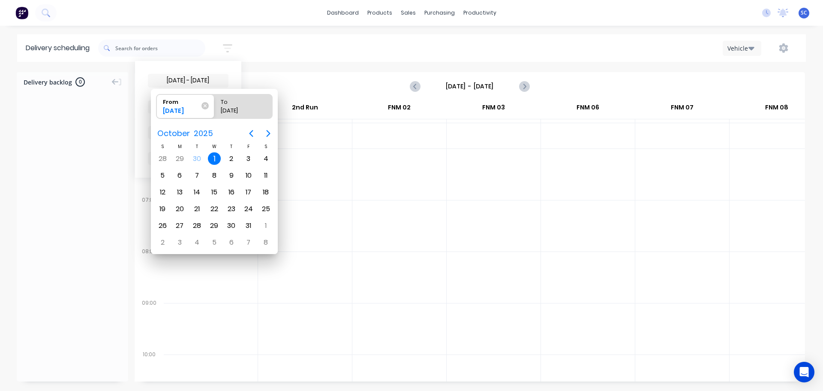
click at [217, 160] on div "1" at bounding box center [214, 158] width 13 height 13
radio input "false"
radio input "true"
click at [214, 159] on div "1" at bounding box center [214, 158] width 13 height 13
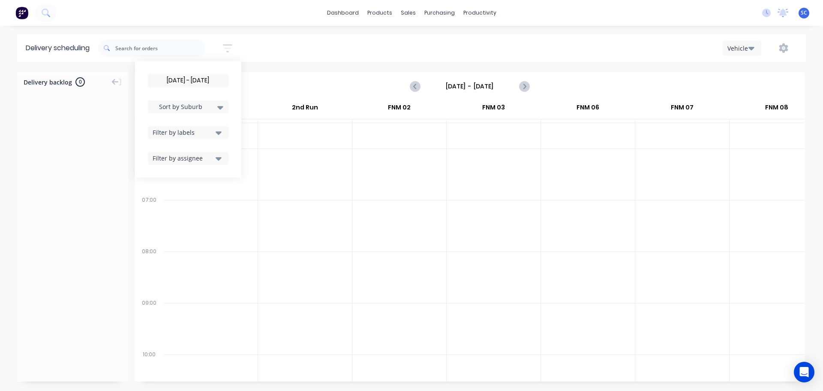
click at [223, 101] on div "Sort by Suburb" at bounding box center [188, 106] width 81 height 13
click at [165, 204] on div "Suburb" at bounding box center [188, 202] width 81 height 15
click at [226, 130] on button "Filter by labels" at bounding box center [188, 132] width 81 height 13
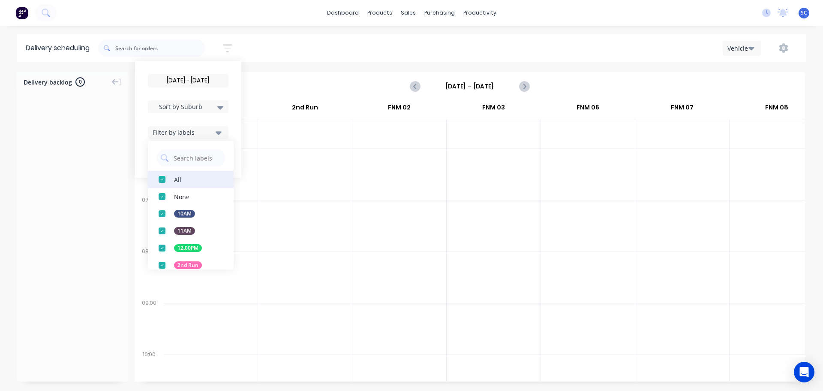
click at [165, 179] on div "button" at bounding box center [162, 179] width 17 height 17
click at [279, 54] on div "01/10/25 - 01/10/25 Sort by Suburb Created date Required date Order number Cust…" at bounding box center [452, 48] width 708 height 24
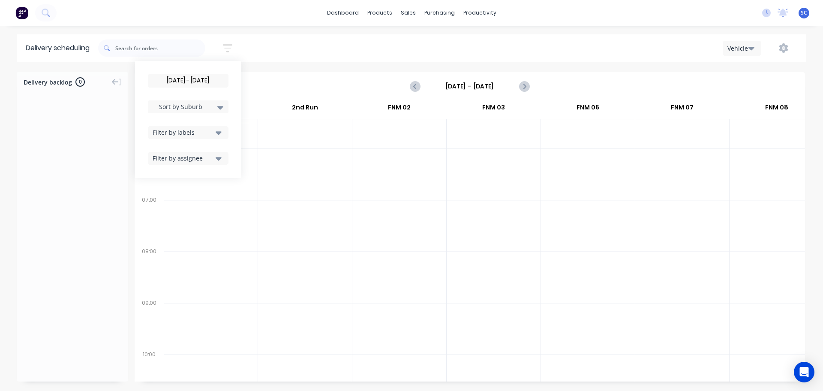
click at [213, 132] on div "Filter by labels" at bounding box center [183, 132] width 60 height 9
click at [166, 264] on div "button" at bounding box center [162, 264] width 17 height 17
click at [291, 42] on div "01/10/25 - 01/10/25 Sort by Suburb Created date Required date Order number Cust…" at bounding box center [452, 48] width 708 height 24
click at [756, 45] on button "Vehicle" at bounding box center [742, 48] width 39 height 15
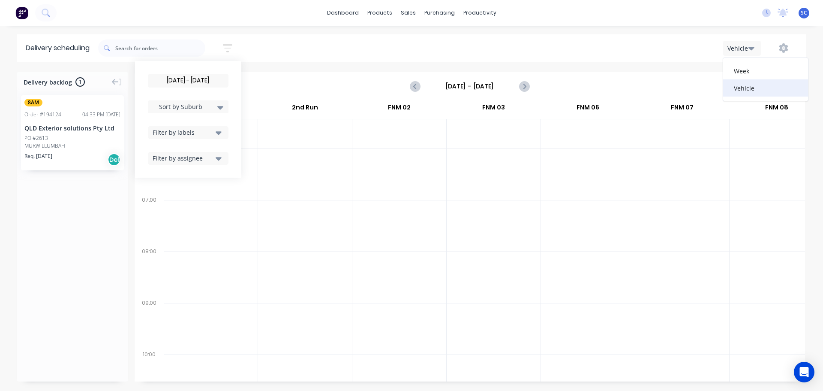
click at [749, 89] on div "Vehicle" at bounding box center [765, 87] width 85 height 17
click at [456, 87] on input "[DATE] - [DATE]" at bounding box center [470, 86] width 85 height 13
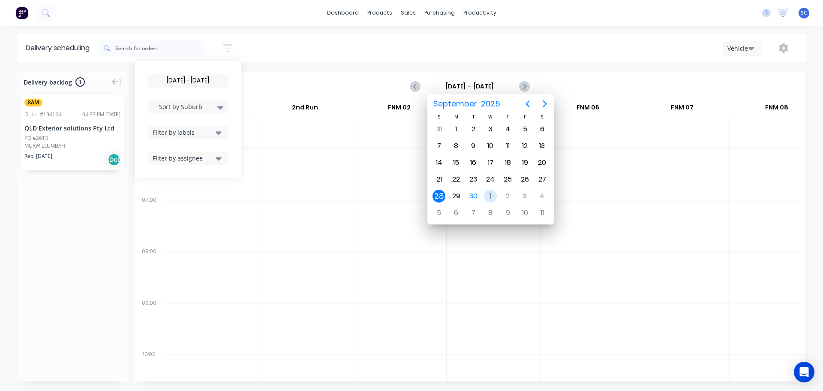
click at [488, 199] on div "1" at bounding box center [490, 196] width 13 height 13
type input "Wednesday - 01/10/25"
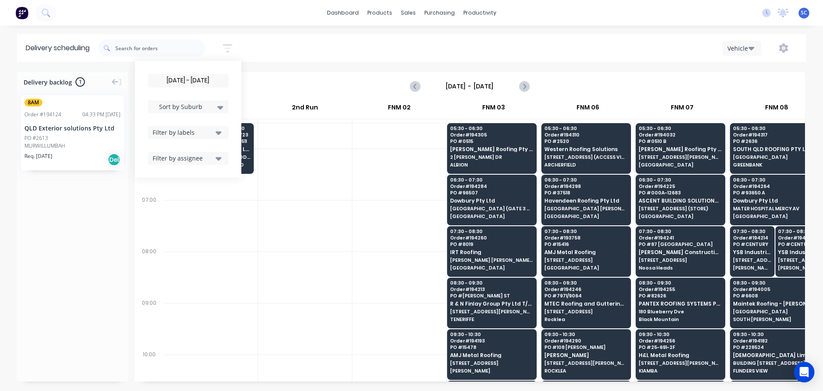
click at [349, 49] on div "01/10/25 - 01/10/25 Sort by Suburb Created date Required date Order number Cust…" at bounding box center [452, 48] width 708 height 24
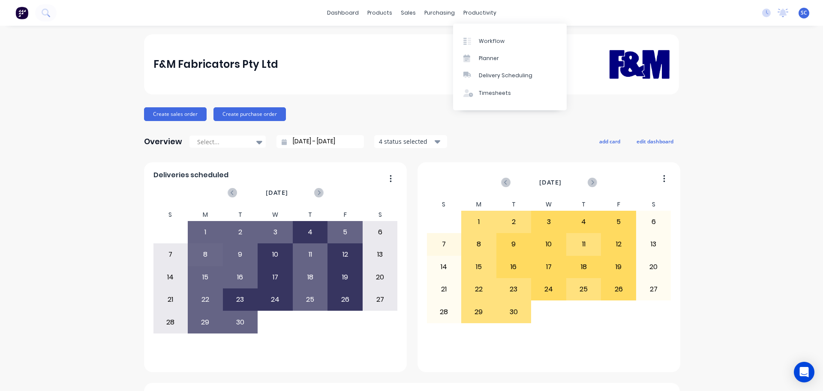
drag, startPoint x: 476, startPoint y: 15, endPoint x: 480, endPoint y: 19, distance: 5.8
click at [477, 15] on div "productivity" at bounding box center [480, 12] width 42 height 13
click at [500, 74] on div "Delivery Scheduling" at bounding box center [506, 76] width 54 height 8
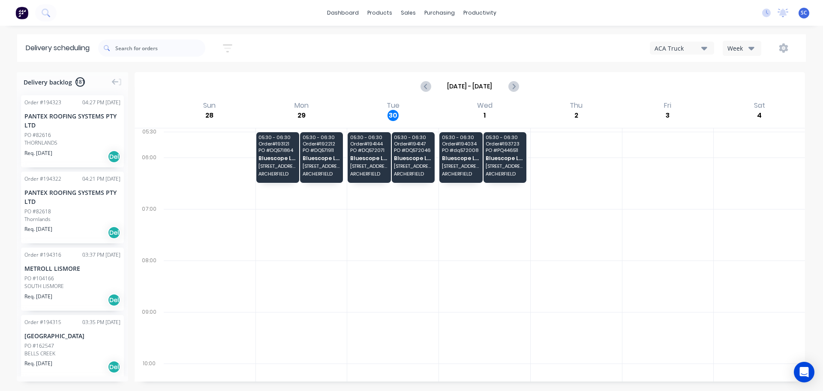
click at [751, 48] on icon "button" at bounding box center [752, 48] width 6 height 3
click at [743, 89] on div "Vehicle" at bounding box center [765, 87] width 85 height 17
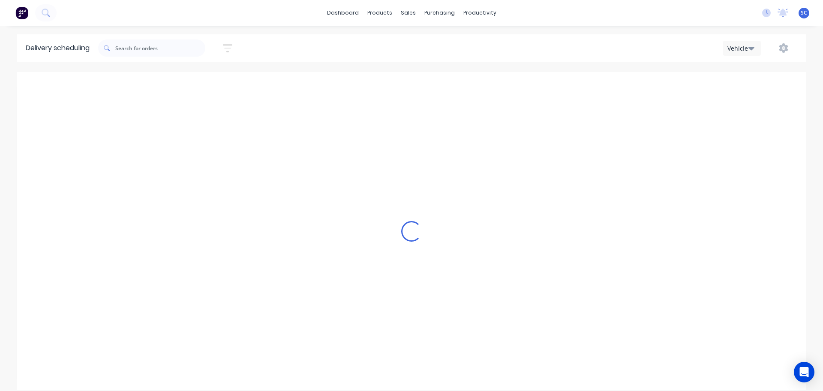
scroll to position [0, 0]
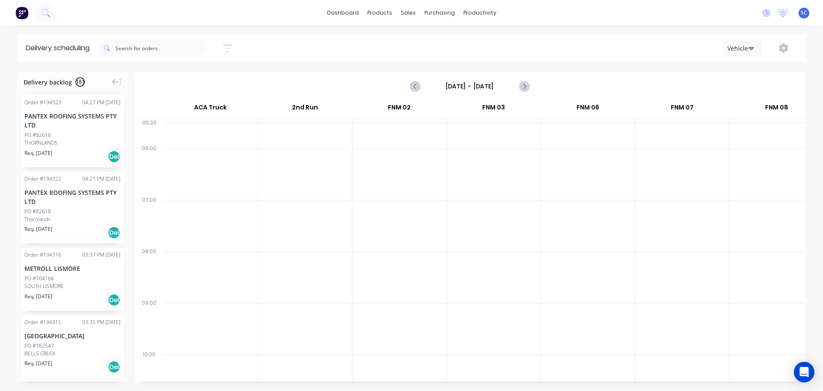
click at [454, 91] on input "[DATE] - [DATE]" at bounding box center [470, 86] width 85 height 13
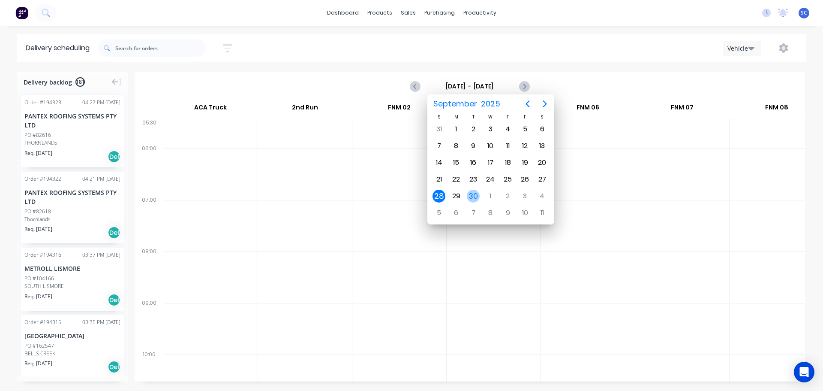
click at [476, 196] on div "30" at bounding box center [473, 196] width 13 height 13
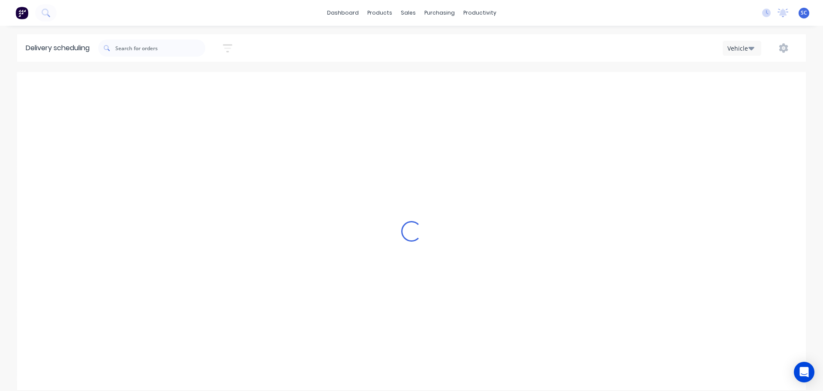
type input "[DATE] - [DATE]"
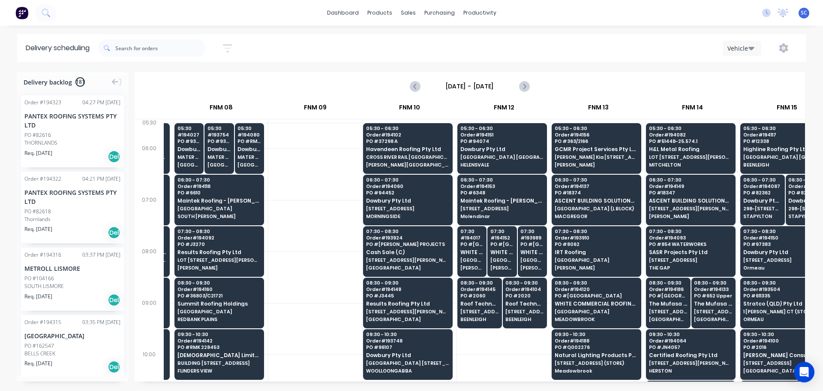
scroll to position [0, 1112]
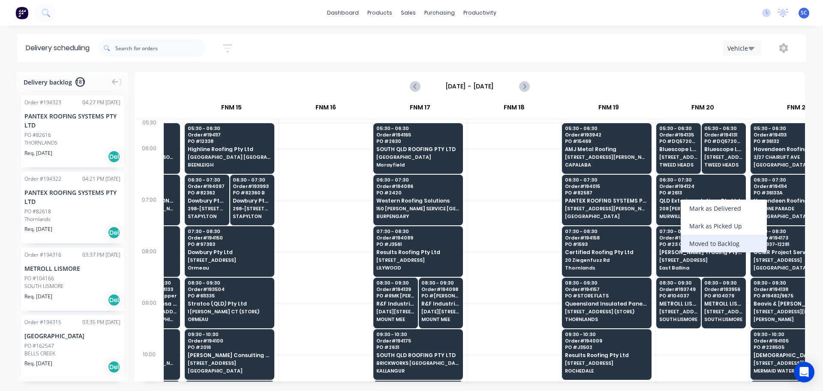
click at [717, 243] on div "Moved to Backlog" at bounding box center [724, 244] width 86 height 18
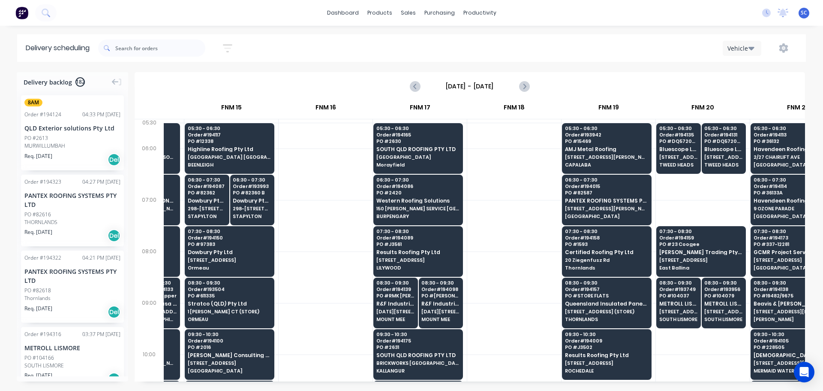
click at [511, 236] on div at bounding box center [514, 225] width 94 height 51
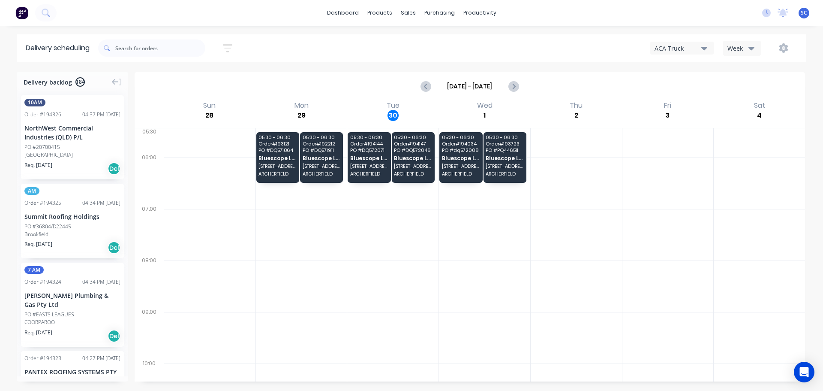
click at [753, 45] on icon "button" at bounding box center [752, 47] width 6 height 9
click at [749, 90] on div "Vehicle" at bounding box center [765, 87] width 85 height 17
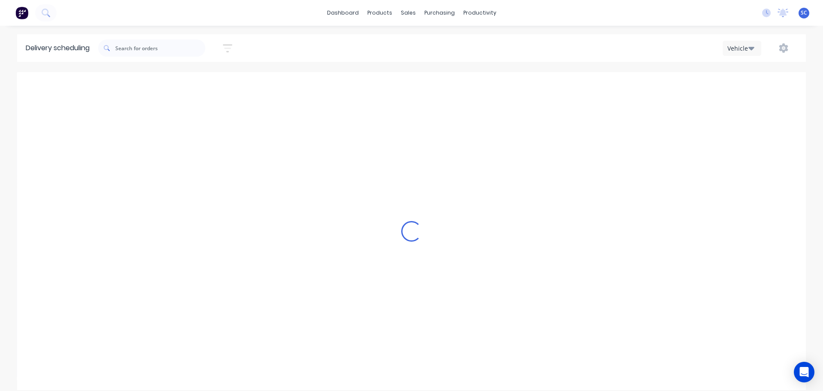
scroll to position [0, 0]
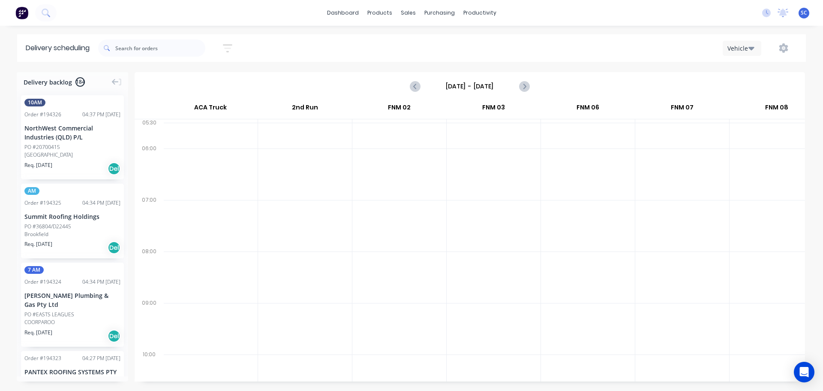
click at [447, 85] on input "Sunday - 28/09/25" at bounding box center [470, 86] width 85 height 13
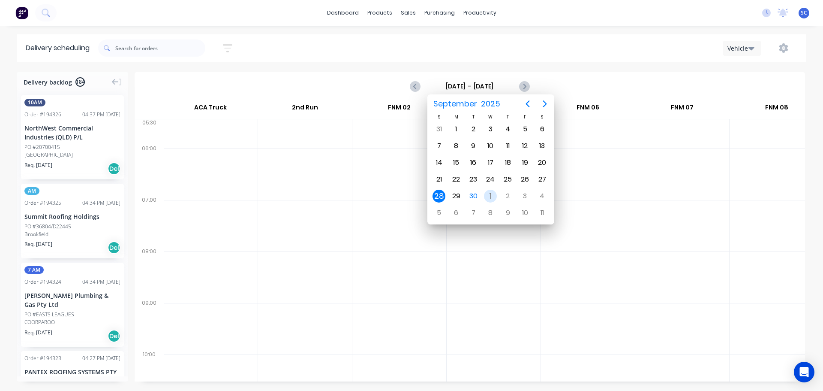
click at [491, 195] on div "1" at bounding box center [490, 196] width 13 height 13
type input "Wednesday - 01/10/25"
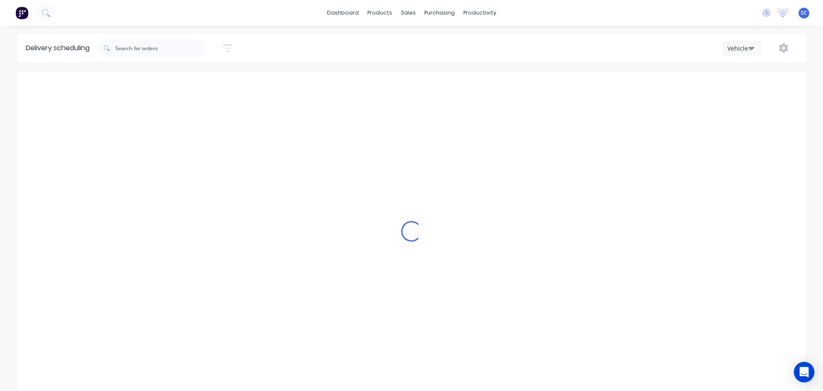
scroll to position [0, 0]
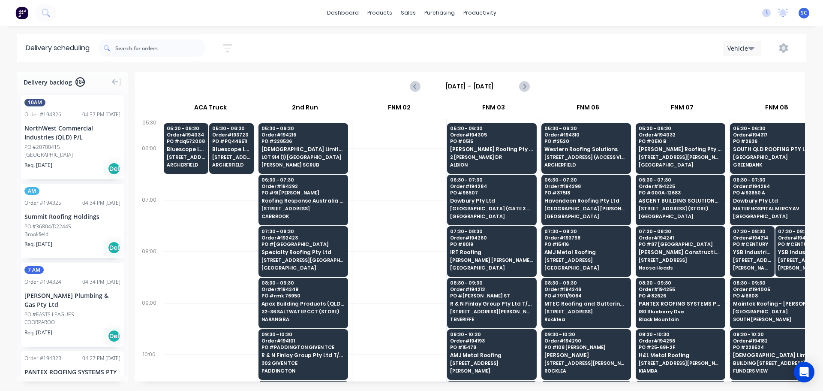
click at [228, 47] on icon "button" at bounding box center [227, 48] width 9 height 11
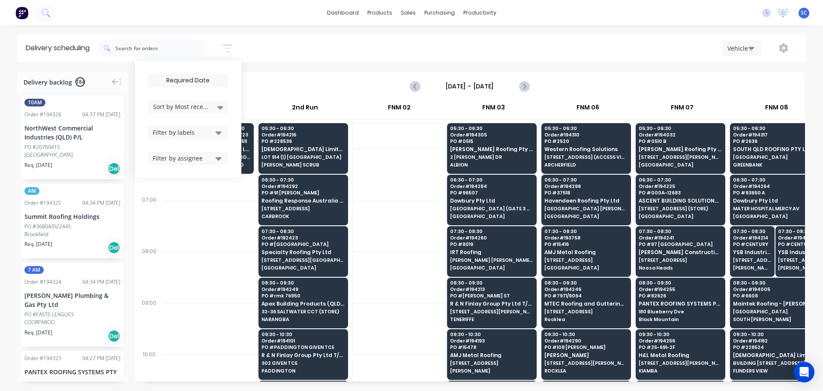
click at [175, 78] on input at bounding box center [188, 80] width 80 height 13
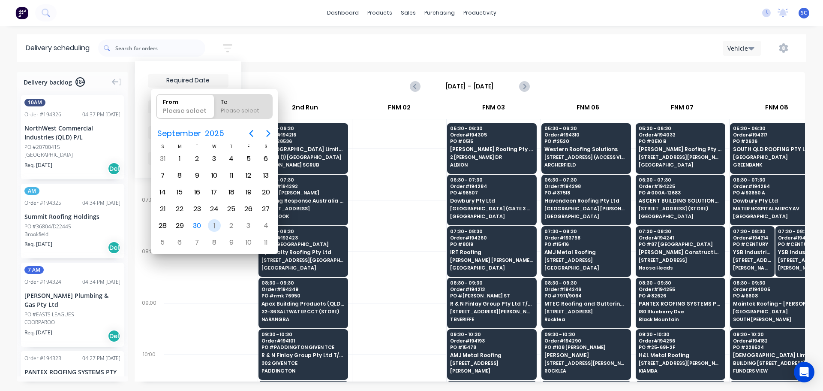
click at [214, 227] on div "1" at bounding box center [214, 225] width 13 height 13
type input "[DATE]"
radio input "false"
radio input "true"
click at [215, 227] on div "1" at bounding box center [214, 225] width 13 height 13
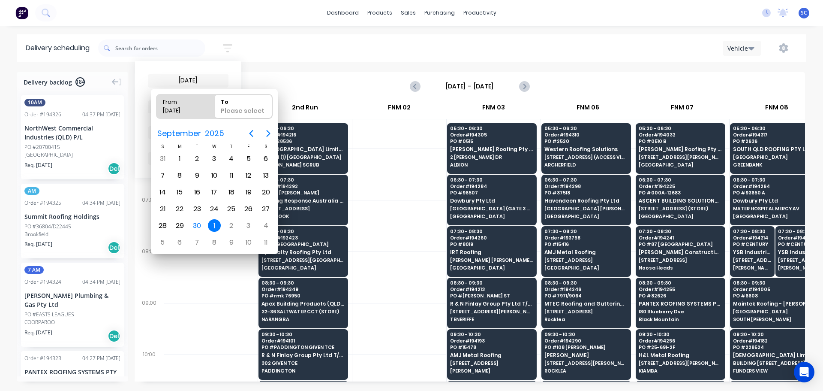
type input "01/10/25 - 01/10/25"
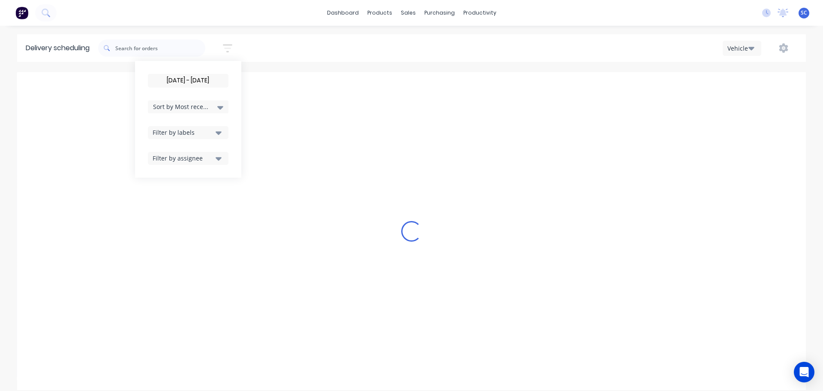
click at [308, 45] on div "01/10/25 - 01/10/25 Sort by Most recent Created date Required date Order number…" at bounding box center [452, 48] width 708 height 24
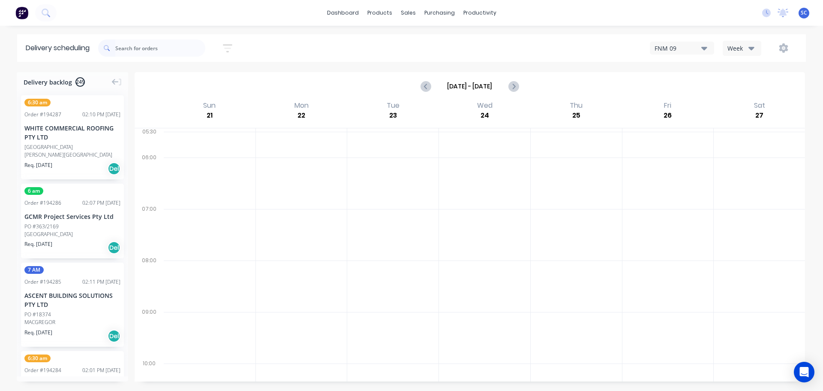
click at [235, 47] on button "button" at bounding box center [227, 48] width 27 height 17
click at [184, 84] on input at bounding box center [188, 80] width 80 height 13
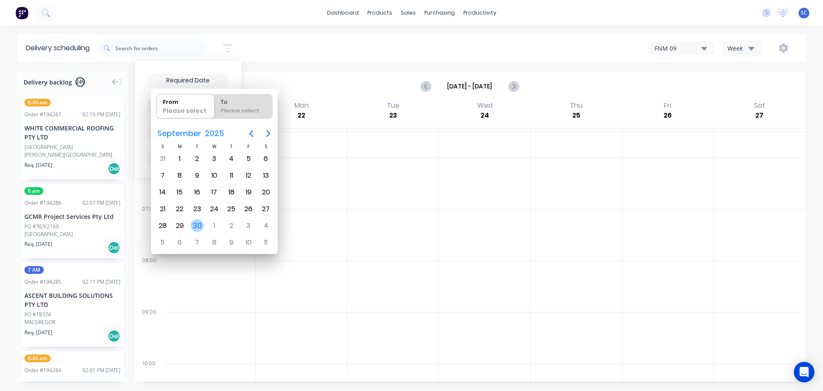
click at [199, 226] on div "30" at bounding box center [197, 225] width 13 height 13
type input "[DATE]"
radio input "false"
radio input "true"
click at [198, 226] on div "30" at bounding box center [197, 225] width 13 height 13
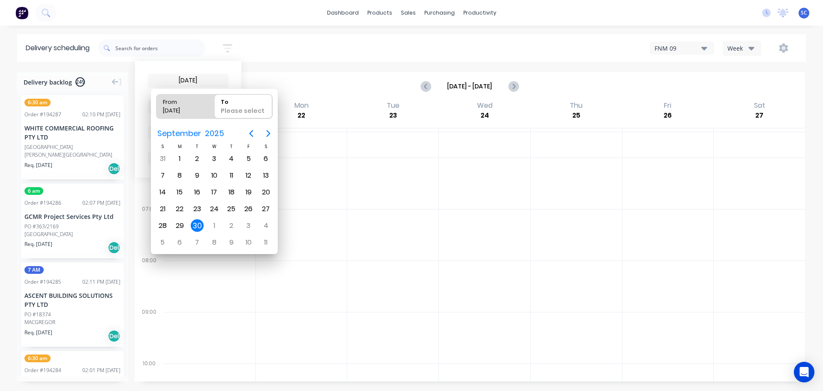
type input "[DATE] - [DATE]"
